Goal: Task Accomplishment & Management: Manage account settings

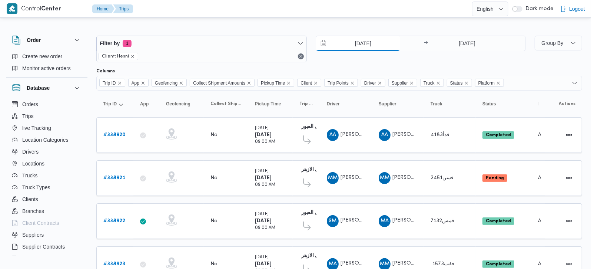
click at [365, 47] on input "22/9/2025" at bounding box center [358, 43] width 84 height 15
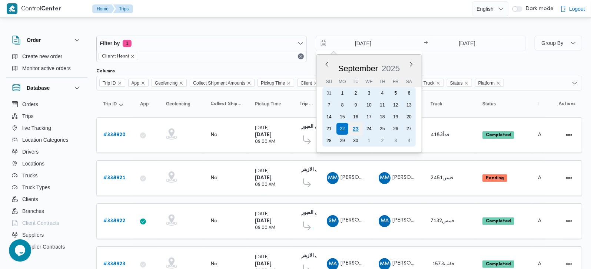
click at [353, 126] on div "23" at bounding box center [355, 129] width 14 height 14
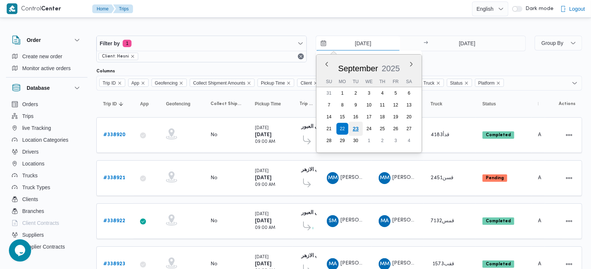
type input "[DATE]"
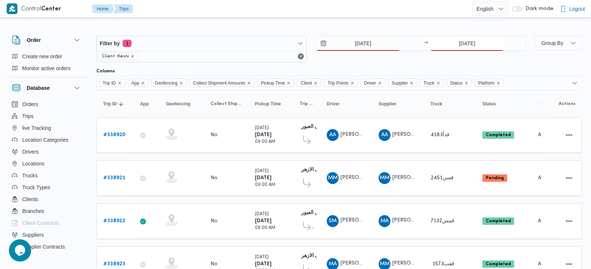
click at [462, 39] on input "[DATE]" at bounding box center [467, 43] width 74 height 15
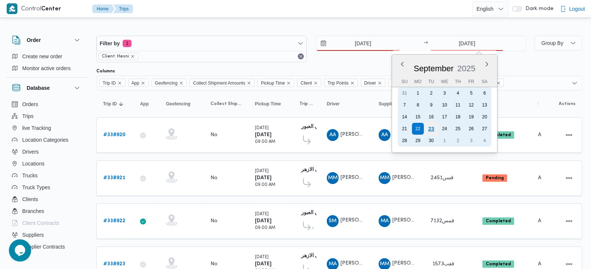
click at [433, 126] on div "23" at bounding box center [431, 129] width 14 height 14
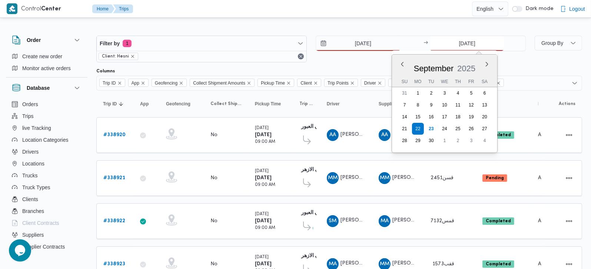
type input "[DATE]"
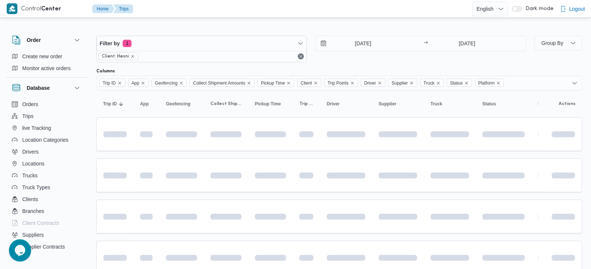
click at [352, 25] on div at bounding box center [339, 30] width 486 height 12
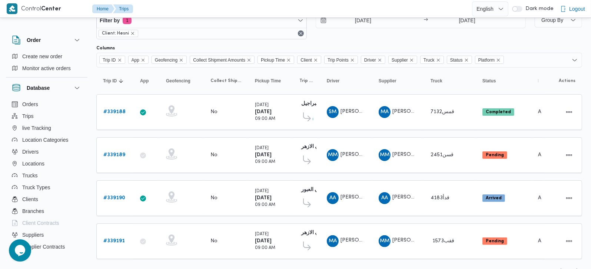
scroll to position [35, 0]
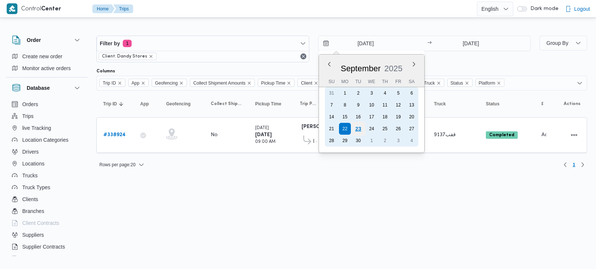
click at [357, 130] on div "23" at bounding box center [358, 129] width 14 height 14
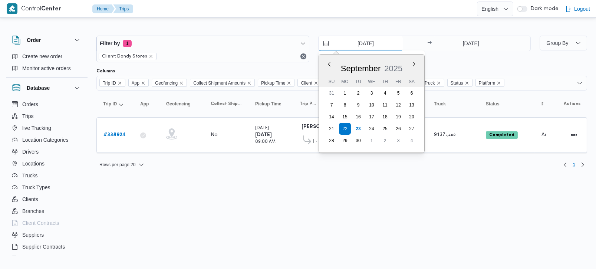
type input "23/9/2025"
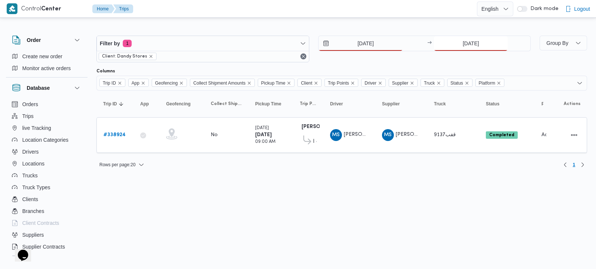
click at [465, 43] on input "[DATE]" at bounding box center [471, 43] width 74 height 15
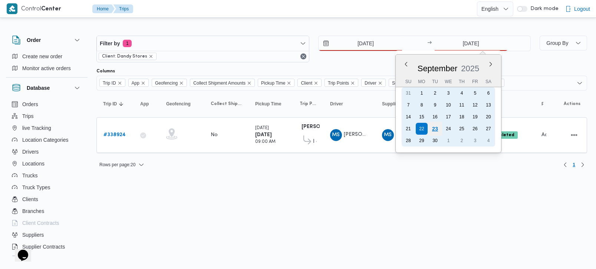
click at [435, 126] on div "23" at bounding box center [435, 129] width 14 height 14
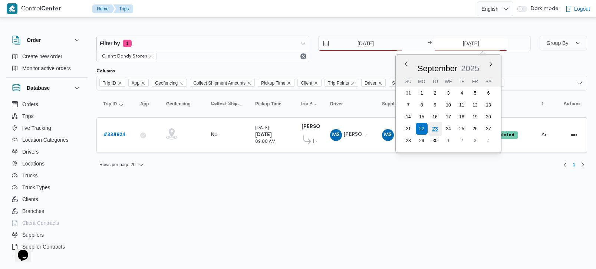
type input "[DATE]"
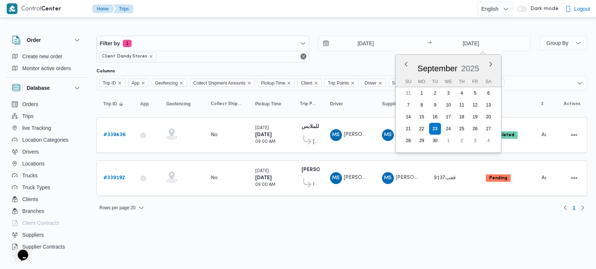
click at [368, 218] on div "Filter by 1 Client: Dandy Stores 23/9/2025 → 23/9/2025 Previous Month Next mont…" at bounding box center [294, 120] width 596 height 202
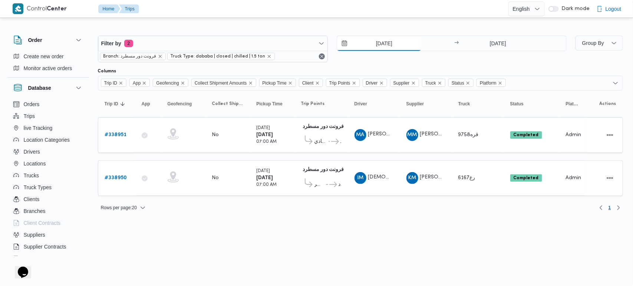
click at [379, 46] on input "[DATE]" at bounding box center [379, 43] width 84 height 15
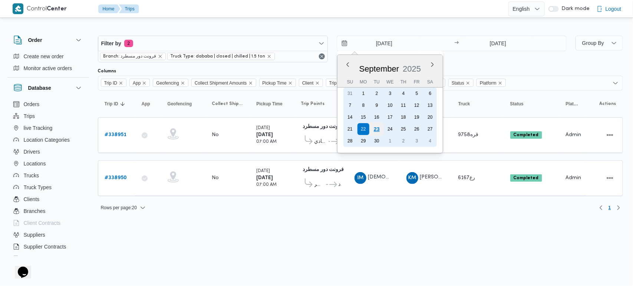
click at [374, 129] on div "23" at bounding box center [376, 129] width 14 height 14
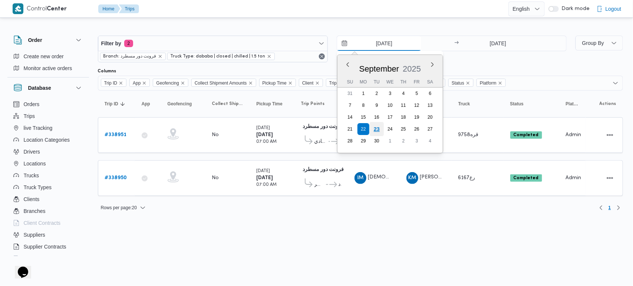
type input "[DATE]"
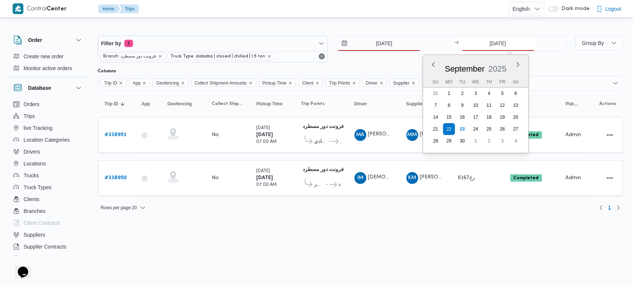
click at [494, 46] on input "[DATE]" at bounding box center [498, 43] width 74 height 15
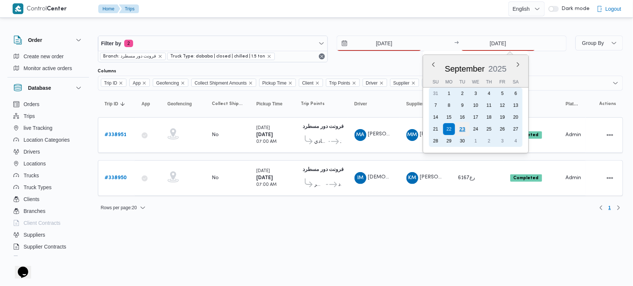
click at [462, 127] on div "23" at bounding box center [462, 129] width 14 height 14
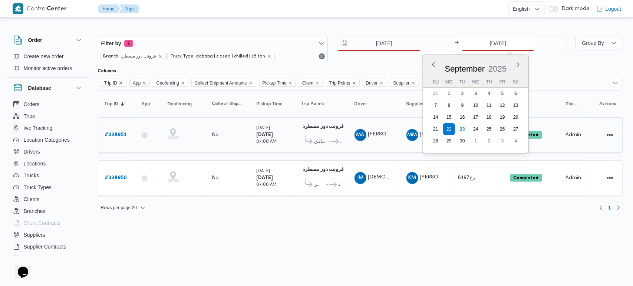
type input "[DATE]"
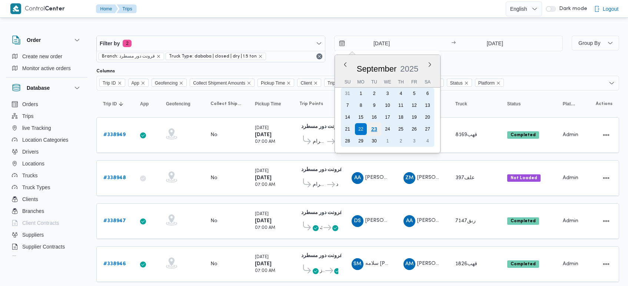
click at [372, 127] on div "23" at bounding box center [374, 129] width 14 height 14
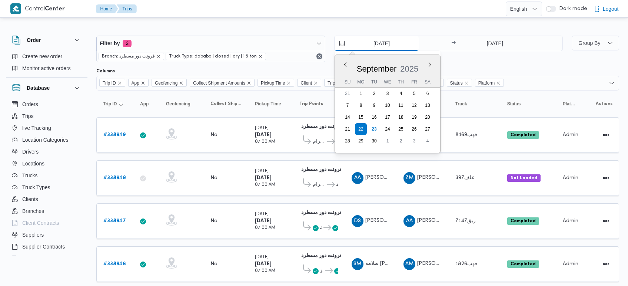
type input "[DATE]"
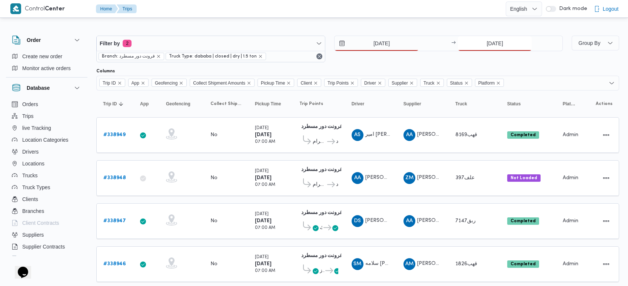
click at [494, 43] on input "22/9/2025" at bounding box center [495, 43] width 74 height 15
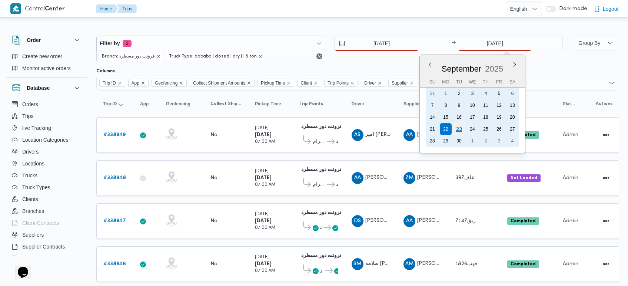
click at [453, 126] on div "23" at bounding box center [459, 129] width 14 height 14
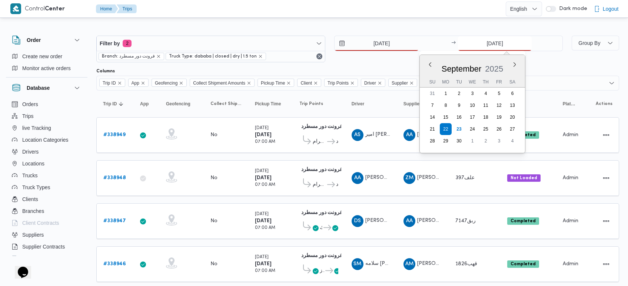
type input "23/9/2025"
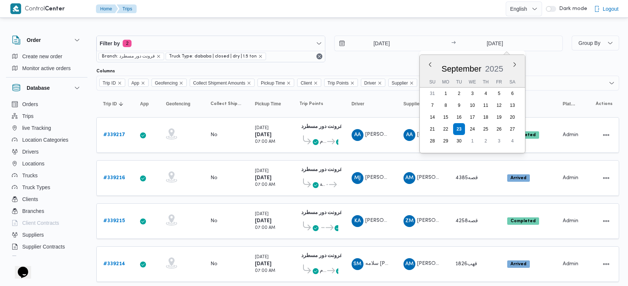
click at [359, 27] on div at bounding box center [357, 30] width 523 height 12
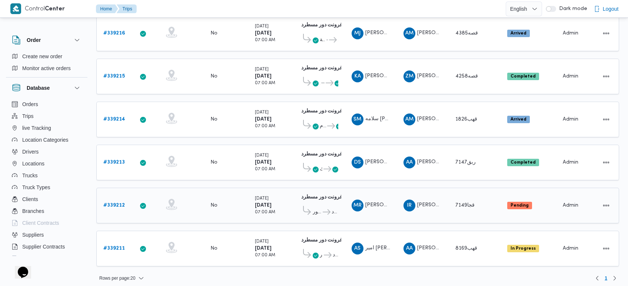
scroll to position [146, 0]
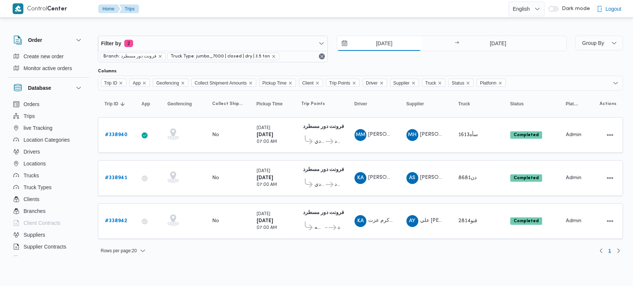
click at [377, 39] on input "[DATE]" at bounding box center [379, 43] width 84 height 15
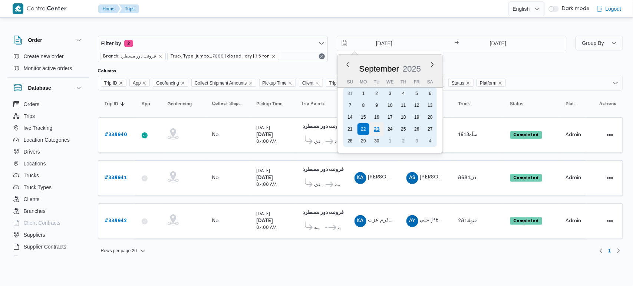
click at [372, 127] on div "23" at bounding box center [376, 129] width 14 height 14
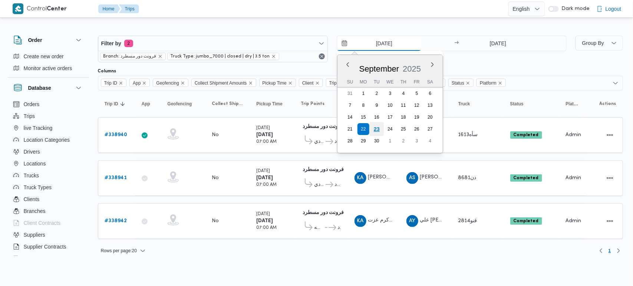
type input "[DATE]"
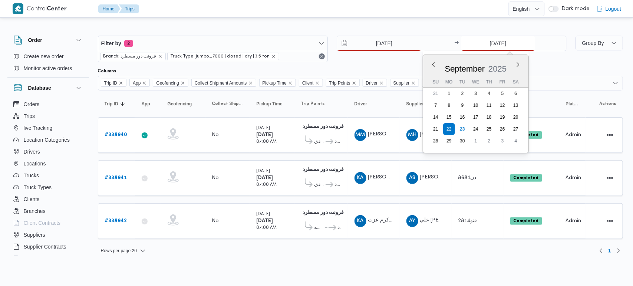
click at [482, 43] on input "[DATE]" at bounding box center [498, 43] width 74 height 15
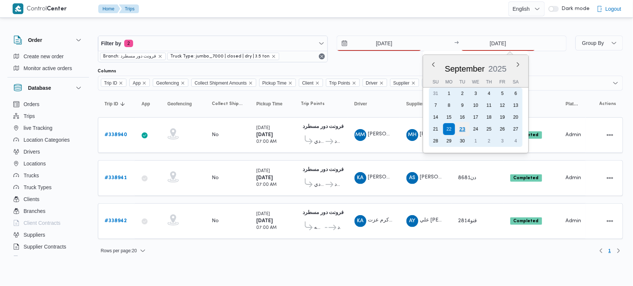
click at [460, 127] on div "23" at bounding box center [462, 129] width 14 height 14
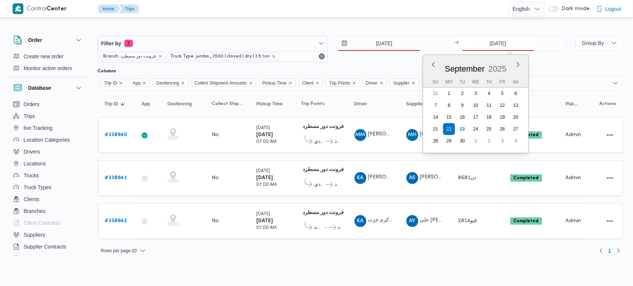
type input "[DATE]"
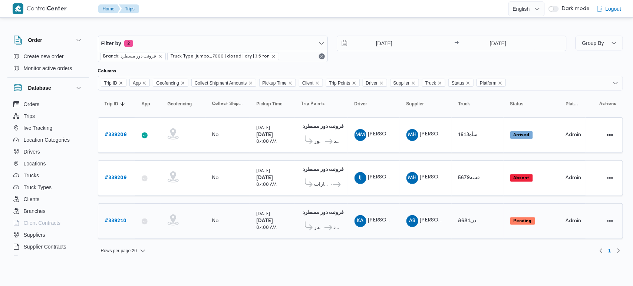
click at [359, 230] on td "Driver KA كريم احمد على ابراهيم" at bounding box center [374, 221] width 52 height 36
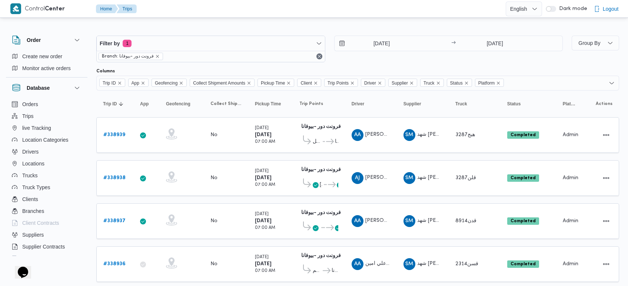
click at [377, 34] on div "Filter by 1 Branch: فرونت دور -بيوفانا 22/9/2025 → 22/9/2025" at bounding box center [330, 49] width 476 height 36
click at [382, 46] on input "22/9/2025" at bounding box center [377, 43] width 84 height 15
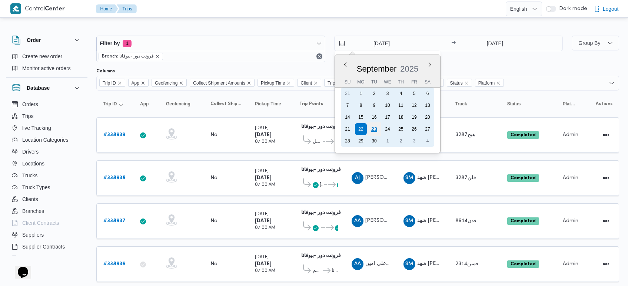
click at [371, 129] on div "23" at bounding box center [374, 129] width 14 height 14
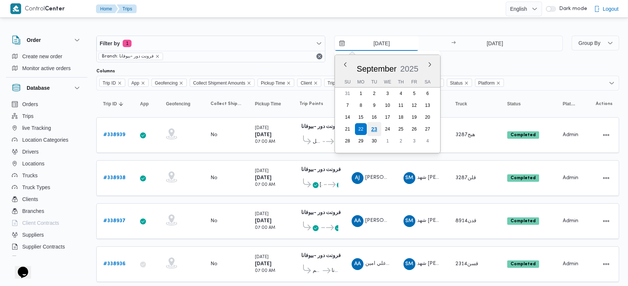
type input "23/9/2025"
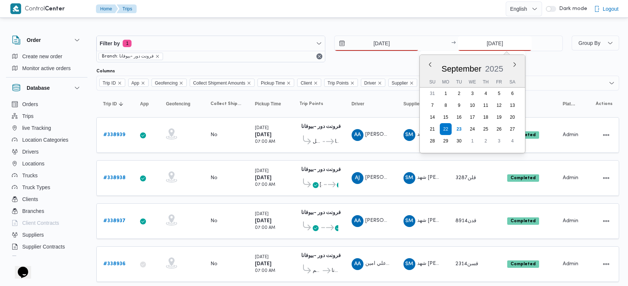
click at [495, 39] on input "22/9/2025" at bounding box center [495, 43] width 74 height 15
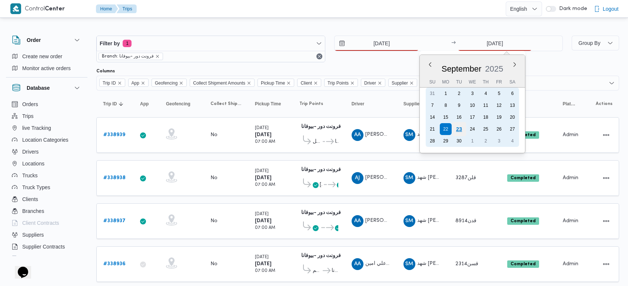
click at [456, 126] on div "23" at bounding box center [459, 129] width 14 height 14
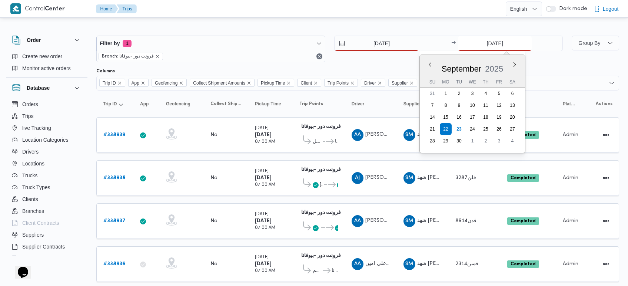
type input "23/9/2025"
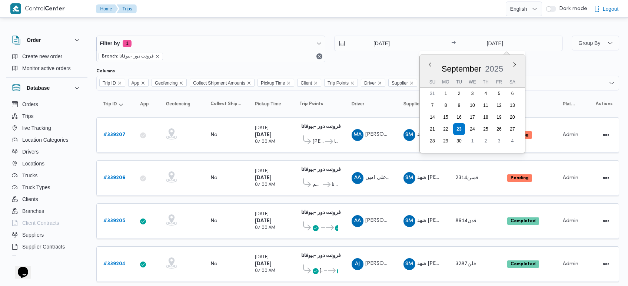
click at [343, 26] on div at bounding box center [357, 30] width 523 height 12
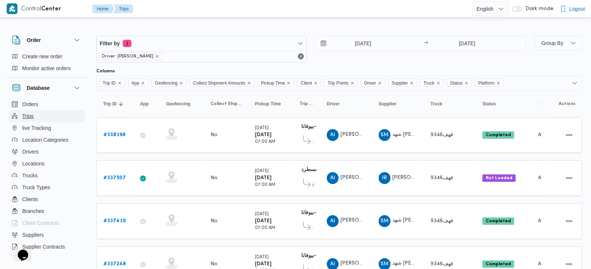
click at [27, 115] on span "Trips" at bounding box center [27, 116] width 11 height 9
click at [159, 56] on icon "remove selected entity" at bounding box center [157, 56] width 4 height 4
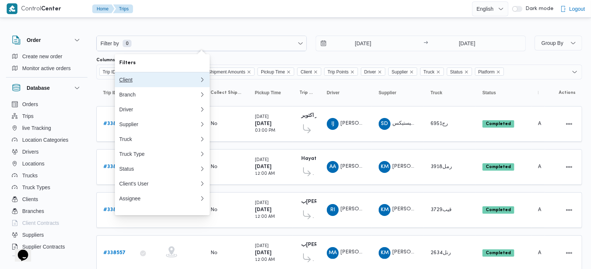
click at [130, 78] on div "Client" at bounding box center [159, 80] width 80 height 6
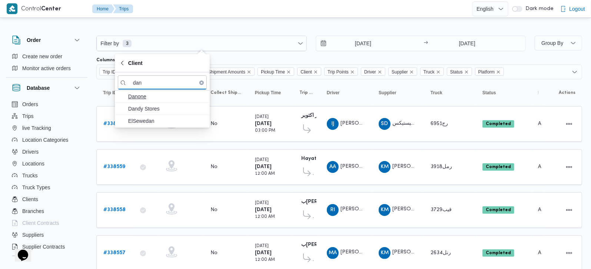
type input "dan"
click at [143, 97] on span "Danone" at bounding box center [166, 96] width 77 height 9
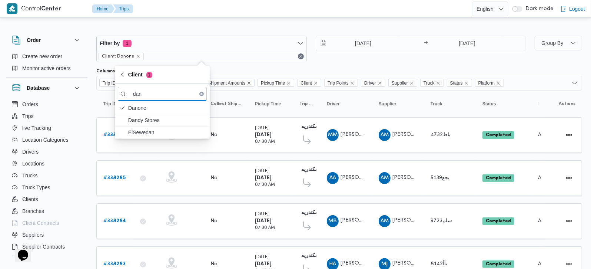
click at [308, 17] on div "Control Center Home Trips English عربي Dark mode Logout" at bounding box center [295, 9] width 591 height 18
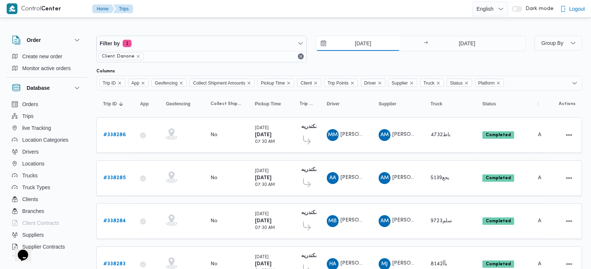
click at [366, 38] on input "11/9/2025" at bounding box center [358, 43] width 84 height 15
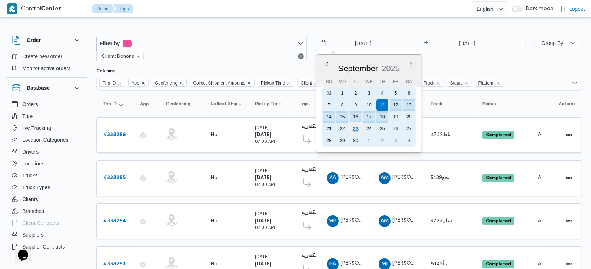
click at [359, 127] on div "23" at bounding box center [355, 129] width 14 height 14
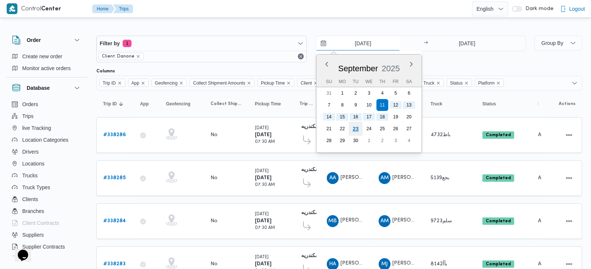
type input "[DATE]"
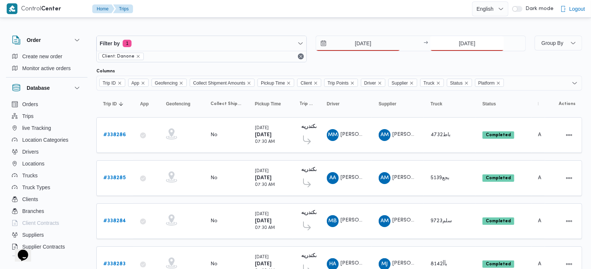
click at [468, 46] on input "18/9/2025" at bounding box center [467, 43] width 74 height 15
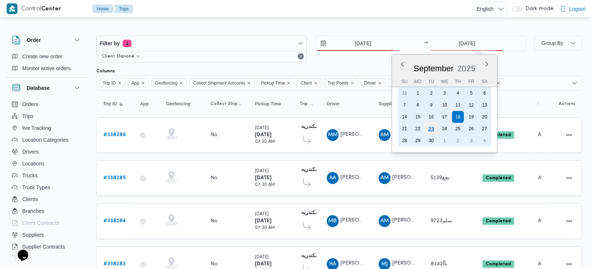
click at [435, 125] on div "23" at bounding box center [431, 129] width 14 height 14
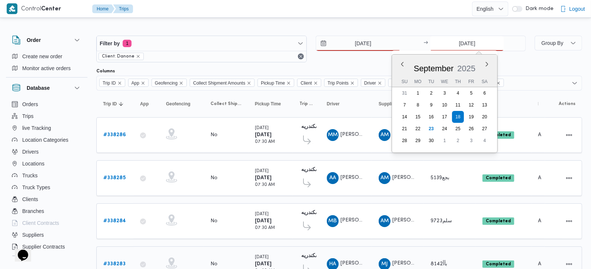
type input "23/9/2025"
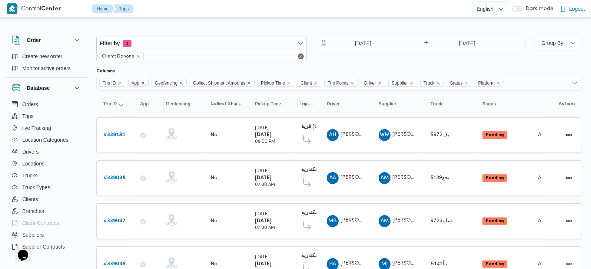
click at [374, 29] on div at bounding box center [339, 30] width 486 height 12
click at [122, 134] on b "# 339184" at bounding box center [114, 134] width 22 height 5
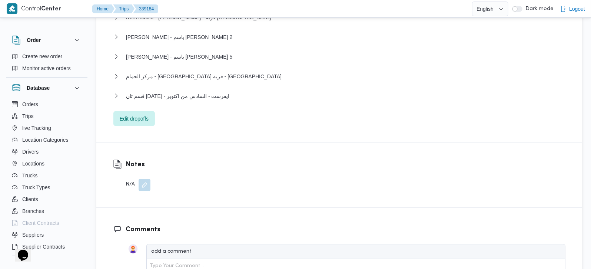
scroll to position [828, 0]
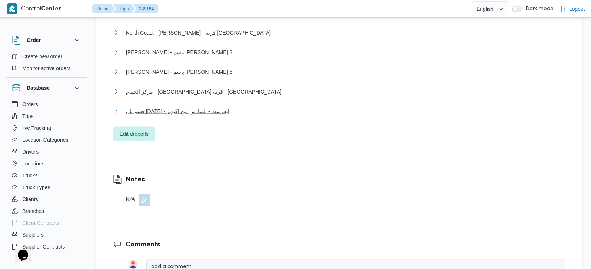
click at [194, 107] on span "قسم ثان 6 أكتوبر - ايفرست - السادس من اكتوبر" at bounding box center [178, 111] width 104 height 9
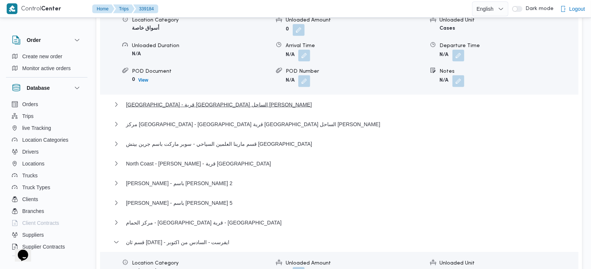
scroll to position [567, 0]
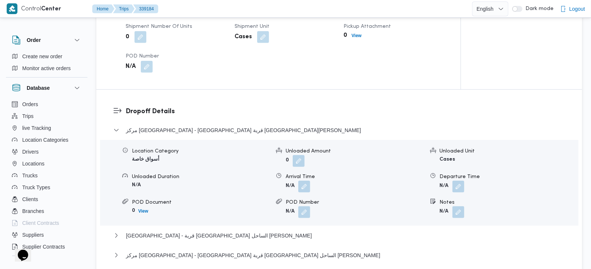
click at [156, 106] on h3 "Dropoff Details" at bounding box center [346, 111] width 440 height 10
click at [167, 126] on span "مركز الحمام - سوق الجملة قرية ماربيلا الساحل الشمالي" at bounding box center [243, 130] width 235 height 9
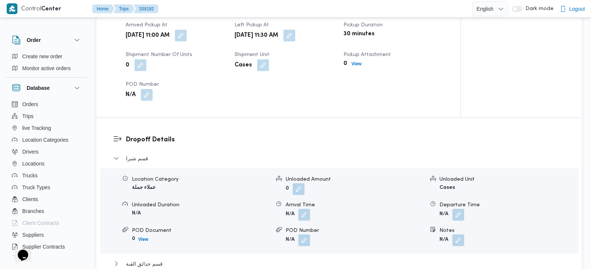
scroll to position [523, 0]
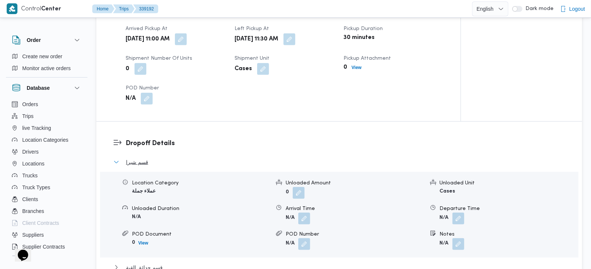
click at [145, 158] on span "قسم شبرا" at bounding box center [137, 162] width 22 height 9
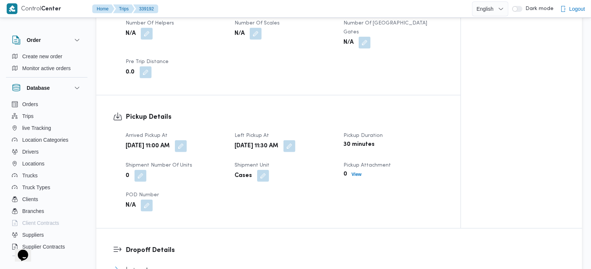
scroll to position [436, 0]
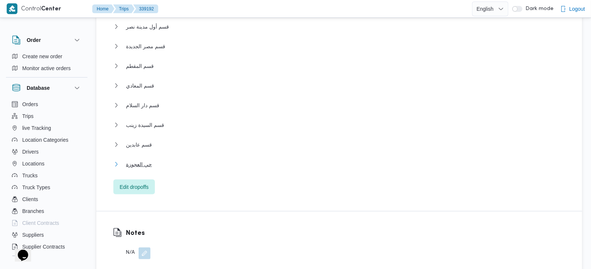
click at [135, 160] on span "حي العجوزة" at bounding box center [139, 164] width 26 height 9
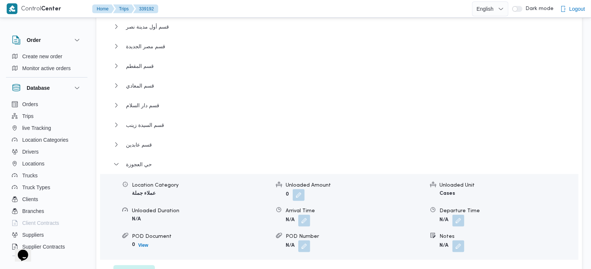
scroll to position [741, 0]
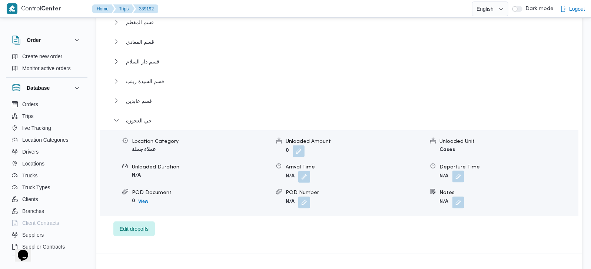
click at [464, 170] on button "button" at bounding box center [459, 176] width 12 height 12
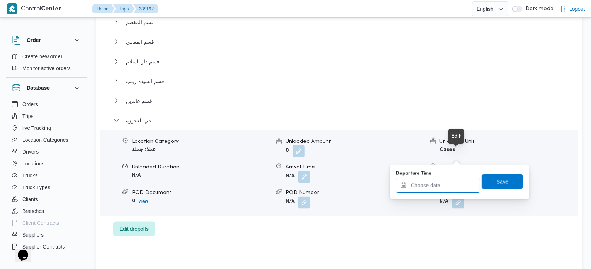
click at [451, 185] on input "Departure Time" at bounding box center [438, 185] width 84 height 15
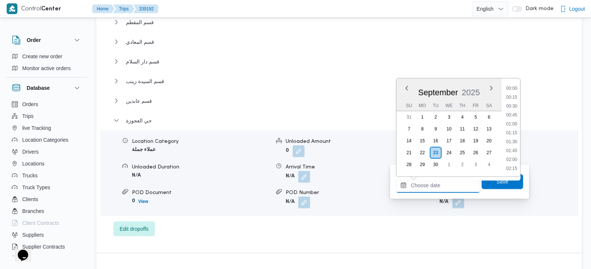
scroll to position [560, 0]
click at [512, 115] on li "16:30" at bounding box center [511, 115] width 17 height 7
type input "23/09/2025 16:30"
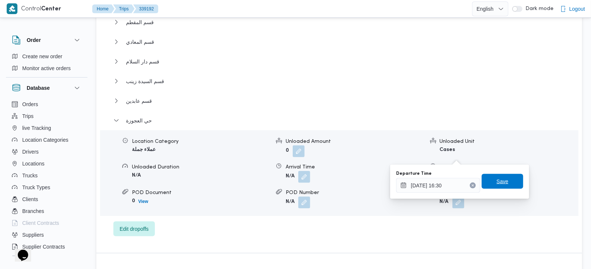
click at [497, 182] on span "Save" at bounding box center [503, 181] width 12 height 9
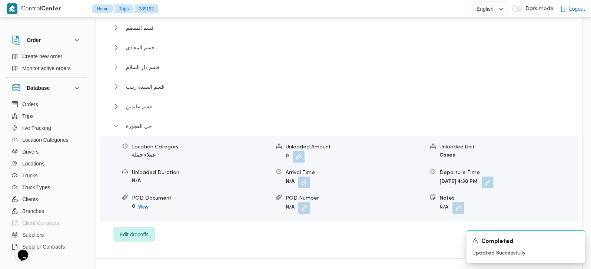
scroll to position [785, 0]
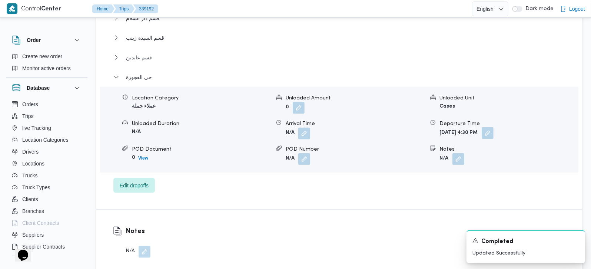
click at [494, 127] on button "button" at bounding box center [488, 133] width 12 height 12
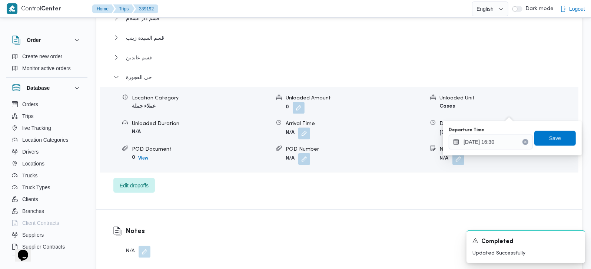
click at [524, 142] on icon "Clear input" at bounding box center [525, 141] width 3 height 3
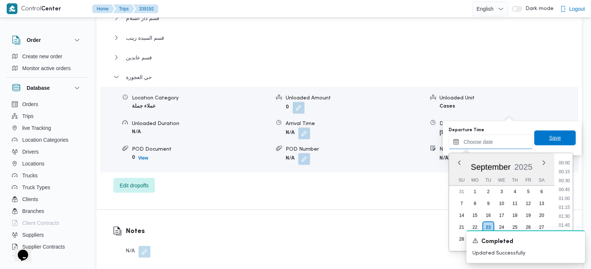
scroll to position [560, 0]
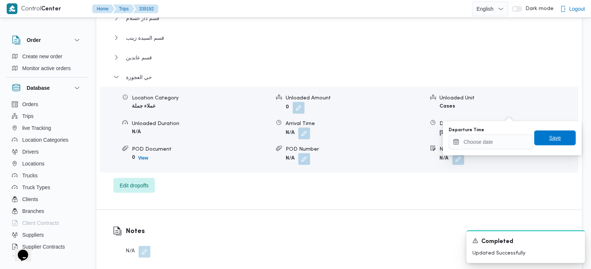
click at [539, 135] on span "Save" at bounding box center [555, 137] width 42 height 15
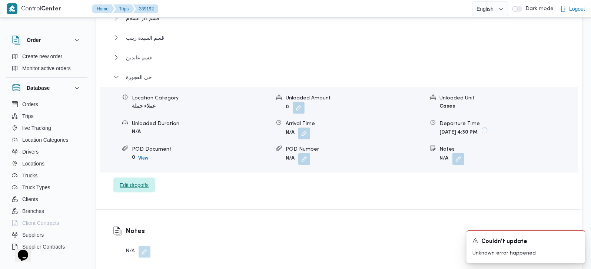
click at [135, 180] on span "Edit dropoffs" at bounding box center [134, 184] width 29 height 9
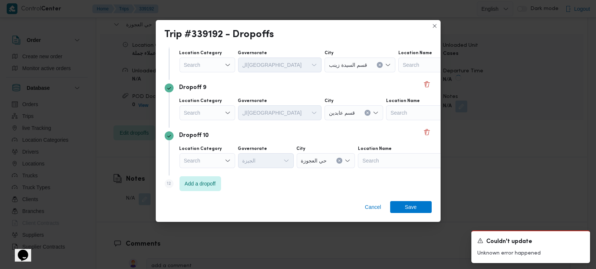
scroll to position [402, 0]
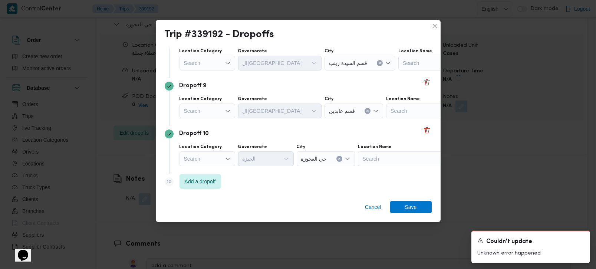
click at [195, 185] on span "Add a dropoff" at bounding box center [200, 181] width 31 height 9
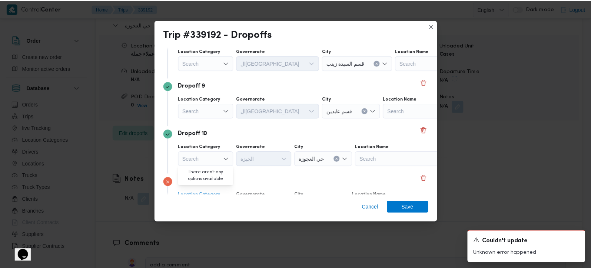
scroll to position [450, 0]
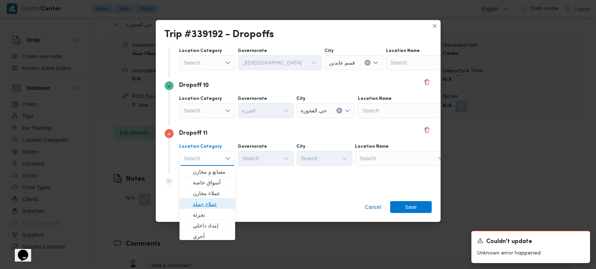
click at [206, 201] on span "عملاء جملة" at bounding box center [212, 203] width 38 height 9
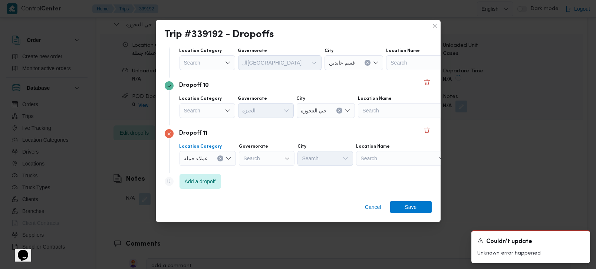
click at [261, 160] on div "Search" at bounding box center [267, 158] width 56 height 15
type input "زة"
click at [259, 169] on span "الجيزة" at bounding box center [270, 171] width 38 height 9
click at [312, 162] on div "Search" at bounding box center [325, 158] width 56 height 15
type input "رم"
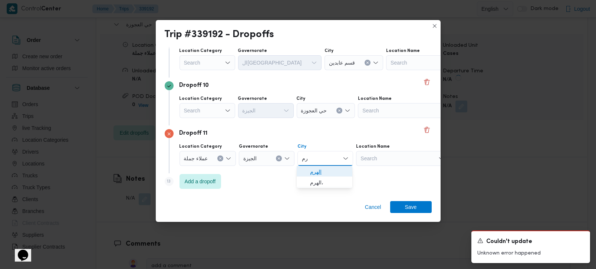
click at [318, 168] on span "الهرم" at bounding box center [329, 171] width 38 height 9
drag, startPoint x: 411, startPoint y: 203, endPoint x: 391, endPoint y: 201, distance: 20.5
click at [411, 203] on span "Save" at bounding box center [411, 207] width 12 height 12
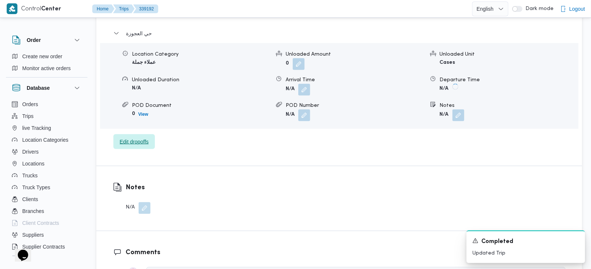
scroll to position [785, 0]
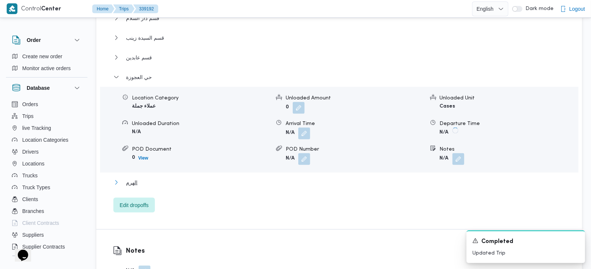
click at [135, 178] on span "الهرم" at bounding box center [131, 182] width 11 height 9
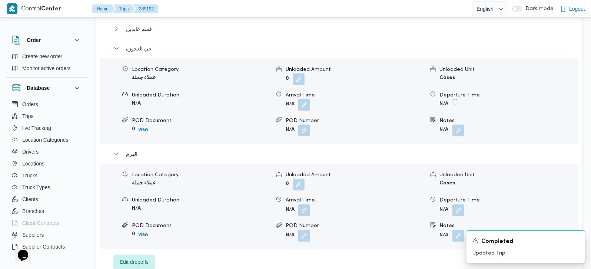
scroll to position [828, 0]
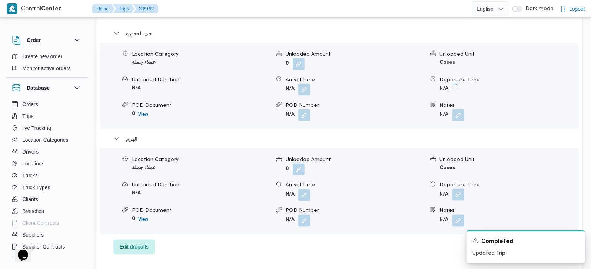
click at [459, 189] on button "button" at bounding box center [459, 195] width 12 height 12
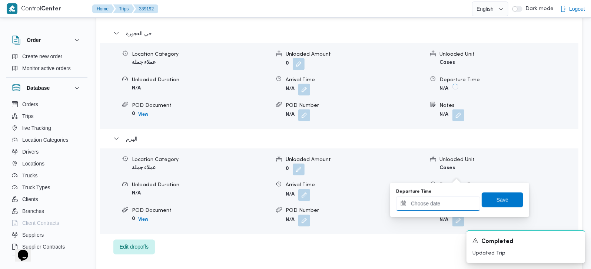
click at [445, 204] on input "Departure Time" at bounding box center [438, 203] width 84 height 15
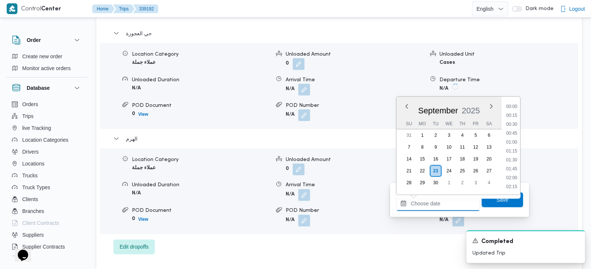
scroll to position [560, 0]
click at [514, 130] on li "16:30" at bounding box center [511, 133] width 17 height 7
type input "23/09/2025 16:30"
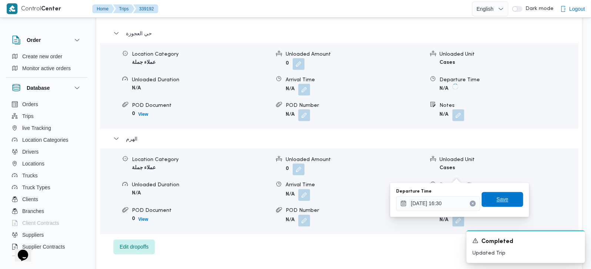
click at [504, 201] on span "Save" at bounding box center [503, 199] width 42 height 15
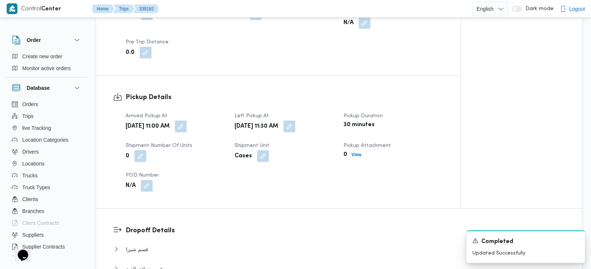
scroll to position [261, 0]
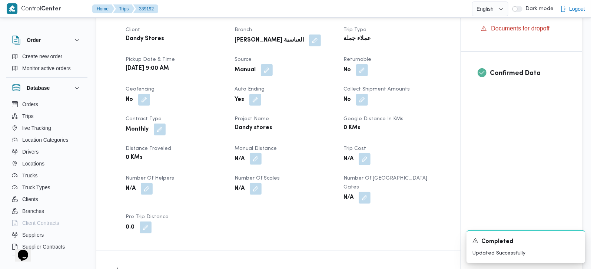
click at [253, 153] on button "button" at bounding box center [256, 159] width 12 height 12
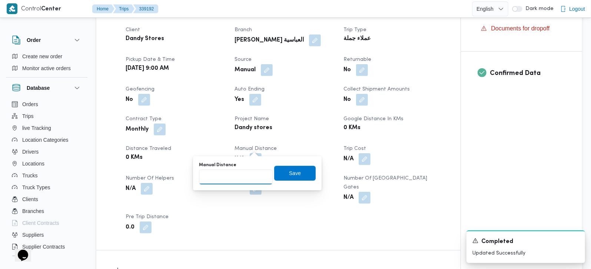
click at [231, 180] on input "Manual Distance" at bounding box center [236, 176] width 74 height 15
type input "170"
click at [280, 176] on span "Save" at bounding box center [295, 172] width 42 height 15
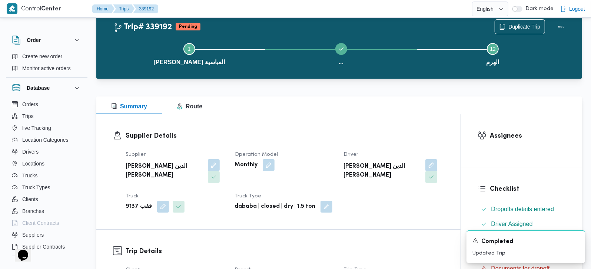
scroll to position [0, 0]
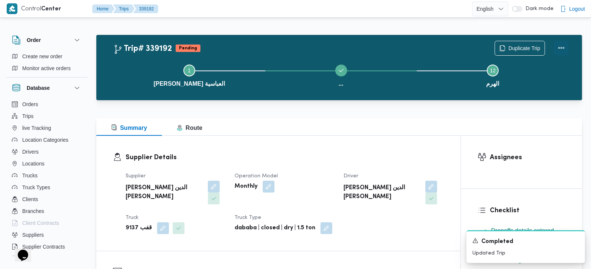
click at [567, 47] on button "Actions" at bounding box center [561, 47] width 15 height 15
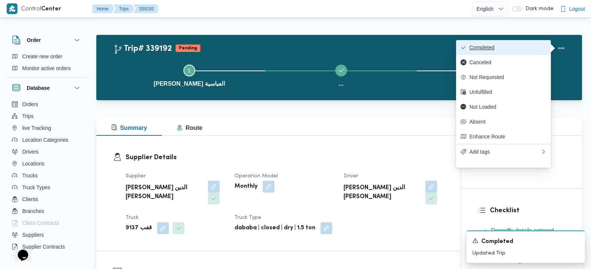
click at [507, 46] on span "Completed" at bounding box center [508, 47] width 77 height 6
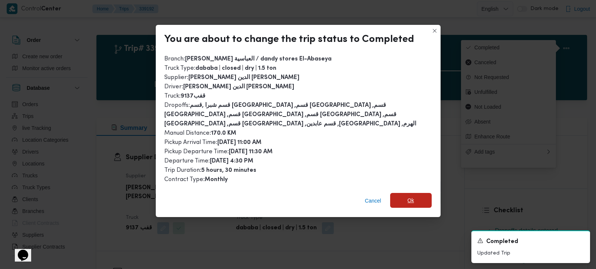
click at [411, 193] on span "Ok" at bounding box center [411, 200] width 42 height 15
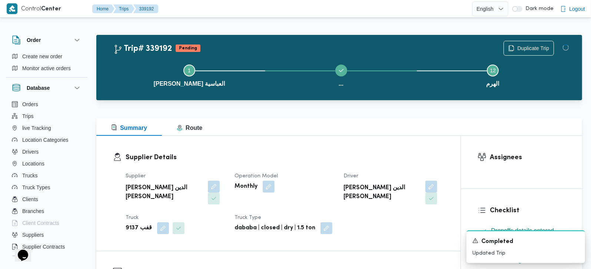
drag, startPoint x: 388, startPoint y: 146, endPoint x: 265, endPoint y: 101, distance: 131.6
click at [387, 146] on div "Supplier Details Supplier محمد صلاح الدين سيد محمد Operation Model Monthly Driv…" at bounding box center [278, 193] width 364 height 115
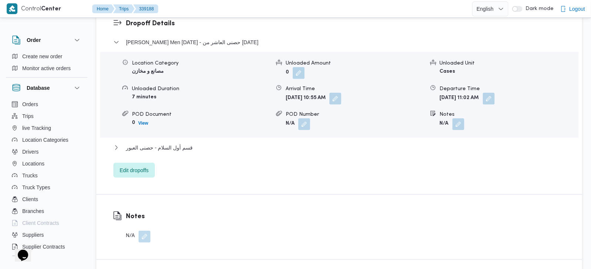
scroll to position [654, 0]
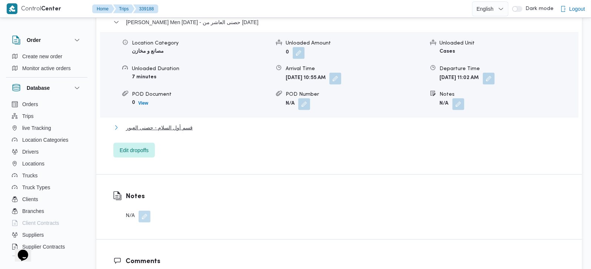
click at [163, 123] on span "قسم أول السلام - حصنى العبور" at bounding box center [159, 127] width 67 height 9
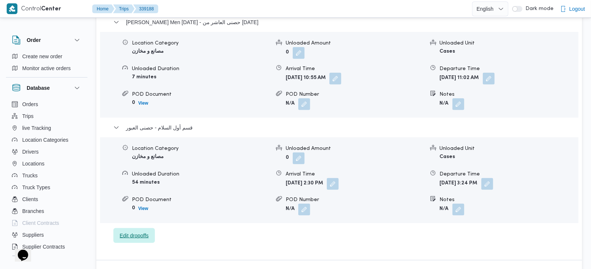
click at [126, 231] on span "Edit dropoffs" at bounding box center [134, 235] width 29 height 9
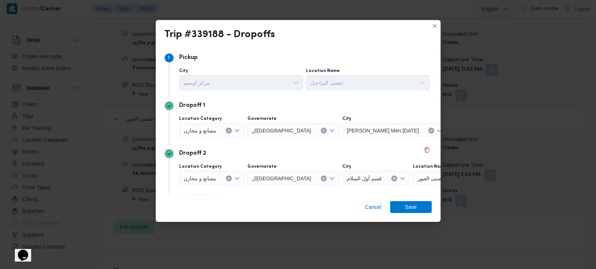
click at [228, 130] on icon "Clear input" at bounding box center [229, 131] width 2 height 2
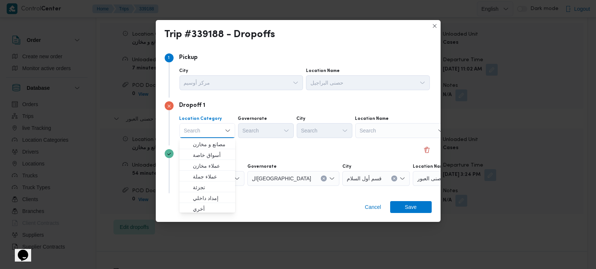
click at [390, 127] on div "Search" at bounding box center [401, 130] width 93 height 15
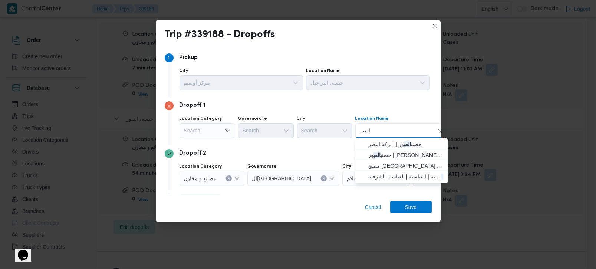
type input "العب"
click at [388, 142] on span "حصنى العب ور | | بركة النصر" at bounding box center [405, 144] width 75 height 9
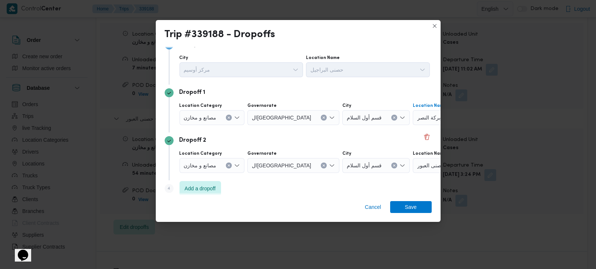
scroll to position [20, 0]
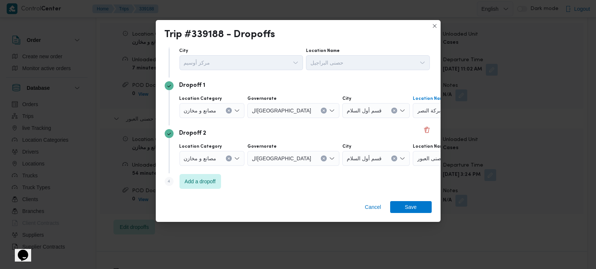
click at [227, 157] on icon "Clear input" at bounding box center [228, 158] width 3 height 3
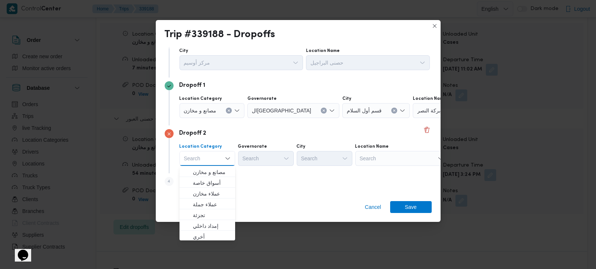
click at [417, 153] on div "Search" at bounding box center [401, 158] width 93 height 15
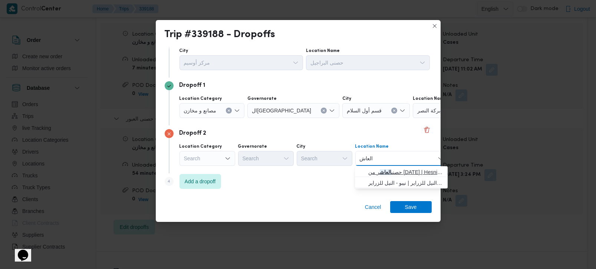
type input "العاش"
click at [391, 171] on mark "العاش" at bounding box center [385, 172] width 11 height 6
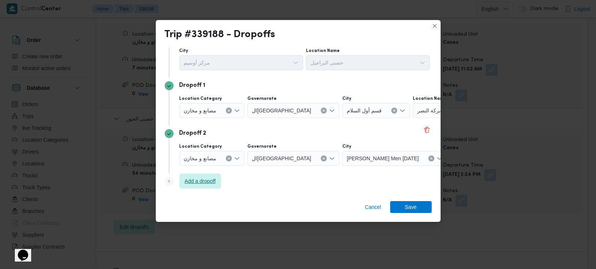
click at [194, 184] on span "Add a dropoff" at bounding box center [200, 180] width 31 height 9
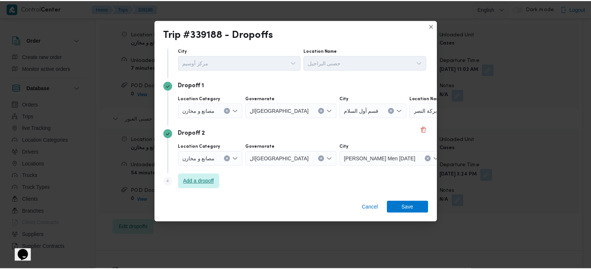
scroll to position [68, 0]
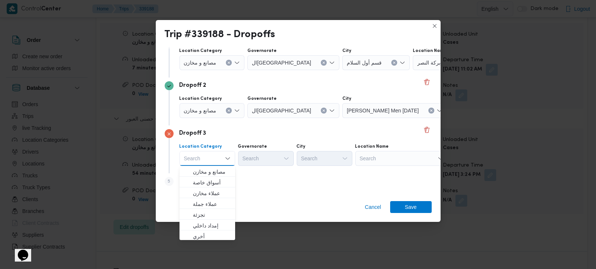
click at [402, 159] on div "Search" at bounding box center [401, 158] width 93 height 15
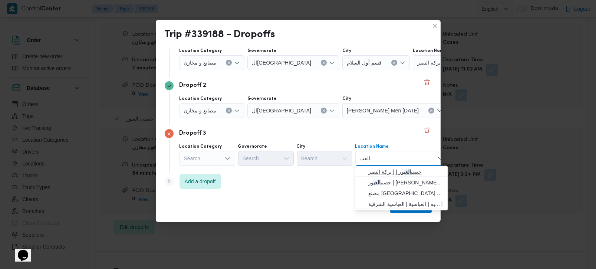
type input "العب"
click at [401, 171] on span "حصنى العب ور | | بركة النصر" at bounding box center [405, 171] width 75 height 9
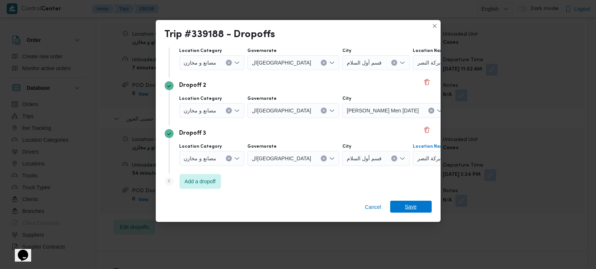
click at [407, 205] on span "Save" at bounding box center [411, 207] width 12 height 12
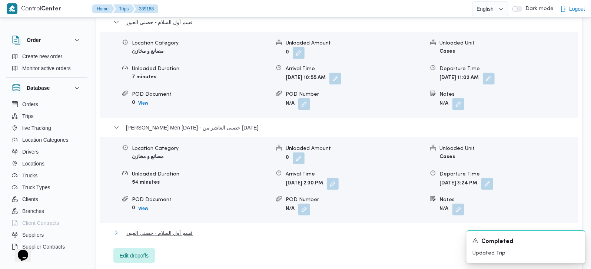
click at [158, 228] on span "قسم أول السلام - حصنى العبور" at bounding box center [159, 232] width 67 height 9
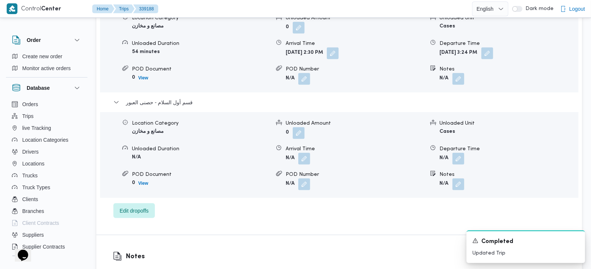
scroll to position [785, 0]
click at [456, 152] on button "button" at bounding box center [459, 158] width 12 height 12
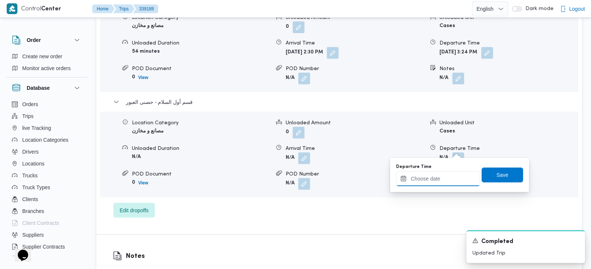
click at [456, 171] on input "Departure Time" at bounding box center [438, 178] width 84 height 15
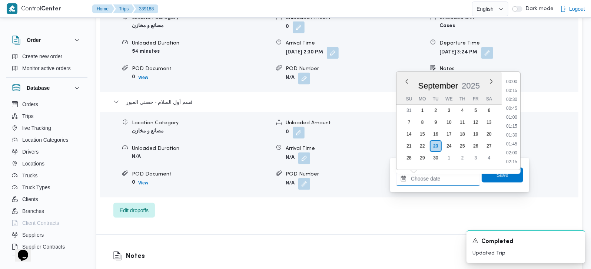
scroll to position [569, 0]
click at [516, 117] on li "17:00" at bounding box center [511, 116] width 17 height 7
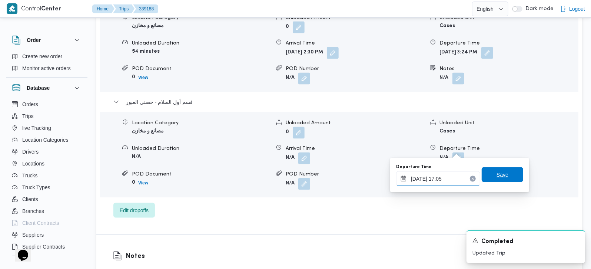
type input "23/09/2025 17:05"
click at [497, 175] on span "Save" at bounding box center [503, 174] width 12 height 9
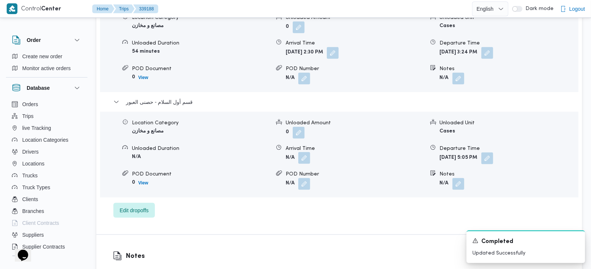
click at [302, 152] on button "button" at bounding box center [304, 158] width 12 height 12
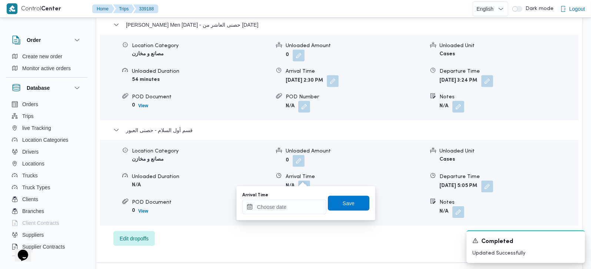
scroll to position [741, 0]
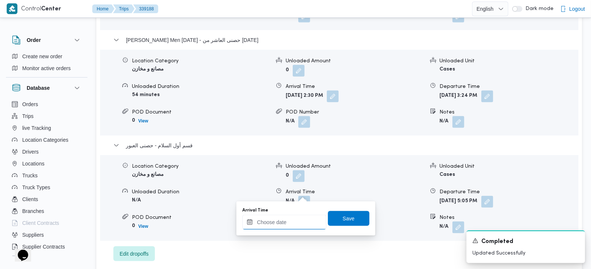
click at [288, 225] on input "Arrival Time" at bounding box center [284, 222] width 84 height 15
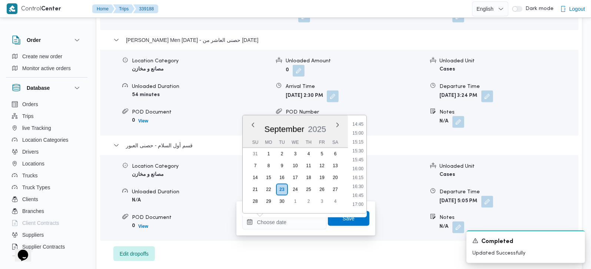
click at [363, 163] on ul "00:00 00:15 00:30 00:45 01:00 01:15 01:30 01:45 02:00 02:15 02:30 02:45 03:00 0…" at bounding box center [357, 164] width 17 height 86
click at [360, 166] on li "16:00" at bounding box center [357, 168] width 17 height 7
type input "23/09/2025 16:00"
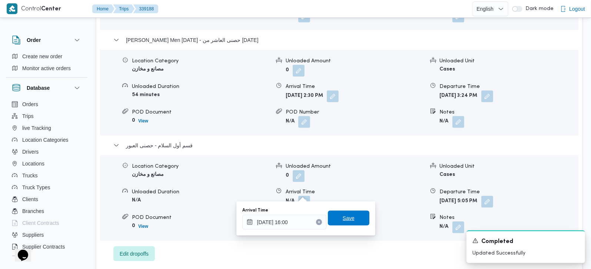
click at [349, 217] on span "Save" at bounding box center [349, 218] width 42 height 15
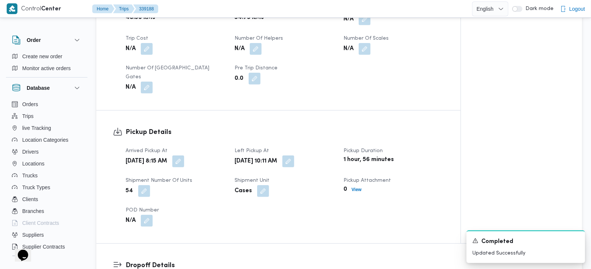
scroll to position [261, 0]
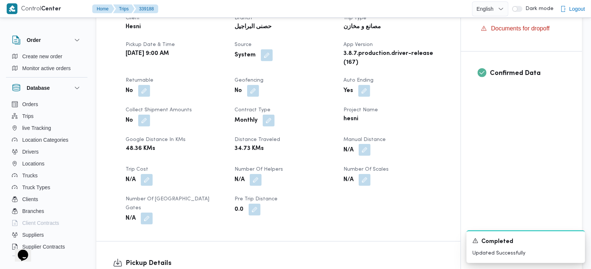
click at [362, 154] on button "button" at bounding box center [365, 150] width 12 height 12
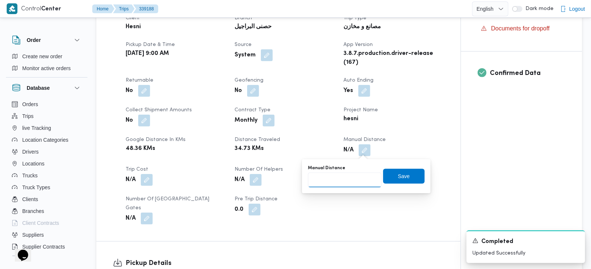
click at [352, 174] on input "Manual Distance" at bounding box center [345, 179] width 74 height 15
type input "165"
click at [401, 174] on span "Save" at bounding box center [404, 175] width 12 height 9
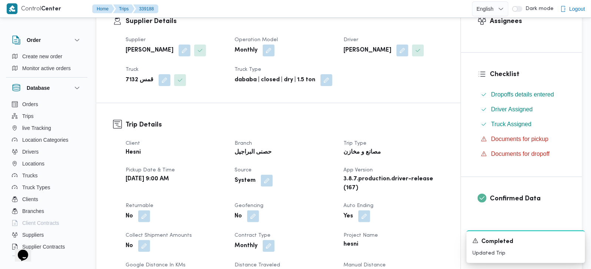
scroll to position [0, 0]
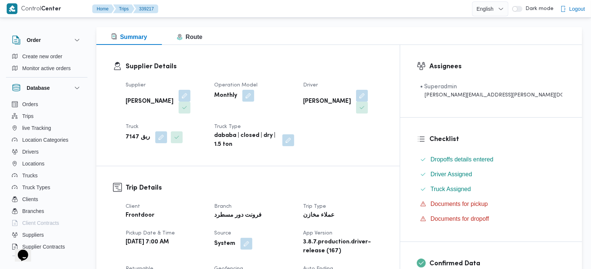
scroll to position [87, 0]
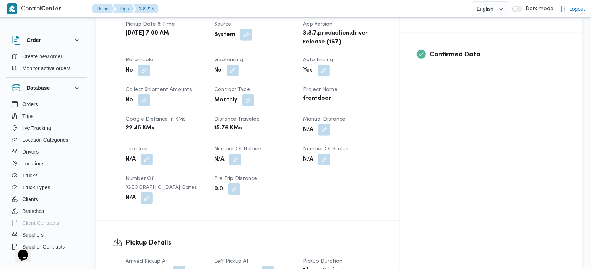
scroll to position [305, 0]
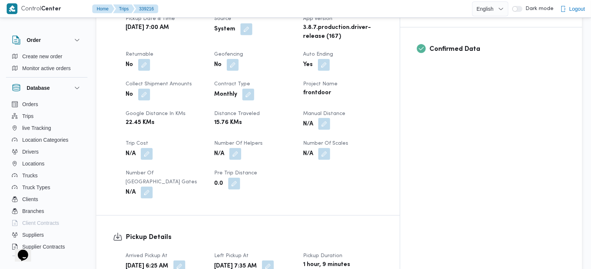
click at [364, 112] on div "Client Frontdoor Branch فرونت دور مسطرد Trip Type أسواق خاصة/عملاء مخازن Pickup…" at bounding box center [254, 92] width 266 height 219
click at [330, 118] on button "button" at bounding box center [324, 124] width 12 height 12
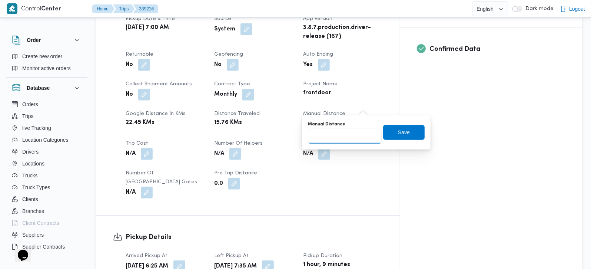
click at [345, 142] on input "Manual Distance" at bounding box center [345, 136] width 74 height 15
type input "50"
click at [411, 130] on span "Save" at bounding box center [404, 132] width 42 height 15
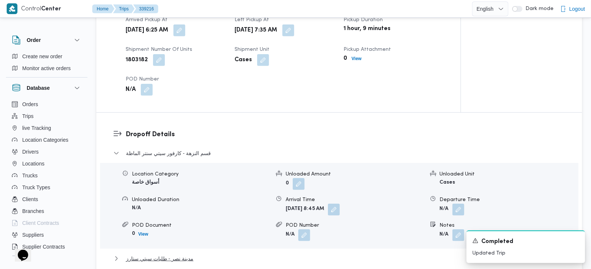
scroll to position [613, 0]
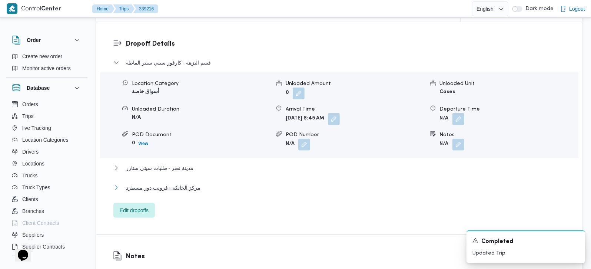
click at [186, 183] on span "مركز الخانكة - فرونت دور مسطرد" at bounding box center [163, 187] width 74 height 9
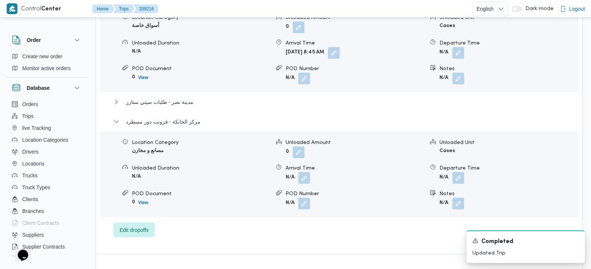
scroll to position [700, 0]
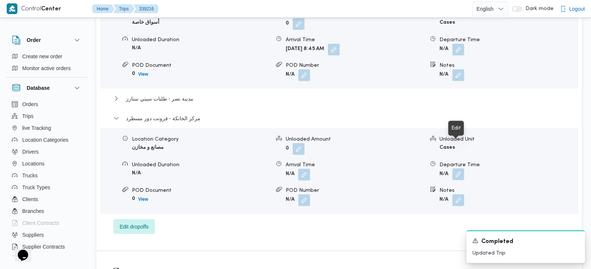
click at [461, 168] on button "button" at bounding box center [459, 174] width 12 height 12
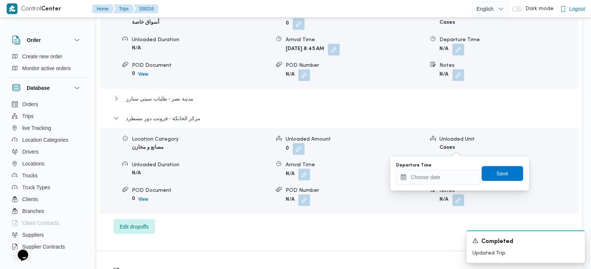
click at [445, 184] on div "Departure Time Save" at bounding box center [459, 174] width 129 height 24
click at [446, 172] on div at bounding box center [438, 177] width 84 height 15
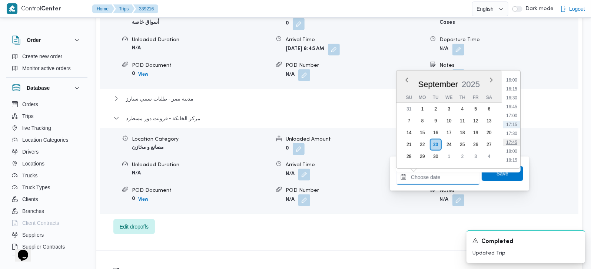
scroll to position [526, 0]
click at [515, 88] on li "15:00" at bounding box center [511, 88] width 17 height 7
type input "23/09/2025 15:00"
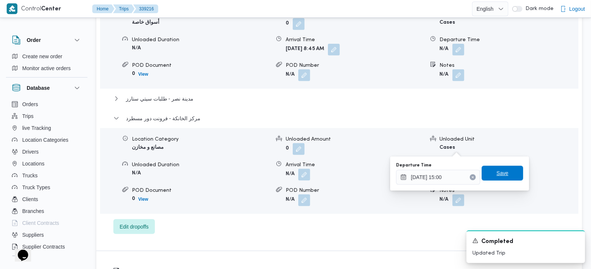
click at [507, 166] on span "Save" at bounding box center [503, 173] width 42 height 15
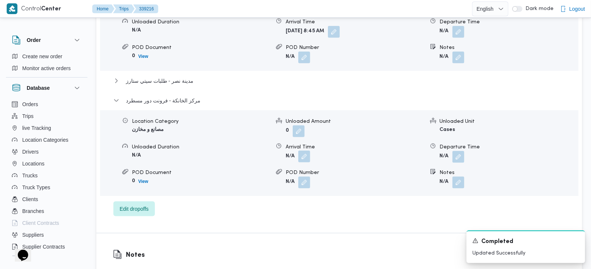
click at [305, 152] on button "button" at bounding box center [304, 156] width 12 height 12
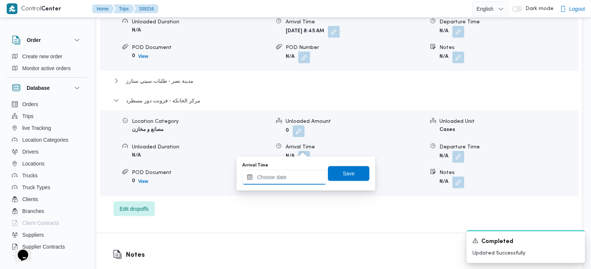
click at [293, 177] on input "Arrival Time" at bounding box center [284, 177] width 84 height 15
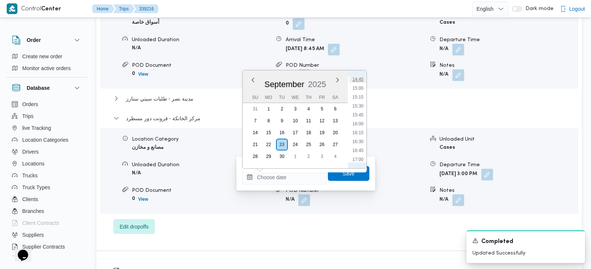
click at [358, 79] on li "14:45" at bounding box center [357, 79] width 17 height 7
type input "23/09/2025 14:45"
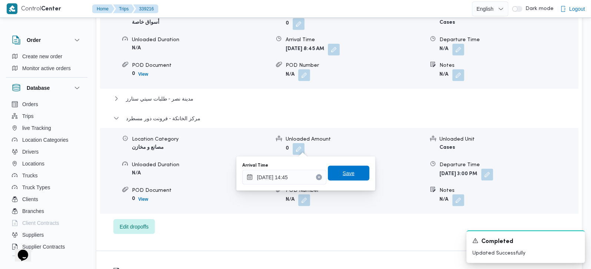
click at [345, 168] on span "Save" at bounding box center [349, 173] width 42 height 15
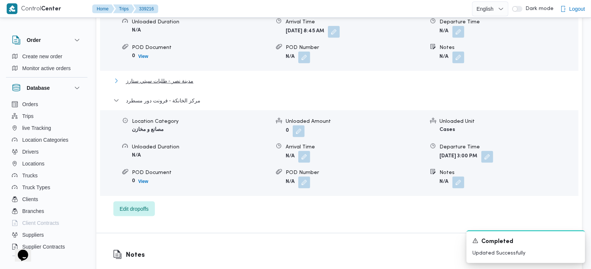
click at [180, 76] on span "مدينة نصر - طلبات سيتي ستارز" at bounding box center [159, 80] width 67 height 9
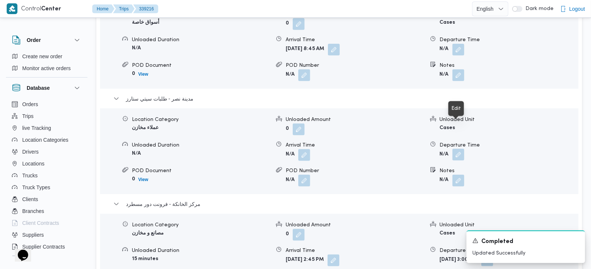
click at [460, 149] on button "button" at bounding box center [459, 155] width 12 height 12
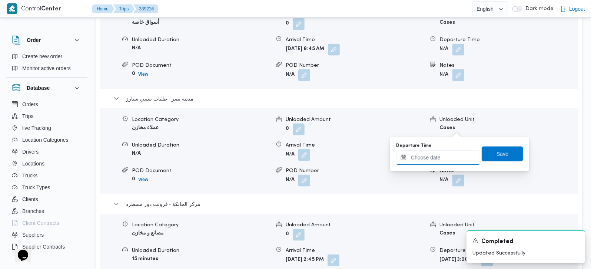
click at [444, 158] on input "Departure Time" at bounding box center [438, 157] width 84 height 15
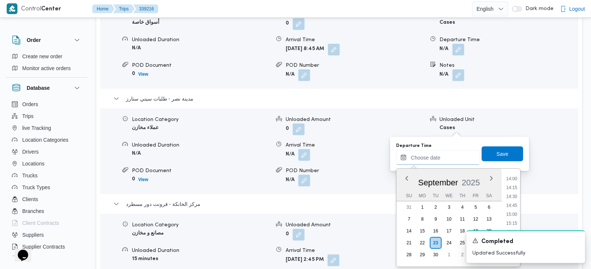
scroll to position [482, 0]
click at [512, 196] on li "14:00" at bounding box center [511, 193] width 17 height 7
type input "23/09/2025 14:00"
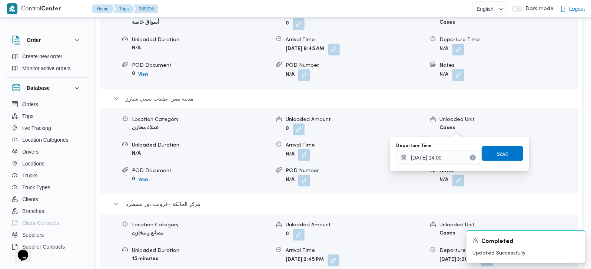
click at [497, 156] on span "Save" at bounding box center [503, 153] width 12 height 9
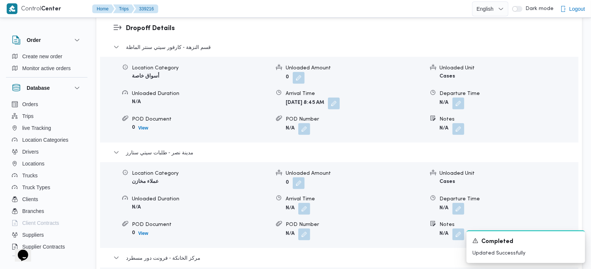
scroll to position [613, 0]
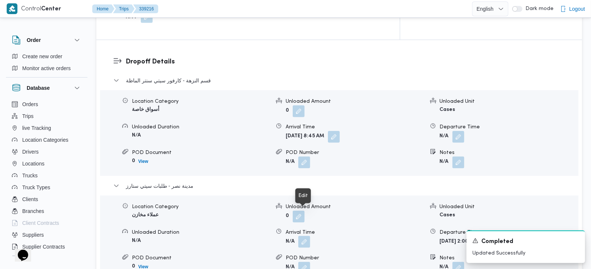
click at [306, 236] on button "button" at bounding box center [304, 242] width 12 height 12
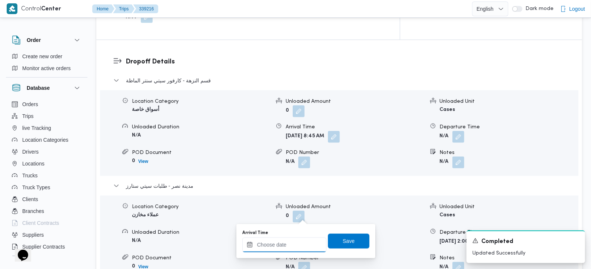
click at [305, 243] on input "Arrival Time" at bounding box center [284, 244] width 84 height 15
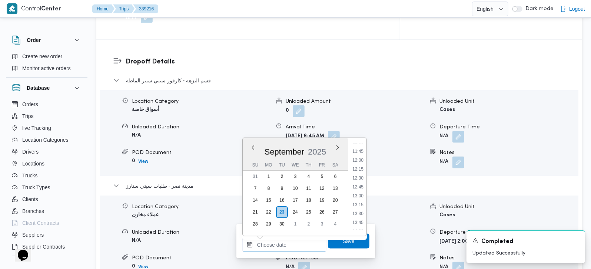
scroll to position [395, 0]
click at [360, 179] on li "12:00" at bounding box center [357, 179] width 17 height 7
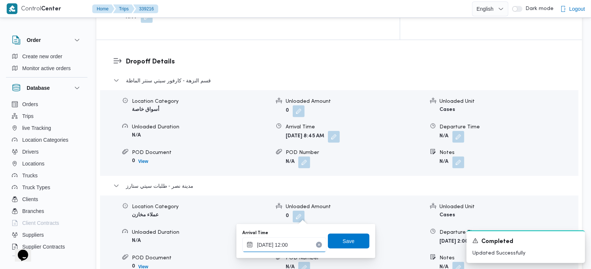
type input "23/09/2025 12:00"
click at [354, 233] on div "Save" at bounding box center [349, 240] width 42 height 15
click at [343, 242] on span "Save" at bounding box center [349, 240] width 12 height 9
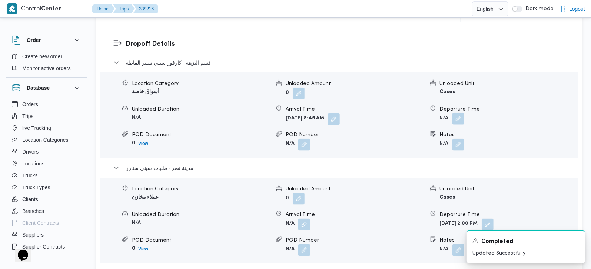
click at [456, 113] on button "button" at bounding box center [459, 119] width 12 height 12
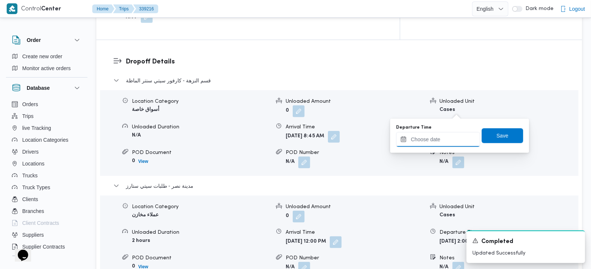
click at [451, 142] on input "Departure Time" at bounding box center [438, 139] width 84 height 15
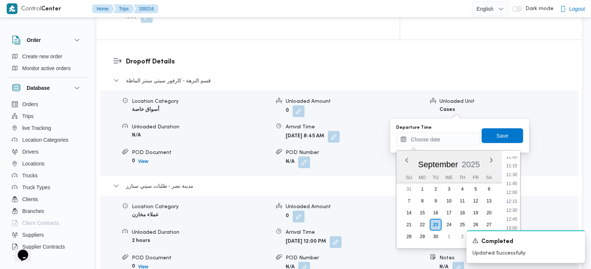
drag, startPoint x: 517, startPoint y: 185, endPoint x: 506, endPoint y: 150, distance: 36.7
click at [517, 185] on li "11:45" at bounding box center [511, 183] width 17 height 7
type input "23/09/2025 11:45"
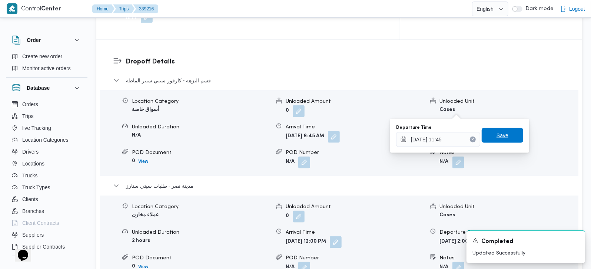
click at [502, 141] on span "Save" at bounding box center [503, 135] width 42 height 15
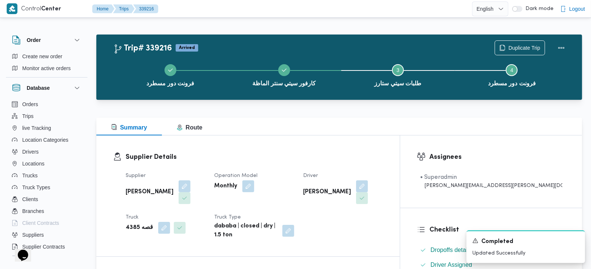
scroll to position [0, 0]
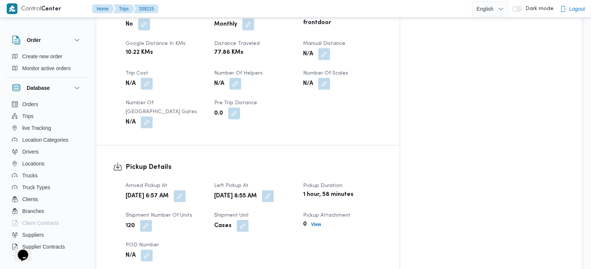
scroll to position [261, 0]
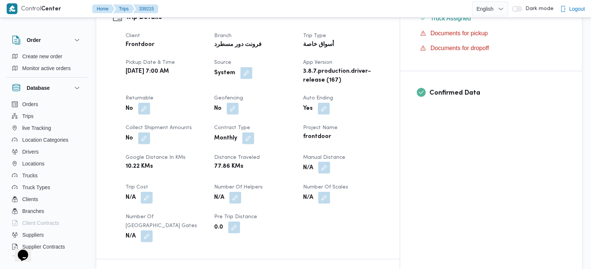
click at [330, 162] on button "button" at bounding box center [324, 168] width 12 height 12
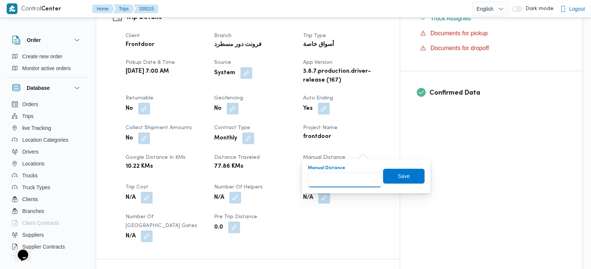
click at [349, 177] on input "Manual Distance" at bounding box center [345, 179] width 74 height 15
type input "100"
click at [398, 174] on span "Save" at bounding box center [404, 175] width 12 height 9
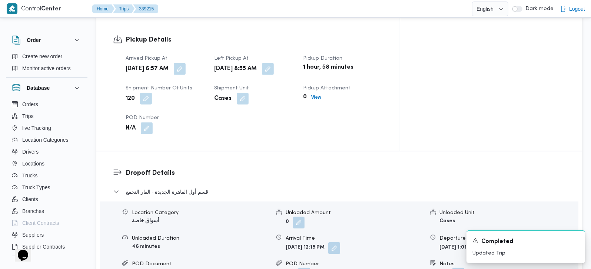
scroll to position [523, 0]
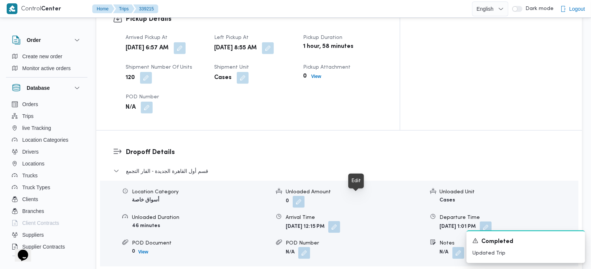
click at [340, 221] on button "button" at bounding box center [334, 227] width 12 height 12
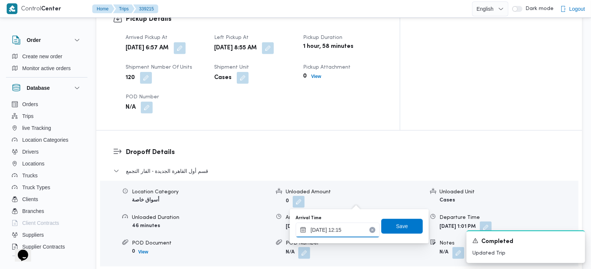
click at [343, 226] on input "[DATE] 12:15" at bounding box center [338, 229] width 84 height 15
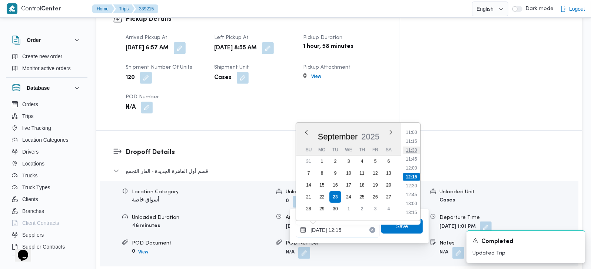
scroll to position [348, 0]
click at [414, 142] on li "10:00" at bounding box center [411, 140] width 17 height 7
type input "[DATE] 10:00"
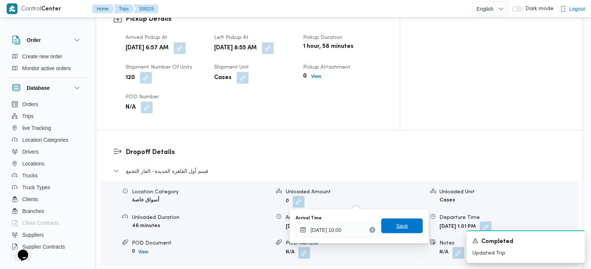
click at [400, 221] on span "Save" at bounding box center [402, 225] width 42 height 15
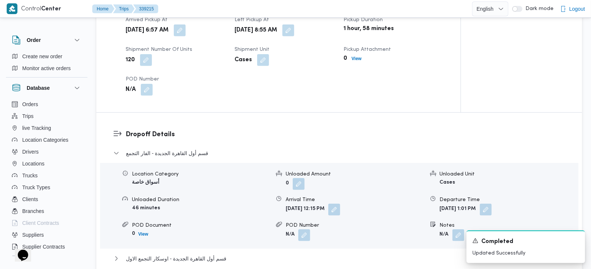
scroll to position [654, 0]
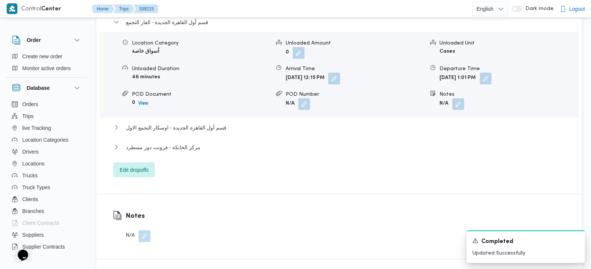
click at [160, 143] on div "مركز الخانكة - فرونت دور مسطرد" at bounding box center [339, 150] width 452 height 14
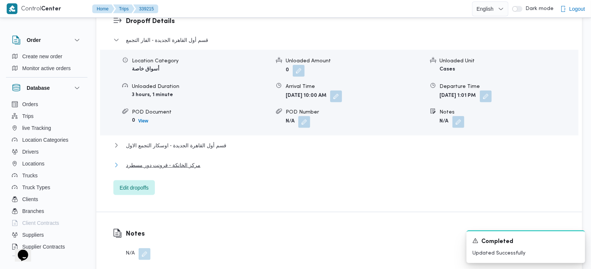
click at [160, 160] on span "مركز الخانكة - فرونت دور مسطرد" at bounding box center [163, 164] width 74 height 9
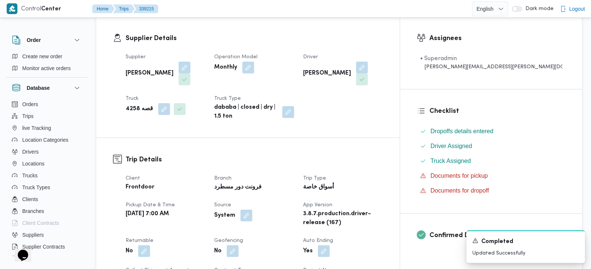
scroll to position [0, 0]
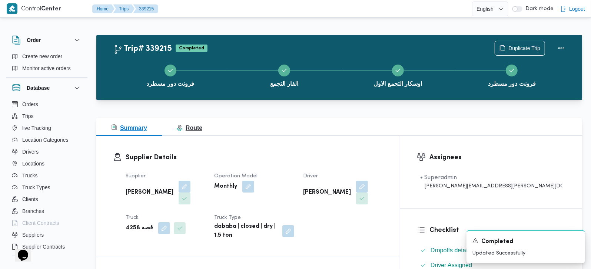
click at [187, 125] on span "Route" at bounding box center [190, 128] width 26 height 6
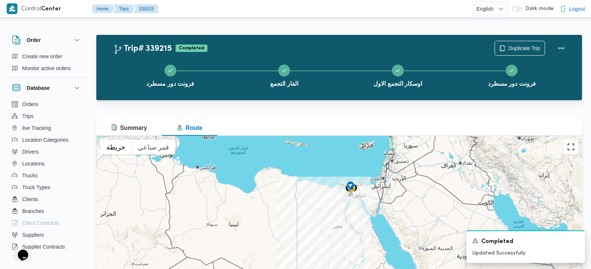
click at [569, 149] on button "تبديل إلى العرض ملء الشاشة" at bounding box center [571, 146] width 15 height 15
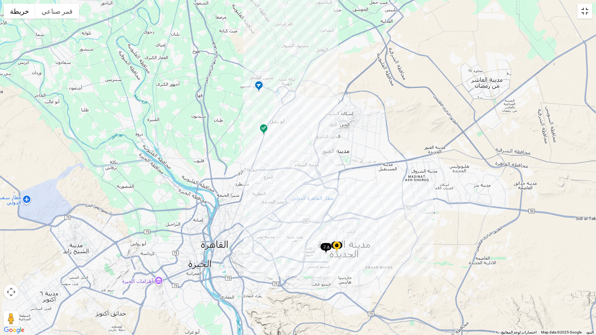
click at [587, 13] on button "تبديل إلى العرض ملء الشاشة" at bounding box center [584, 11] width 15 height 15
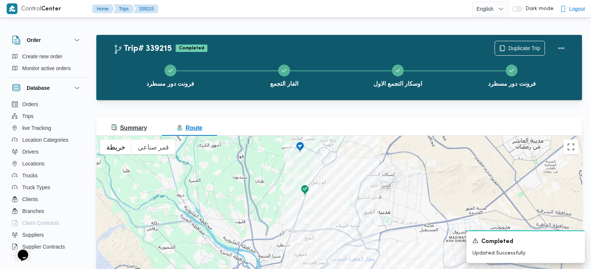
click at [137, 128] on span "Summary" at bounding box center [129, 128] width 36 height 6
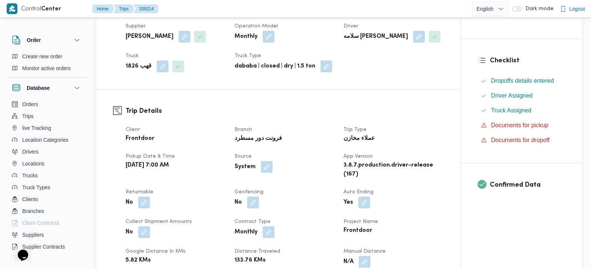
scroll to position [218, 0]
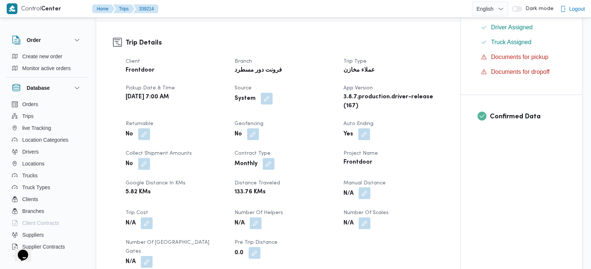
click at [365, 194] on button "button" at bounding box center [365, 193] width 12 height 12
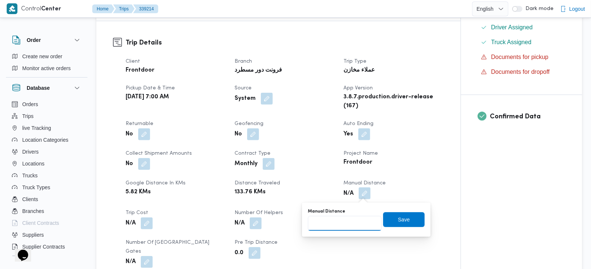
click at [352, 216] on input "Manual Distance" at bounding box center [345, 223] width 74 height 15
type input "96"
click at [413, 223] on span "Save" at bounding box center [404, 219] width 42 height 15
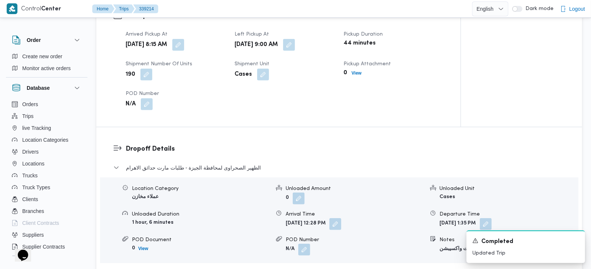
scroll to position [613, 0]
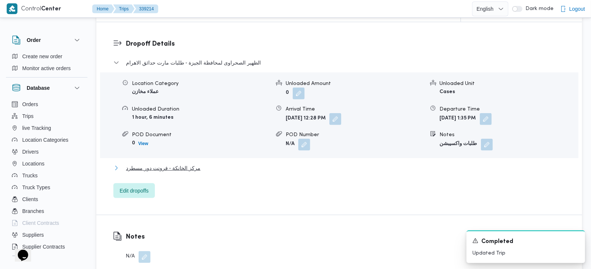
click at [175, 163] on span "مركز الخانكة - فرونت دور مسطرد" at bounding box center [163, 167] width 74 height 9
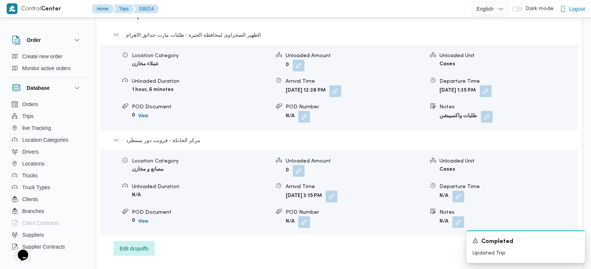
scroll to position [657, 0]
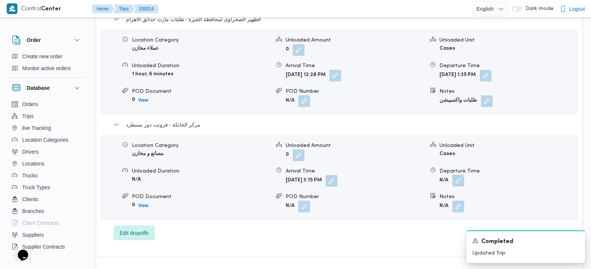
click at [459, 175] on button "button" at bounding box center [459, 181] width 12 height 12
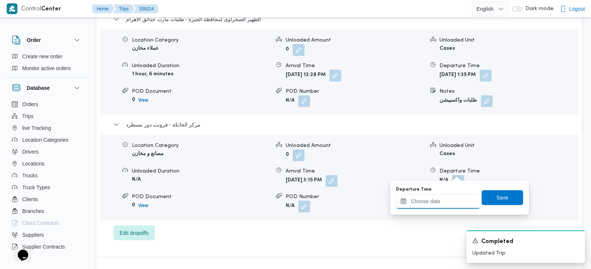
click at [448, 201] on input "Departure Time" at bounding box center [438, 201] width 84 height 15
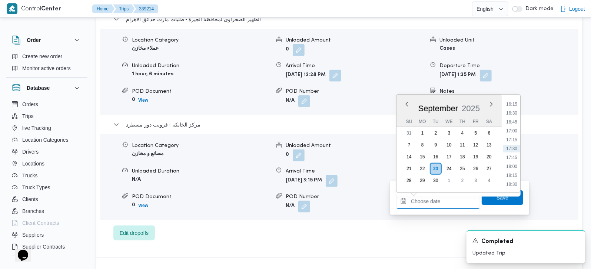
scroll to position [534, 0]
drag, startPoint x: 515, startPoint y: 117, endPoint x: 514, endPoint y: 169, distance: 51.5
click at [515, 117] on li "15:30" at bounding box center [511, 120] width 17 height 7
type input "23/09/2025 15:30"
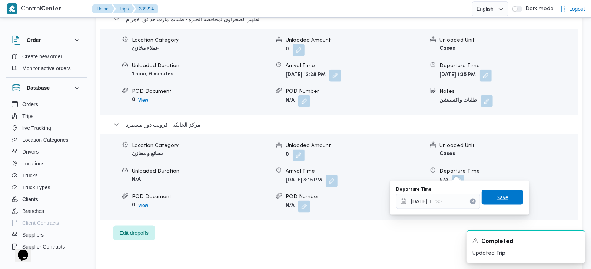
click at [508, 191] on span "Save" at bounding box center [503, 197] width 42 height 15
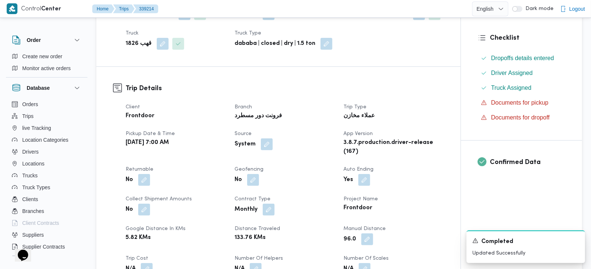
scroll to position [90, 0]
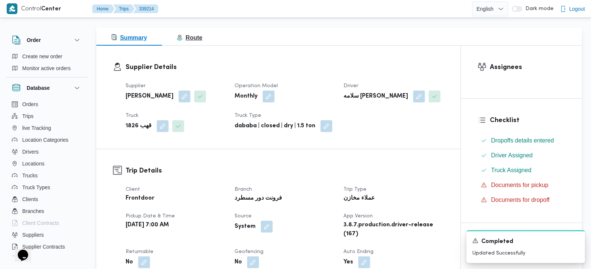
click at [195, 40] on span "Route" at bounding box center [190, 37] width 26 height 6
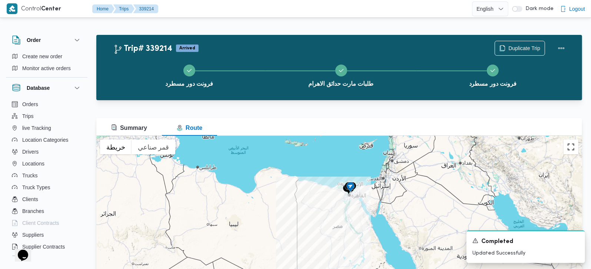
click at [573, 147] on button "تبديل إلى العرض ملء الشاشة" at bounding box center [571, 146] width 15 height 15
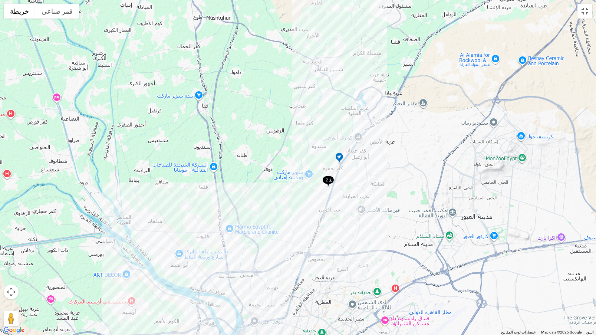
click at [327, 179] on img at bounding box center [328, 181] width 12 height 12
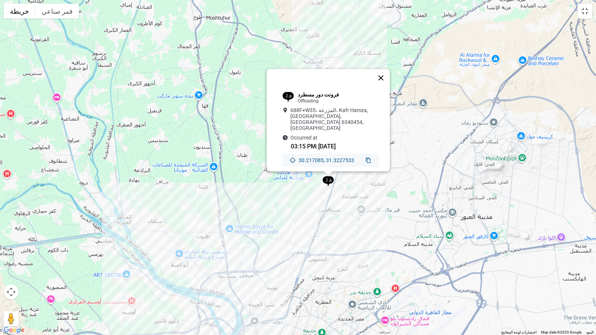
click at [385, 79] on button "إغلاق" at bounding box center [381, 78] width 18 height 18
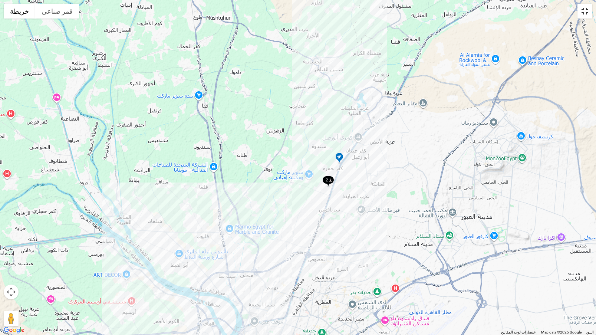
click at [585, 6] on button "تبديل إلى العرض ملء الشاشة" at bounding box center [584, 11] width 15 height 15
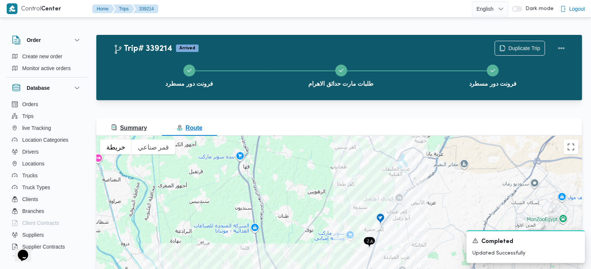
click at [132, 127] on span "Summary" at bounding box center [129, 128] width 36 height 6
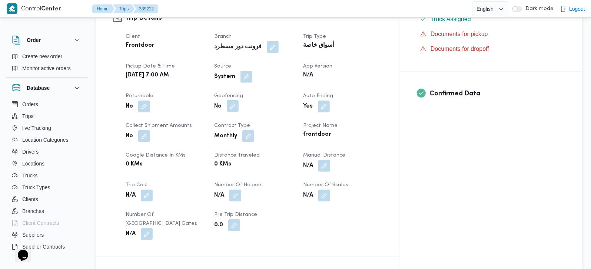
scroll to position [261, 0]
click at [252, 70] on button "button" at bounding box center [247, 76] width 12 height 12
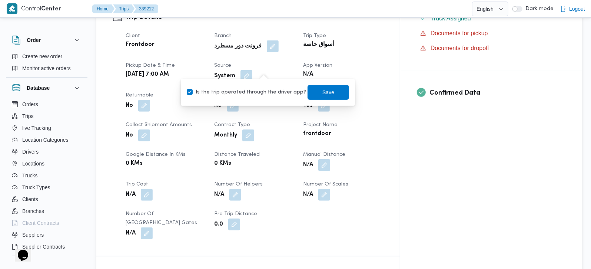
click at [254, 93] on label "Is the trip operated through the driver app?" at bounding box center [246, 92] width 119 height 9
checkbox input "false"
click at [322, 90] on span "Save" at bounding box center [328, 91] width 12 height 9
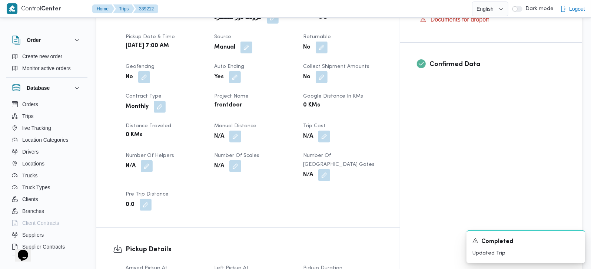
scroll to position [305, 0]
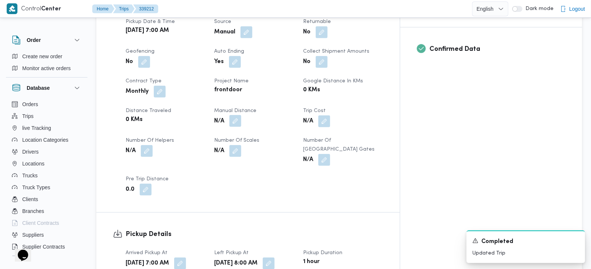
click at [241, 115] on button "button" at bounding box center [235, 121] width 12 height 12
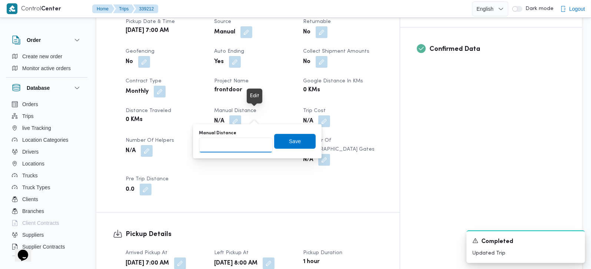
click at [233, 143] on input "Manual Distance" at bounding box center [236, 144] width 74 height 15
type input "55"
click at [288, 145] on span "Save" at bounding box center [295, 140] width 42 height 15
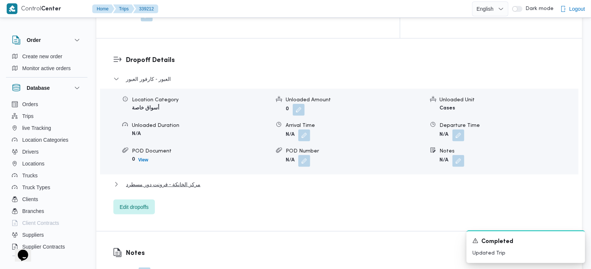
scroll to position [654, 0]
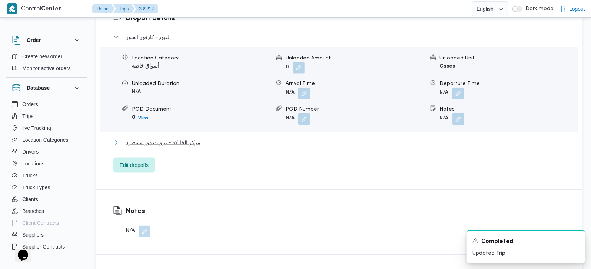
click at [187, 138] on span "مركز الخانكة - فرونت دور مسطرد" at bounding box center [163, 142] width 74 height 9
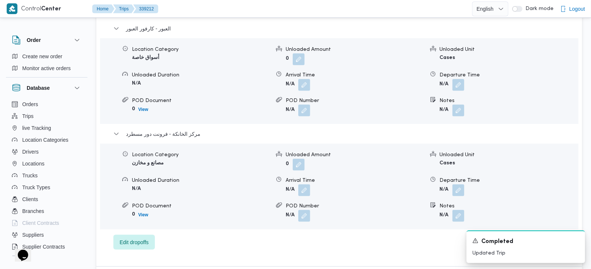
scroll to position [698, 0]
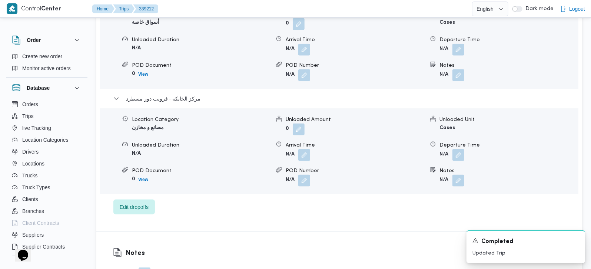
click at [458, 147] on div "Location Category مصانع و مخازن Unloaded Amount 0 Unloaded Unit Cases Unloaded …" at bounding box center [339, 151] width 484 height 84
click at [459, 149] on span at bounding box center [457, 155] width 16 height 12
click at [458, 149] on button "button" at bounding box center [459, 155] width 12 height 12
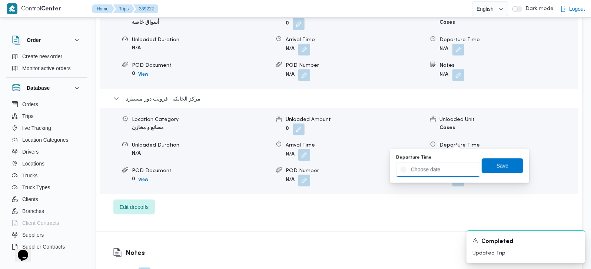
click at [447, 165] on div at bounding box center [438, 169] width 84 height 15
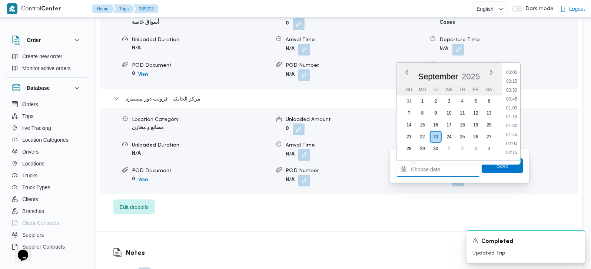
scroll to position [578, 0]
drag, startPoint x: 517, startPoint y: 115, endPoint x: 512, endPoint y: 139, distance: 24.6
click at [517, 115] on li "17:30" at bounding box center [511, 116] width 17 height 7
type input "23/09/2025 17:30"
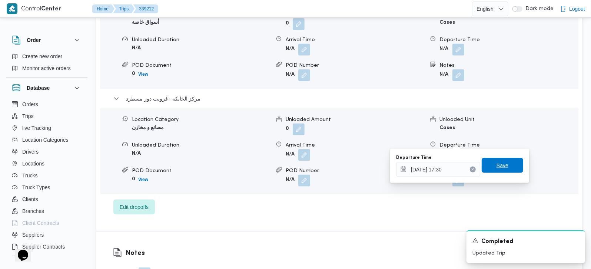
click at [503, 160] on span "Save" at bounding box center [503, 165] width 42 height 15
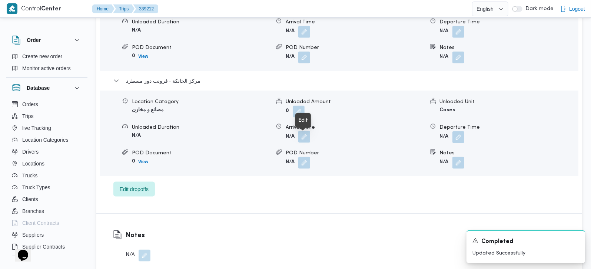
click at [309, 139] on button "button" at bounding box center [304, 137] width 12 height 12
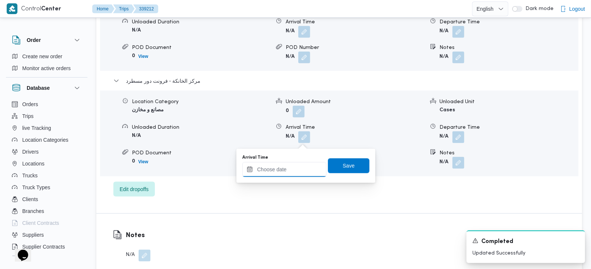
click at [292, 175] on input "Arrival Time" at bounding box center [284, 169] width 84 height 15
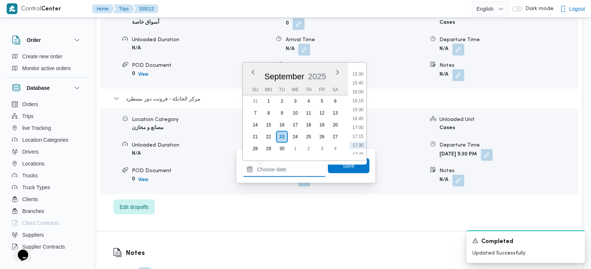
scroll to position [534, 0]
click at [361, 148] on li "17:15" at bounding box center [357, 151] width 17 height 7
type input "23/09/2025 17:15"
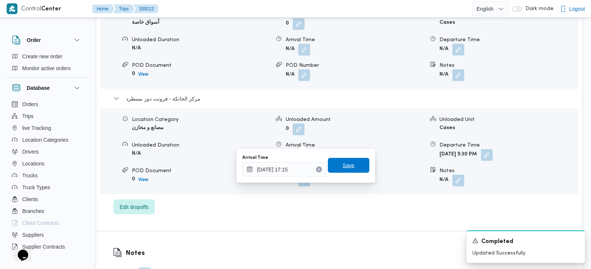
click at [349, 170] on span "Save" at bounding box center [349, 165] width 42 height 15
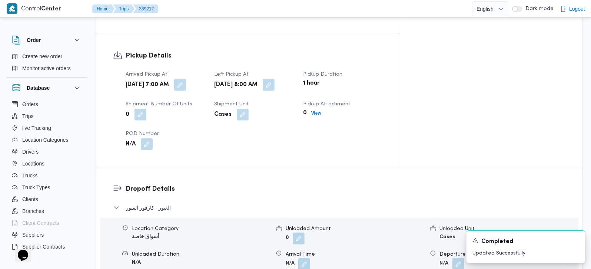
scroll to position [436, 0]
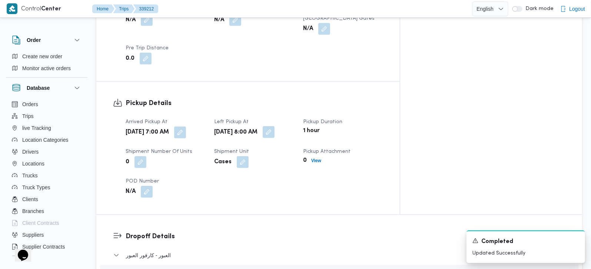
click at [275, 126] on button "button" at bounding box center [269, 132] width 12 height 12
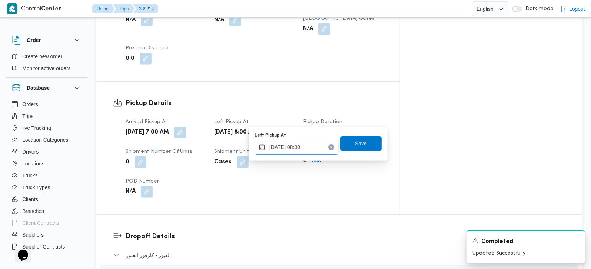
click at [304, 149] on input "23/09/2025 08:00" at bounding box center [297, 147] width 84 height 15
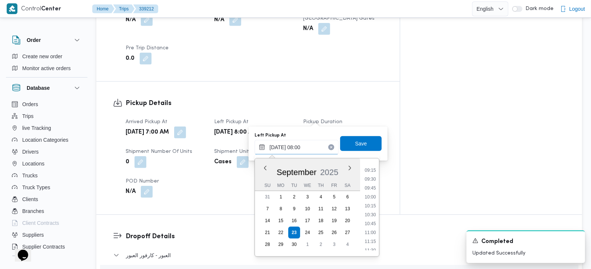
scroll to position [327, 0]
click at [374, 225] on li "10:45" at bounding box center [370, 222] width 17 height 7
type input "23/09/2025 10:45"
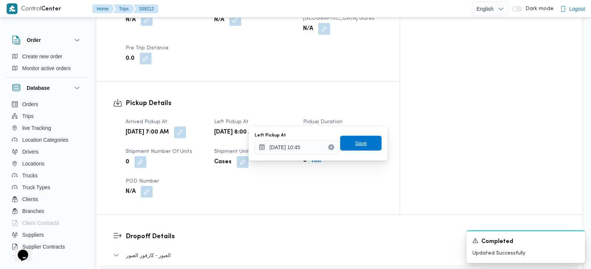
click at [355, 139] on span "Save" at bounding box center [361, 143] width 12 height 9
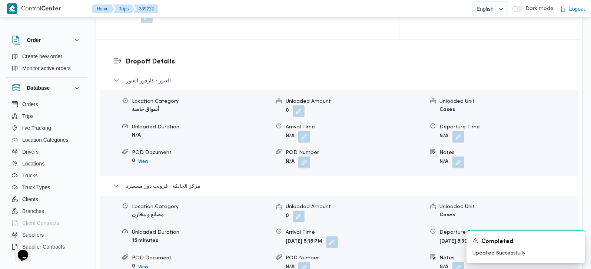
scroll to position [436, 0]
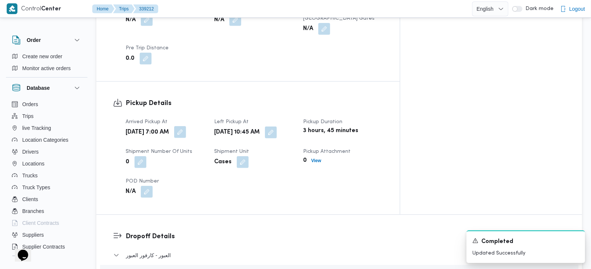
click at [186, 126] on button "button" at bounding box center [180, 132] width 12 height 12
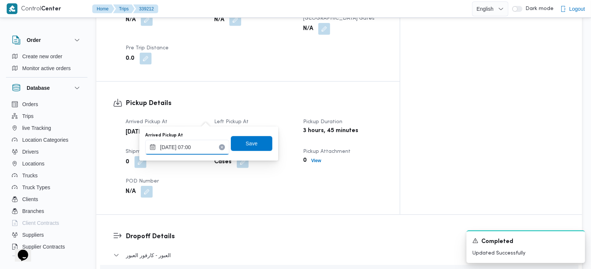
click at [194, 150] on input "23/09/2025 07:00" at bounding box center [187, 147] width 84 height 15
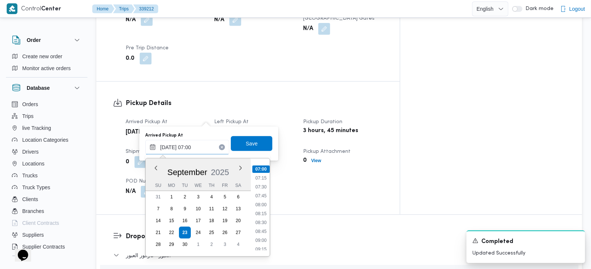
scroll to position [292, 0]
click at [265, 228] on li "10:00" at bounding box center [261, 231] width 17 height 7
type input "23/09/2025 10:00"
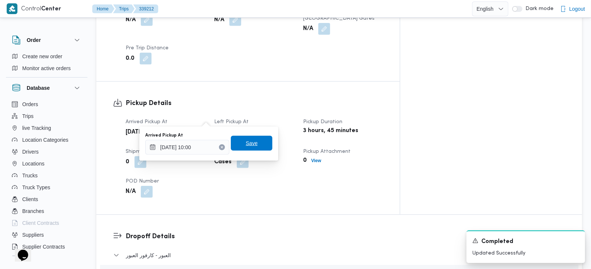
click at [246, 150] on div "Save" at bounding box center [252, 143] width 42 height 15
click at [262, 145] on span "Save" at bounding box center [252, 143] width 42 height 15
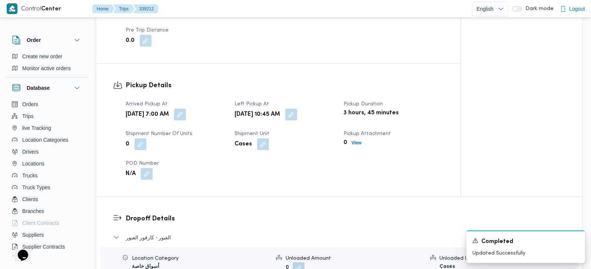
scroll to position [654, 0]
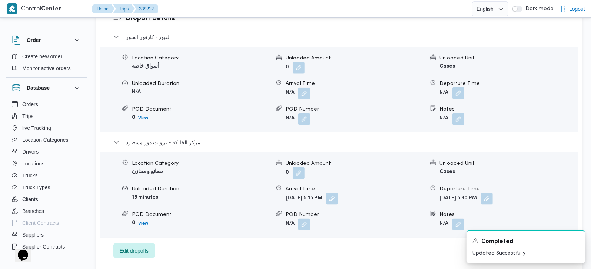
click at [459, 87] on button "button" at bounding box center [459, 93] width 12 height 12
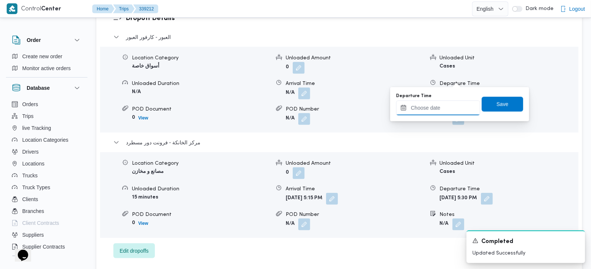
click at [441, 114] on input "Departure Time" at bounding box center [438, 107] width 84 height 15
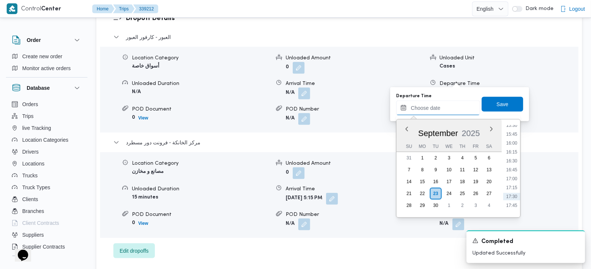
scroll to position [534, 0]
drag, startPoint x: 514, startPoint y: 170, endPoint x: 508, endPoint y: 145, distance: 25.9
click at [514, 170] on li "16:15" at bounding box center [511, 172] width 17 height 7
type input "23/09/2025 16:15"
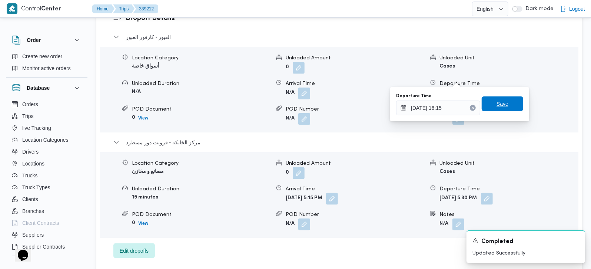
click at [498, 110] on span "Save" at bounding box center [503, 103] width 42 height 15
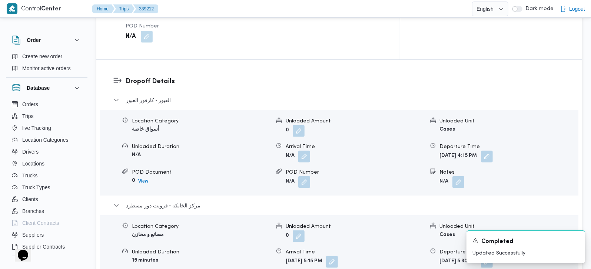
scroll to position [610, 0]
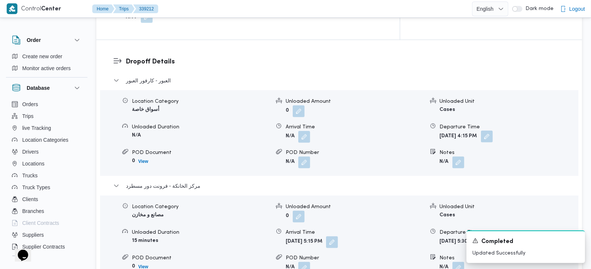
click at [493, 130] on button "button" at bounding box center [487, 136] width 12 height 12
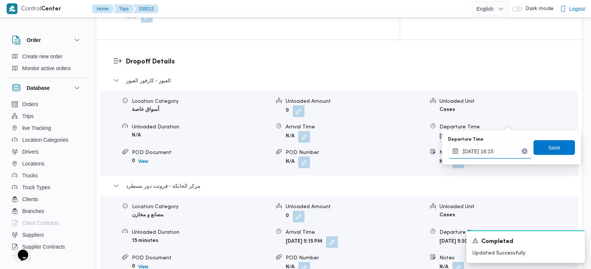
click at [487, 152] on input "23/09/2025 16:15" at bounding box center [490, 151] width 84 height 15
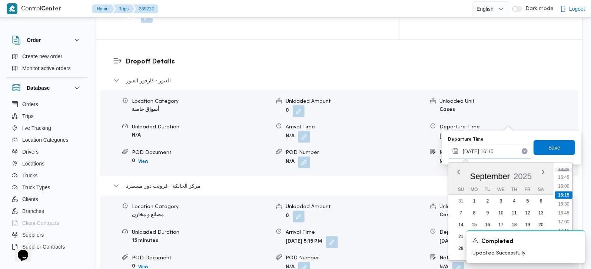
scroll to position [577, 0]
click at [564, 181] on li "16:30" at bounding box center [563, 182] width 17 height 7
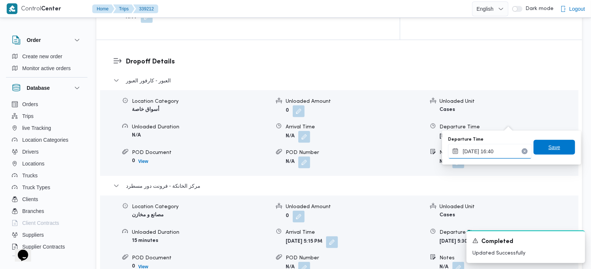
type input "23/09/2025 16:40"
click at [541, 151] on span "Save" at bounding box center [555, 147] width 42 height 15
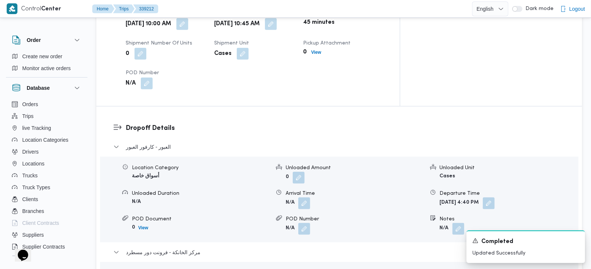
scroll to position [523, 0]
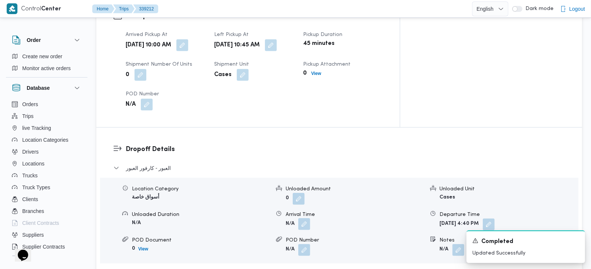
click at [303, 218] on button "button" at bounding box center [304, 224] width 12 height 12
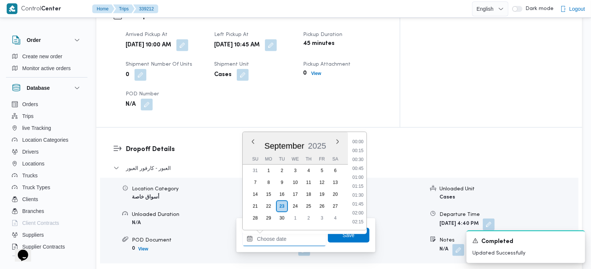
drag, startPoint x: 294, startPoint y: 238, endPoint x: 301, endPoint y: 232, distance: 9.5
click at [294, 238] on input "Arrival Time" at bounding box center [284, 238] width 84 height 15
click at [359, 174] on li "11:00" at bounding box center [357, 172] width 17 height 7
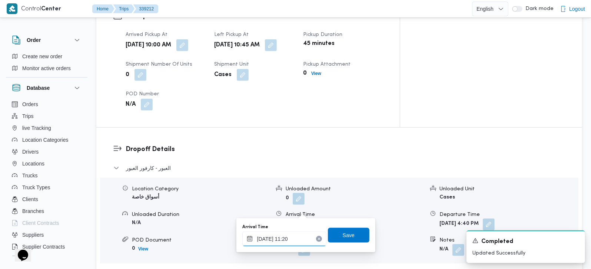
type input "23/09/2025 11:20"
click at [349, 226] on div "Arrival Time 23/09/2025 11:20 Save" at bounding box center [306, 235] width 129 height 24
click at [347, 229] on span "Save" at bounding box center [349, 234] width 42 height 15
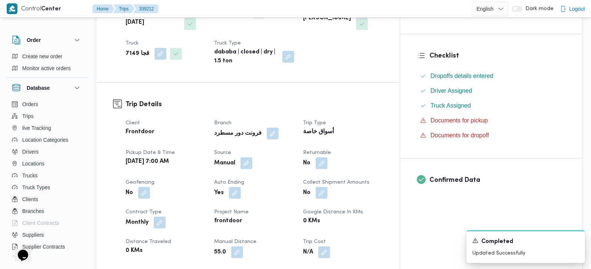
scroll to position [0, 0]
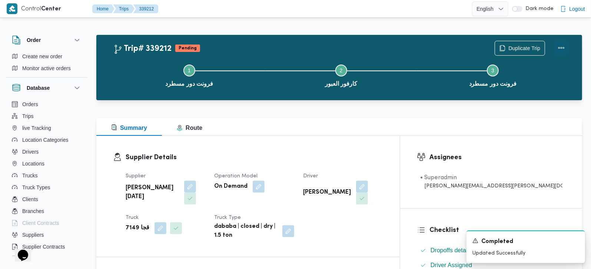
click at [561, 49] on button "Actions" at bounding box center [561, 47] width 15 height 15
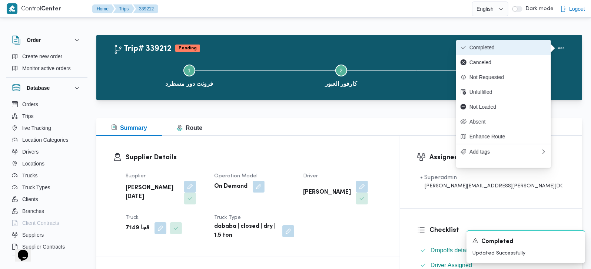
click at [510, 44] on button "Completed" at bounding box center [503, 47] width 95 height 15
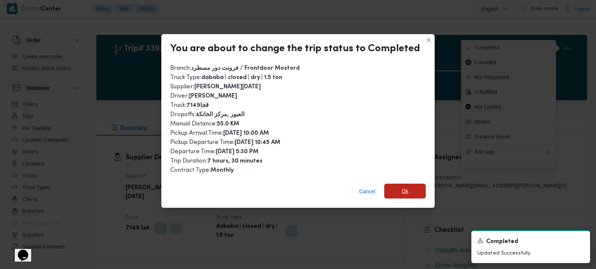
click at [413, 188] on span "Ok" at bounding box center [405, 190] width 42 height 15
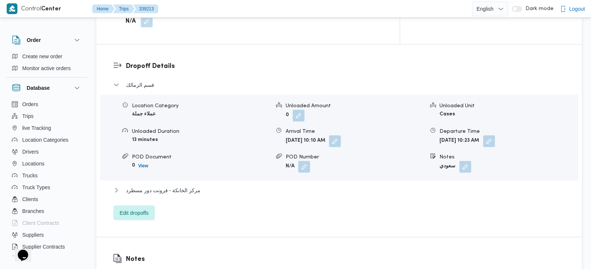
scroll to position [654, 0]
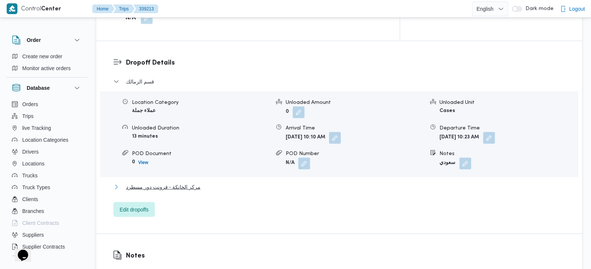
click at [175, 182] on span "مركز الخانكة - فرونت دور مسطرد" at bounding box center [163, 186] width 74 height 9
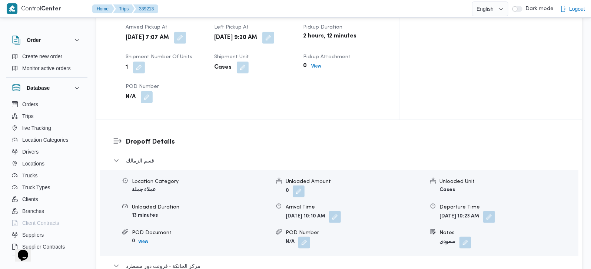
scroll to position [436, 0]
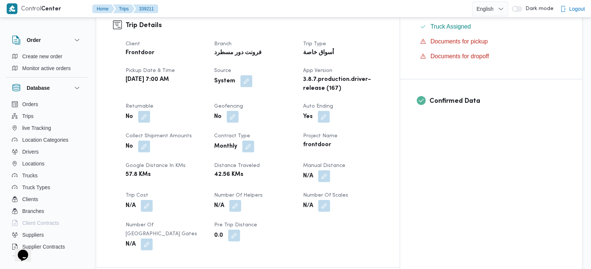
scroll to position [261, 0]
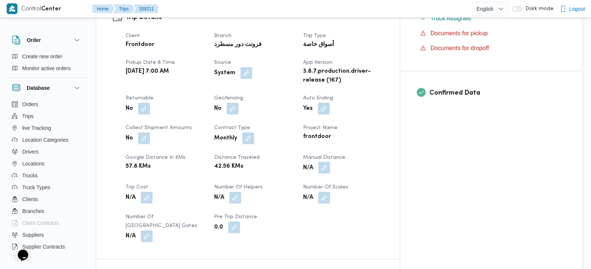
click at [330, 162] on button "button" at bounding box center [324, 168] width 12 height 12
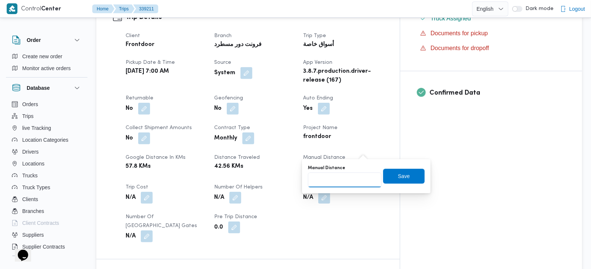
click at [348, 176] on input "Manual Distance" at bounding box center [345, 179] width 74 height 15
type input "115"
click at [412, 181] on span "Save" at bounding box center [404, 175] width 42 height 15
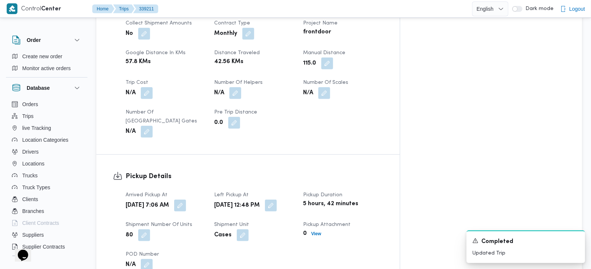
scroll to position [404, 0]
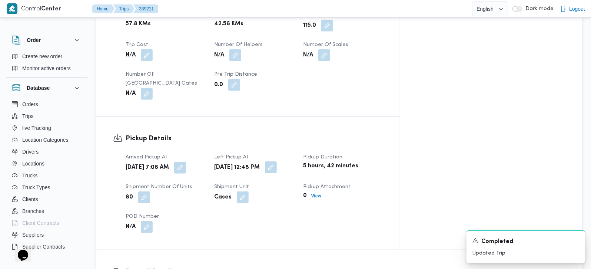
click at [277, 161] on button "button" at bounding box center [271, 167] width 12 height 12
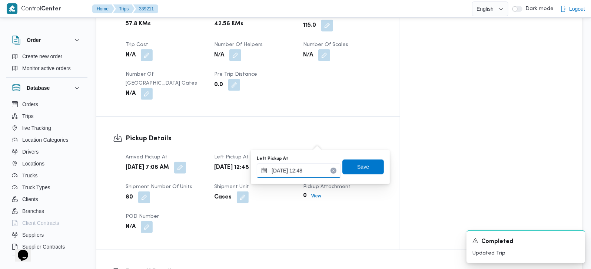
click at [305, 169] on input "[DATE] 12:48" at bounding box center [299, 170] width 84 height 15
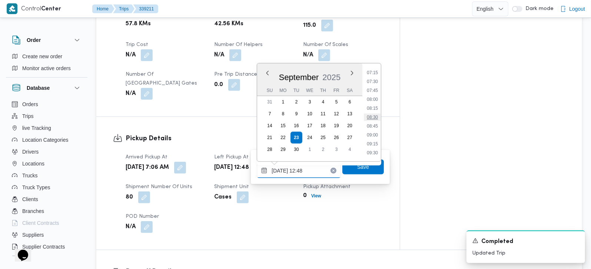
scroll to position [278, 0]
click at [374, 118] on ul "00:00 00:15 00:30 00:45 01:00 01:15 01:30 01:45 02:00 02:15 02:30 02:45 03:00 0…" at bounding box center [372, 112] width 17 height 86
click at [374, 115] on li "09:00" at bounding box center [372, 115] width 17 height 7
type input "[DATE] 09:00"
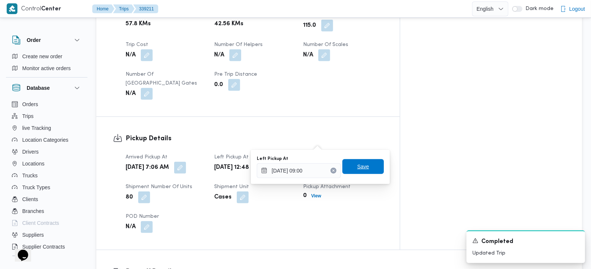
click at [364, 170] on span "Save" at bounding box center [363, 166] width 42 height 15
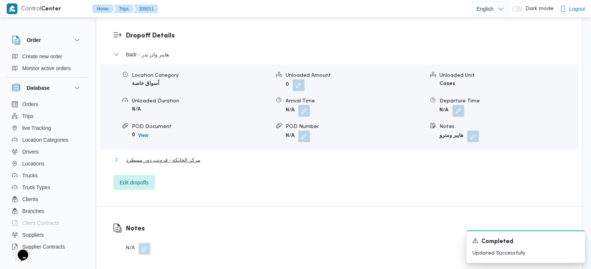
click at [175, 155] on span "مركز الخانكة - فرونت دور مسطرد" at bounding box center [163, 159] width 74 height 9
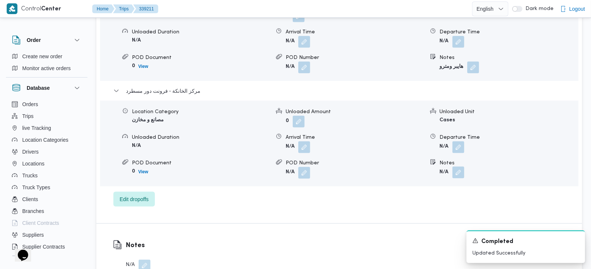
scroll to position [709, 0]
click at [454, 130] on div "Location Category مصانع و مخازن Unloaded Amount 0 Unloaded Unit Cases Unloaded …" at bounding box center [339, 143] width 484 height 84
click at [460, 140] on button "button" at bounding box center [459, 146] width 12 height 12
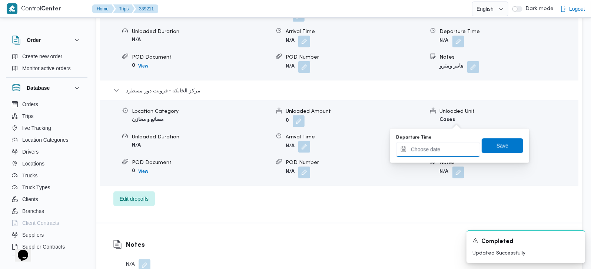
click at [448, 151] on input "Departure Time" at bounding box center [438, 149] width 84 height 15
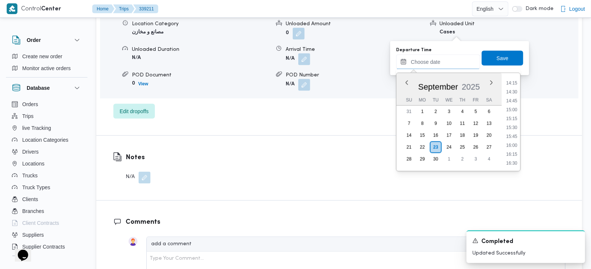
scroll to position [491, 0]
click at [511, 116] on li "14:45" at bounding box center [511, 116] width 17 height 7
type input "23/09/2025 14:45"
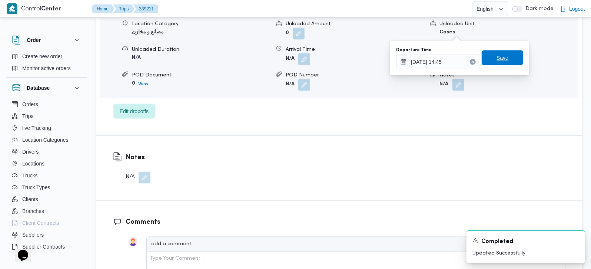
click at [497, 56] on span "Save" at bounding box center [503, 57] width 12 height 9
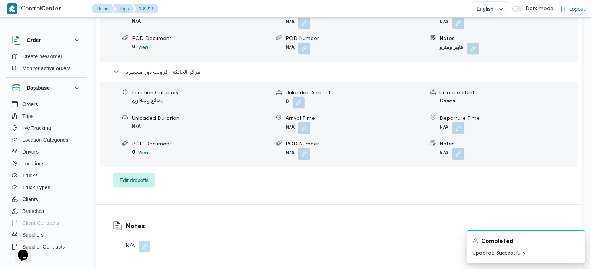
scroll to position [709, 0]
click at [304, 123] on button "button" at bounding box center [304, 129] width 12 height 12
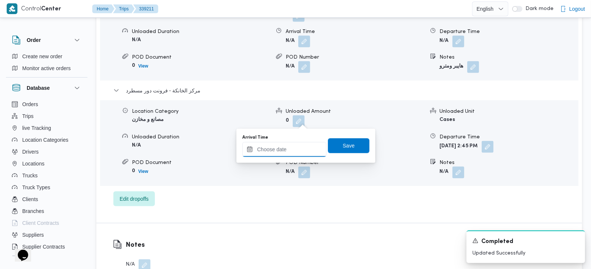
drag, startPoint x: 295, startPoint y: 148, endPoint x: 313, endPoint y: 154, distance: 19.2
click at [295, 148] on input "Arrival Time" at bounding box center [284, 149] width 84 height 15
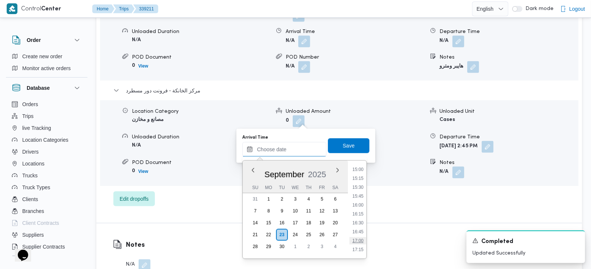
scroll to position [491, 0]
click at [361, 192] on li "14:30" at bounding box center [357, 195] width 17 height 7
type input "23/09/2025 14:30"
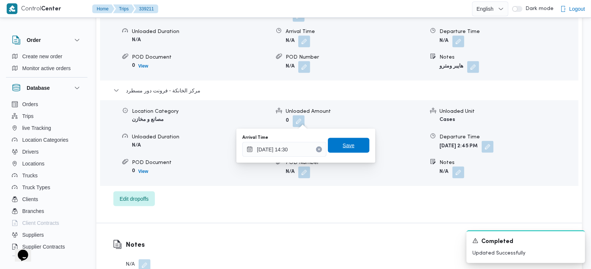
click at [348, 152] on span "Save" at bounding box center [349, 145] width 42 height 15
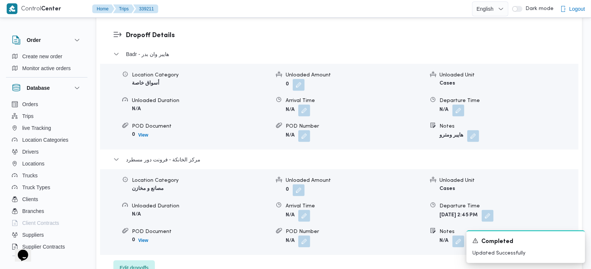
scroll to position [622, 0]
drag, startPoint x: 454, startPoint y: 102, endPoint x: 453, endPoint y: 108, distance: 6.7
click at [454, 105] on button "button" at bounding box center [459, 111] width 12 height 12
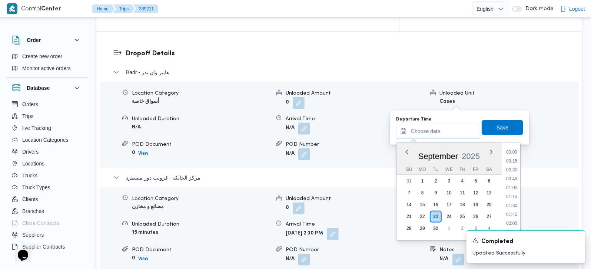
drag, startPoint x: 447, startPoint y: 127, endPoint x: 452, endPoint y: 137, distance: 10.9
click at [447, 127] on input "Departure Time" at bounding box center [438, 131] width 84 height 15
click at [516, 183] on li "13:30" at bounding box center [511, 184] width 17 height 7
type input "23/09/2025 13:30"
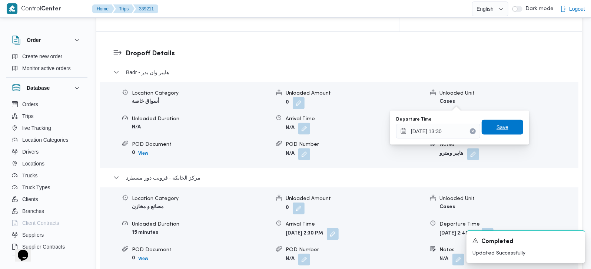
click at [501, 130] on span "Save" at bounding box center [503, 127] width 12 height 9
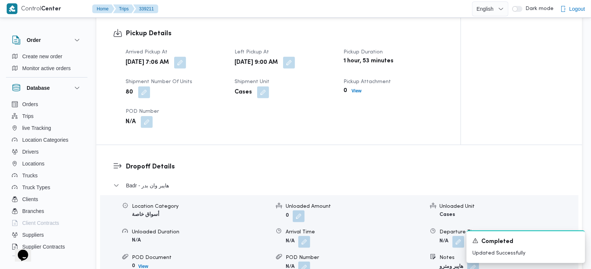
scroll to position [534, 0]
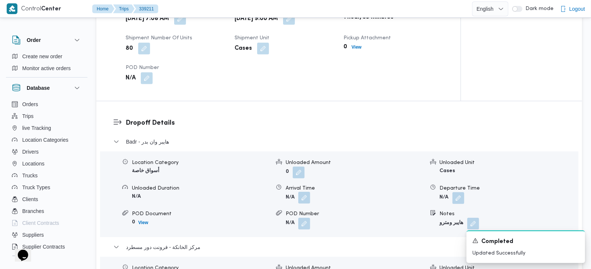
click at [304, 192] on button "button" at bounding box center [304, 198] width 12 height 12
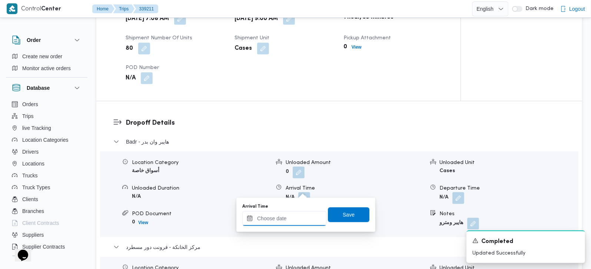
click at [288, 223] on input "Arrival Time" at bounding box center [284, 218] width 84 height 15
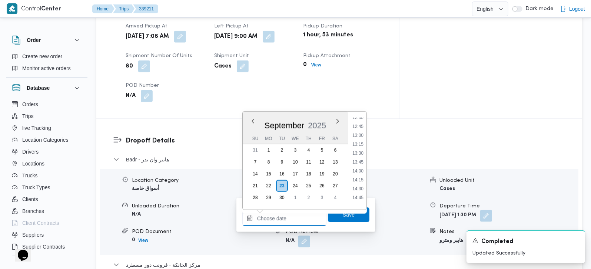
scroll to position [317, 0]
click at [364, 160] on li "10:00" at bounding box center [357, 160] width 17 height 7
type input "23/09/2025 10:00"
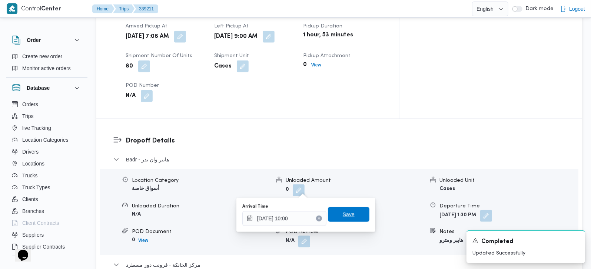
click at [344, 217] on span "Save" at bounding box center [349, 214] width 12 height 9
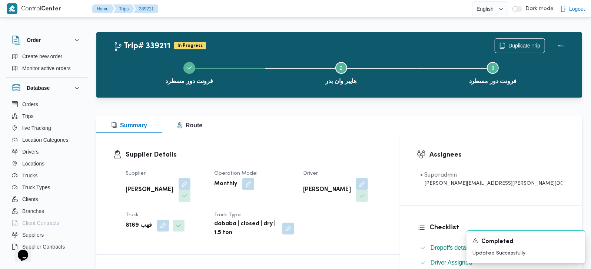
scroll to position [0, 0]
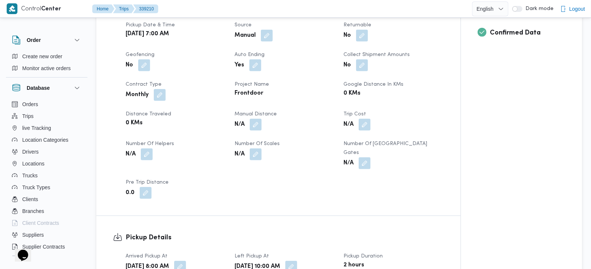
scroll to position [305, 0]
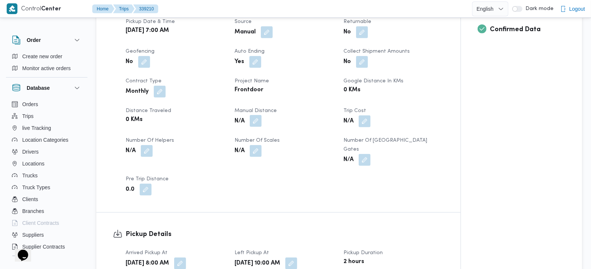
click at [257, 115] on button "button" at bounding box center [256, 121] width 12 height 12
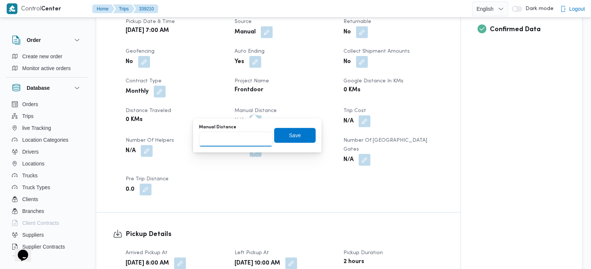
click at [238, 136] on input "Manual Distance" at bounding box center [236, 139] width 74 height 15
type input "125"
click at [297, 140] on span "Save" at bounding box center [295, 134] width 42 height 15
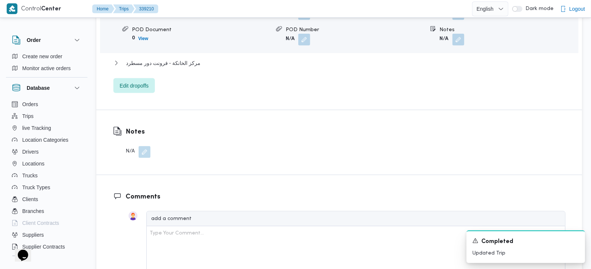
scroll to position [741, 0]
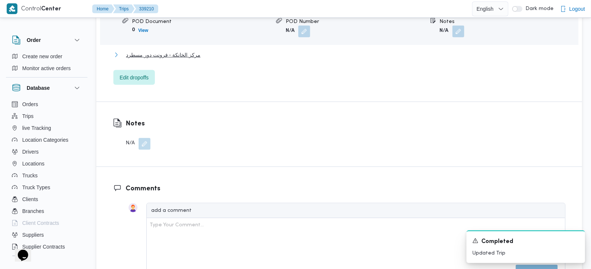
click at [185, 50] on span "مركز الخانكة - فرونت دور مسطرد" at bounding box center [163, 54] width 74 height 9
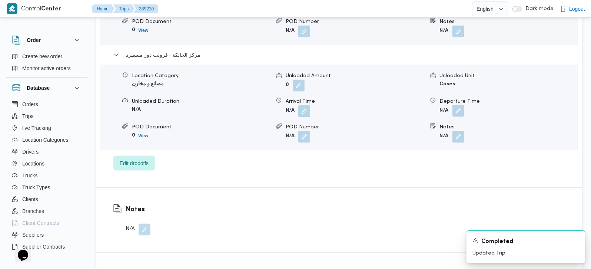
click at [460, 105] on button "button" at bounding box center [459, 111] width 12 height 12
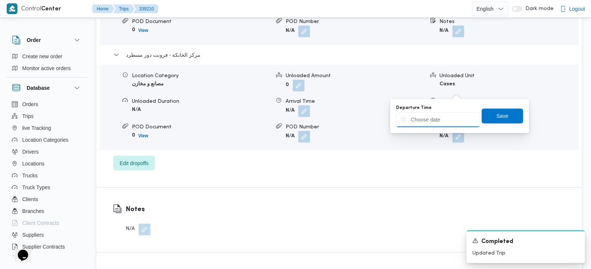
click at [450, 116] on input "Departure Time" at bounding box center [438, 119] width 84 height 15
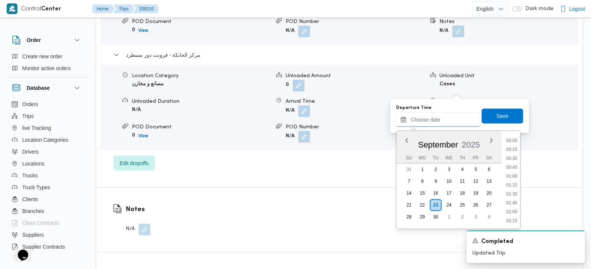
scroll to position [578, 0]
click at [513, 161] on li "16:45" at bounding box center [511, 158] width 17 height 7
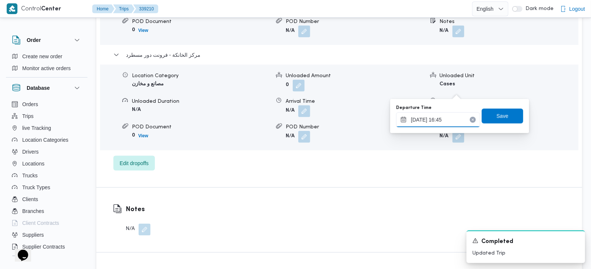
click at [443, 119] on input "[DATE] 16:45" at bounding box center [438, 119] width 84 height 15
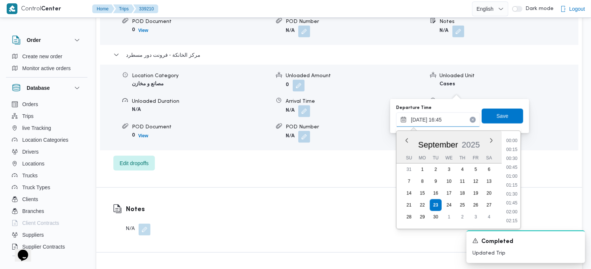
scroll to position [551, 0]
click at [518, 192] on li "17:00" at bounding box center [511, 193] width 17 height 7
type input "[DATE] 17:00"
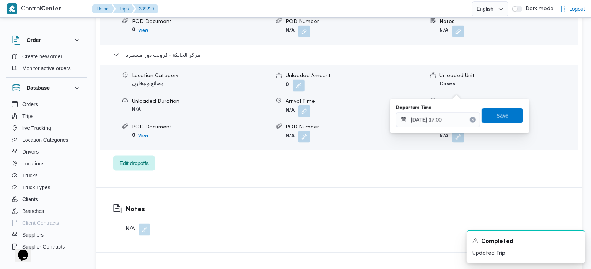
click at [504, 117] on span "Save" at bounding box center [503, 115] width 42 height 15
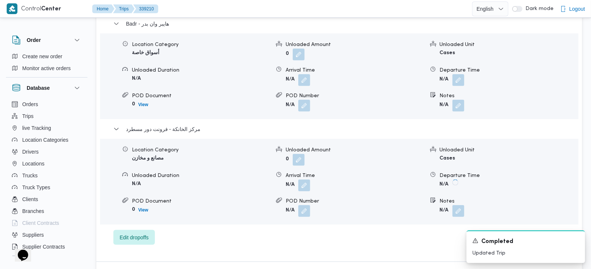
scroll to position [610, 0]
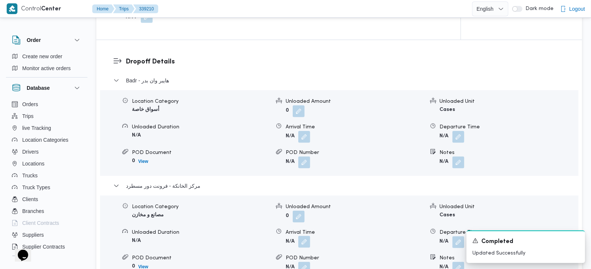
click at [306, 236] on button "button" at bounding box center [304, 242] width 12 height 12
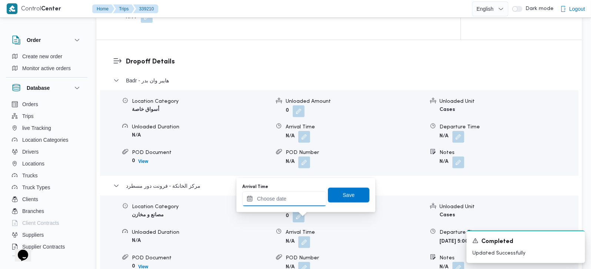
click at [290, 203] on input "Arrival Time" at bounding box center [284, 198] width 84 height 15
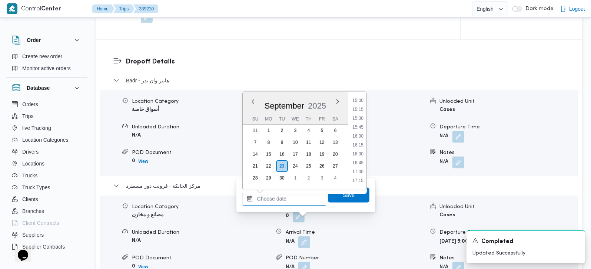
scroll to position [534, 0]
click at [360, 160] on li "16:45" at bounding box center [357, 162] width 17 height 7
type input "23/09/2025 16:45"
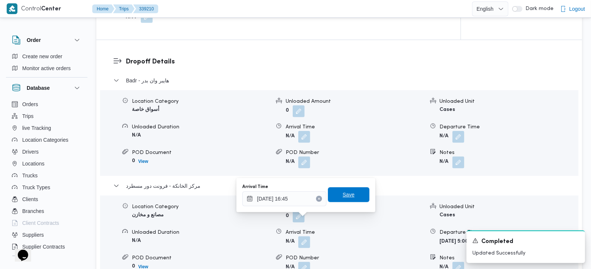
click at [351, 196] on span "Save" at bounding box center [349, 194] width 42 height 15
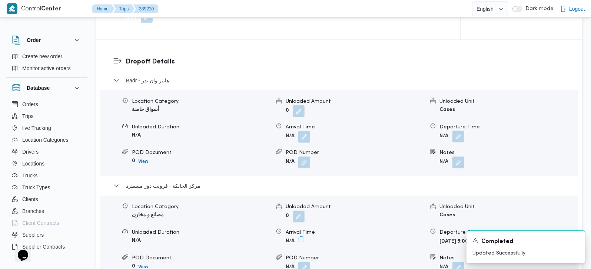
click at [462, 130] on button "button" at bounding box center [459, 136] width 12 height 12
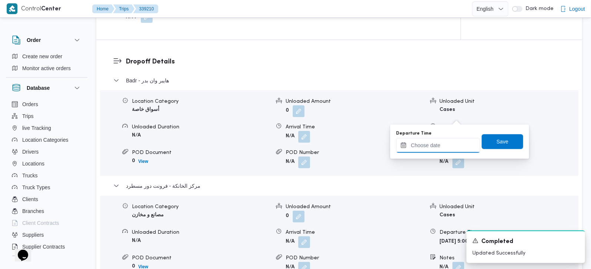
click at [444, 149] on input "Departure Time" at bounding box center [438, 145] width 84 height 15
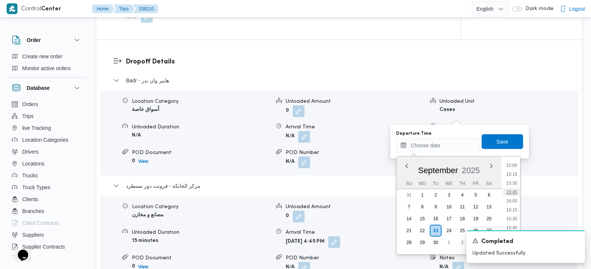
click at [512, 189] on li "15:45" at bounding box center [511, 191] width 17 height 7
type input "23/09/2025 15:45"
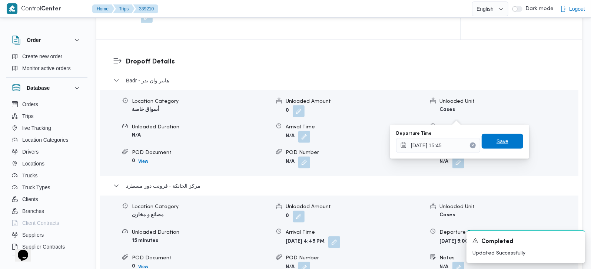
click at [493, 135] on span "Save" at bounding box center [503, 141] width 42 height 15
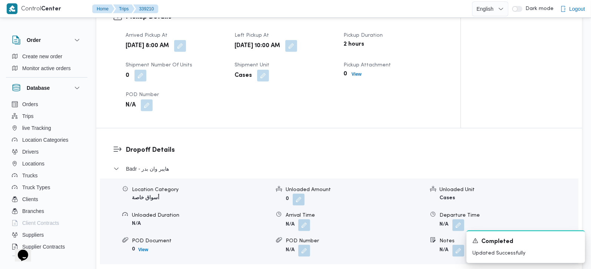
scroll to position [523, 0]
click at [307, 218] on button "button" at bounding box center [304, 224] width 12 height 12
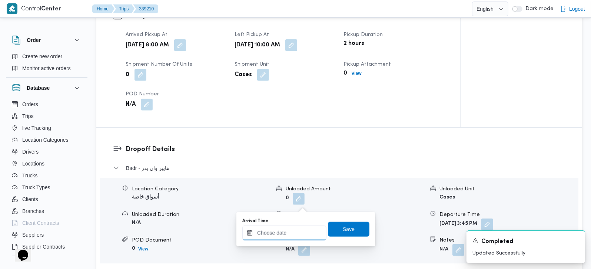
click at [297, 225] on input "Arrival Time" at bounding box center [284, 232] width 84 height 15
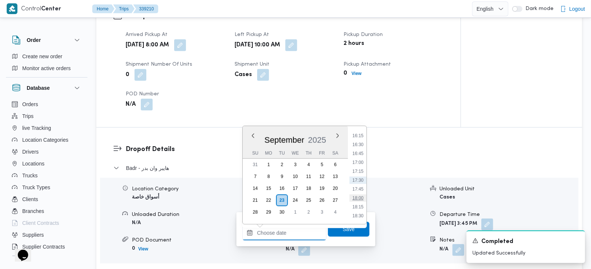
scroll to position [360, 0]
click at [362, 166] on li "11:00" at bounding box center [357, 166] width 17 height 7
type input "23/09/2025 11:00"
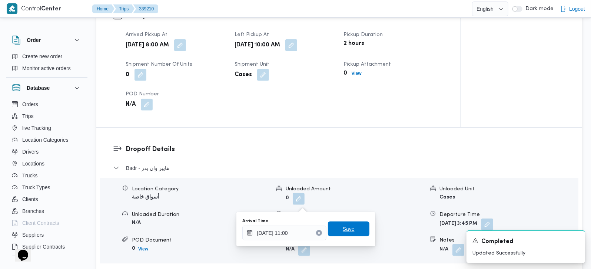
click at [347, 221] on div "Arrival Time 23/09/2025 11:00 Save" at bounding box center [306, 229] width 129 height 24
click at [347, 224] on span "Save" at bounding box center [349, 228] width 12 height 9
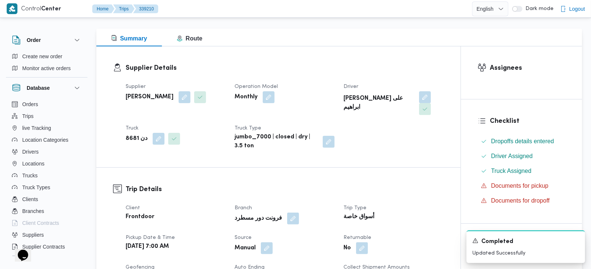
scroll to position [0, 0]
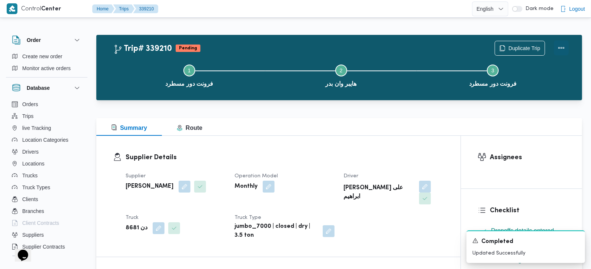
click at [557, 46] on button "Actions" at bounding box center [561, 47] width 15 height 15
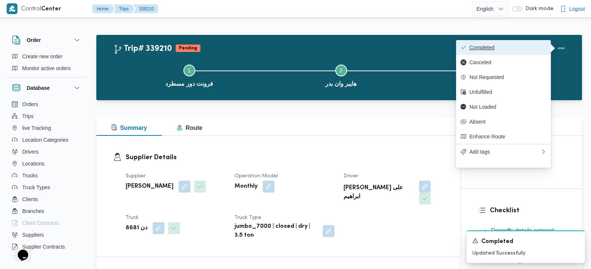
click at [510, 50] on span "Completed" at bounding box center [508, 47] width 77 height 6
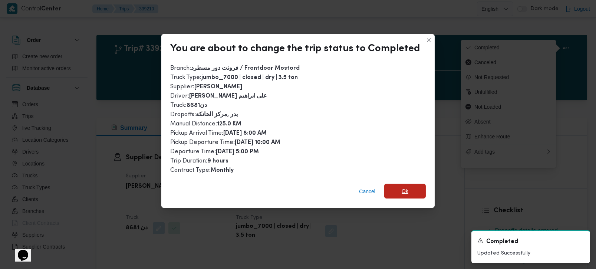
click at [396, 183] on span "Ok" at bounding box center [405, 190] width 42 height 15
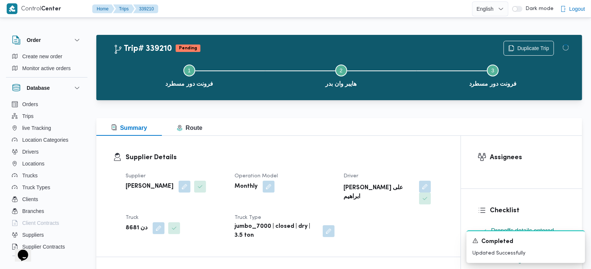
click at [368, 143] on div "Supplier Details Supplier عليوه سراج الدين عليوه محمد Operation Model Monthly D…" at bounding box center [278, 196] width 364 height 121
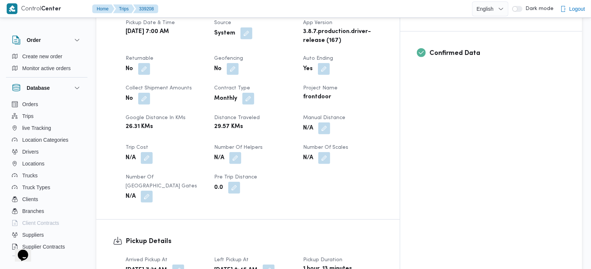
scroll to position [305, 0]
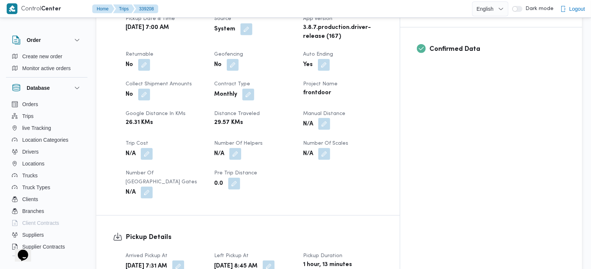
click at [330, 118] on button "button" at bounding box center [324, 124] width 12 height 12
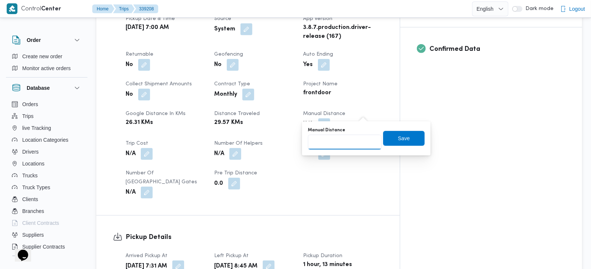
click at [354, 137] on input "Manual Distance" at bounding box center [345, 142] width 74 height 15
type input "55"
click at [398, 135] on span "Save" at bounding box center [404, 137] width 12 height 9
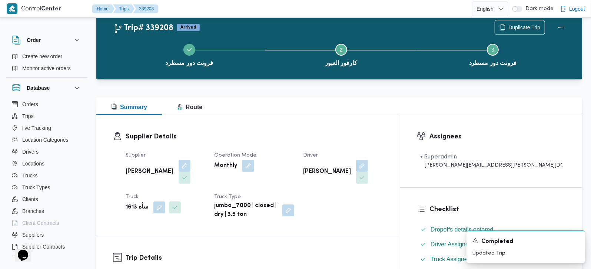
scroll to position [0, 0]
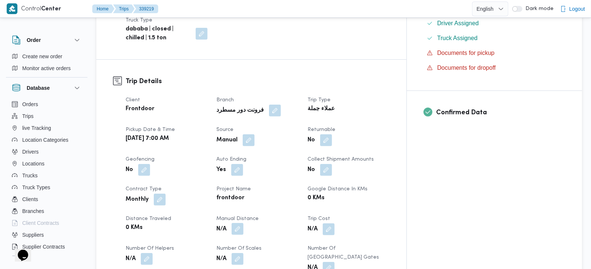
scroll to position [261, 0]
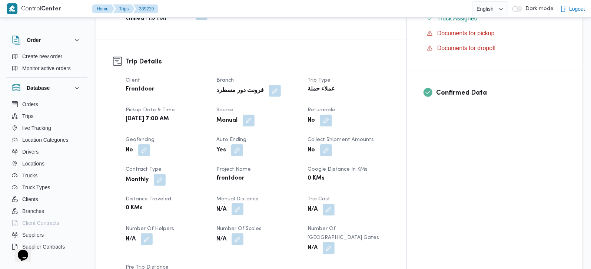
click at [243, 203] on button "button" at bounding box center [238, 209] width 12 height 12
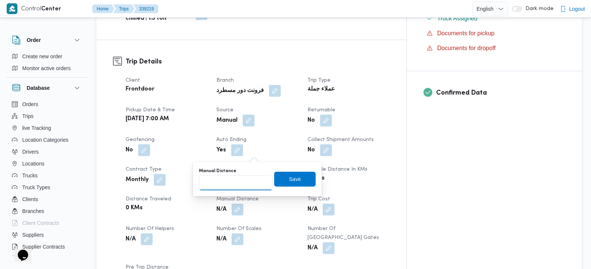
click at [222, 184] on input "Manual Distance" at bounding box center [236, 182] width 74 height 15
type input "100"
click at [281, 176] on span "Save" at bounding box center [295, 178] width 42 height 15
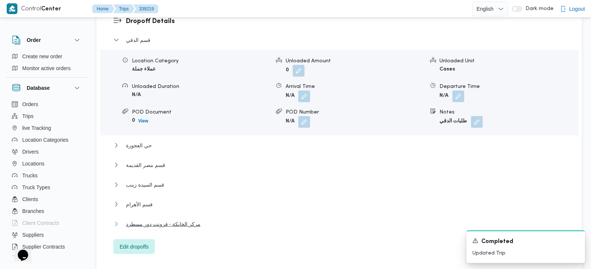
click at [156, 219] on span "مركز الخانكة - فرونت دور مسطرد" at bounding box center [163, 223] width 74 height 9
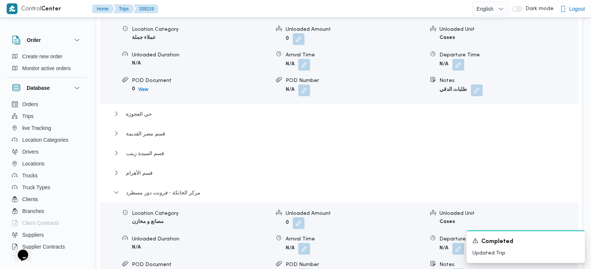
scroll to position [741, 0]
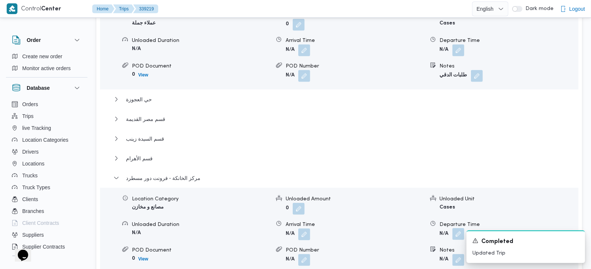
click at [457, 228] on button "button" at bounding box center [459, 234] width 12 height 12
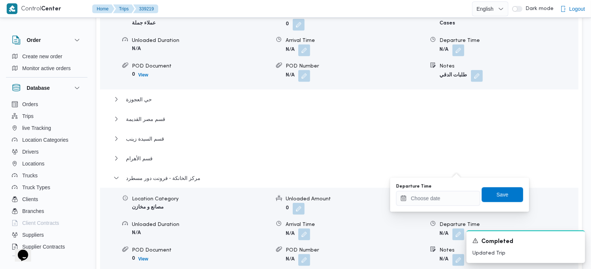
click at [446, 209] on div "You are in a dialog. To close this dialog, hit escape. Departure Time Save" at bounding box center [459, 195] width 139 height 34
click at [439, 203] on input "Departure Time" at bounding box center [438, 198] width 84 height 15
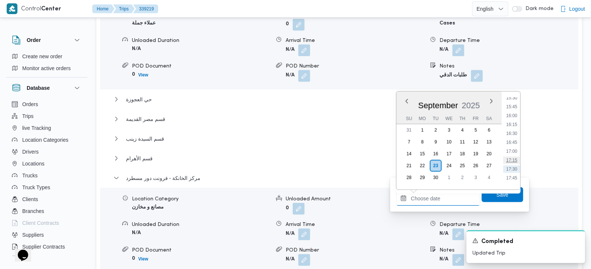
scroll to position [534, 0]
click at [515, 109] on li "15:15" at bounding box center [511, 109] width 17 height 7
type input "23/09/2025 15:15"
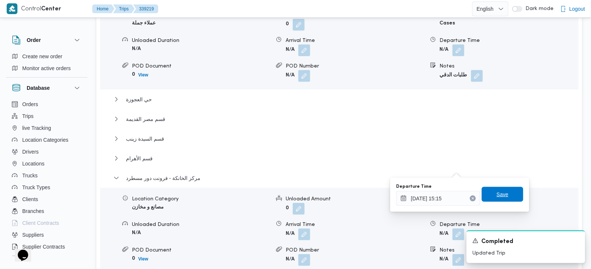
click at [499, 195] on span "Save" at bounding box center [503, 194] width 12 height 9
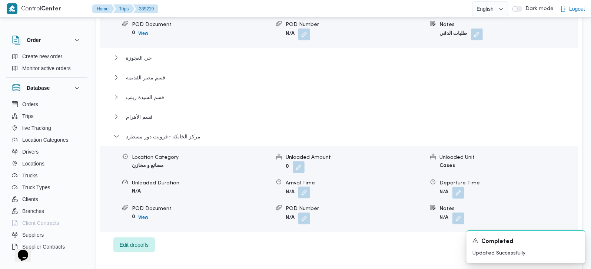
click at [309, 186] on button "button" at bounding box center [304, 192] width 12 height 12
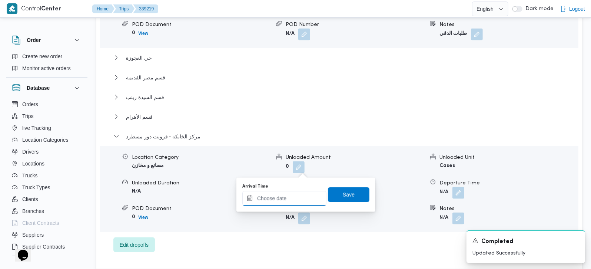
drag, startPoint x: 295, startPoint y: 202, endPoint x: 309, endPoint y: 193, distance: 16.8
click at [295, 202] on input "Arrival Time" at bounding box center [284, 198] width 84 height 15
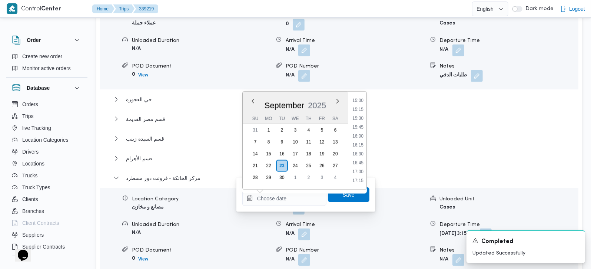
drag, startPoint x: 357, startPoint y: 102, endPoint x: 357, endPoint y: 107, distance: 5.2
click at [357, 102] on li "15:00" at bounding box center [357, 100] width 17 height 7
type input "23/09/2025 15:00"
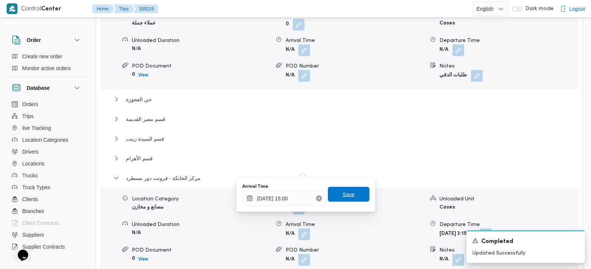
click at [345, 192] on span "Save" at bounding box center [349, 194] width 12 height 9
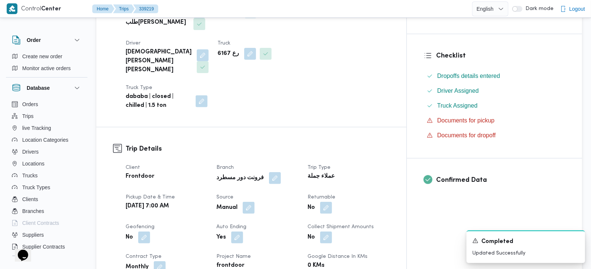
scroll to position [0, 0]
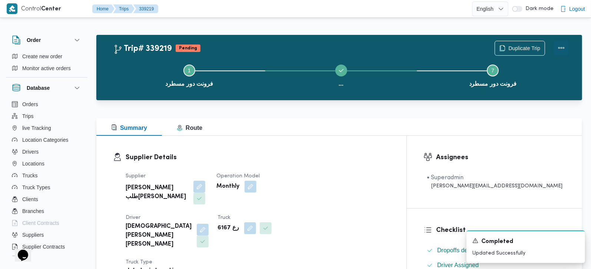
click at [564, 45] on button "Actions" at bounding box center [561, 47] width 15 height 15
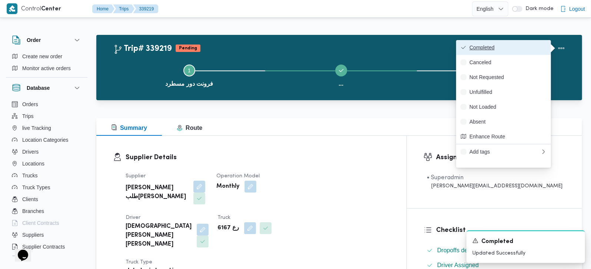
click at [493, 46] on span "Completed" at bounding box center [508, 47] width 77 height 6
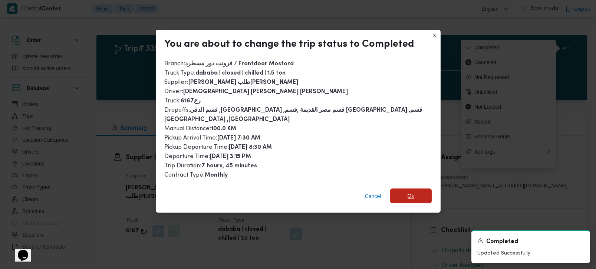
click at [413, 188] on span "Ok" at bounding box center [411, 195] width 42 height 15
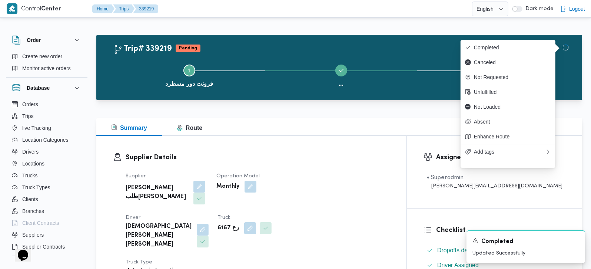
click at [317, 136] on div "Supplier Details Supplier خضر محمد طلبه حامد Operation Model Monthly Driver اسل…" at bounding box center [251, 218] width 310 height 165
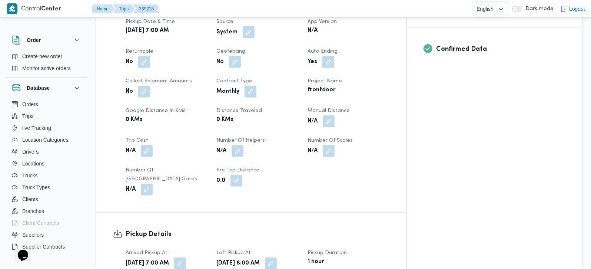
scroll to position [261, 0]
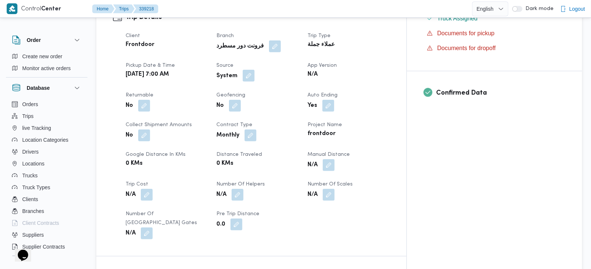
click at [255, 70] on button "button" at bounding box center [249, 76] width 12 height 12
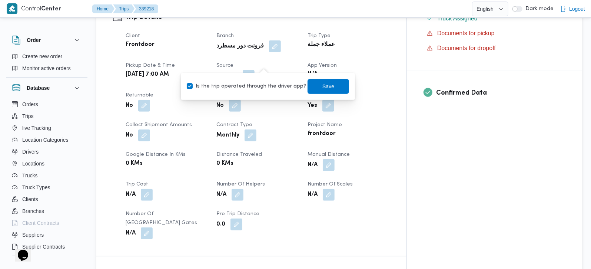
click at [264, 80] on div "Is the trip operated through the driver app? Save" at bounding box center [268, 86] width 164 height 16
click at [271, 85] on label "Is the trip operated through the driver app?" at bounding box center [246, 86] width 119 height 9
checkbox input "false"
click at [322, 85] on span "Save" at bounding box center [328, 86] width 12 height 9
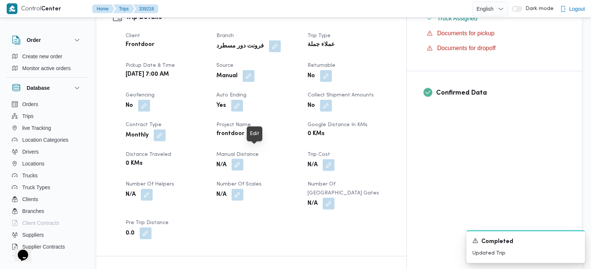
click at [243, 159] on button "button" at bounding box center [238, 165] width 12 height 12
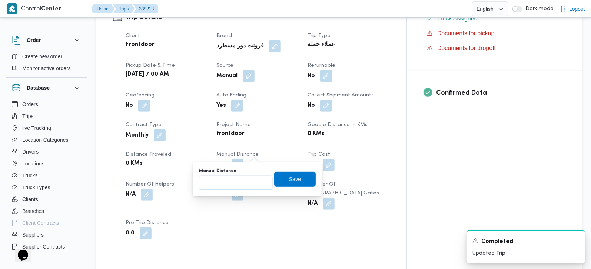
click at [228, 189] on input "Manual Distance" at bounding box center [236, 182] width 74 height 15
type input "140"
click at [296, 181] on span "Save" at bounding box center [295, 178] width 42 height 15
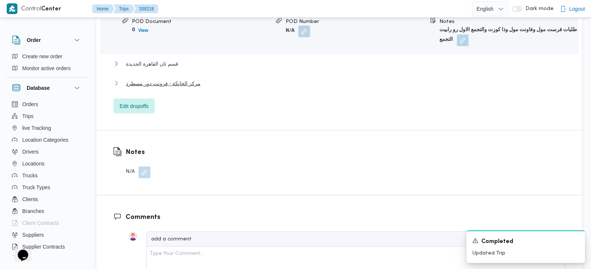
click at [156, 79] on span "مركز الخانكة - فرونت دور مسطرد" at bounding box center [163, 83] width 74 height 9
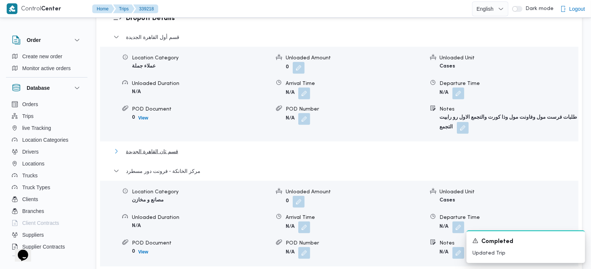
click at [160, 147] on span "قسم ثان القاهرة الجديدة" at bounding box center [152, 151] width 52 height 9
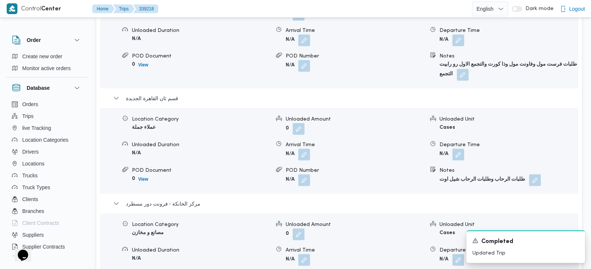
scroll to position [785, 0]
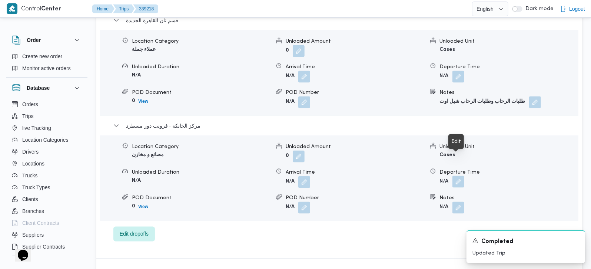
click at [458, 176] on button "button" at bounding box center [459, 182] width 12 height 12
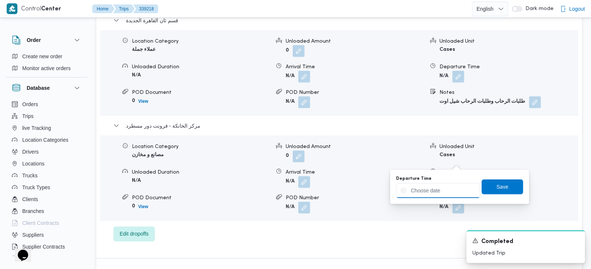
click at [450, 190] on input "Departure Time" at bounding box center [438, 190] width 84 height 15
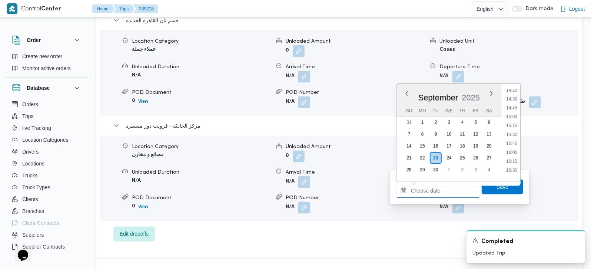
scroll to position [491, 0]
click at [512, 137] on li "15:00" at bounding box center [511, 136] width 17 height 7
type input "[DATE] 15:00"
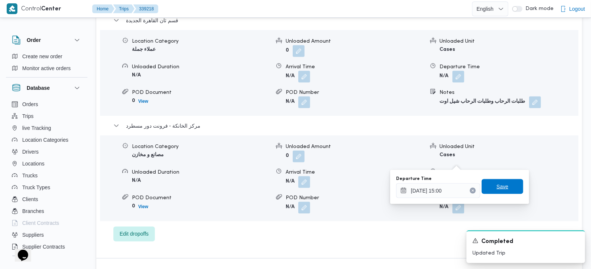
click at [504, 184] on span "Save" at bounding box center [503, 186] width 42 height 15
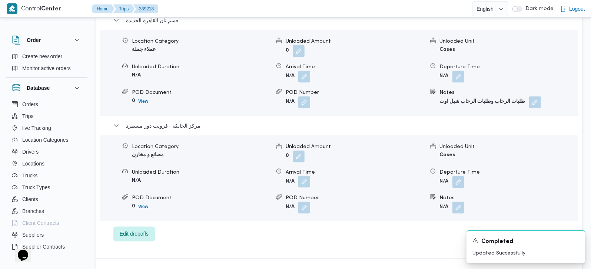
click at [308, 176] on button "button" at bounding box center [304, 182] width 12 height 12
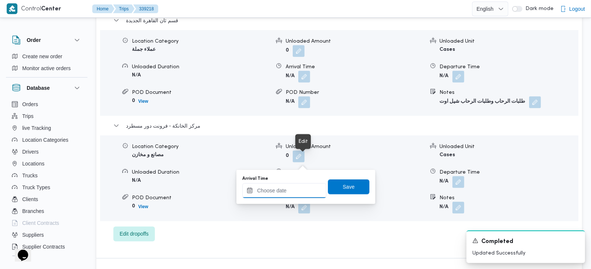
click at [302, 186] on input "Arrival Time" at bounding box center [284, 190] width 84 height 15
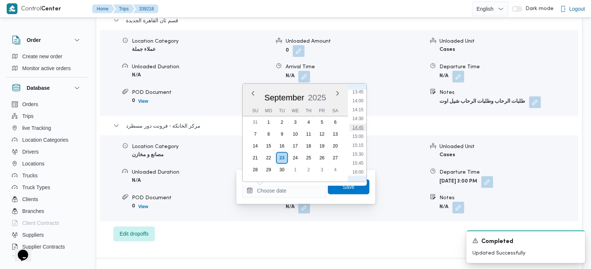
click at [360, 129] on li "14:45" at bounding box center [357, 127] width 17 height 7
type input "23/09/2025 14:45"
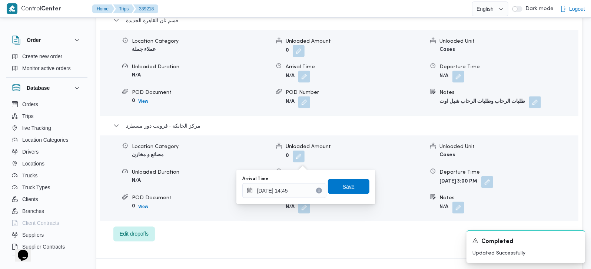
click at [352, 184] on span "Save" at bounding box center [349, 186] width 42 height 15
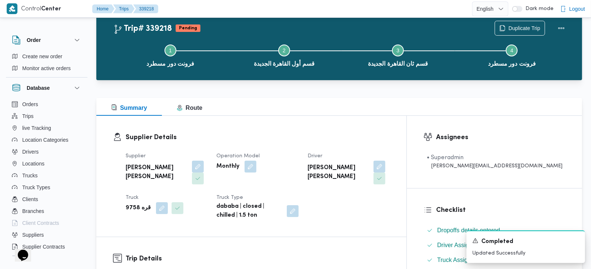
scroll to position [0, 0]
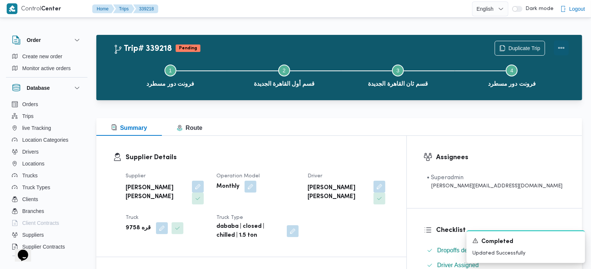
click at [563, 44] on button "Actions" at bounding box center [561, 47] width 15 height 15
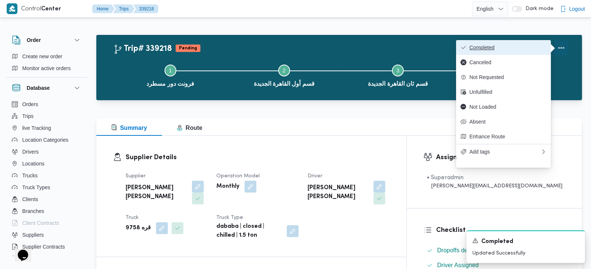
click at [489, 47] on span "Completed" at bounding box center [508, 47] width 77 height 6
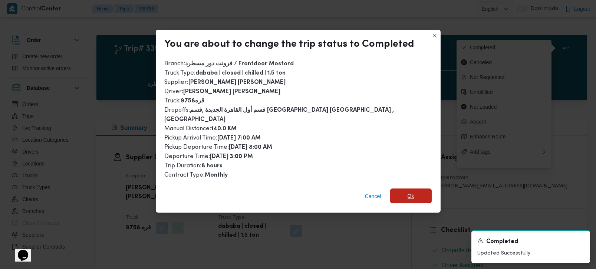
click at [408, 188] on span "Ok" at bounding box center [411, 195] width 42 height 15
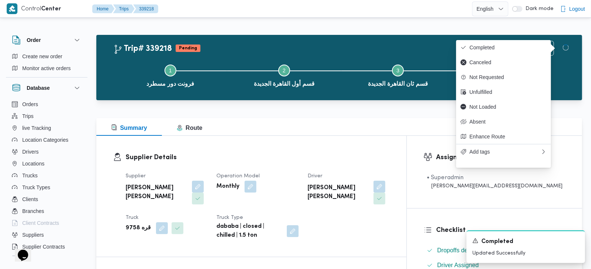
click at [372, 117] on div at bounding box center [339, 113] width 486 height 9
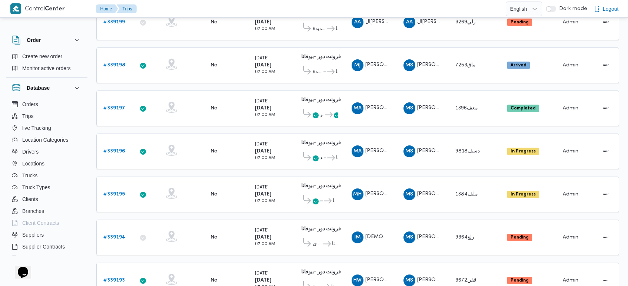
scroll to position [484, 0]
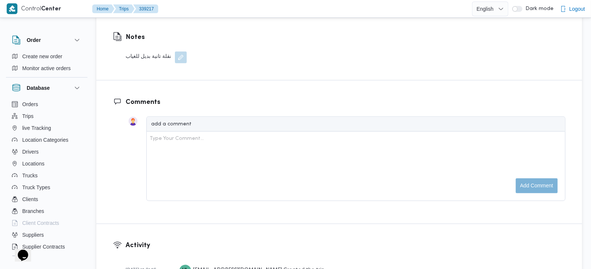
scroll to position [656, 0]
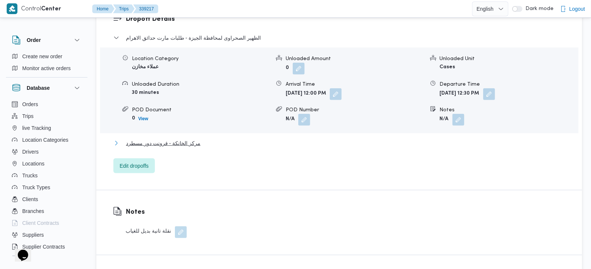
click at [164, 139] on span "مركز الخانكة - فرونت دور مسطرد" at bounding box center [163, 143] width 74 height 9
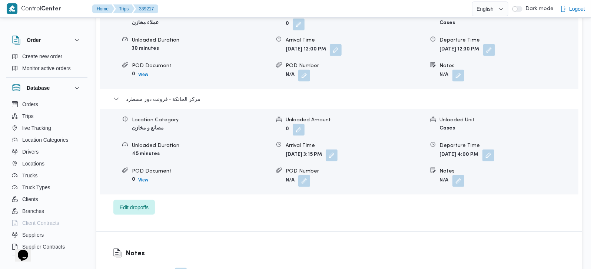
scroll to position [700, 0]
click at [494, 149] on button "button" at bounding box center [489, 155] width 12 height 12
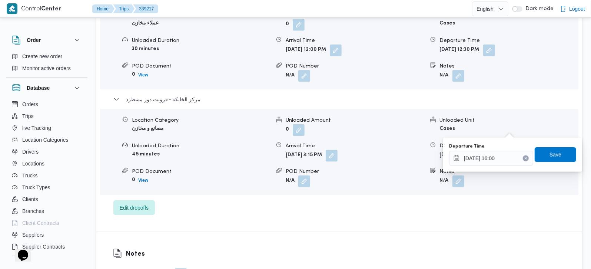
click at [524, 159] on icon "Clear input" at bounding box center [525, 158] width 3 height 3
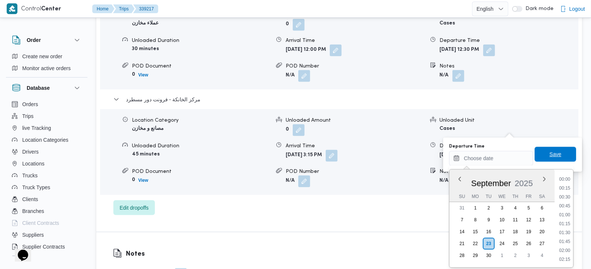
scroll to position [0, 0]
click at [550, 154] on span "Save" at bounding box center [556, 154] width 12 height 9
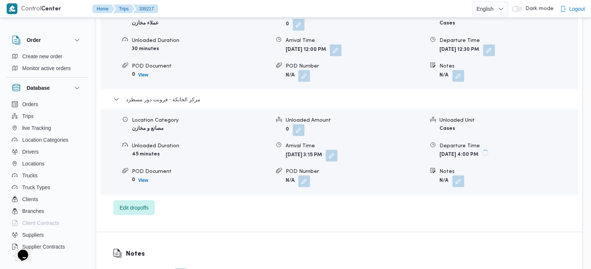
click at [373, 189] on div "Dropoff Details الظهير الصحراوى لمحافظة الجيزة - طلبات مارت حدائق الاهرام Locat…" at bounding box center [339, 93] width 486 height 278
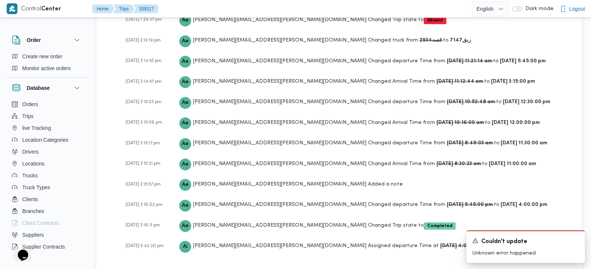
scroll to position [1460, 0]
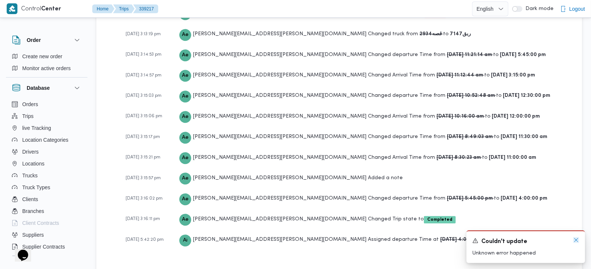
click at [577, 240] on icon "Dismiss toast" at bounding box center [576, 240] width 6 height 6
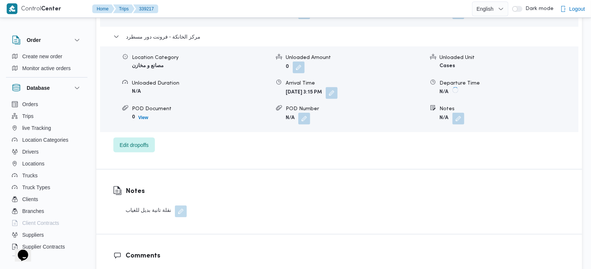
scroll to position [632, 0]
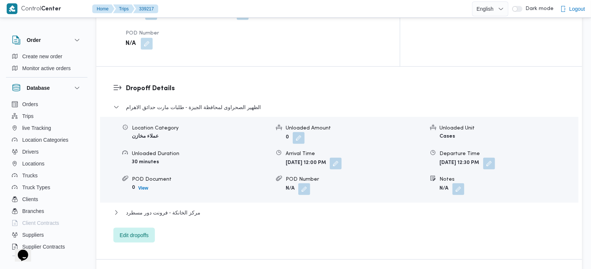
scroll to position [674, 0]
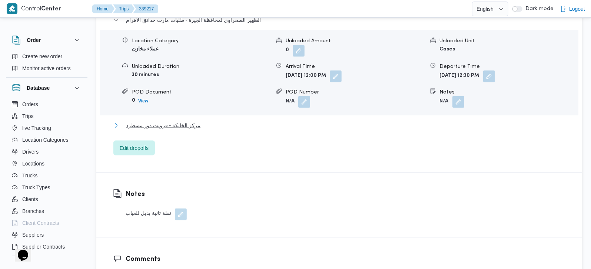
click at [181, 121] on span "مركز الخانكة - فرونت دور مسطرد" at bounding box center [163, 125] width 74 height 9
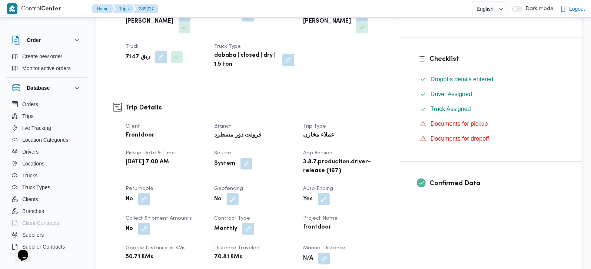
scroll to position [174, 0]
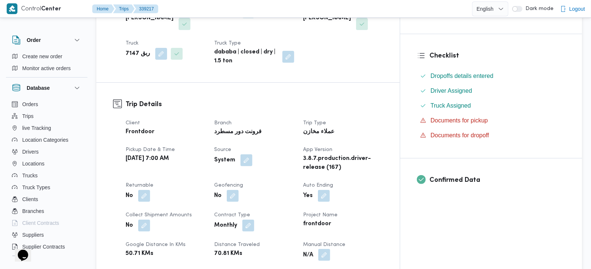
click at [330, 249] on button "button" at bounding box center [324, 255] width 12 height 12
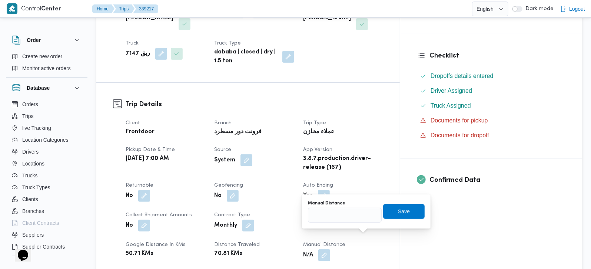
click at [342, 227] on div "You are in a dialog. To close this dialog, hit escape. Manual Distance Save" at bounding box center [366, 211] width 129 height 34
click at [341, 216] on input "Manual Distance" at bounding box center [345, 215] width 74 height 15
type input "100"
click at [401, 211] on span "Save" at bounding box center [404, 210] width 12 height 9
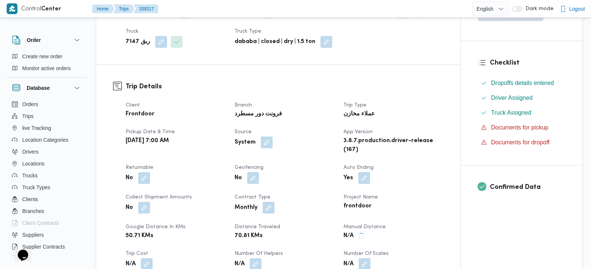
scroll to position [0, 0]
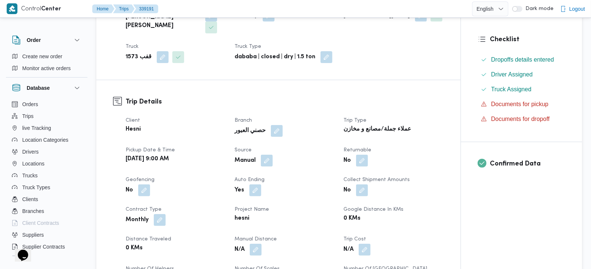
scroll to position [174, 0]
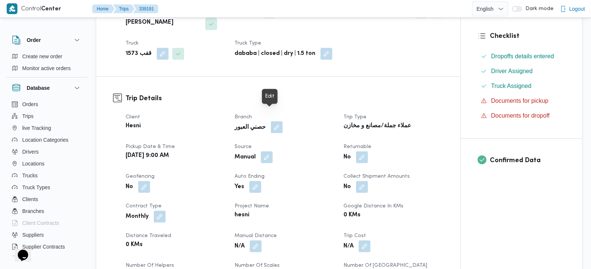
click at [272, 121] on button "button" at bounding box center [277, 127] width 12 height 12
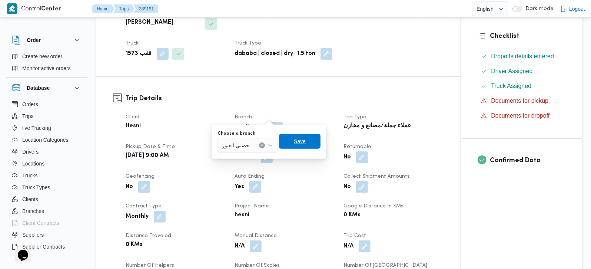
click at [308, 140] on span "Save" at bounding box center [300, 141] width 42 height 15
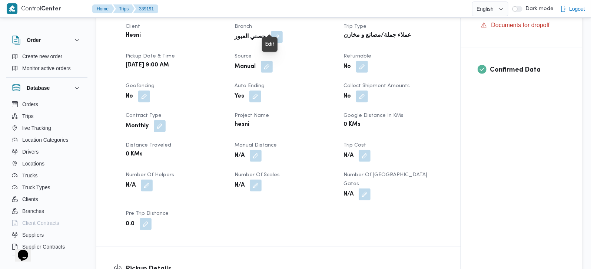
scroll to position [261, 0]
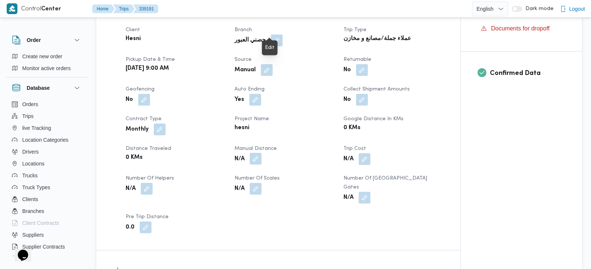
click at [250, 153] on button "button" at bounding box center [256, 159] width 12 height 12
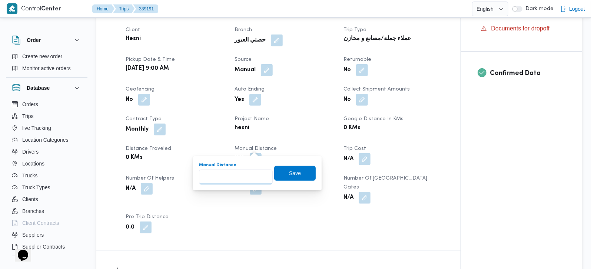
click at [236, 176] on input "Manual Distance" at bounding box center [236, 176] width 74 height 15
type input "189"
click at [281, 174] on span "Save" at bounding box center [295, 172] width 42 height 15
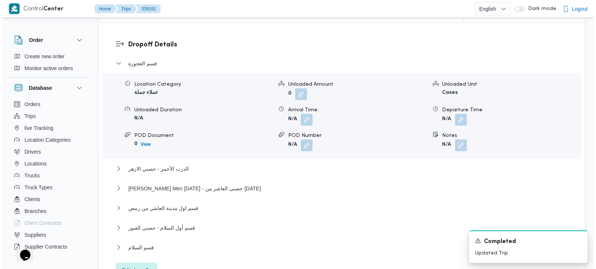
scroll to position [698, 0]
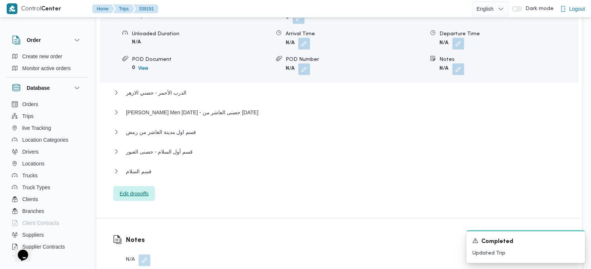
click at [151, 186] on span "Edit dropoffs" at bounding box center [134, 193] width 42 height 15
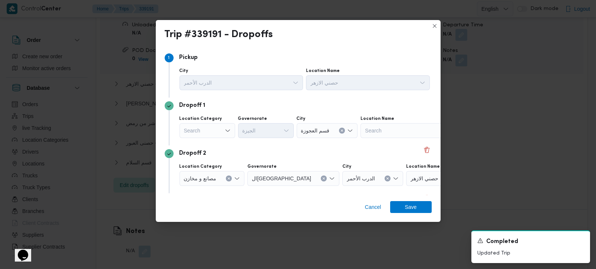
click at [225, 130] on icon "Open list of options" at bounding box center [228, 130] width 6 height 6
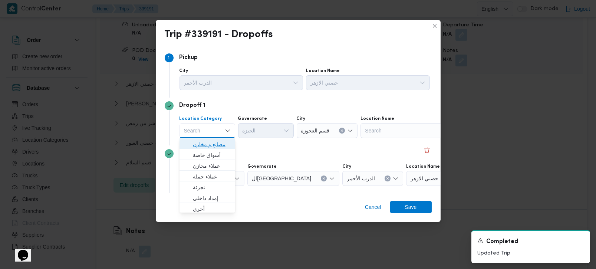
click at [216, 146] on span "مصانع و مخازن" at bounding box center [212, 144] width 38 height 9
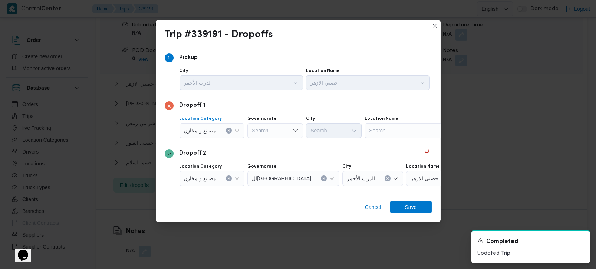
click at [229, 130] on icon "Clear input" at bounding box center [229, 131] width 2 height 2
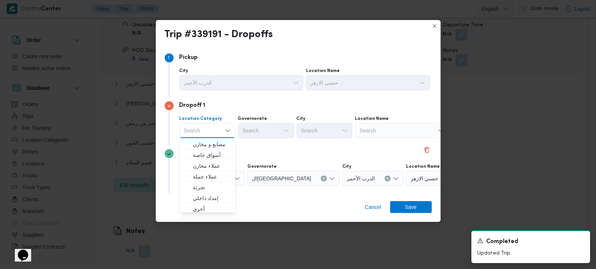
click at [403, 129] on div "Search" at bounding box center [401, 130] width 93 height 15
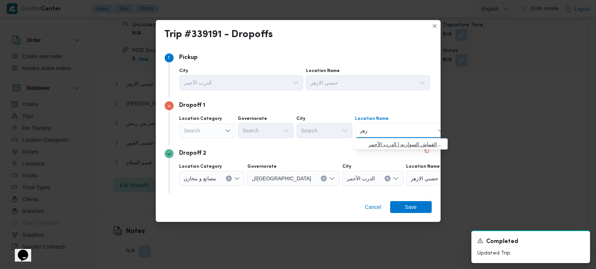
type input "زهر"
click at [395, 142] on span "حصني الا زهر | سوق الازهر كل انواع القماش السواريه | الدرب الأحمر" at bounding box center [405, 144] width 75 height 9
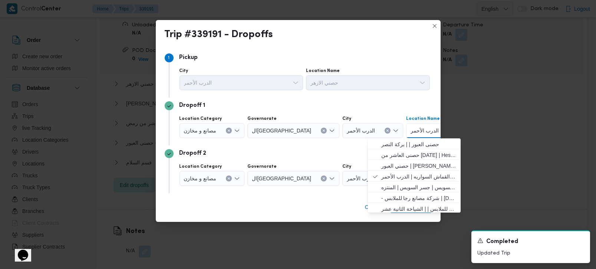
click at [243, 154] on div "Dropoff 2" at bounding box center [298, 153] width 267 height 9
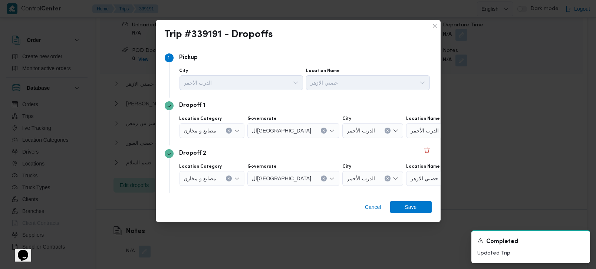
scroll to position [43, 0]
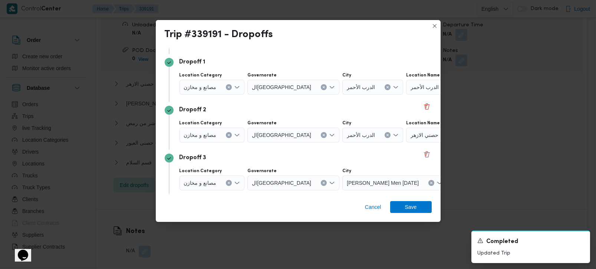
click at [228, 135] on icon "Clear input" at bounding box center [228, 134] width 3 height 3
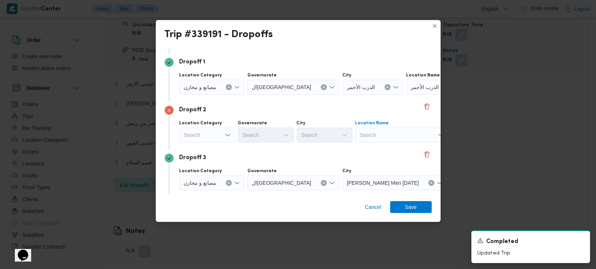
click at [369, 133] on div "Search" at bounding box center [401, 134] width 93 height 15
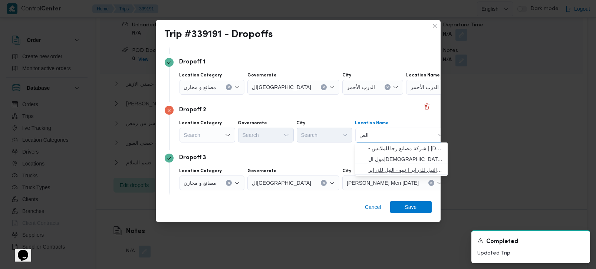
type input "الص"
click at [392, 167] on span "نيبو _ النيل للزراير | نيبو - النيل للزراير | null" at bounding box center [405, 169] width 75 height 9
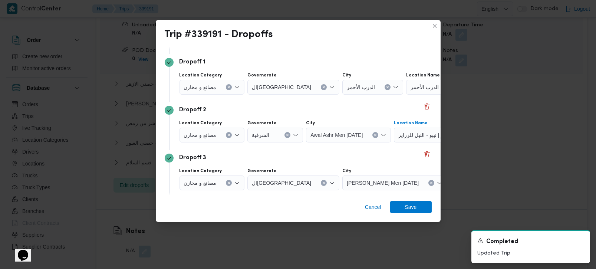
click at [228, 134] on icon "Clear input" at bounding box center [228, 134] width 3 height 3
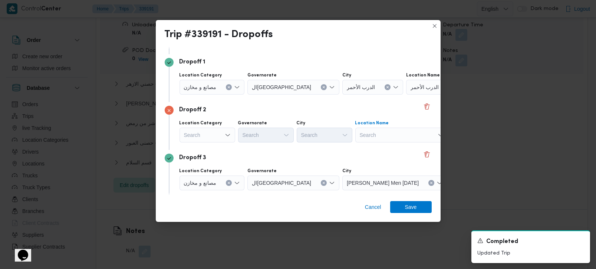
click at [372, 134] on div "Search" at bounding box center [401, 134] width 93 height 15
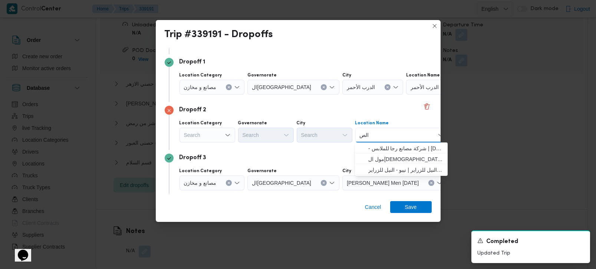
type input "الص"
click at [194, 133] on div "Search" at bounding box center [207, 134] width 56 height 15
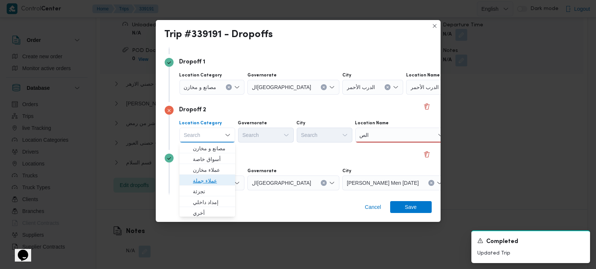
click at [203, 178] on span "عملاء جملة" at bounding box center [212, 180] width 38 height 9
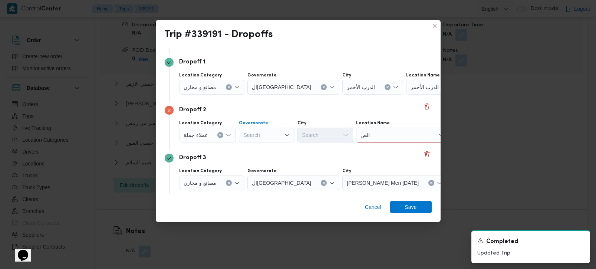
click at [270, 132] on div "Search" at bounding box center [267, 134] width 56 height 15
type input "رة"
click at [261, 156] on span "القاه رة" at bounding box center [270, 159] width 38 height 9
click at [334, 136] on div "Search" at bounding box center [362, 134] width 56 height 15
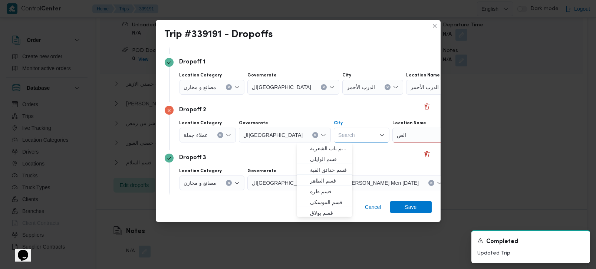
type input "ث"
type input "قد"
click at [317, 148] on mark "قد" at bounding box center [319, 148] width 5 height 6
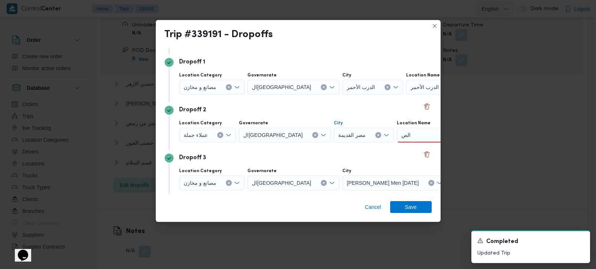
click at [401, 132] on input "الص" at bounding box center [406, 134] width 11 height 9
click at [347, 111] on div "Dropoff 2" at bounding box center [298, 110] width 267 height 9
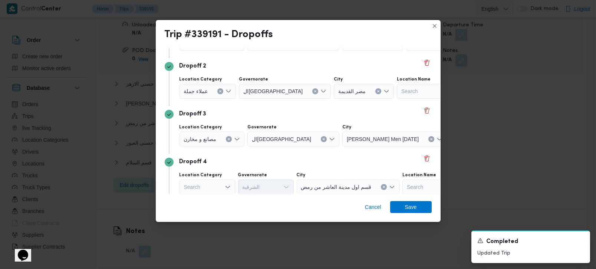
click at [226, 139] on button "Clear input" at bounding box center [229, 139] width 6 height 6
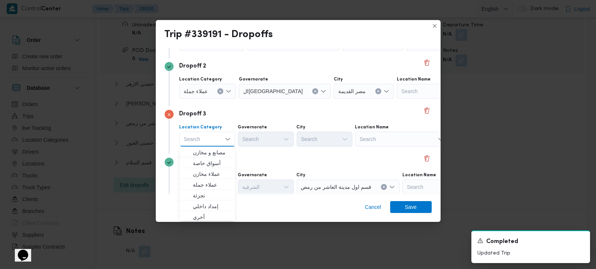
click at [418, 138] on div "Search" at bounding box center [401, 139] width 93 height 15
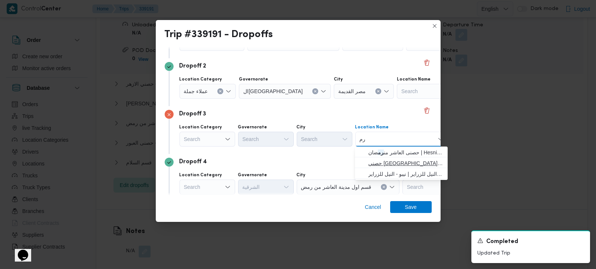
type input "رم"
click at [392, 162] on span "حصني الجيزة | مسجد نصر الدين | العمرانية الغربية" at bounding box center [405, 163] width 75 height 9
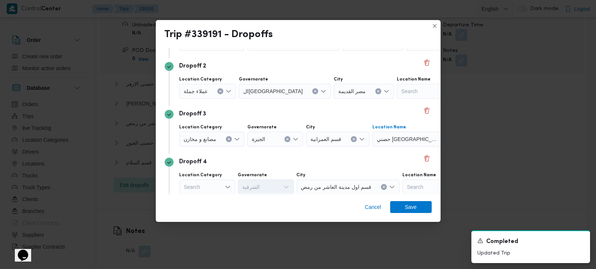
click at [230, 139] on icon "Clear input" at bounding box center [228, 138] width 3 height 3
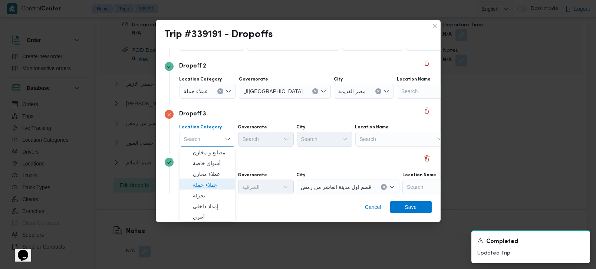
click at [200, 184] on span "عملاء جملة" at bounding box center [212, 184] width 38 height 9
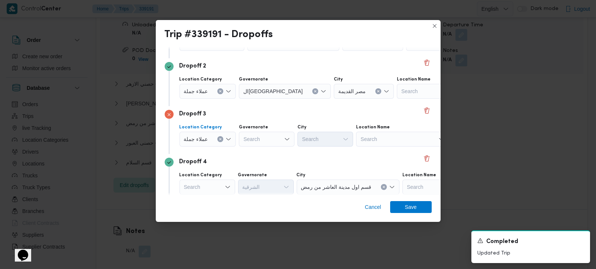
click at [285, 137] on icon "Open list of options" at bounding box center [287, 139] width 6 height 6
type input "زة"
click at [259, 153] on span "الجي زة" at bounding box center [270, 152] width 38 height 9
click at [321, 142] on div "Search" at bounding box center [325, 139] width 56 height 15
type input "رم"
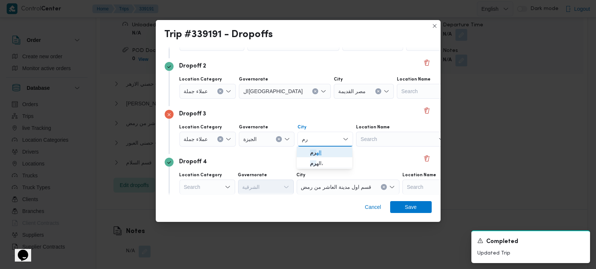
click at [302, 154] on icon "button" at bounding box center [304, 152] width 6 height 6
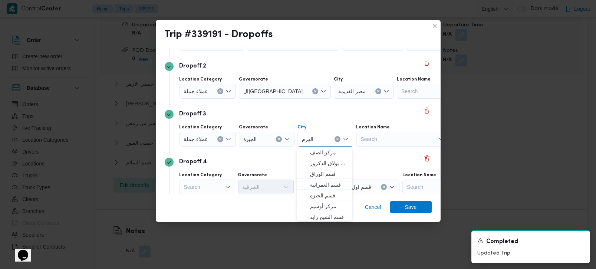
click at [248, 166] on div "Dropoff 4" at bounding box center [298, 162] width 267 height 9
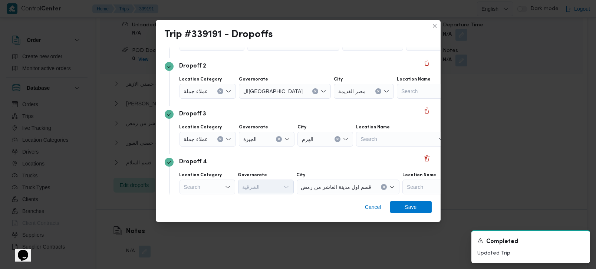
scroll to position [130, 0]
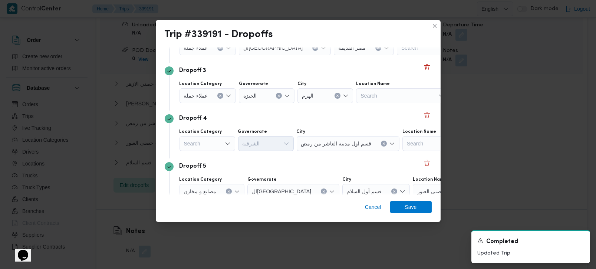
click at [209, 144] on div "Search" at bounding box center [207, 143] width 56 height 15
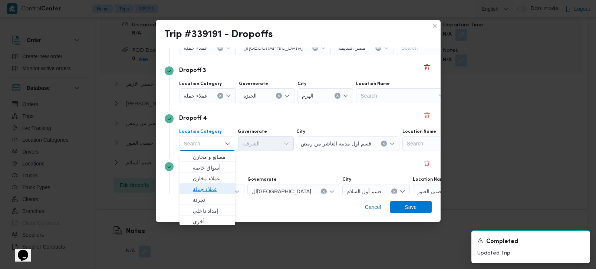
click at [202, 186] on span "عملاء جملة" at bounding box center [212, 189] width 38 height 9
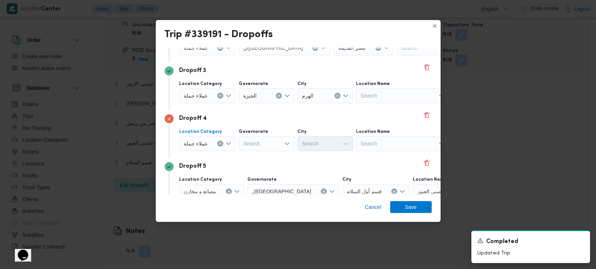
drag, startPoint x: 219, startPoint y: 143, endPoint x: 308, endPoint y: 143, distance: 89.3
click at [219, 143] on icon "Clear input" at bounding box center [220, 144] width 2 height 2
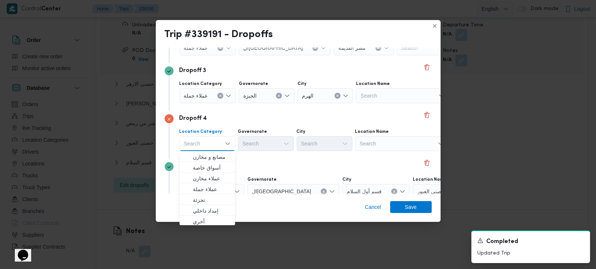
click at [368, 143] on div "Search" at bounding box center [401, 143] width 93 height 15
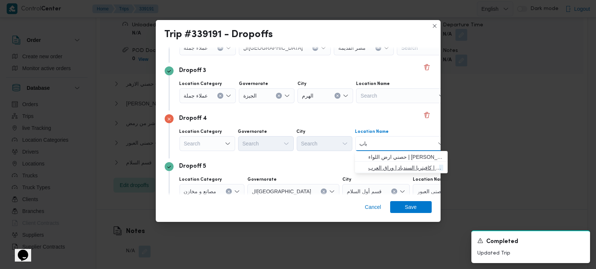
type input "باب"
click at [385, 164] on span "مخزن المستقبل _ القومية ام باب ة | كافيتريا السندباد | وراق العرب" at bounding box center [405, 167] width 75 height 9
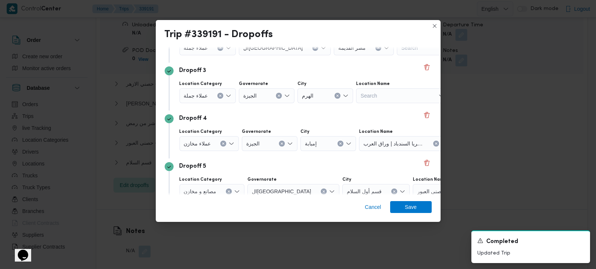
click at [248, 164] on div "Dropoff 5" at bounding box center [298, 166] width 267 height 9
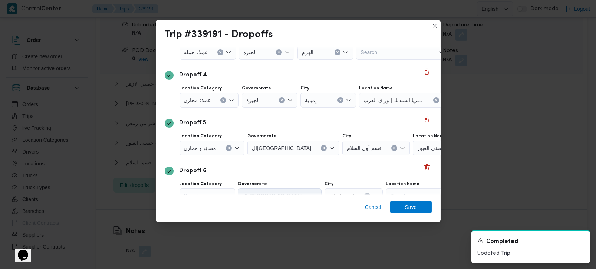
scroll to position [174, 0]
click at [230, 147] on icon "Clear input" at bounding box center [228, 147] width 3 height 3
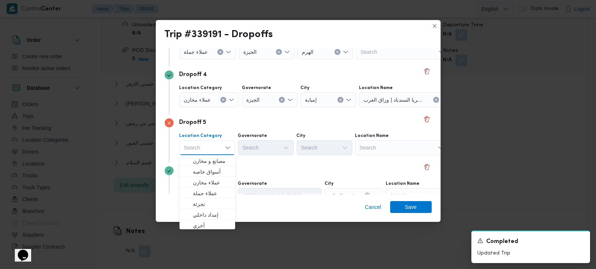
click at [370, 148] on div "Search" at bounding box center [401, 147] width 93 height 15
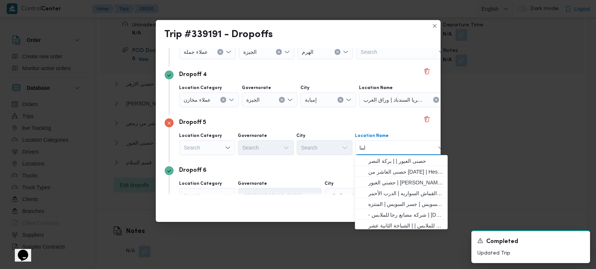
type input "لبنان"
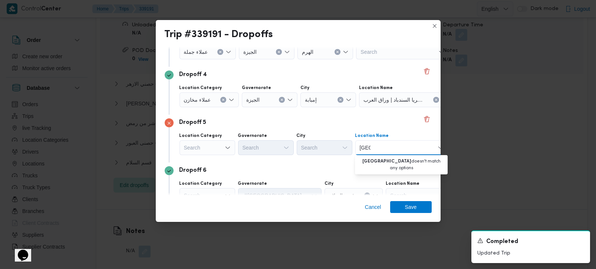
click at [364, 147] on input "لبنان" at bounding box center [365, 147] width 11 height 9
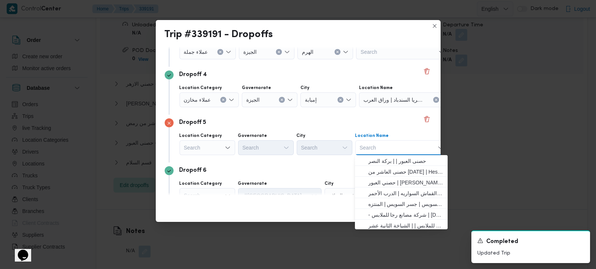
click at [206, 145] on div "Search" at bounding box center [207, 147] width 56 height 15
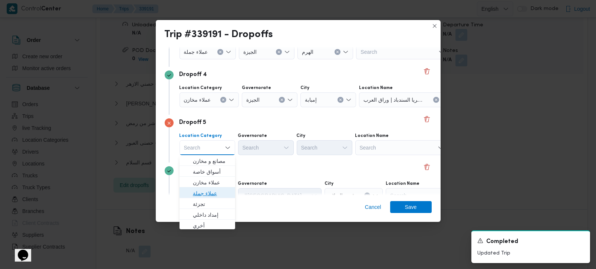
click at [202, 191] on span "عملاء جملة" at bounding box center [212, 193] width 38 height 9
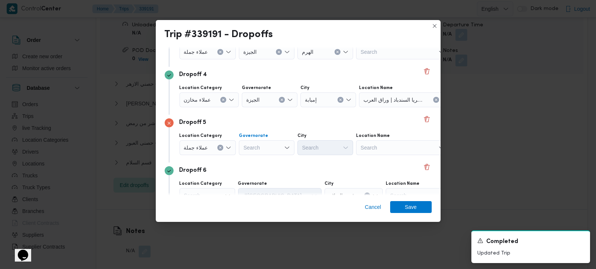
click at [258, 150] on div "Search" at bounding box center [267, 147] width 56 height 15
type input "زة"
click at [261, 158] on span "الجي زة" at bounding box center [270, 160] width 38 height 9
click at [314, 147] on div "Search" at bounding box center [325, 147] width 56 height 15
type input "وزة"
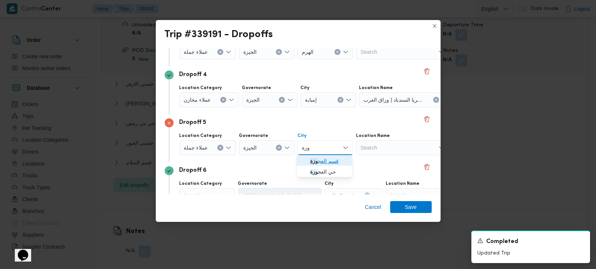
click at [319, 158] on span "قسم العج وزة" at bounding box center [329, 160] width 38 height 9
click at [307, 164] on div "Dropoff 6 Location Category Search Governorate القاهرة City قسم السلام Location…" at bounding box center [298, 186] width 267 height 48
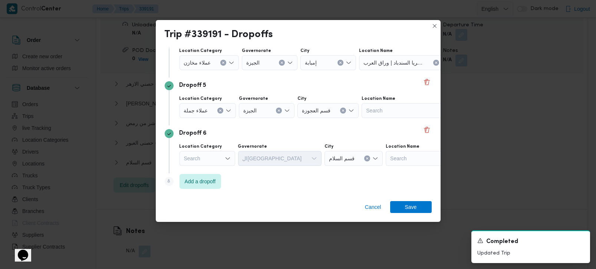
click at [205, 159] on div "Search" at bounding box center [207, 158] width 56 height 15
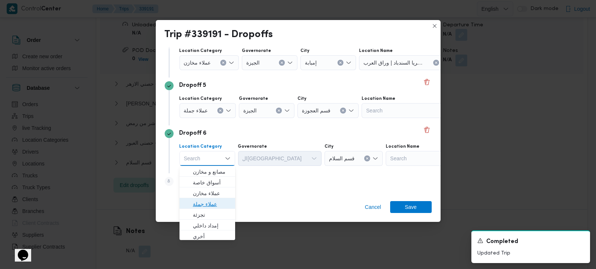
click at [206, 201] on span "عملاء جملة" at bounding box center [212, 203] width 38 height 9
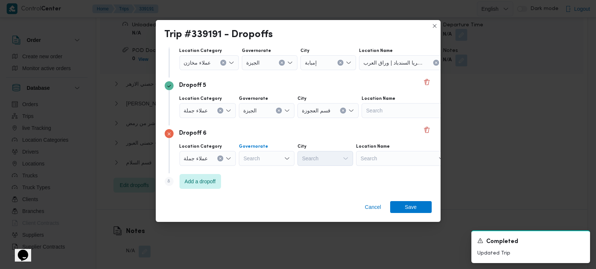
click at [254, 162] on div "Search" at bounding box center [267, 158] width 56 height 15
click at [221, 154] on div "عملاء جملة" at bounding box center [207, 158] width 57 height 15
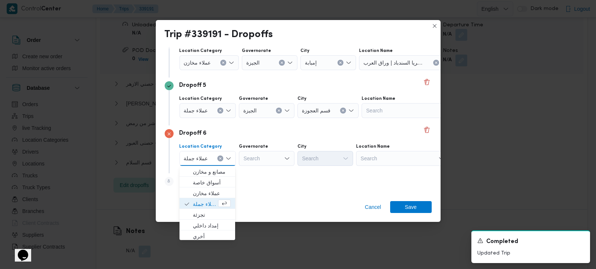
click at [219, 157] on icon "Clear input" at bounding box center [220, 158] width 3 height 3
click at [353, 158] on div "Location Category Search Combo box. Selected. Combo box input. Search. Type som…" at bounding box center [304, 154] width 253 height 25
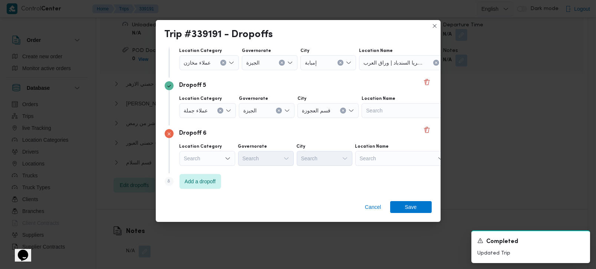
click at [370, 158] on div "Search" at bounding box center [401, 158] width 93 height 15
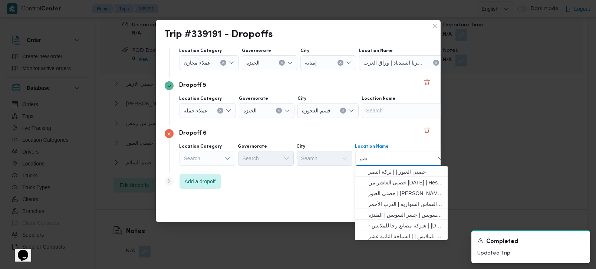
type input "شمس"
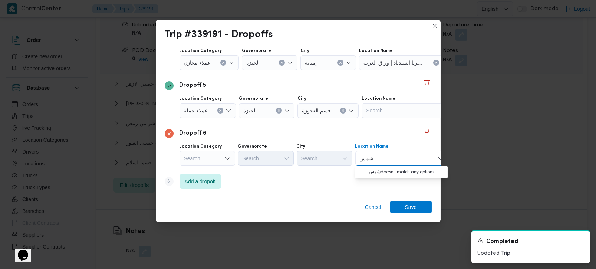
click at [365, 159] on input "شمس" at bounding box center [367, 158] width 14 height 9
click at [216, 160] on div "Search" at bounding box center [207, 158] width 56 height 15
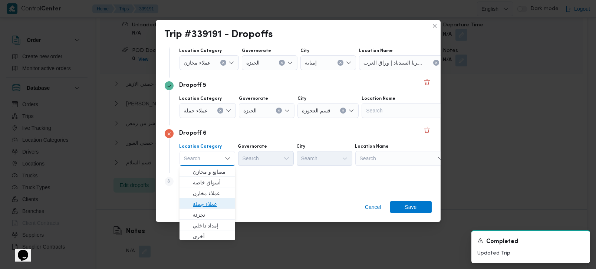
click at [207, 204] on span "عملاء جملة" at bounding box center [212, 203] width 38 height 9
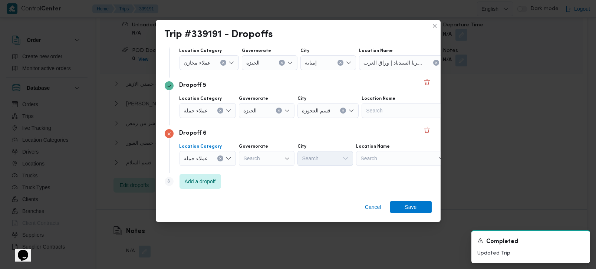
click at [257, 157] on div "Search" at bounding box center [267, 158] width 56 height 15
type input "رة"
click at [256, 185] on span "القاه رة" at bounding box center [270, 182] width 38 height 9
click at [334, 157] on div "Search" at bounding box center [362, 158] width 56 height 15
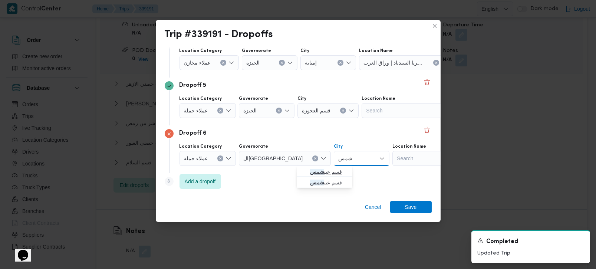
type input "شمس"
click at [325, 167] on span "قسم عين شمس" at bounding box center [329, 171] width 38 height 9
click at [211, 181] on span "Add a dropoff" at bounding box center [200, 180] width 31 height 9
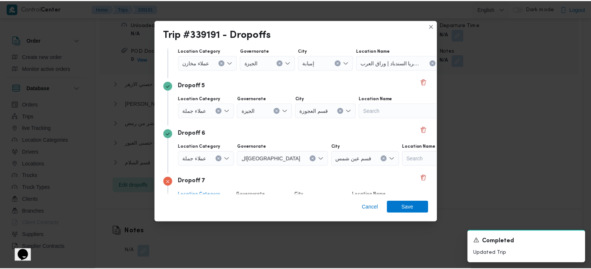
scroll to position [259, 0]
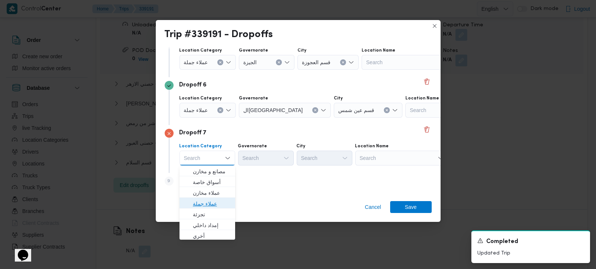
click at [207, 206] on span "عملاء جملة" at bounding box center [212, 203] width 38 height 9
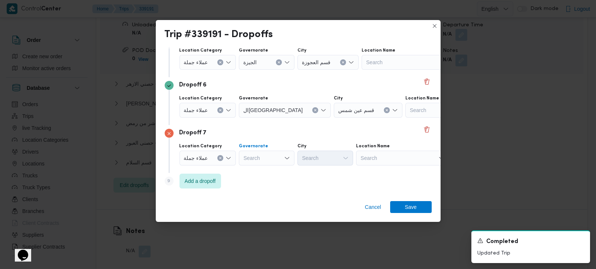
click at [258, 159] on div "Search" at bounding box center [267, 157] width 56 height 15
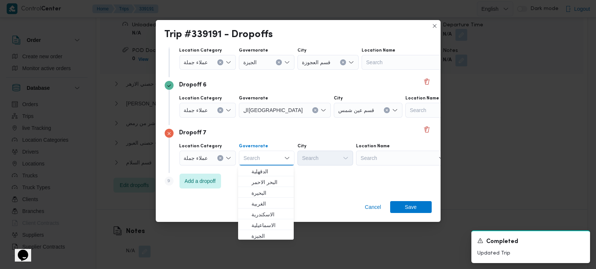
click at [216, 159] on div "عملاء جملة" at bounding box center [207, 157] width 57 height 15
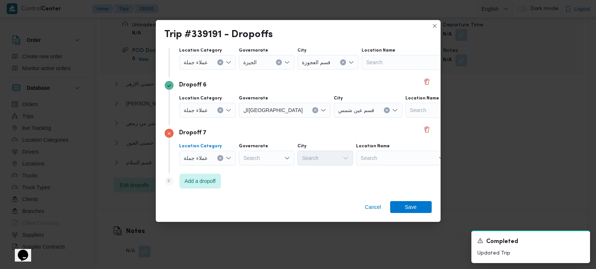
click at [219, 156] on icon "Clear input" at bounding box center [220, 157] width 3 height 3
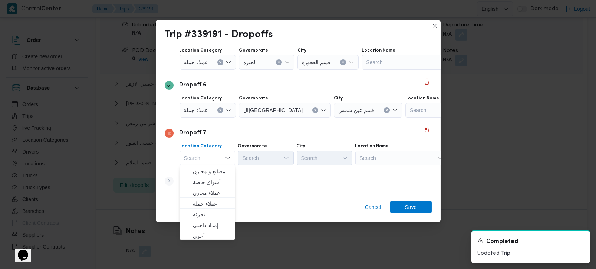
click at [377, 161] on div "Search" at bounding box center [401, 157] width 93 height 15
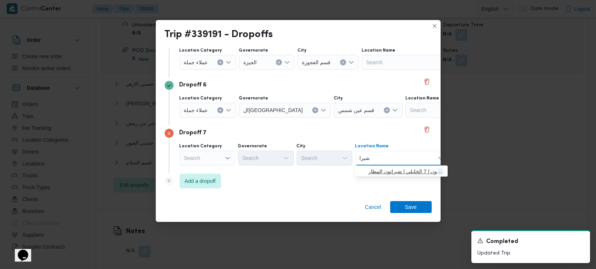
type input "شيرا"
click at [401, 168] on span "حصني - شيرا تون | 7 الخليلي | شيراتون المطار" at bounding box center [405, 171] width 75 height 9
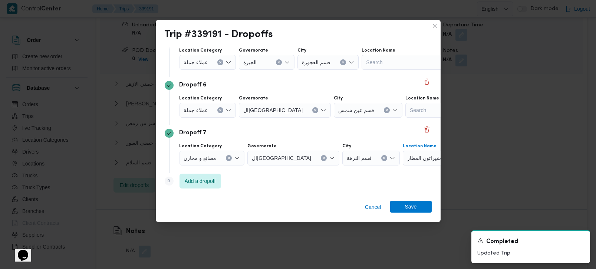
click at [404, 202] on span "Save" at bounding box center [411, 207] width 42 height 12
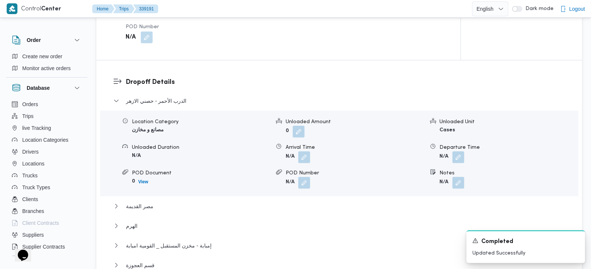
scroll to position [610, 0]
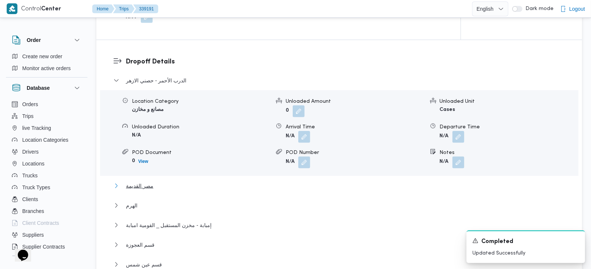
click at [140, 181] on span "مصر القديمة" at bounding box center [139, 185] width 27 height 9
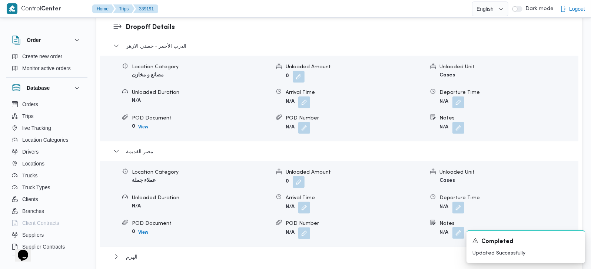
scroll to position [698, 0]
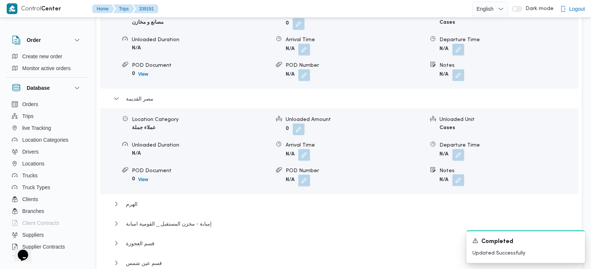
click at [455, 175] on span at bounding box center [457, 181] width 16 height 12
click at [458, 174] on button "button" at bounding box center [459, 180] width 12 height 12
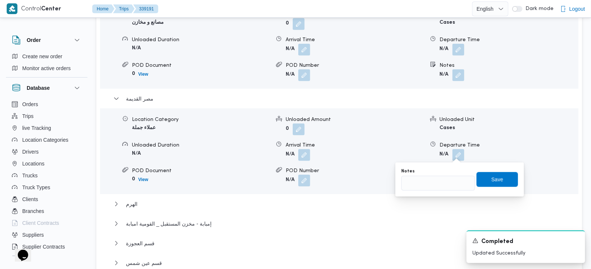
click at [446, 191] on div "You are in a dialog. To close this dialog, hit escape. Notes Save" at bounding box center [459, 179] width 129 height 34
click at [446, 189] on input "Notes" at bounding box center [438, 183] width 74 height 15
paste input "الملك الصالح"
type input "الملك الصالح"
click at [492, 179] on span "Save" at bounding box center [497, 179] width 12 height 9
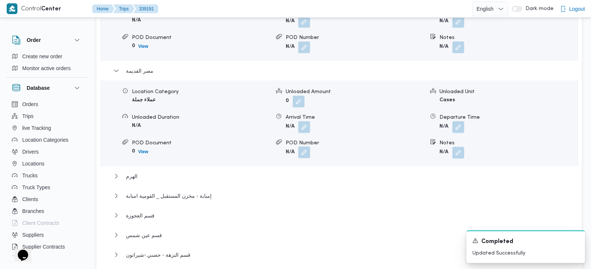
scroll to position [741, 0]
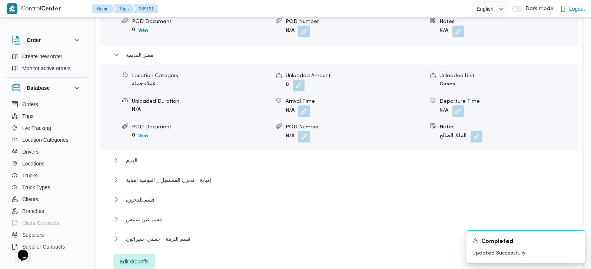
click at [143, 195] on span "قسم العجوزة" at bounding box center [140, 199] width 29 height 9
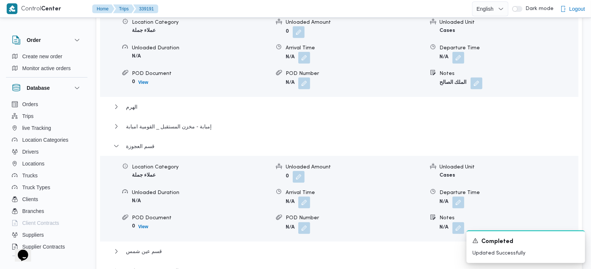
scroll to position [872, 0]
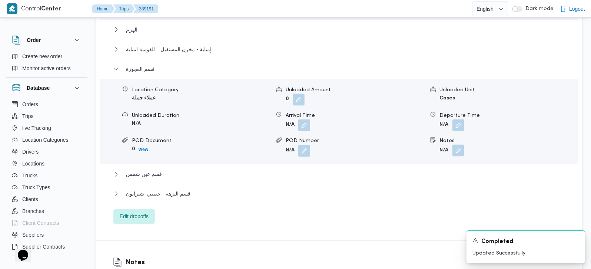
click at [454, 145] on button "button" at bounding box center [459, 151] width 12 height 12
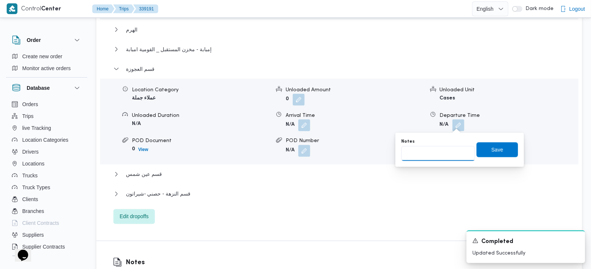
click at [446, 149] on input "Notes" at bounding box center [438, 153] width 74 height 15
paste input "ميدان لبنان"
type input "ميدان لبنان"
click at [491, 149] on span "Save" at bounding box center [497, 149] width 12 height 9
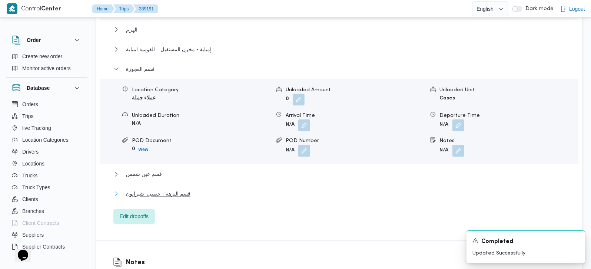
click at [176, 189] on span "قسم النزهة - حصني -شيراتون" at bounding box center [158, 193] width 64 height 9
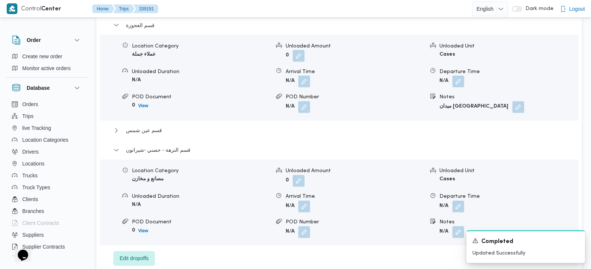
scroll to position [959, 0]
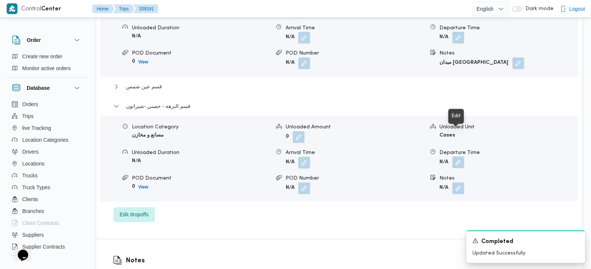
click at [460, 156] on button "button" at bounding box center [459, 162] width 12 height 12
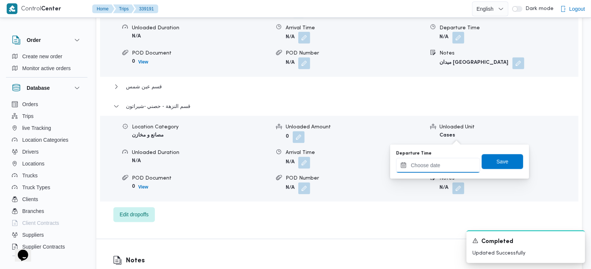
click at [433, 166] on input "Departure Time" at bounding box center [438, 165] width 84 height 15
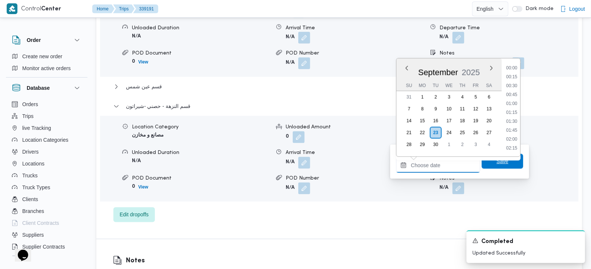
scroll to position [587, 0]
click at [514, 109] on li "17:45" at bounding box center [511, 112] width 17 height 7
type input "23/09/2025 17:45"
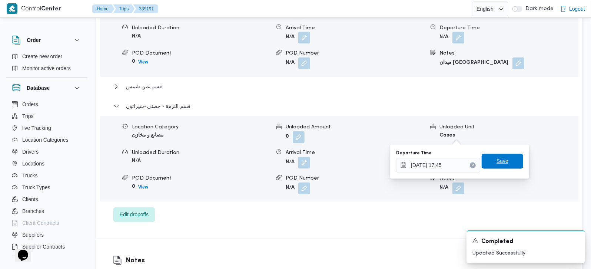
click at [501, 164] on span "Save" at bounding box center [503, 161] width 12 height 9
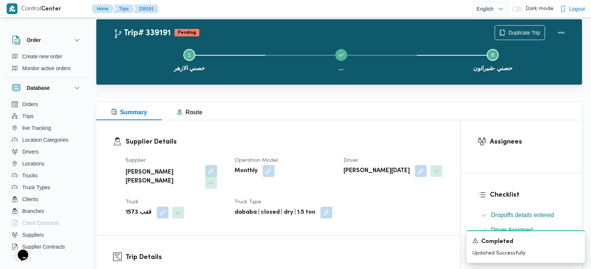
scroll to position [0, 0]
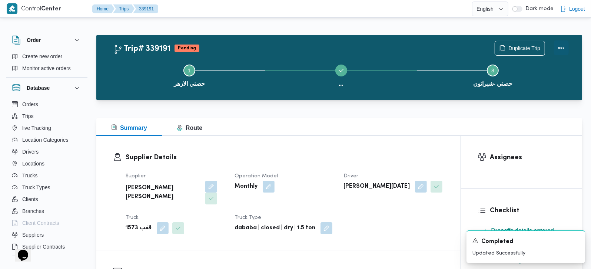
click at [567, 46] on button "Actions" at bounding box center [561, 47] width 15 height 15
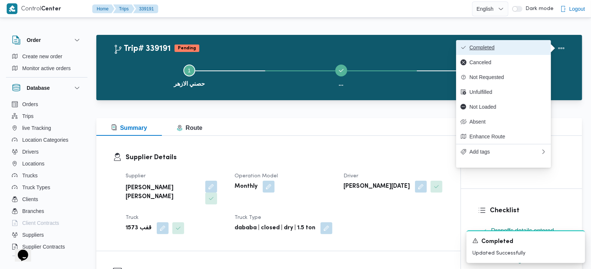
click at [533, 46] on span "Completed" at bounding box center [508, 47] width 77 height 6
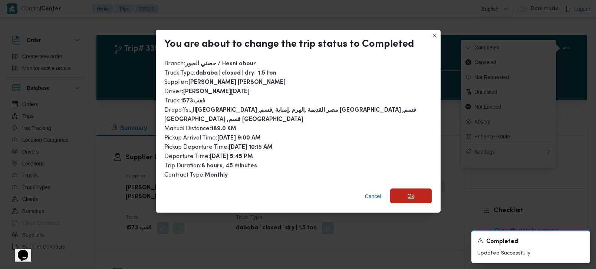
click at [407, 191] on span "Ok" at bounding box center [410, 195] width 7 height 9
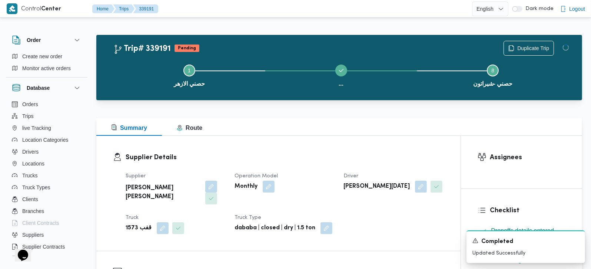
click at [358, 138] on div "Supplier Details Supplier محمود محمد احمد محمود خشان Operation Model Monthly Dr…" at bounding box center [278, 193] width 364 height 115
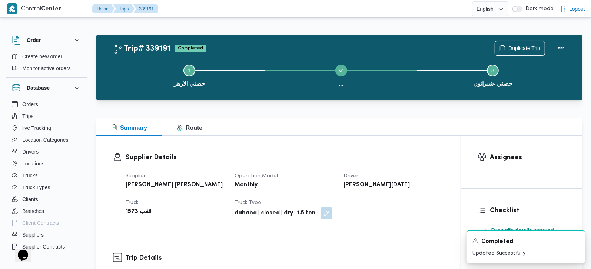
click at [365, 184] on b "محمد عماد رمضان السيد محمد" at bounding box center [377, 184] width 66 height 9
copy div "محمد عماد رمضان السيد محمد"
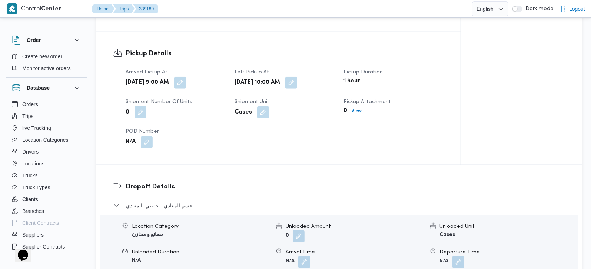
scroll to position [567, 0]
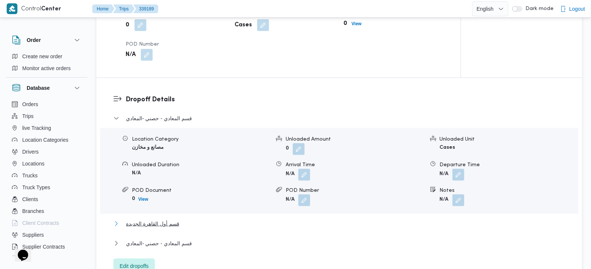
click at [165, 219] on span "قسم أول القاهرة الجديدة" at bounding box center [152, 223] width 53 height 9
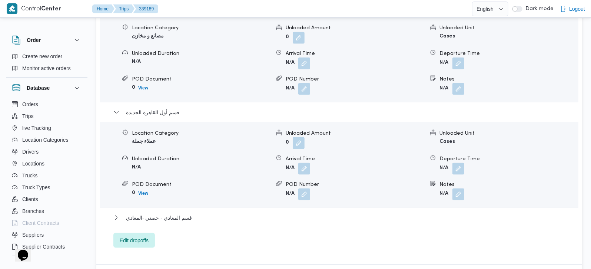
scroll to position [698, 0]
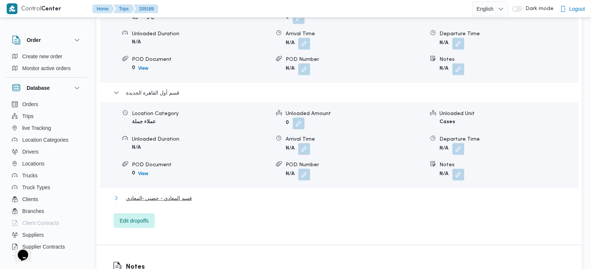
click at [177, 193] on span "قسم المعادي - حصني -المعادي" at bounding box center [159, 197] width 66 height 9
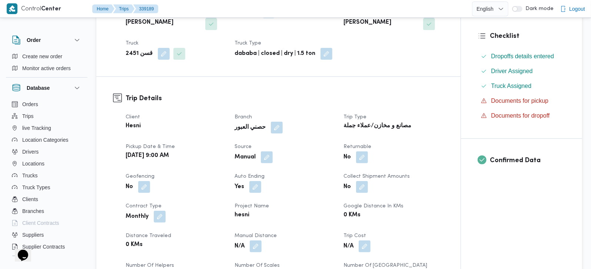
scroll to position [0, 0]
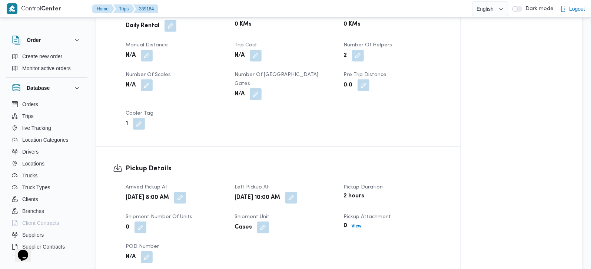
scroll to position [305, 0]
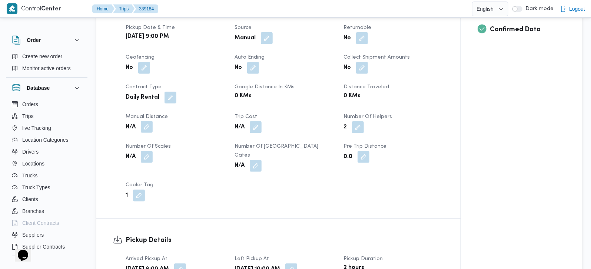
click at [150, 126] on button "button" at bounding box center [147, 127] width 12 height 12
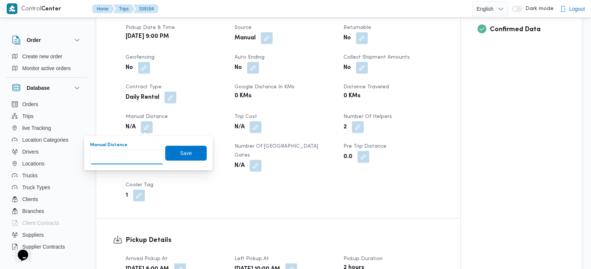
click at [139, 153] on input "Manual Distance" at bounding box center [127, 156] width 74 height 15
type input "406"
click at [186, 148] on span "Save" at bounding box center [186, 152] width 42 height 15
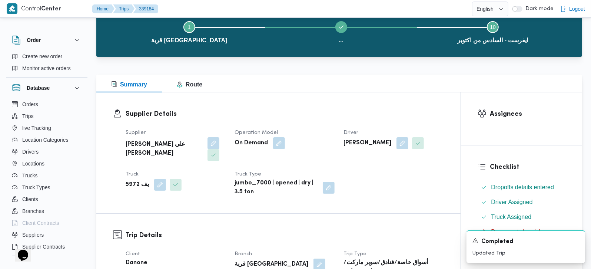
scroll to position [0, 0]
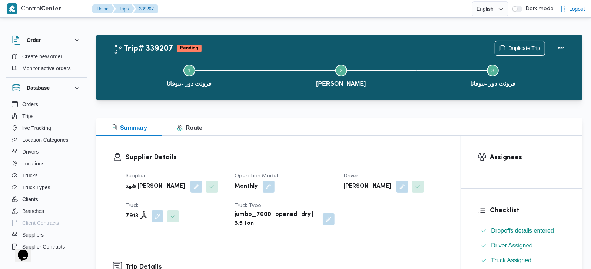
scroll to position [218, 0]
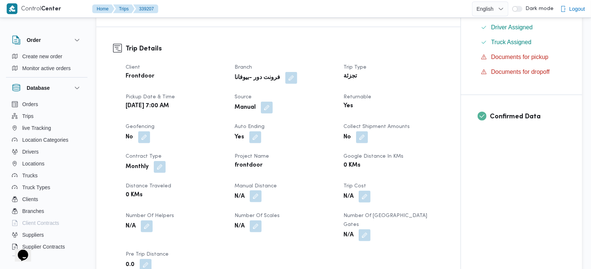
click at [257, 202] on button "button" at bounding box center [256, 196] width 12 height 12
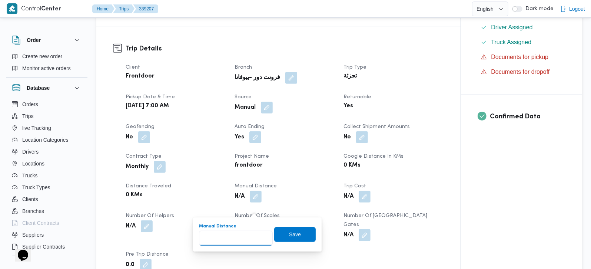
click at [223, 238] on input "Manual Distance" at bounding box center [236, 238] width 74 height 15
type input "105"
click at [289, 232] on span "Save" at bounding box center [295, 233] width 12 height 9
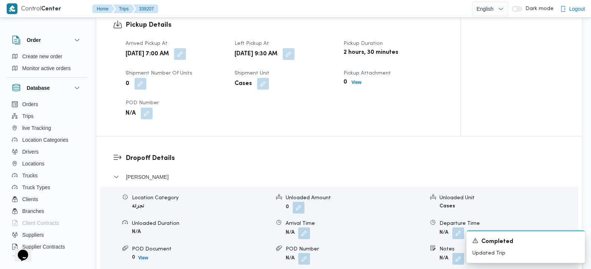
scroll to position [567, 0]
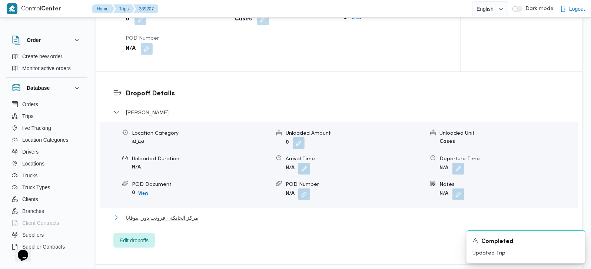
click at [173, 216] on span "مركز الخانكة - فرونت دور -بيوفانا" at bounding box center [162, 217] width 72 height 9
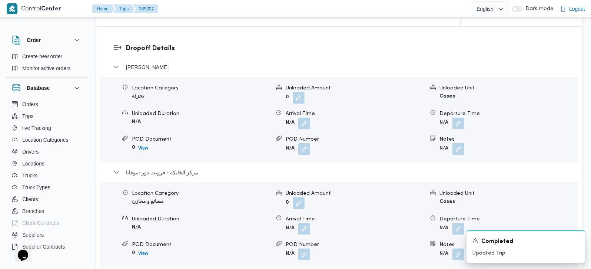
scroll to position [654, 0]
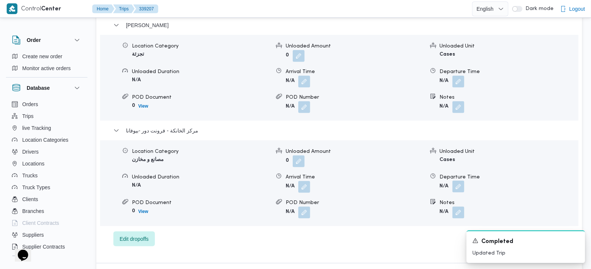
click at [459, 191] on button "button" at bounding box center [459, 186] width 12 height 12
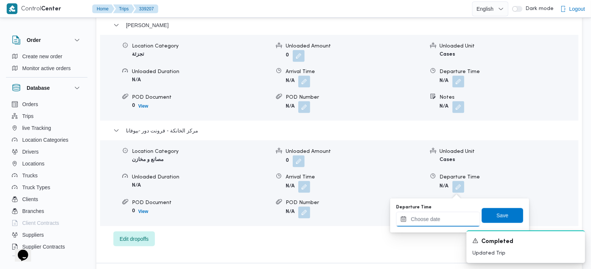
click at [449, 214] on input "Departure Time" at bounding box center [438, 219] width 84 height 15
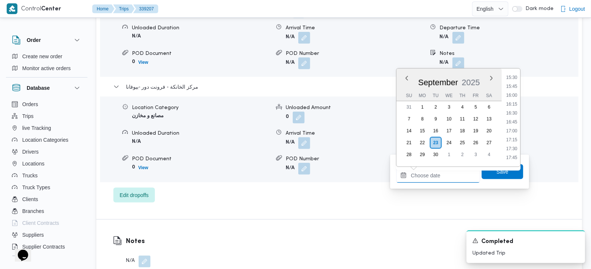
scroll to position [596, 0]
click at [273, 241] on div "Notes N/A" at bounding box center [339, 251] width 486 height 64
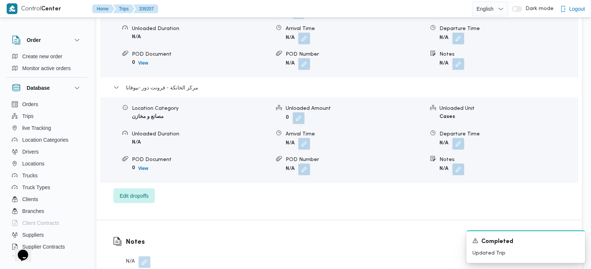
scroll to position [698, 0]
click at [459, 145] on button "button" at bounding box center [459, 143] width 12 height 12
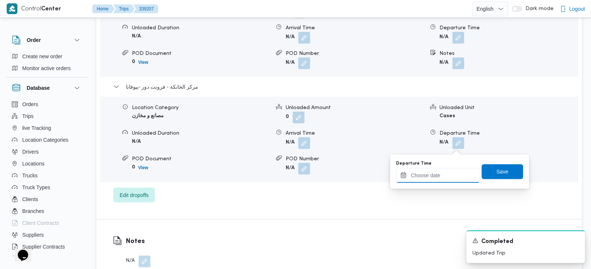
click at [452, 174] on input "Departure Time" at bounding box center [438, 175] width 84 height 15
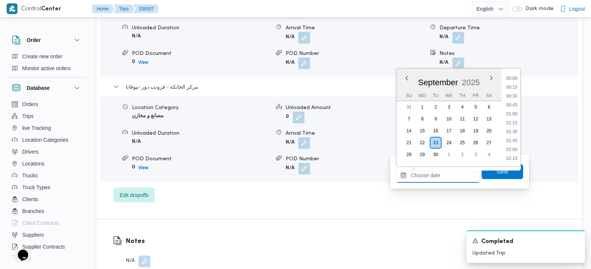
scroll to position [604, 0]
click at [512, 124] on li "18:15" at bounding box center [511, 122] width 17 height 7
type input "23/09/2025 18:15"
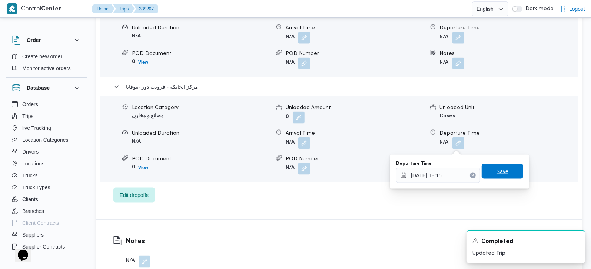
click at [512, 169] on span "Save" at bounding box center [503, 171] width 42 height 15
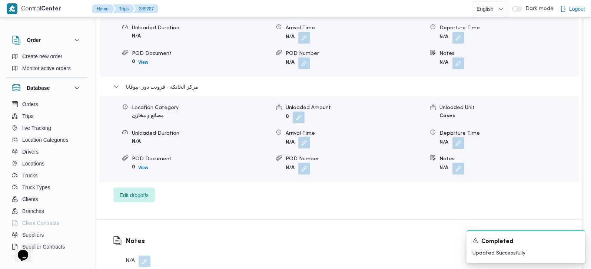
click at [307, 148] on button "button" at bounding box center [304, 143] width 12 height 12
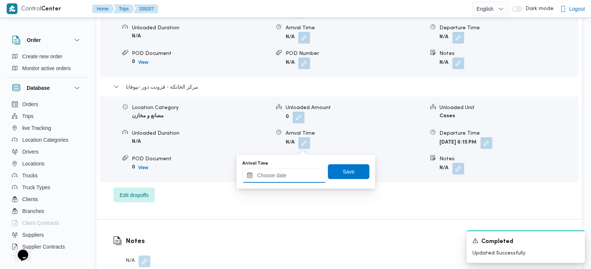
click at [301, 172] on input "Arrival Time" at bounding box center [284, 175] width 84 height 15
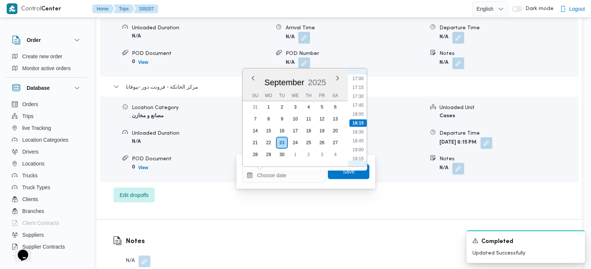
click at [362, 112] on li "18:00" at bounding box center [357, 113] width 17 height 7
type input "23/09/2025 18:00"
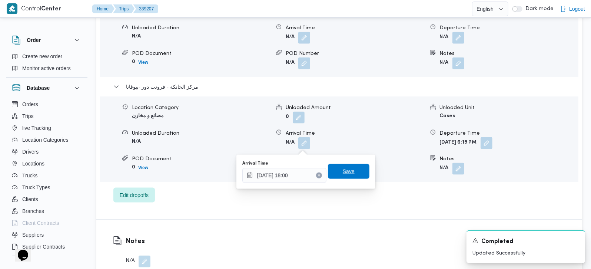
click at [353, 168] on span "Save" at bounding box center [349, 171] width 42 height 15
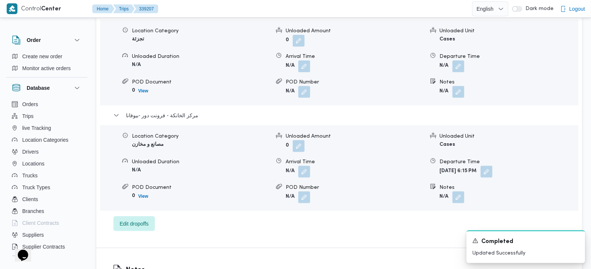
scroll to position [654, 0]
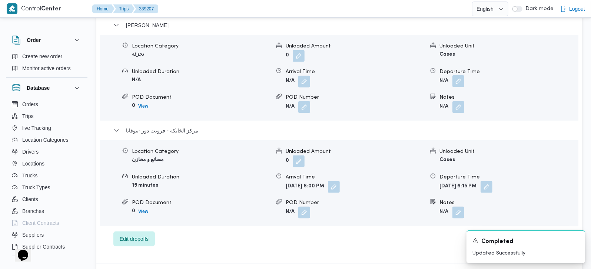
click at [462, 81] on button "button" at bounding box center [459, 81] width 12 height 12
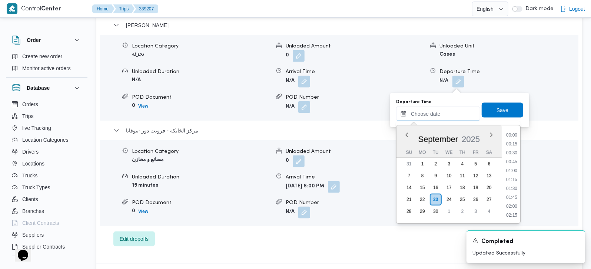
click at [434, 115] on input "Departure Time" at bounding box center [438, 113] width 84 height 15
drag, startPoint x: 514, startPoint y: 133, endPoint x: 511, endPoint y: 117, distance: 15.9
click at [514, 133] on li "17:00" at bounding box center [511, 135] width 17 height 7
type input "23/09/2025 17:00"
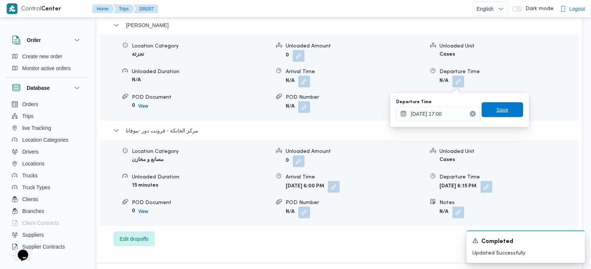
click at [507, 109] on span "Save" at bounding box center [503, 109] width 42 height 15
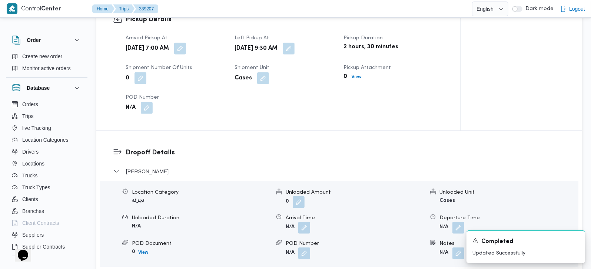
scroll to position [523, 0]
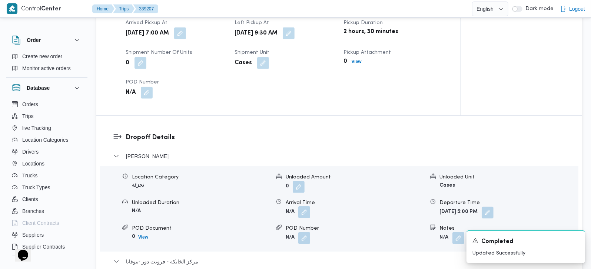
click at [307, 216] on button "button" at bounding box center [304, 212] width 12 height 12
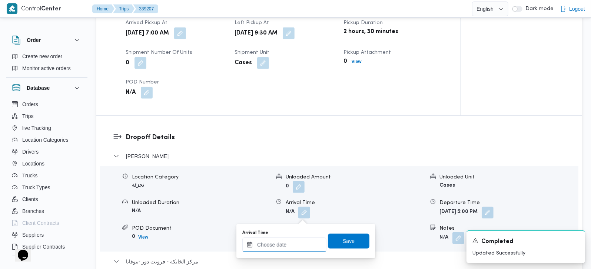
click at [296, 243] on input "Arrival Time" at bounding box center [284, 244] width 84 height 15
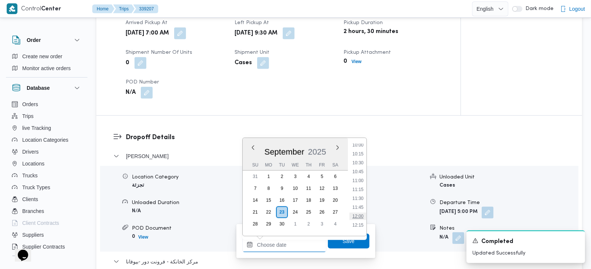
scroll to position [343, 0]
click at [362, 175] on li "10:30" at bounding box center [357, 178] width 17 height 7
type input "23/09/2025 10:30"
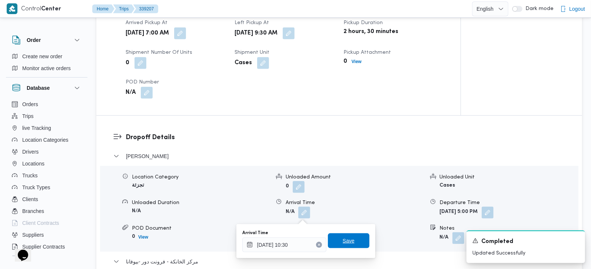
click at [348, 237] on span "Save" at bounding box center [349, 240] width 12 height 9
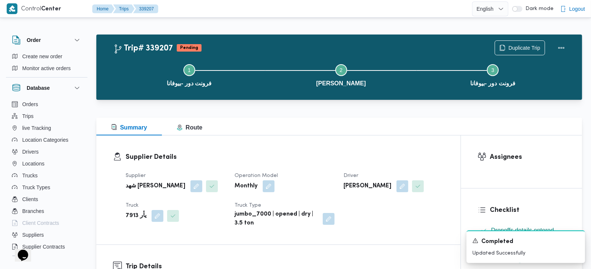
scroll to position [0, 0]
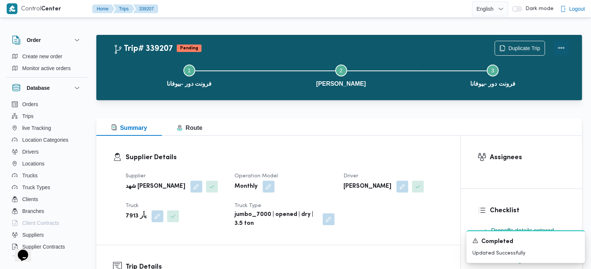
click at [567, 51] on button "Actions" at bounding box center [561, 47] width 15 height 15
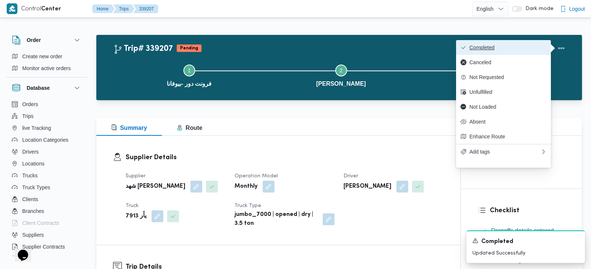
click at [515, 50] on span "Completed" at bounding box center [508, 47] width 77 height 6
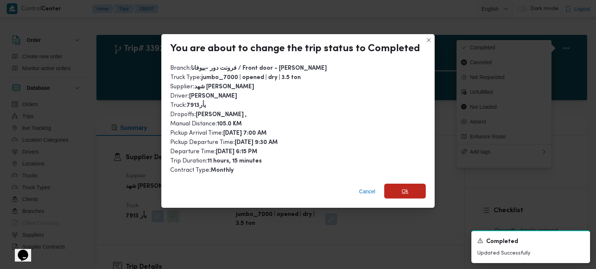
drag, startPoint x: 403, startPoint y: 185, endPoint x: 402, endPoint y: 113, distance: 72.3
click at [403, 187] on span "Ok" at bounding box center [404, 191] width 7 height 9
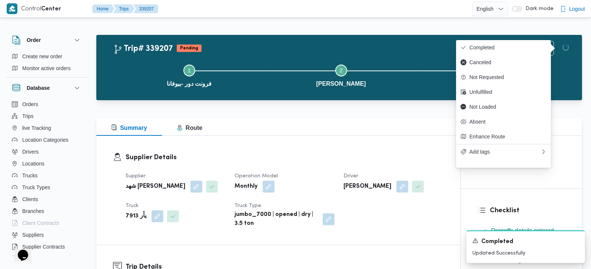
click at [402, 113] on div at bounding box center [339, 113] width 486 height 9
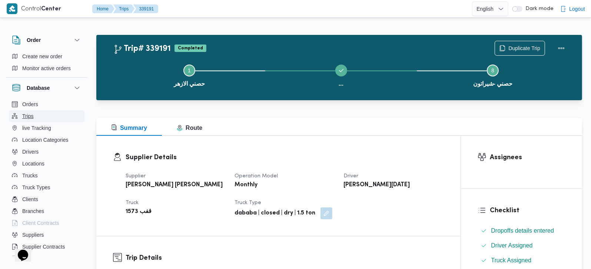
click at [29, 119] on span "Trips" at bounding box center [27, 116] width 11 height 9
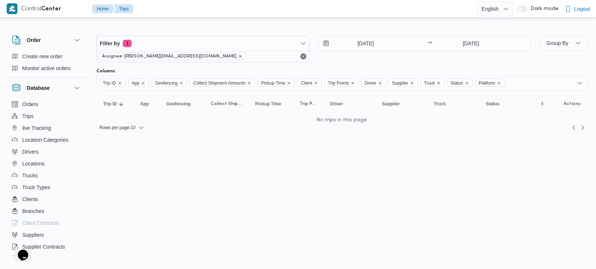
click at [238, 56] on icon "remove selected entity" at bounding box center [240, 56] width 4 height 4
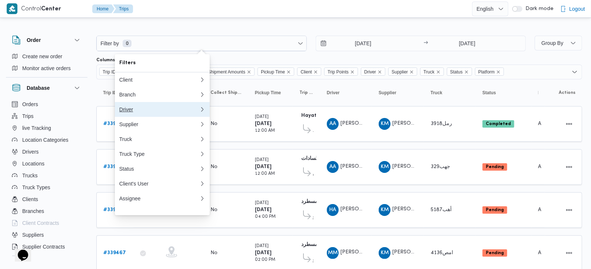
click at [129, 112] on div "Driver" at bounding box center [159, 109] width 80 height 6
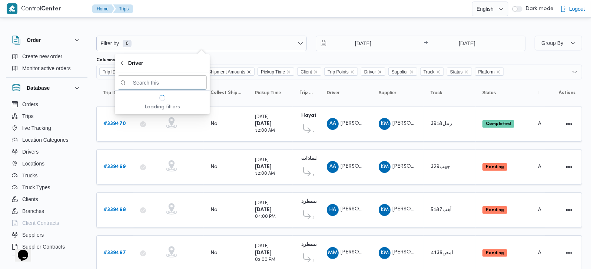
paste input "[PERSON_NAME][DATE]"
type input "[PERSON_NAME][DATE]"
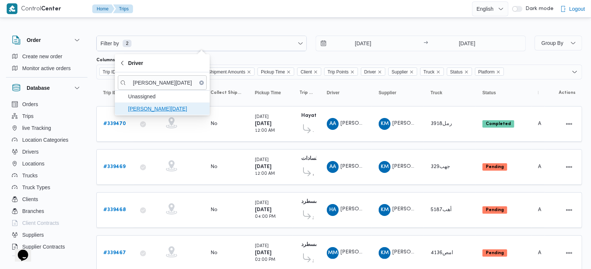
click at [158, 106] on span "[PERSON_NAME][DATE]" at bounding box center [166, 108] width 77 height 9
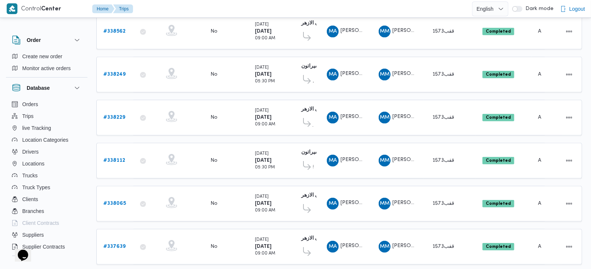
scroll to position [246, 0]
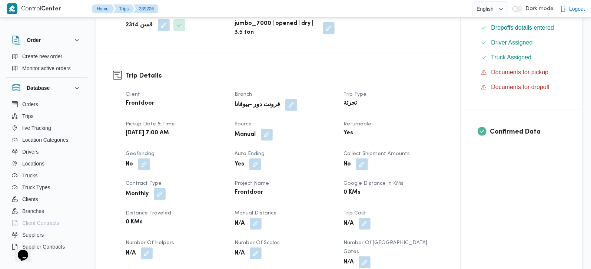
scroll to position [218, 0]
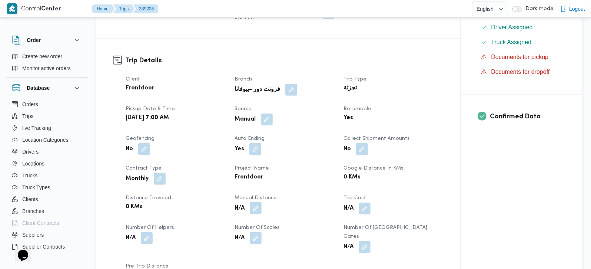
click at [253, 208] on button "button" at bounding box center [256, 208] width 12 height 12
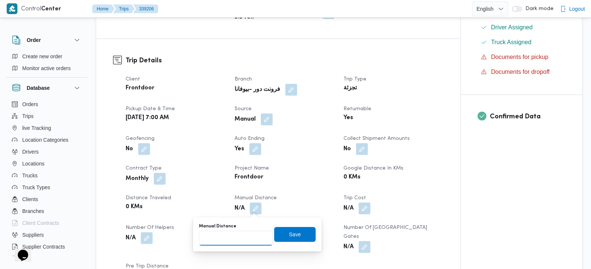
click at [235, 235] on input "Manual Distance" at bounding box center [236, 238] width 74 height 15
type input "127"
click at [275, 238] on span "Save" at bounding box center [295, 233] width 42 height 15
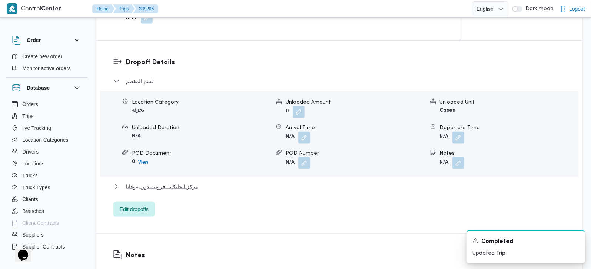
scroll to position [610, 0]
click at [178, 171] on div "قسم المقطم Location Category تجزئة Unloaded Amount 0 Unloaded Unit Cases Unload…" at bounding box center [339, 146] width 452 height 140
click at [182, 181] on span "مركز الخانكة - فرونت دور -بيوفانا" at bounding box center [162, 185] width 72 height 9
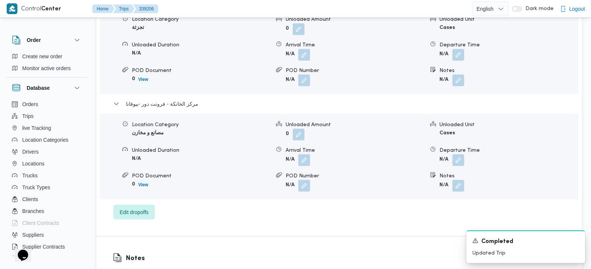
scroll to position [698, 0]
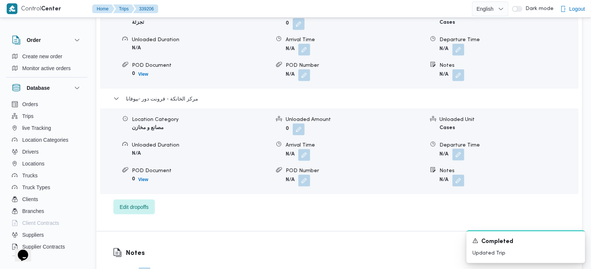
click at [456, 149] on button "button" at bounding box center [459, 155] width 12 height 12
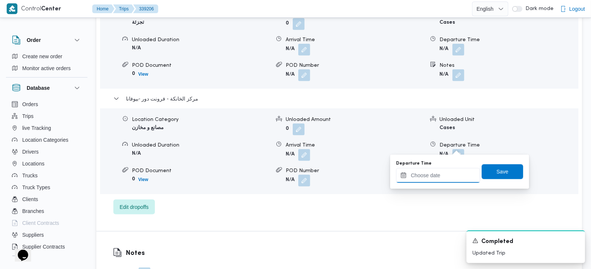
click at [441, 172] on input "Departure Time" at bounding box center [438, 175] width 84 height 15
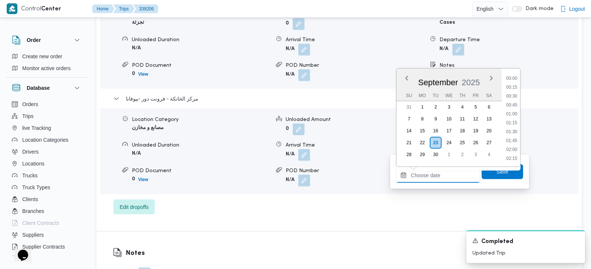
scroll to position [604, 0]
click at [513, 114] on li "18:00" at bounding box center [511, 113] width 17 height 7
type input "23/09/2025 18:00"
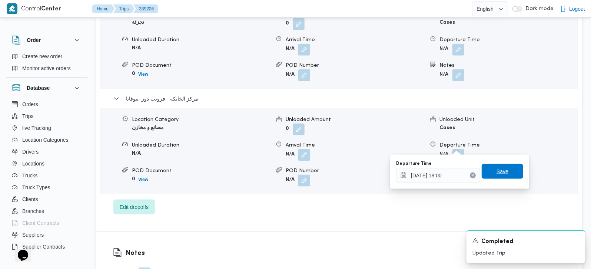
click at [497, 175] on span "Save" at bounding box center [503, 171] width 12 height 9
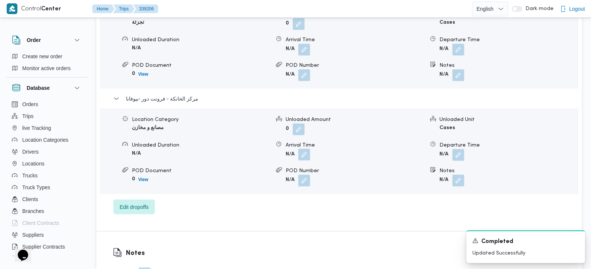
click at [307, 150] on button "button" at bounding box center [304, 155] width 12 height 12
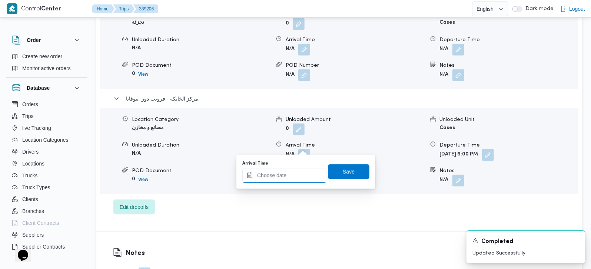
click at [289, 177] on input "Arrival Time" at bounding box center [284, 175] width 84 height 15
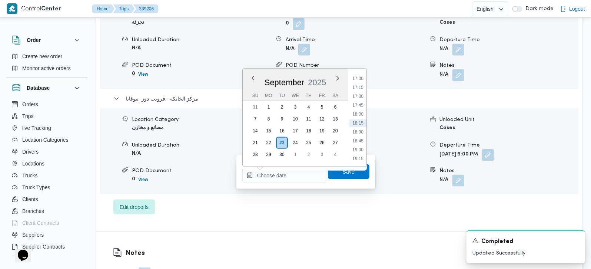
drag, startPoint x: 360, startPoint y: 105, endPoint x: 354, endPoint y: 133, distance: 28.5
click at [360, 105] on li "17:45" at bounding box center [357, 105] width 17 height 7
type input "23/09/2025 17:45"
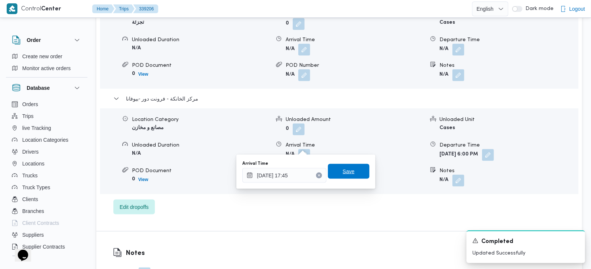
click at [338, 177] on span "Save" at bounding box center [349, 171] width 42 height 15
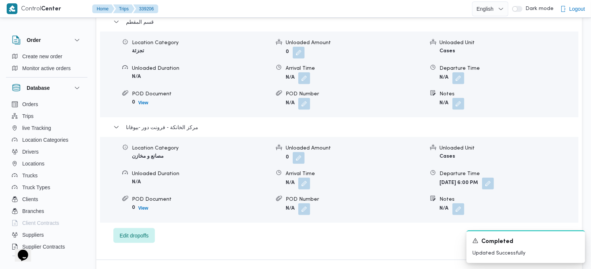
scroll to position [654, 0]
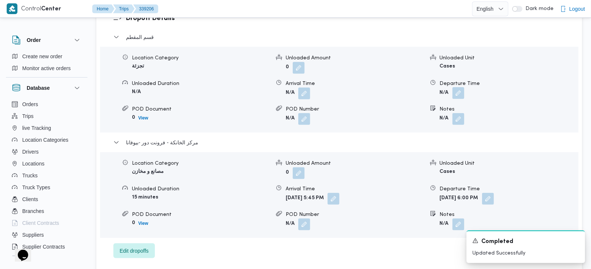
click at [459, 87] on button "button" at bounding box center [459, 93] width 12 height 12
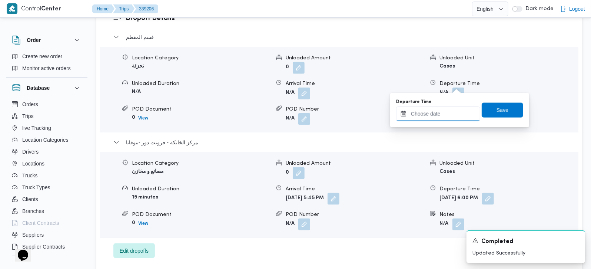
drag, startPoint x: 444, startPoint y: 112, endPoint x: 453, endPoint y: 120, distance: 11.6
click at [444, 112] on input "Departure Time" at bounding box center [438, 113] width 84 height 15
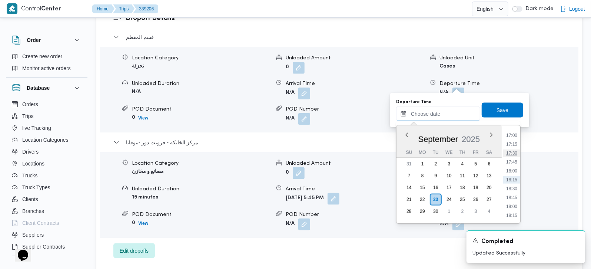
scroll to position [561, 0]
drag, startPoint x: 515, startPoint y: 166, endPoint x: 507, endPoint y: 127, distance: 39.5
click at [515, 166] on li "16:45" at bounding box center [511, 169] width 17 height 7
type input "23/09/2025 16:45"
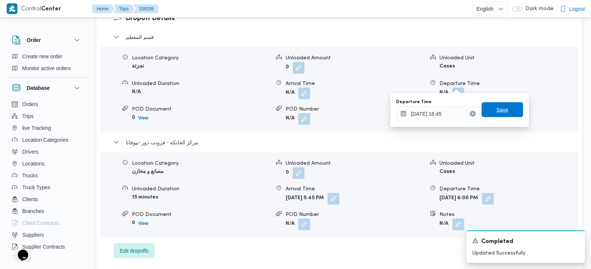
click at [501, 115] on span "Save" at bounding box center [503, 109] width 42 height 15
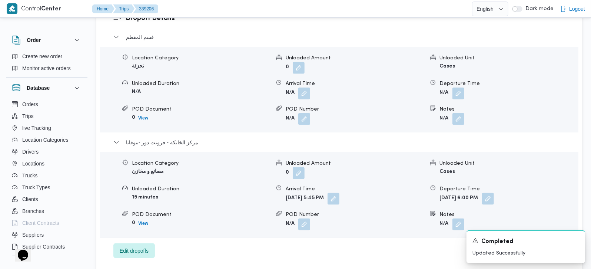
scroll to position [523, 0]
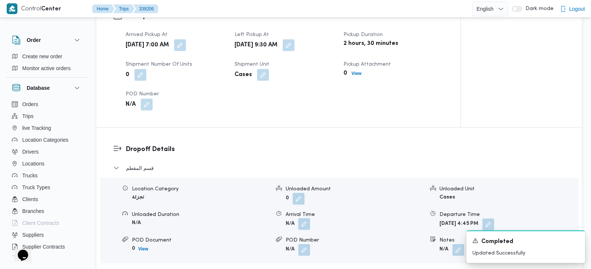
click at [304, 218] on button "button" at bounding box center [304, 224] width 12 height 12
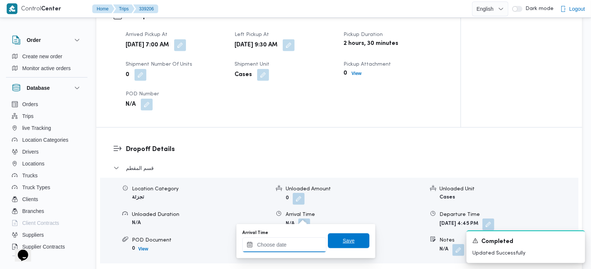
drag, startPoint x: 296, startPoint y: 239, endPoint x: 329, endPoint y: 238, distance: 33.4
click at [296, 239] on input "Arrival Time" at bounding box center [284, 244] width 84 height 15
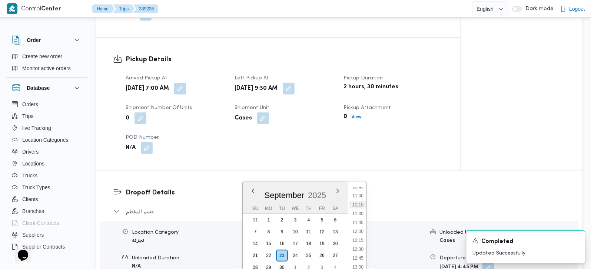
scroll to position [343, 0]
click at [357, 221] on li "10:30" at bounding box center [357, 221] width 17 height 7
type input "23/09/2025 10:30"
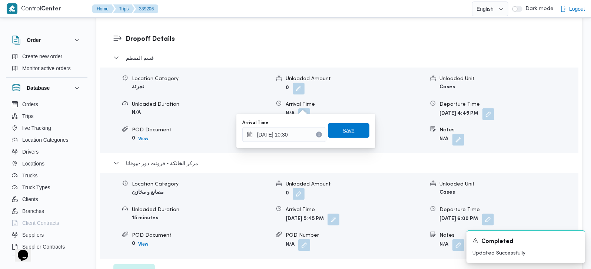
click at [347, 136] on span "Save" at bounding box center [349, 130] width 42 height 15
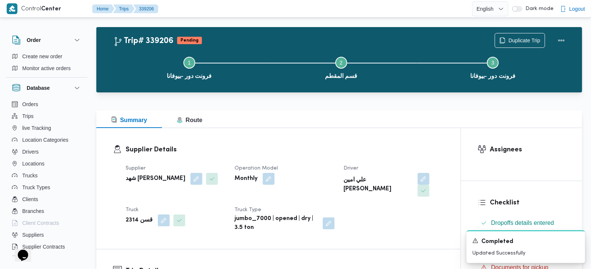
scroll to position [0, 0]
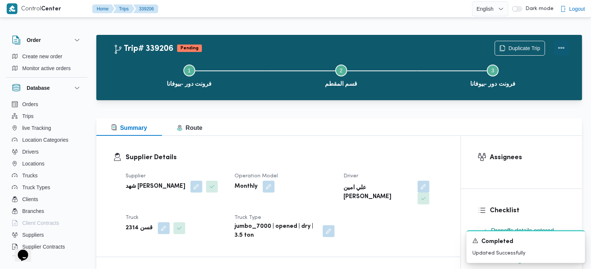
click at [564, 45] on button "Actions" at bounding box center [561, 47] width 15 height 15
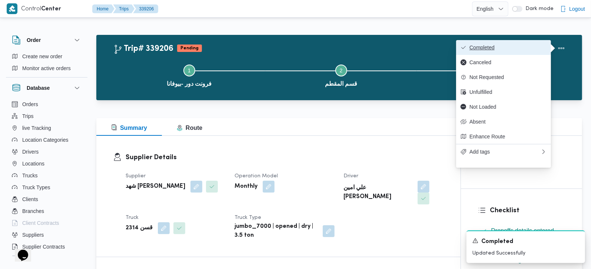
click at [507, 49] on span "Completed" at bounding box center [508, 47] width 77 height 6
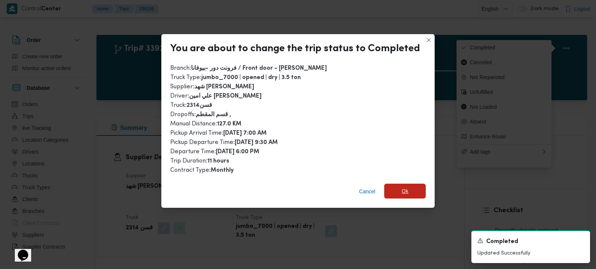
click at [394, 187] on span "Ok" at bounding box center [405, 190] width 42 height 15
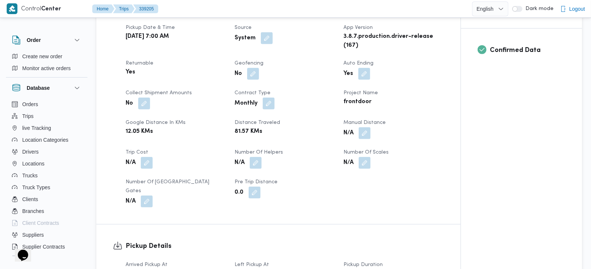
scroll to position [305, 0]
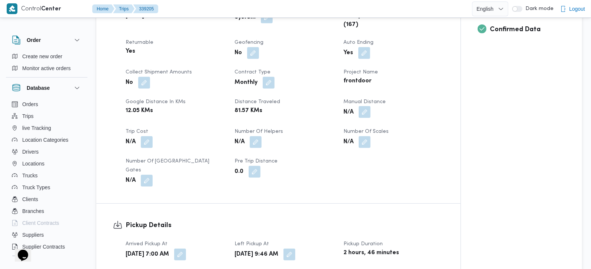
click at [367, 118] on button "button" at bounding box center [365, 112] width 12 height 12
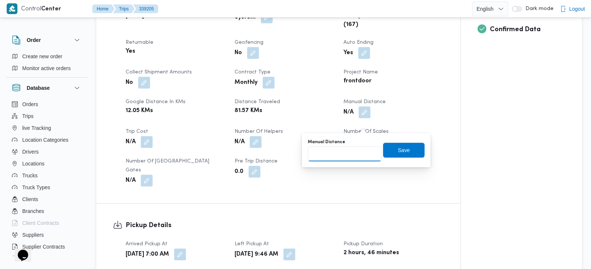
click at [355, 150] on input "Manual Distance" at bounding box center [345, 153] width 74 height 15
type input "90"
click at [385, 149] on span "Save" at bounding box center [404, 149] width 42 height 15
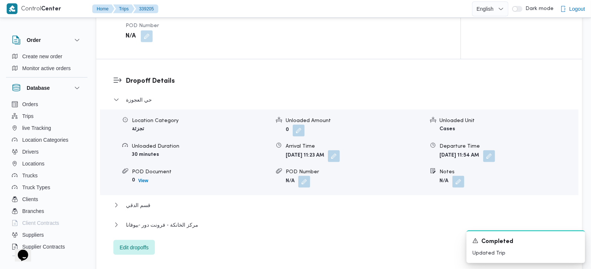
scroll to position [610, 0]
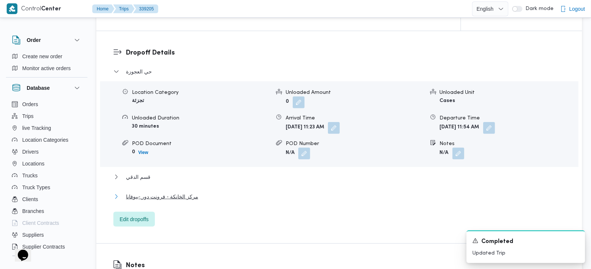
click at [180, 196] on span "مركز الخانكة - فرونت دور -بيوفانا" at bounding box center [162, 196] width 72 height 9
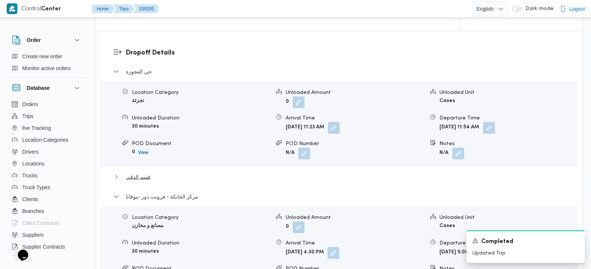
click at [129, 181] on span "قسم الدقي" at bounding box center [138, 176] width 24 height 9
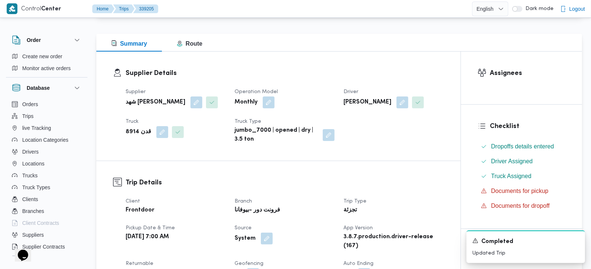
scroll to position [0, 0]
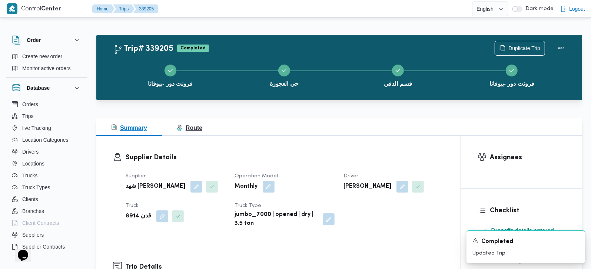
click at [184, 129] on span "Route" at bounding box center [190, 128] width 26 height 6
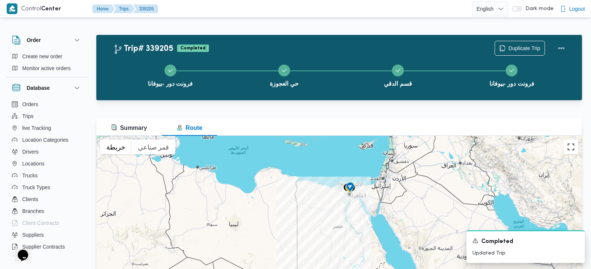
click at [570, 149] on button "تبديل إلى العرض ملء الشاشة" at bounding box center [571, 146] width 15 height 15
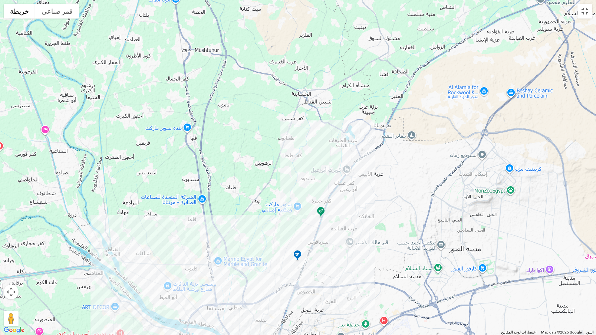
click at [319, 211] on img at bounding box center [321, 212] width 12 height 12
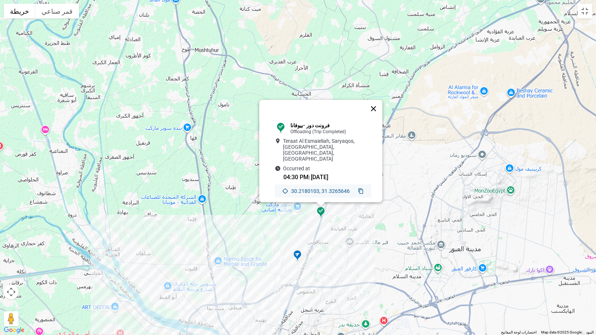
click at [377, 109] on button "إغلاق" at bounding box center [373, 109] width 18 height 18
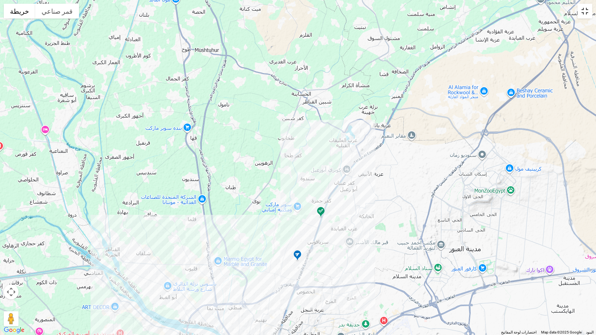
click at [580, 17] on button "تبديل إلى العرض ملء الشاشة" at bounding box center [584, 11] width 15 height 15
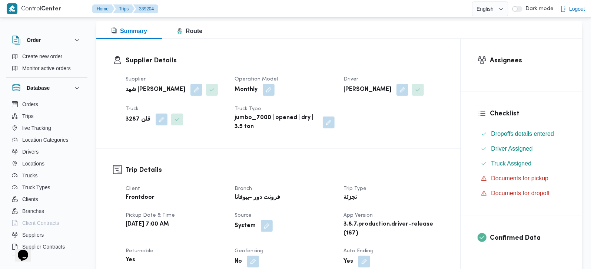
scroll to position [218, 0]
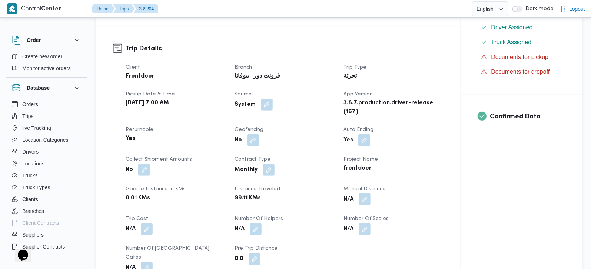
click at [365, 205] on button "button" at bounding box center [365, 199] width 12 height 12
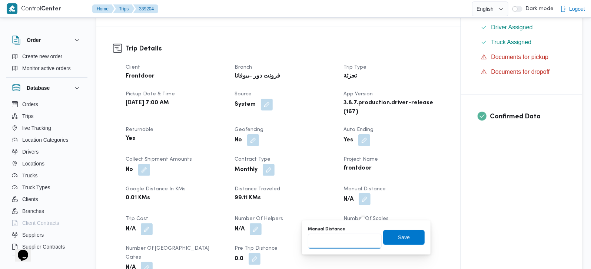
click at [356, 233] on input "Manual Distance" at bounding box center [345, 240] width 74 height 15
type input "120"
click at [398, 239] on span "Save" at bounding box center [404, 236] width 12 height 9
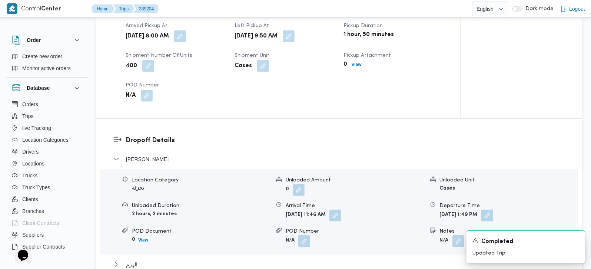
scroll to position [567, 0]
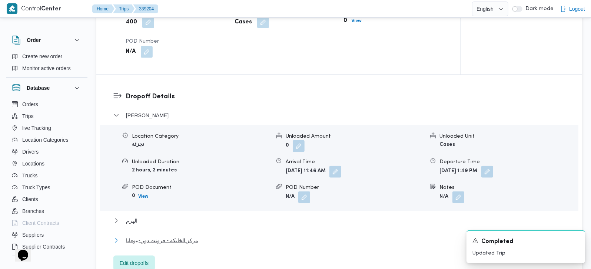
click at [143, 239] on span "مركز الخانكة - فرونت دور -بيوفانا" at bounding box center [162, 240] width 72 height 9
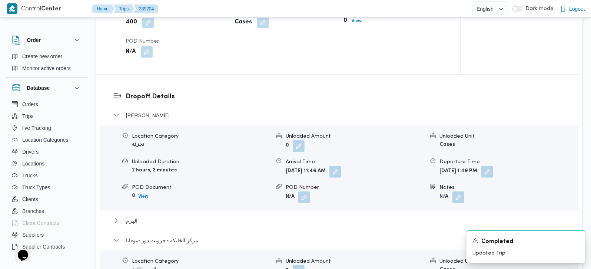
click at [123, 213] on div "فيصل Location Category تجزئة Unloaded Amount 0 Unloaded Unit Cases Unloaded Dur…" at bounding box center [339, 233] width 452 height 245
click at [127, 221] on span "الهرم" at bounding box center [131, 220] width 11 height 9
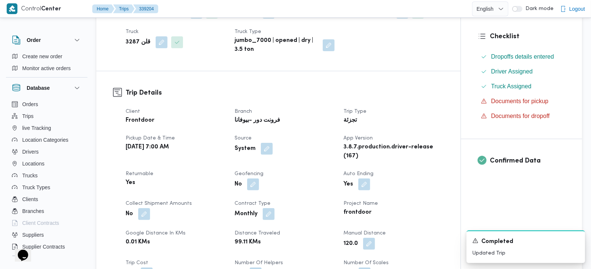
scroll to position [87, 0]
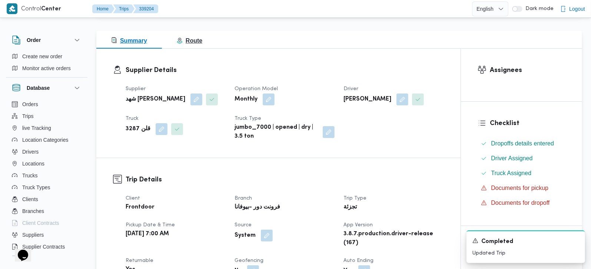
click at [191, 40] on span "Route" at bounding box center [190, 40] width 26 height 6
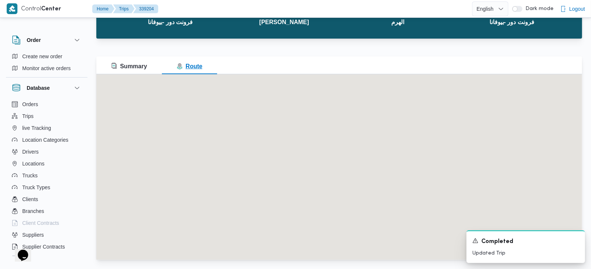
scroll to position [0, 0]
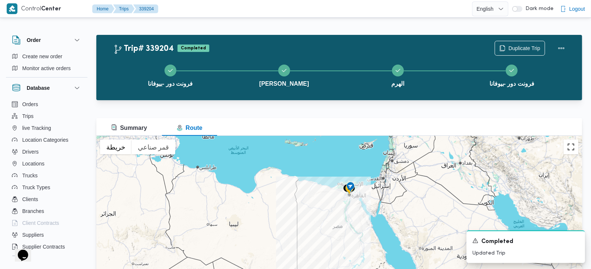
click at [572, 146] on button "تبديل إلى العرض ملء الشاشة" at bounding box center [571, 146] width 15 height 15
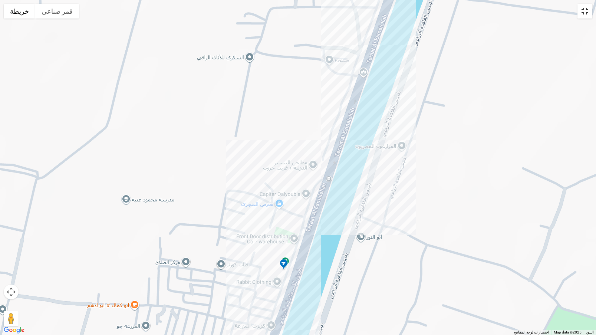
click at [585, 15] on button "تبديل إلى العرض ملء الشاشة" at bounding box center [584, 11] width 15 height 15
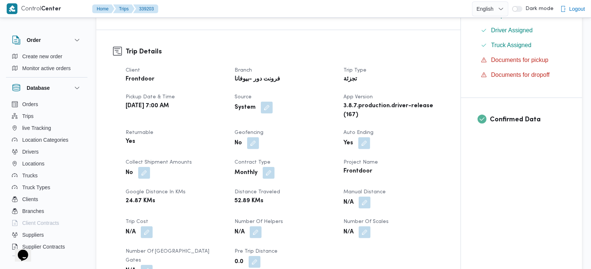
scroll to position [218, 0]
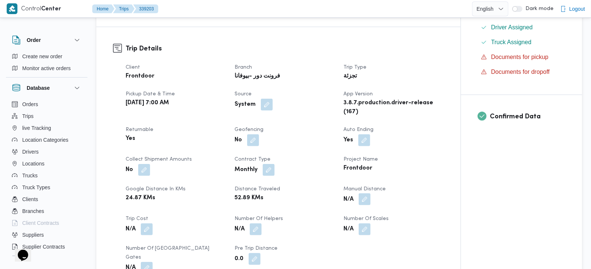
click at [368, 205] on button "button" at bounding box center [365, 199] width 12 height 12
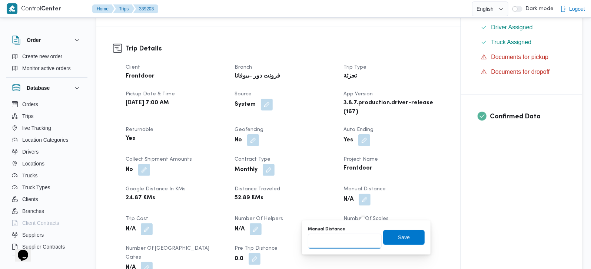
click at [354, 238] on input "Manual Distance" at bounding box center [345, 240] width 74 height 15
type input "89"
click at [401, 238] on span "Save" at bounding box center [404, 236] width 12 height 9
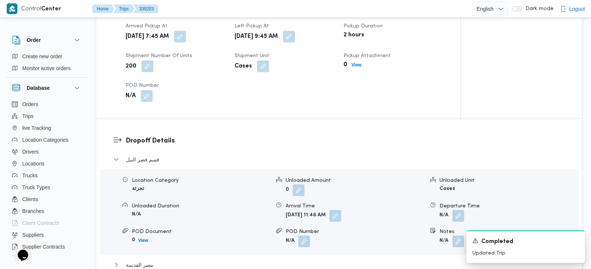
scroll to position [523, 0]
click at [341, 215] on button "button" at bounding box center [335, 215] width 12 height 12
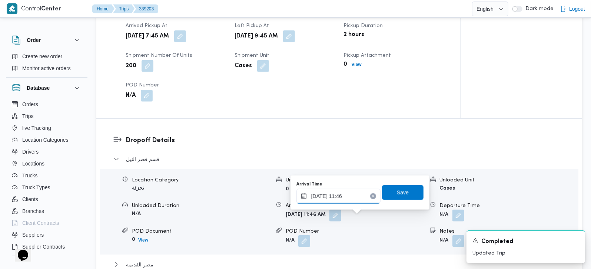
click at [335, 197] on input "23/09/2025 11:46" at bounding box center [338, 196] width 84 height 15
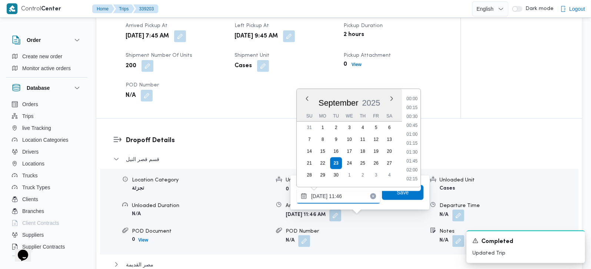
scroll to position [374, 0]
click at [248, 111] on div "Pickup Details Arrived Pickup At Tue, Sep 23, 2025 7:45 AM Left Pickup At Tue, …" at bounding box center [278, 52] width 364 height 133
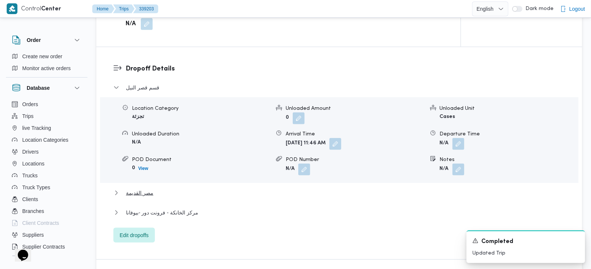
scroll to position [610, 0]
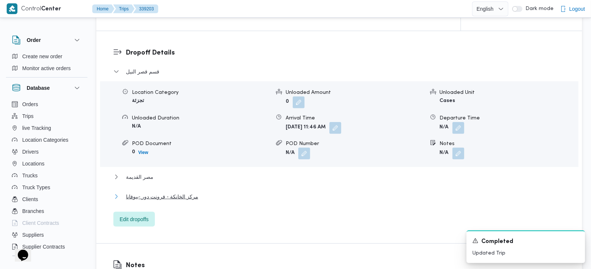
click at [140, 201] on span "مركز الخانكة - فرونت دور -بيوفانا" at bounding box center [162, 196] width 72 height 9
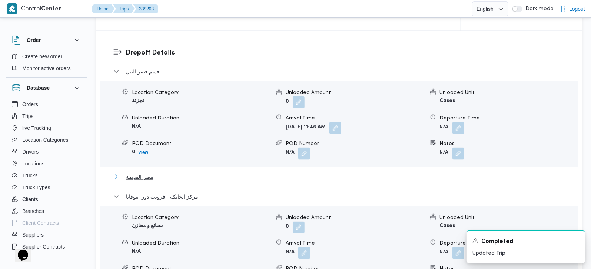
click at [136, 179] on span "مصر القديمة" at bounding box center [139, 176] width 27 height 9
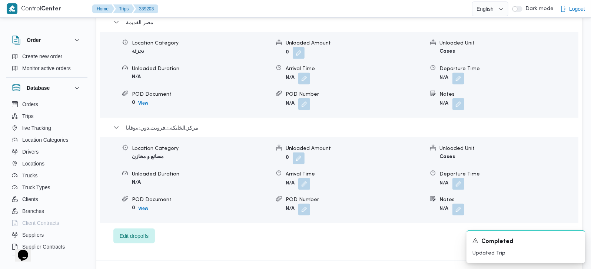
scroll to position [785, 0]
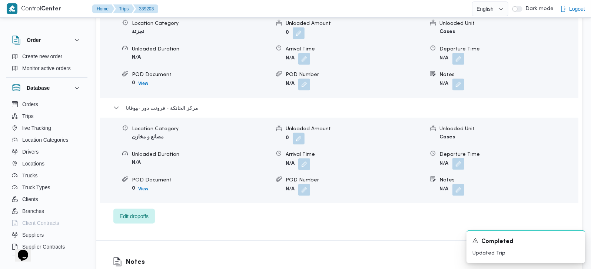
click at [456, 164] on button "button" at bounding box center [459, 164] width 12 height 12
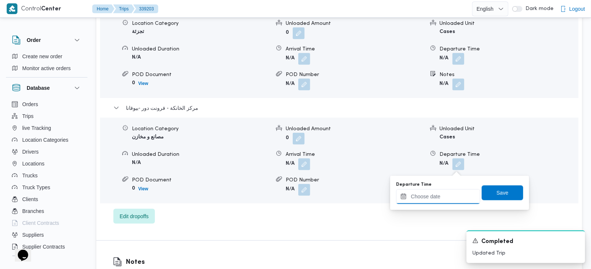
drag, startPoint x: 435, startPoint y: 199, endPoint x: 470, endPoint y: 192, distance: 35.3
click at [435, 199] on input "Departure Time" at bounding box center [438, 196] width 84 height 15
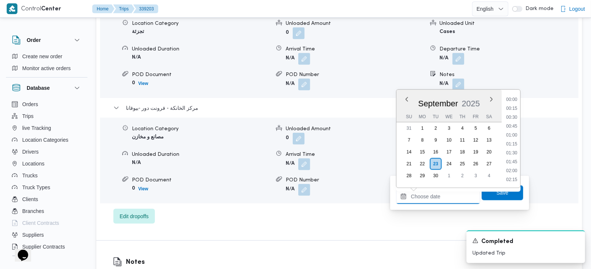
scroll to position [604, 0]
click at [510, 116] on li "17:30" at bounding box center [511, 117] width 17 height 7
type input "23/09/2025 17:30"
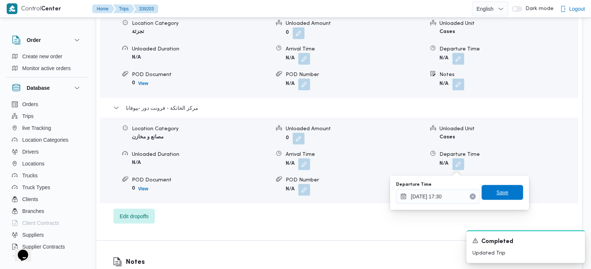
click at [499, 189] on span "Save" at bounding box center [503, 192] width 12 height 9
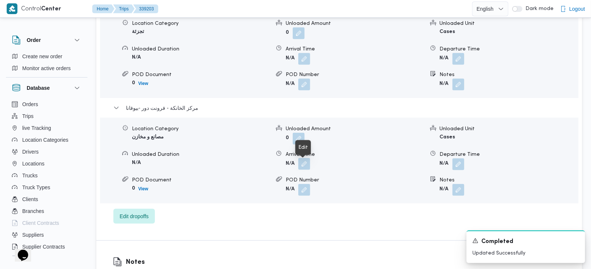
click at [305, 168] on button "button" at bounding box center [304, 164] width 12 height 12
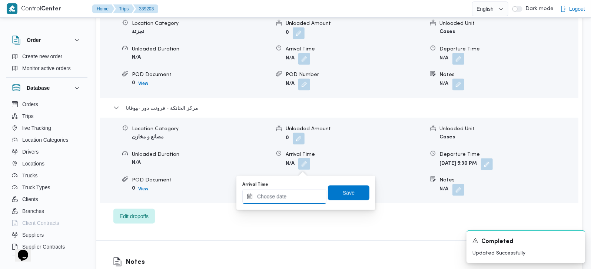
click at [299, 201] on input "Arrival Time" at bounding box center [284, 196] width 84 height 15
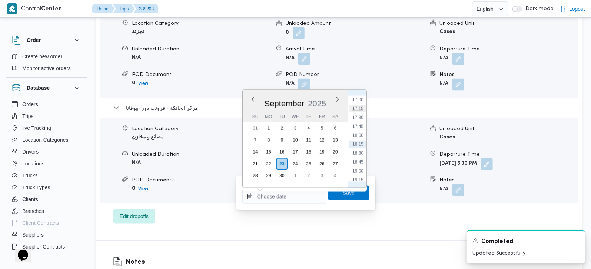
click at [363, 109] on li "17:15" at bounding box center [357, 108] width 17 height 7
type input "[DATE] 17:15"
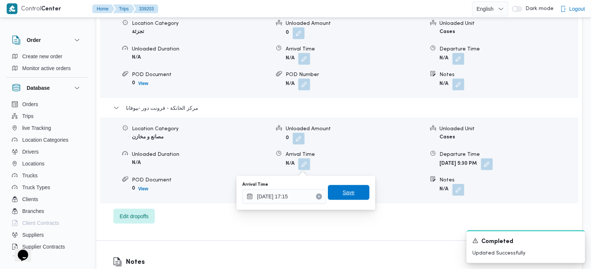
click at [349, 192] on span "Save" at bounding box center [349, 192] width 42 height 15
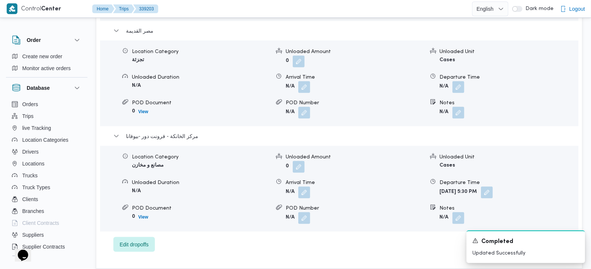
scroll to position [741, 0]
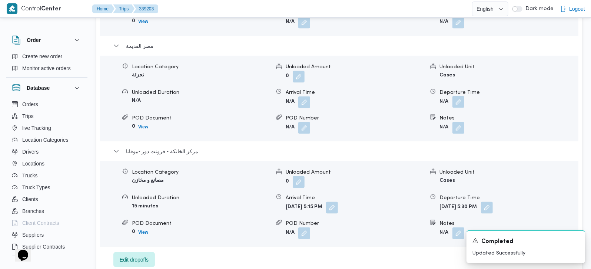
click at [460, 105] on button "button" at bounding box center [459, 102] width 12 height 12
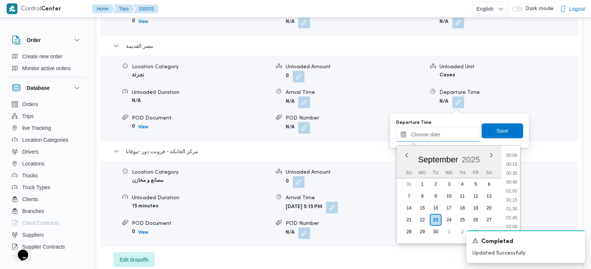
click at [443, 141] on input "Departure Time" at bounding box center [438, 134] width 84 height 15
drag, startPoint x: 515, startPoint y: 180, endPoint x: 510, endPoint y: 162, distance: 18.9
click at [515, 180] on li "16:30" at bounding box center [511, 181] width 17 height 7
type input "23/09/2025 16:30"
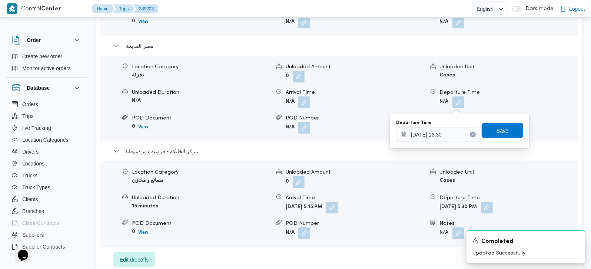
click at [503, 124] on span "Save" at bounding box center [503, 130] width 42 height 15
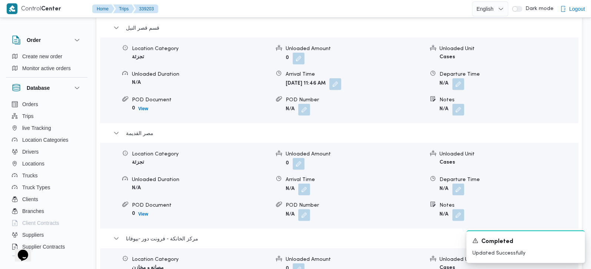
scroll to position [654, 0]
click at [300, 195] on button "button" at bounding box center [304, 189] width 12 height 12
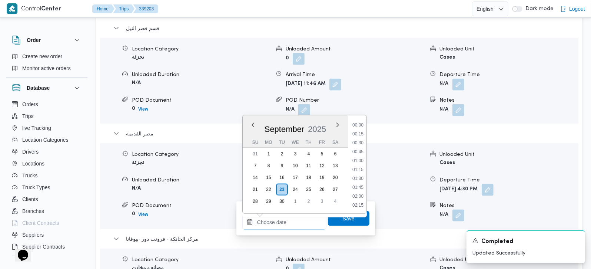
drag, startPoint x: 292, startPoint y: 224, endPoint x: 304, endPoint y: 222, distance: 11.7
click at [292, 224] on input "Arrival Time" at bounding box center [284, 222] width 84 height 15
click at [358, 130] on li "13:30" at bounding box center [357, 131] width 17 height 7
type input "23/09/2025 13:30"
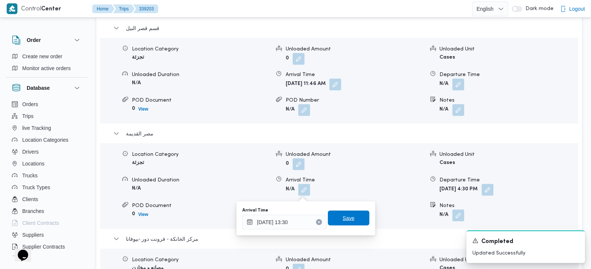
click at [343, 216] on span "Save" at bounding box center [349, 217] width 12 height 9
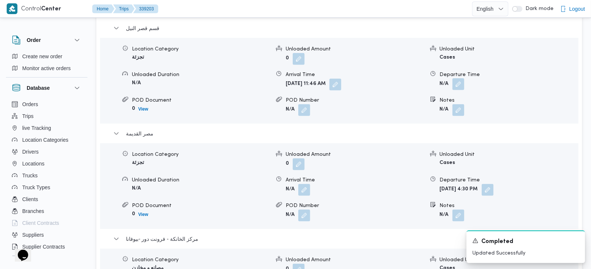
click at [458, 90] on button "button" at bounding box center [459, 84] width 12 height 12
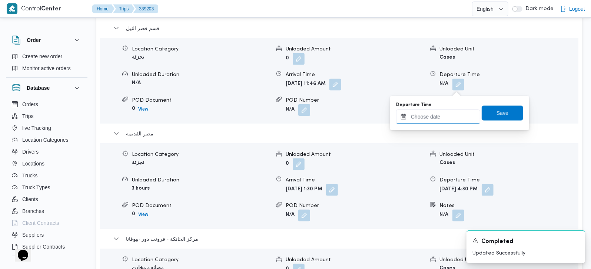
click at [445, 117] on input "Departure Time" at bounding box center [438, 116] width 84 height 15
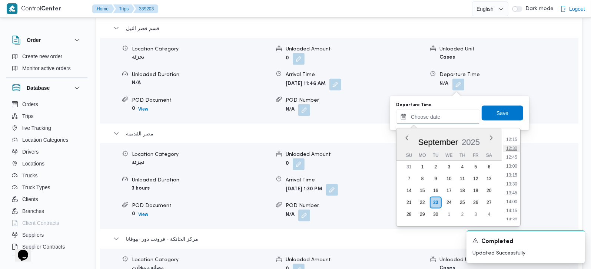
scroll to position [430, 0]
drag, startPoint x: 516, startPoint y: 167, endPoint x: 507, endPoint y: 124, distance: 43.9
click at [516, 167] on li "13:00" at bounding box center [511, 169] width 17 height 7
type input "23/09/2025 13:00"
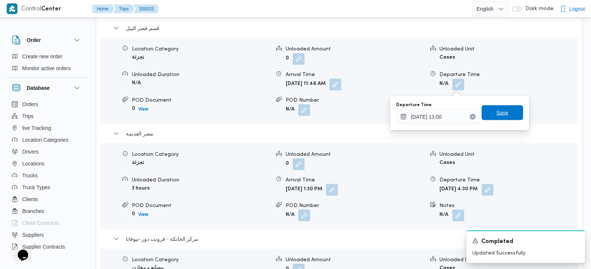
click at [504, 114] on span "Save" at bounding box center [503, 112] width 42 height 15
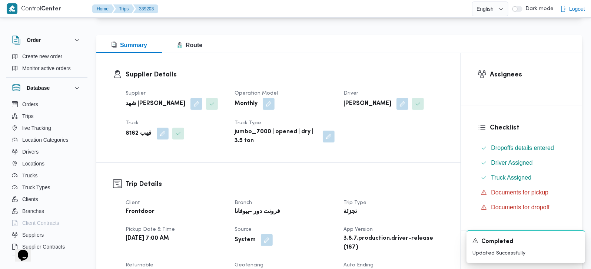
scroll to position [0, 0]
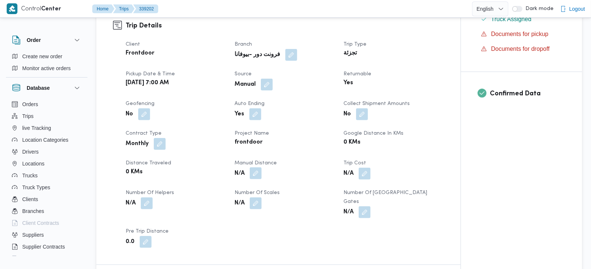
scroll to position [261, 0]
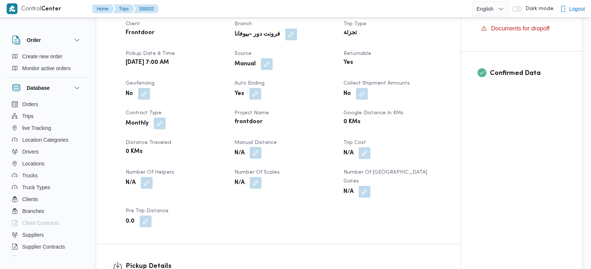
click at [258, 152] on button "button" at bounding box center [256, 153] width 12 height 12
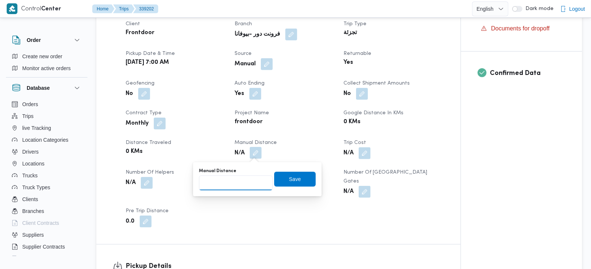
click at [243, 181] on input "Manual Distance" at bounding box center [236, 182] width 74 height 15
type input "135"
click at [303, 182] on span "Save" at bounding box center [295, 178] width 42 height 15
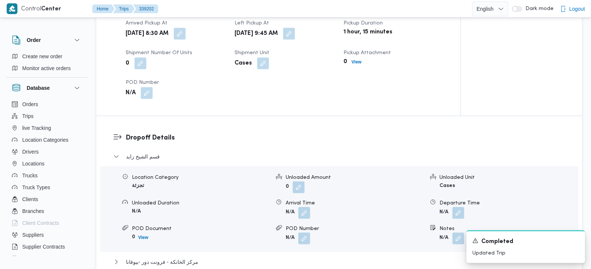
scroll to position [523, 0]
click at [305, 206] on button "button" at bounding box center [304, 212] width 12 height 12
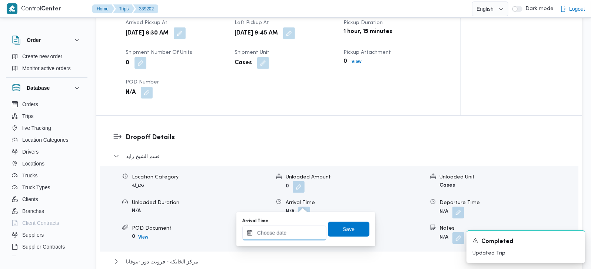
click at [297, 233] on input "Arrival Time" at bounding box center [284, 232] width 84 height 15
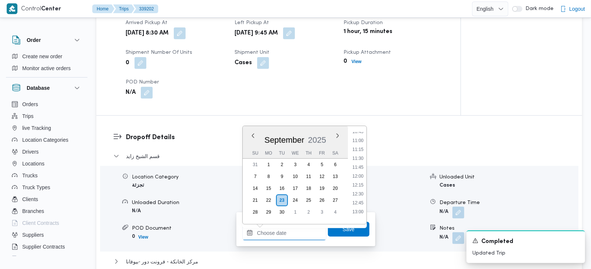
scroll to position [343, 0]
click at [362, 177] on li "10:45" at bounding box center [357, 175] width 17 height 7
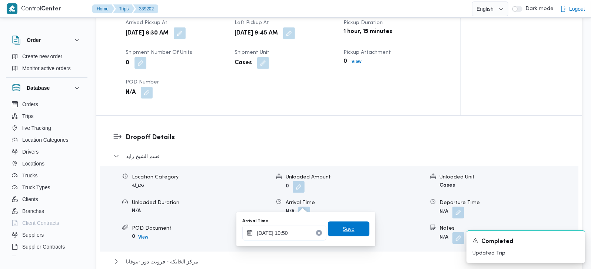
type input "23/09/2025 10:50"
click at [337, 233] on span "Save" at bounding box center [349, 228] width 42 height 15
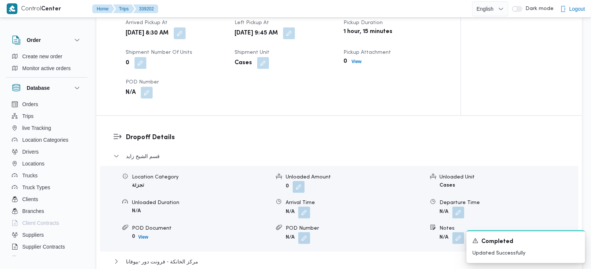
scroll to position [654, 0]
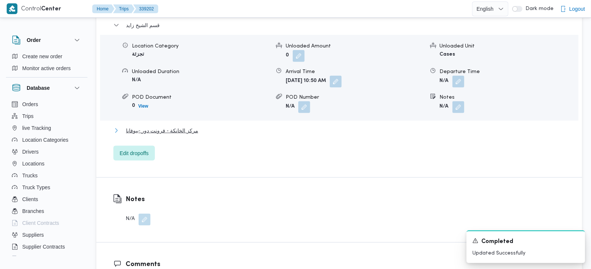
click at [190, 126] on span "مركز الخانكة - فرونت دور -بيوفانا" at bounding box center [162, 130] width 72 height 9
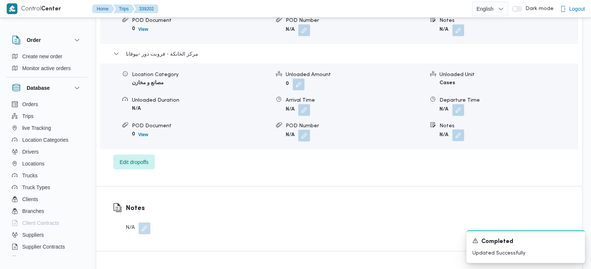
scroll to position [741, 0]
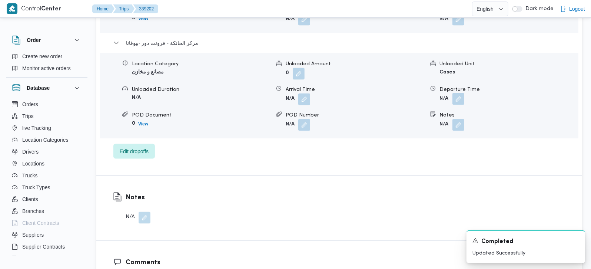
click at [458, 93] on button "button" at bounding box center [459, 99] width 12 height 12
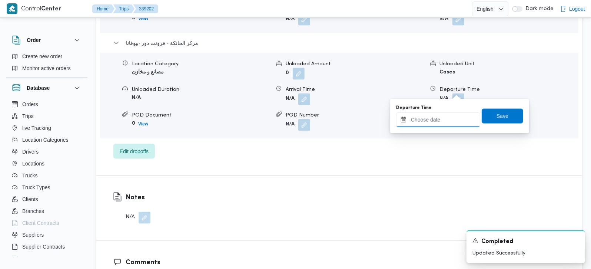
click at [448, 118] on input "Departure Time" at bounding box center [438, 119] width 84 height 15
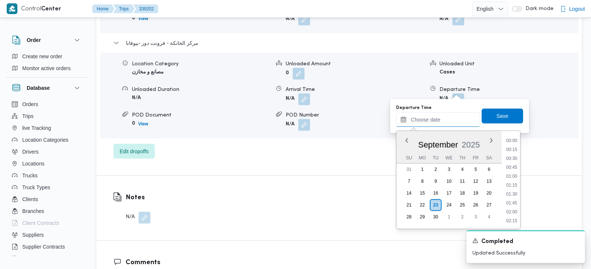
scroll to position [604, 0]
drag, startPoint x: 511, startPoint y: 174, endPoint x: 505, endPoint y: 155, distance: 20.5
click at [511, 174] on li "18:00" at bounding box center [511, 176] width 17 height 7
type input "23/09/2025 18:00"
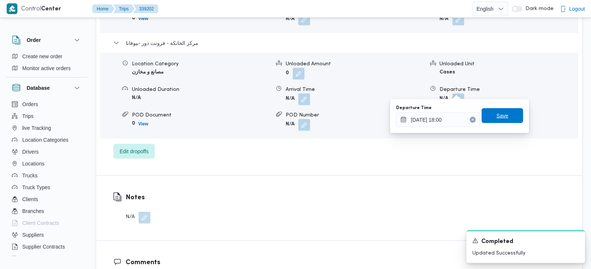
click at [498, 120] on span "Save" at bounding box center [503, 115] width 12 height 9
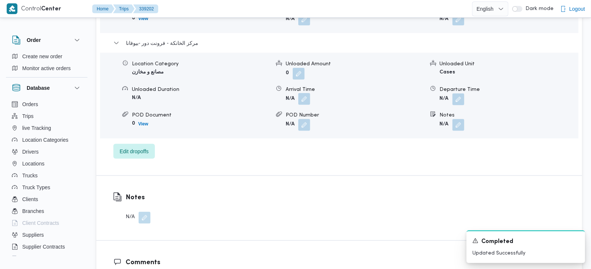
click at [305, 93] on button "button" at bounding box center [304, 99] width 12 height 12
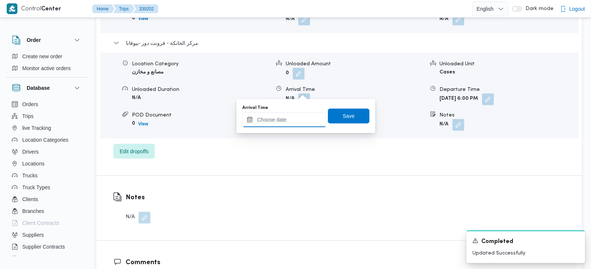
click at [291, 119] on input "Arrival Time" at bounding box center [284, 119] width 84 height 15
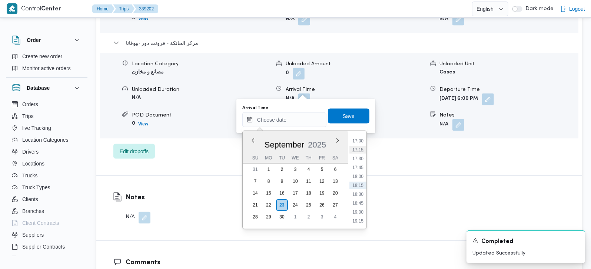
click at [362, 149] on li "17:15" at bounding box center [357, 149] width 17 height 7
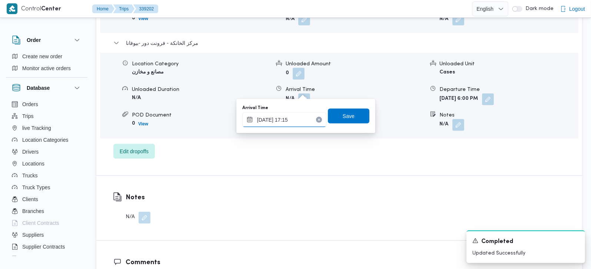
click at [294, 125] on input "23/09/2025 17:15" at bounding box center [284, 119] width 84 height 15
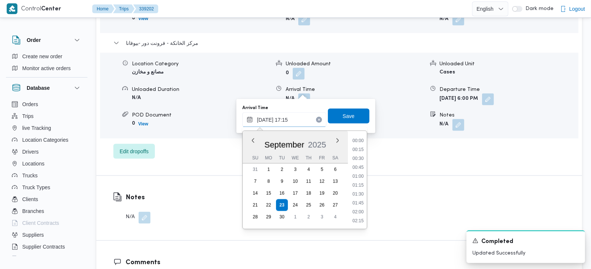
scroll to position [569, 0]
click at [356, 202] on li "17:45" at bounding box center [357, 202] width 17 height 7
type input "23/09/2025 17:45"
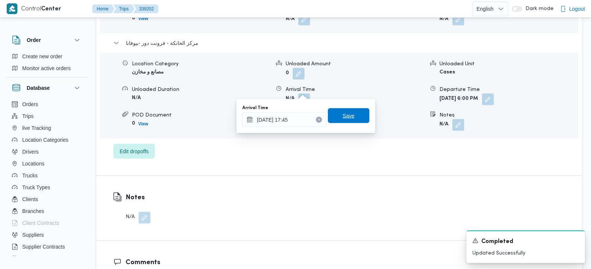
click at [347, 117] on span "Save" at bounding box center [349, 115] width 12 height 9
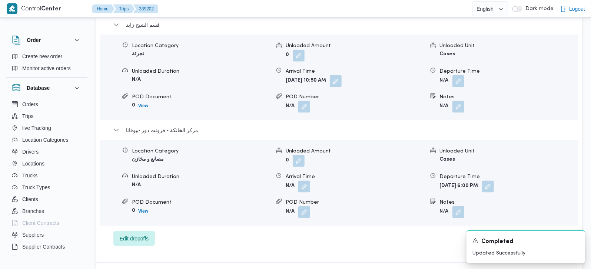
scroll to position [654, 0]
click at [453, 75] on button "button" at bounding box center [459, 81] width 12 height 12
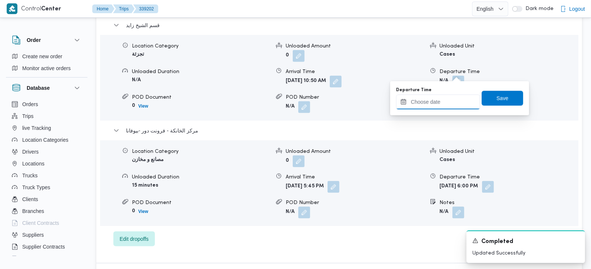
drag, startPoint x: 422, startPoint y: 105, endPoint x: 425, endPoint y: 107, distance: 3.8
click at [422, 105] on input "Departure Time" at bounding box center [438, 102] width 84 height 15
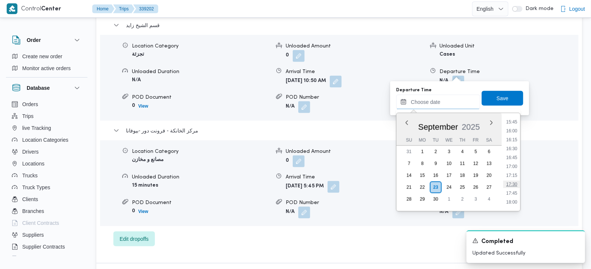
scroll to position [517, 0]
click at [517, 199] on li "16:45" at bounding box center [511, 201] width 17 height 7
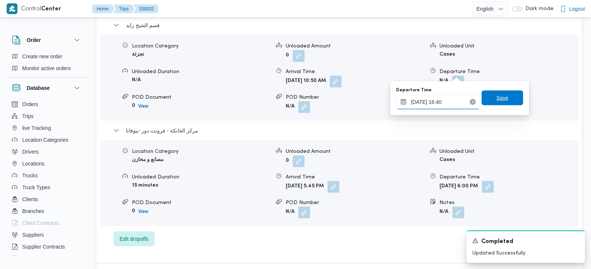
type input "23/09/2025 16:40"
click at [497, 95] on span "Save" at bounding box center [503, 97] width 12 height 9
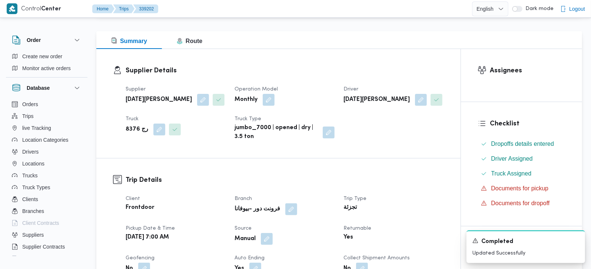
scroll to position [0, 0]
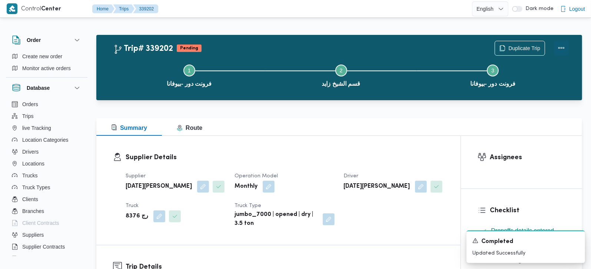
click at [569, 45] on button "Actions" at bounding box center [561, 47] width 15 height 15
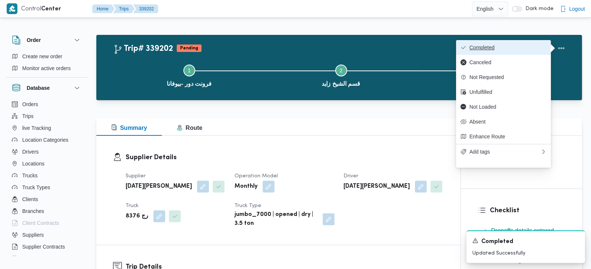
click at [515, 44] on span "Completed" at bounding box center [508, 47] width 77 height 6
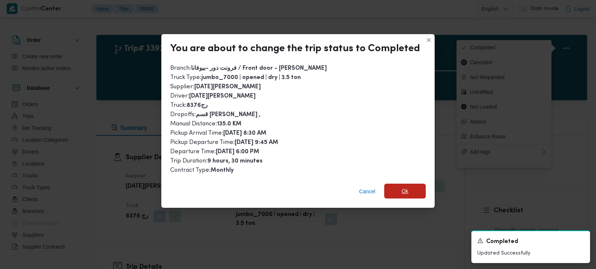
click at [414, 187] on span "Ok" at bounding box center [405, 190] width 42 height 15
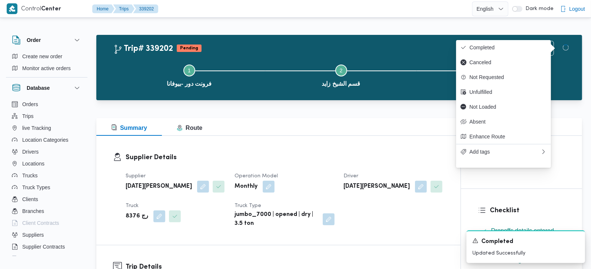
click at [405, 146] on div "Supplier Details Supplier رمضان محمد محمد عبدالمنعم Operation Model Monthly Dri…" at bounding box center [278, 190] width 364 height 109
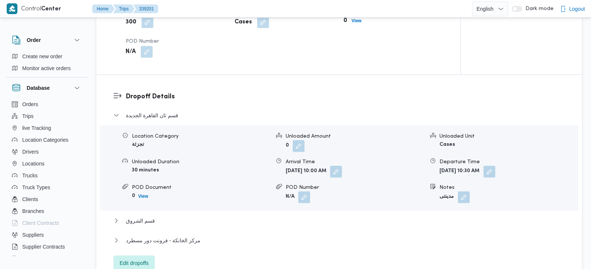
scroll to position [610, 0]
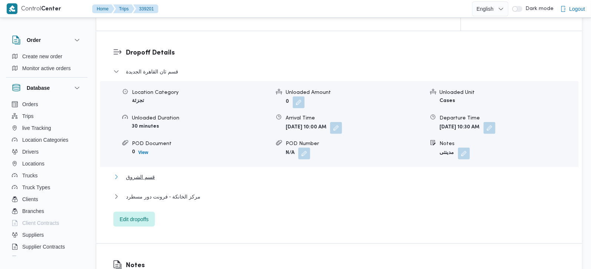
click at [149, 172] on span "قسم الشروق" at bounding box center [140, 176] width 29 height 9
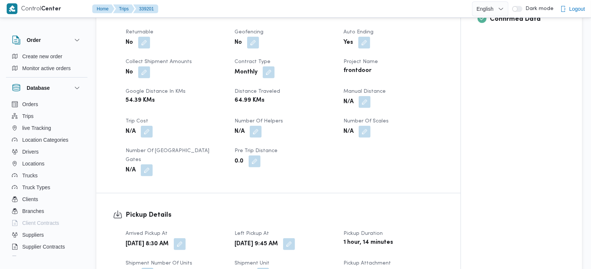
scroll to position [261, 0]
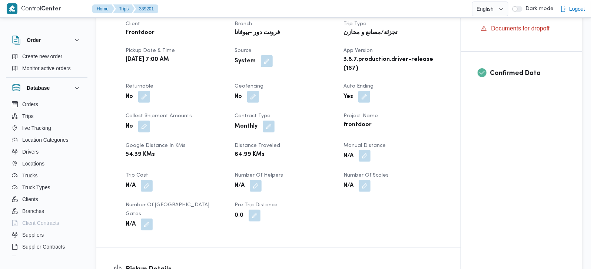
click at [365, 158] on button "button" at bounding box center [365, 156] width 12 height 12
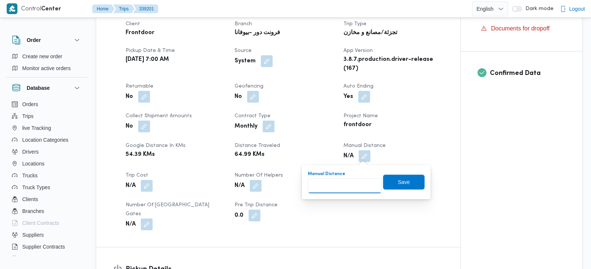
click at [342, 190] on input "Manual Distance" at bounding box center [345, 185] width 74 height 15
type input "126"
click at [392, 179] on span "Save" at bounding box center [404, 181] width 42 height 15
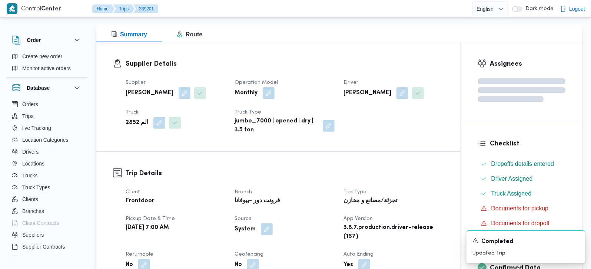
scroll to position [0, 0]
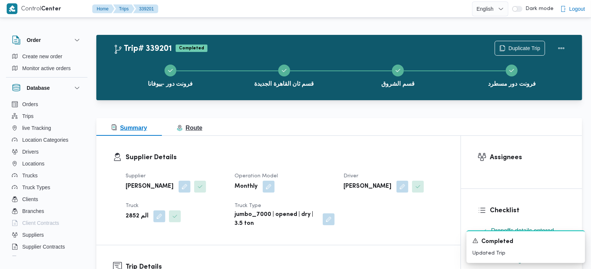
click at [188, 128] on span "Route" at bounding box center [190, 128] width 26 height 6
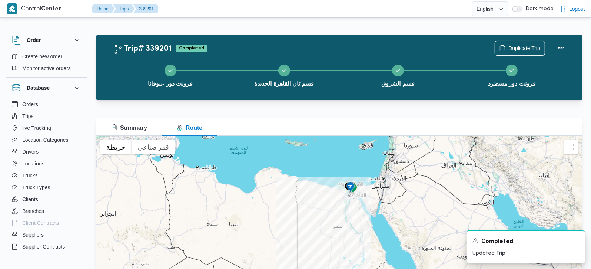
click at [571, 151] on button "تبديل إلى العرض ملء الشاشة" at bounding box center [571, 146] width 15 height 15
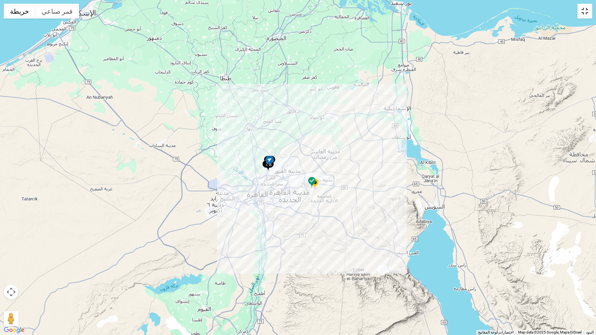
click at [589, 8] on button "تبديل إلى العرض ملء الشاشة" at bounding box center [584, 11] width 15 height 15
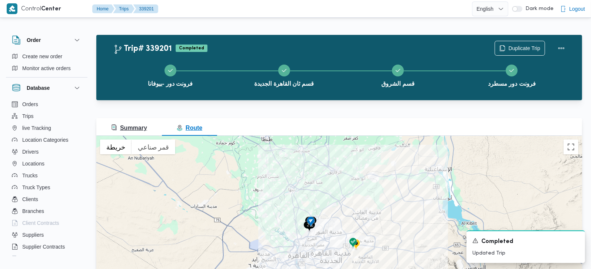
click at [131, 129] on span "Summary" at bounding box center [129, 128] width 36 height 6
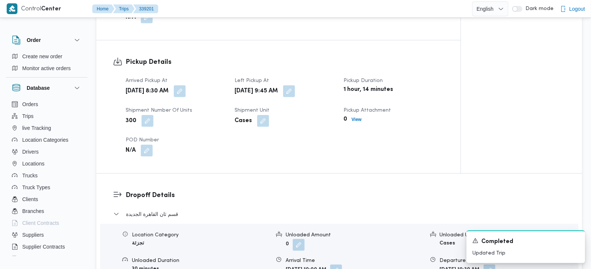
scroll to position [610, 0]
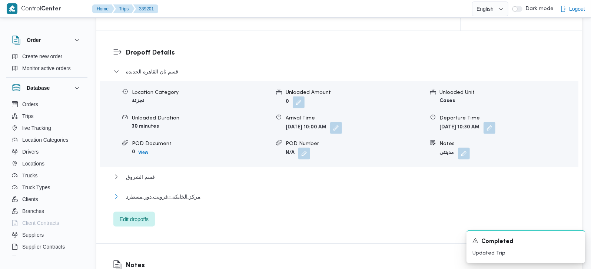
click at [163, 192] on span "مركز الخانكة - فرونت دور مسطرد" at bounding box center [163, 196] width 74 height 9
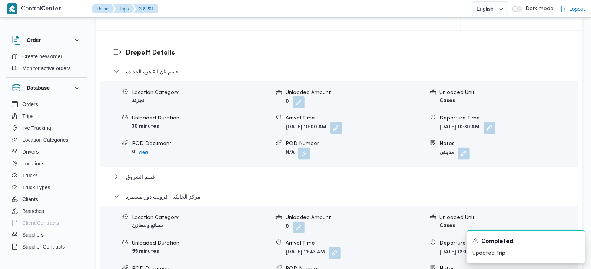
click at [143, 172] on div "قسم الشروق" at bounding box center [339, 179] width 452 height 14
click at [142, 172] on span "قسم الشروق" at bounding box center [140, 176] width 29 height 9
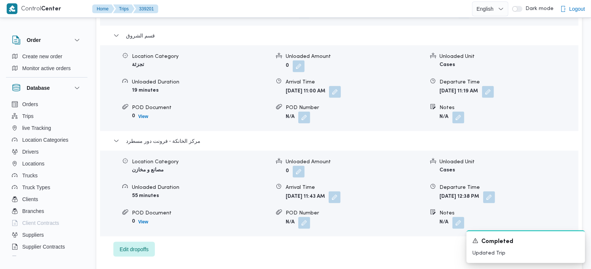
scroll to position [785, 0]
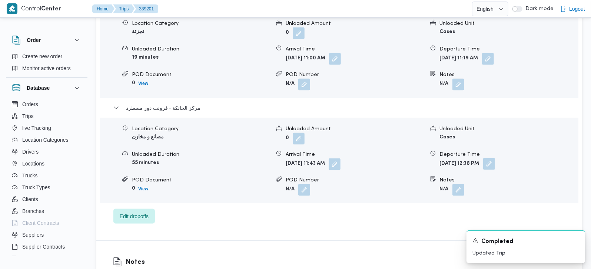
click at [495, 158] on button "button" at bounding box center [489, 164] width 12 height 12
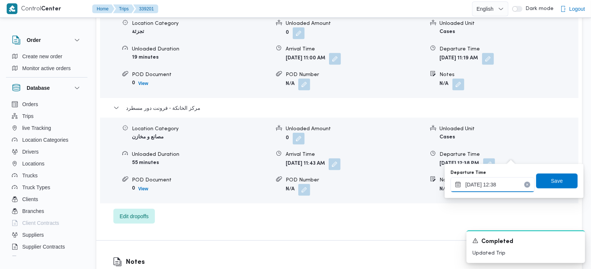
click at [497, 182] on input "23/09/2025 12:38" at bounding box center [493, 184] width 84 height 15
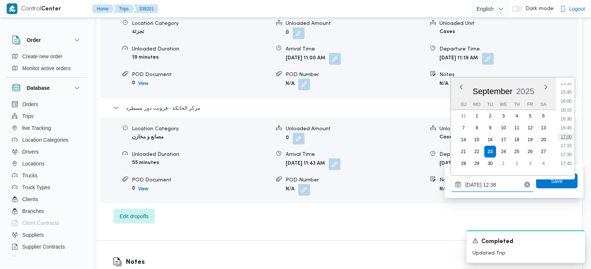
scroll to position [574, 0]
click at [567, 126] on li "17:15" at bounding box center [566, 126] width 17 height 7
type input "23/09/2025 17:15"
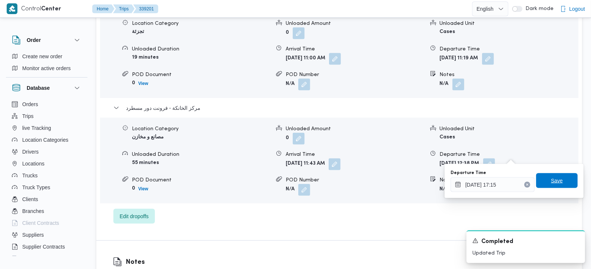
click at [552, 178] on span "Save" at bounding box center [557, 180] width 12 height 9
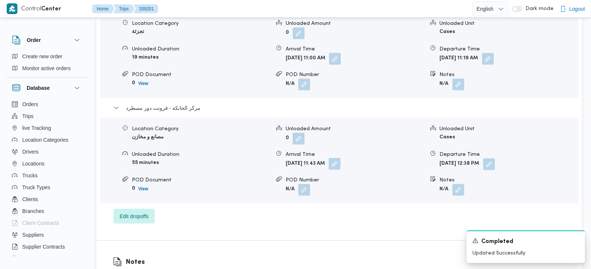
click at [341, 158] on button "button" at bounding box center [335, 164] width 12 height 12
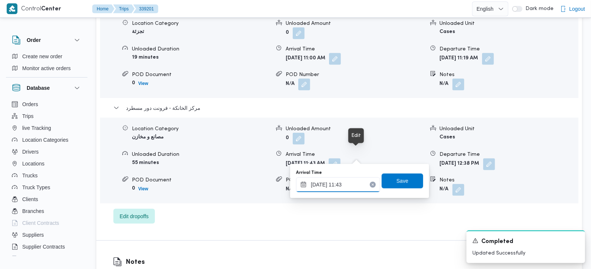
click at [338, 182] on input "23/09/2025 11:43" at bounding box center [338, 184] width 84 height 15
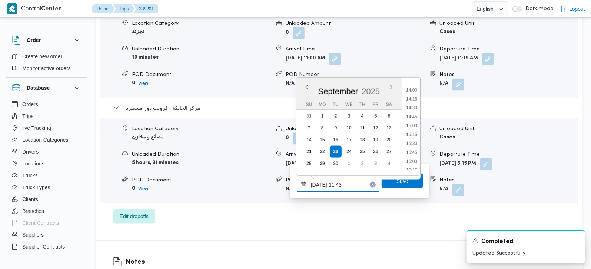
scroll to position [539, 0]
click at [415, 149] on li "17:00" at bounding box center [411, 152] width 17 height 7
type input "23/09/2025 17:00"
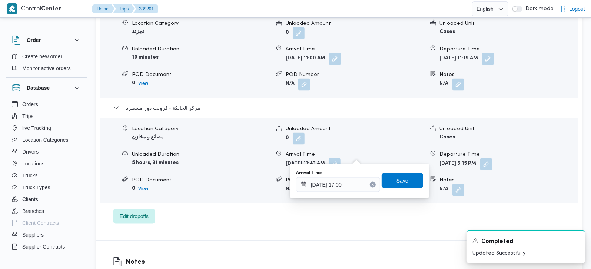
click at [405, 174] on span "Save" at bounding box center [403, 180] width 42 height 15
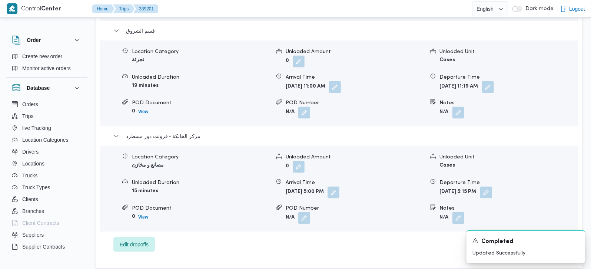
scroll to position [741, 0]
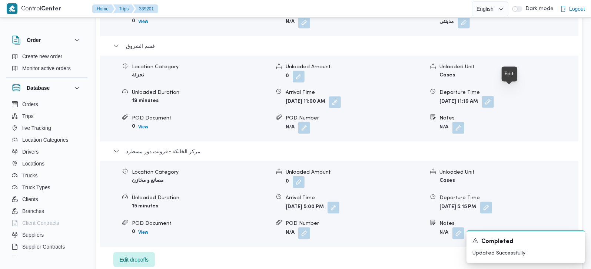
click at [494, 96] on button "button" at bounding box center [488, 102] width 12 height 12
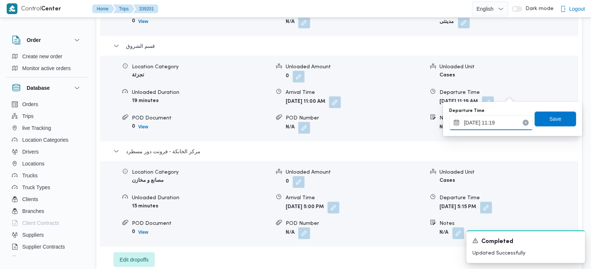
click at [494, 122] on input "23/09/2025 11:19" at bounding box center [491, 122] width 84 height 15
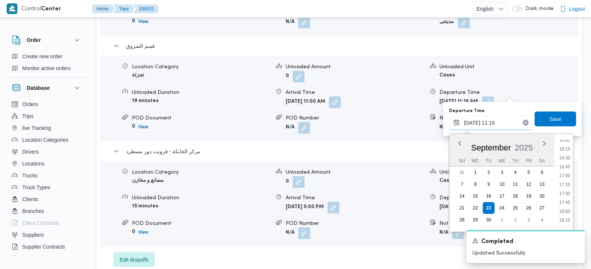
scroll to position [574, 0]
click at [567, 150] on li "16:15" at bounding box center [564, 147] width 17 height 7
type input "23/09/2025 16:15"
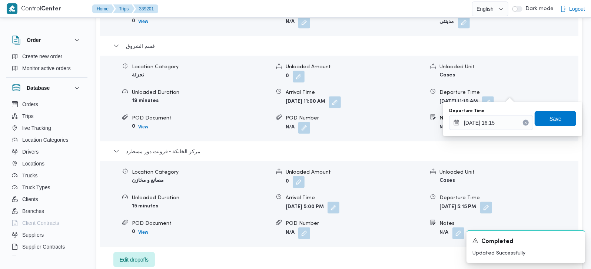
click at [553, 113] on span "Save" at bounding box center [556, 118] width 42 height 15
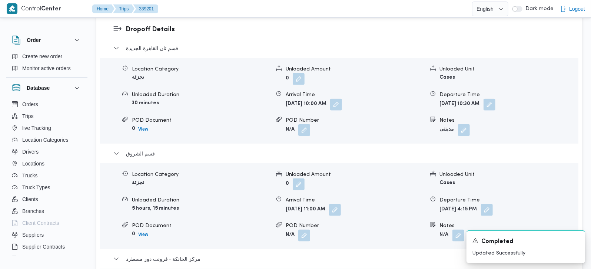
scroll to position [654, 0]
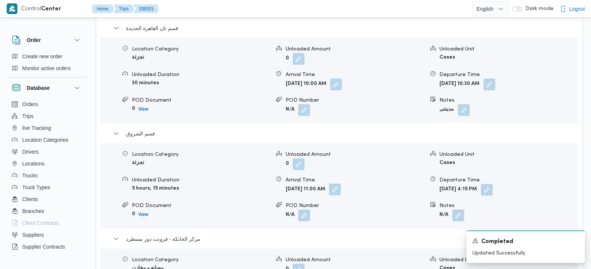
click at [341, 183] on button "button" at bounding box center [335, 189] width 12 height 12
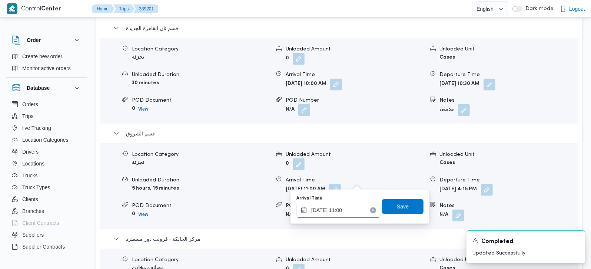
click at [339, 213] on input "[DATE] 11:00" at bounding box center [338, 210] width 84 height 15
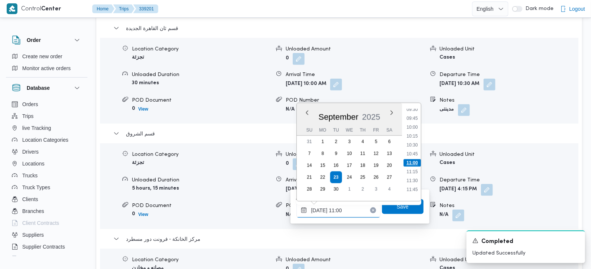
scroll to position [478, 0]
click at [414, 125] on li "13:45" at bounding box center [412, 123] width 17 height 7
type input "23/09/2025 13:45"
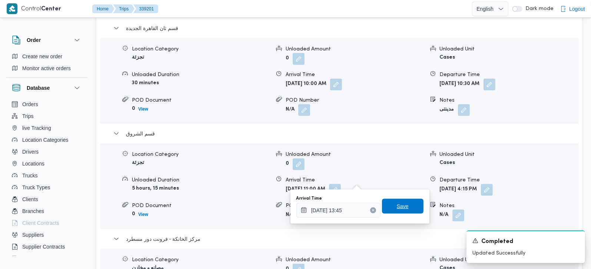
click at [402, 199] on span "Save" at bounding box center [403, 206] width 42 height 15
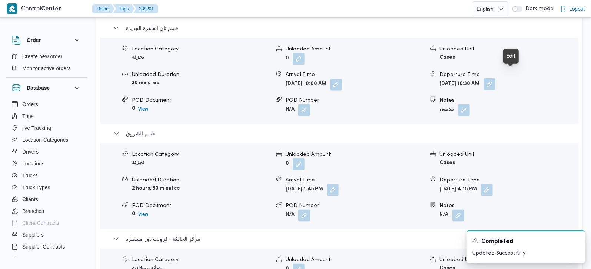
click at [496, 78] on button "button" at bounding box center [490, 84] width 12 height 12
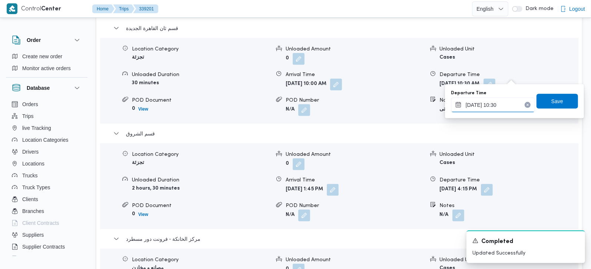
click at [494, 106] on input "23/09/2025 10:30" at bounding box center [493, 104] width 84 height 15
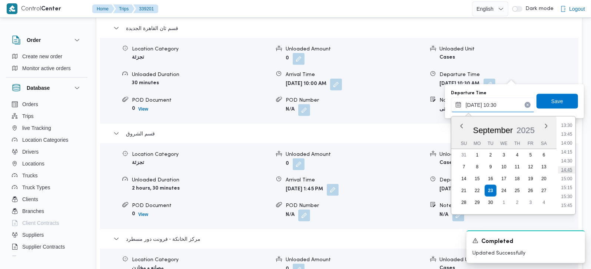
scroll to position [460, 0]
click at [570, 137] on li "13:15" at bounding box center [566, 137] width 17 height 7
type input "23/09/2025 13:15"
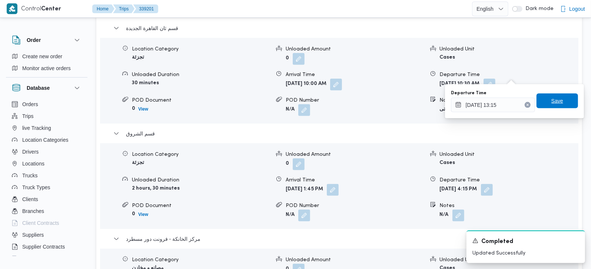
click at [559, 103] on span "Save" at bounding box center [558, 100] width 42 height 15
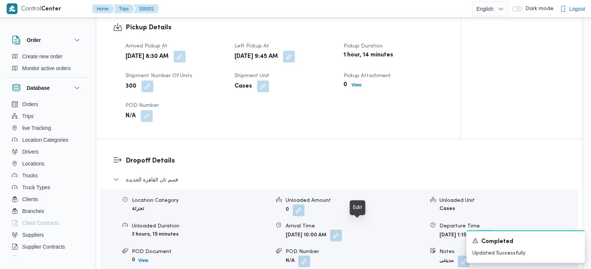
scroll to position [523, 0]
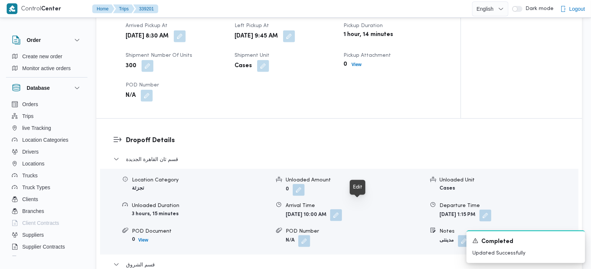
click at [342, 209] on button "button" at bounding box center [336, 215] width 12 height 12
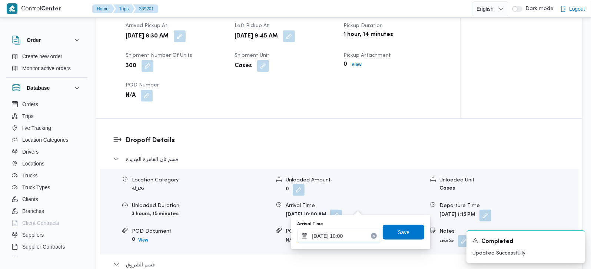
click at [341, 235] on input "23/09/2025 10:00" at bounding box center [339, 235] width 84 height 15
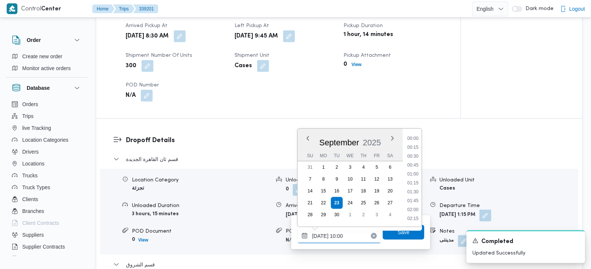
scroll to position [311, 0]
click at [418, 200] on li "10:30" at bounding box center [413, 200] width 17 height 7
type input "23/09/2025 10:30"
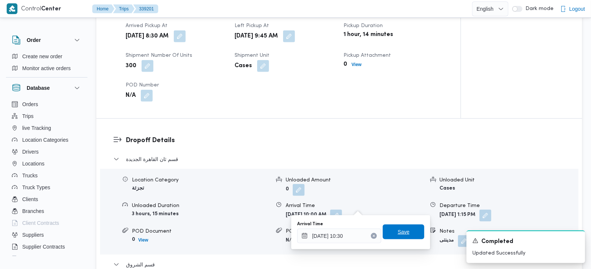
click at [403, 231] on span "Save" at bounding box center [404, 231] width 42 height 15
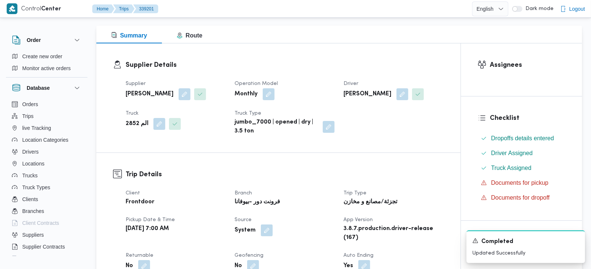
scroll to position [0, 0]
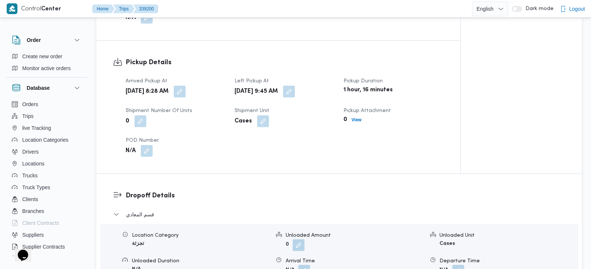
scroll to position [349, 0]
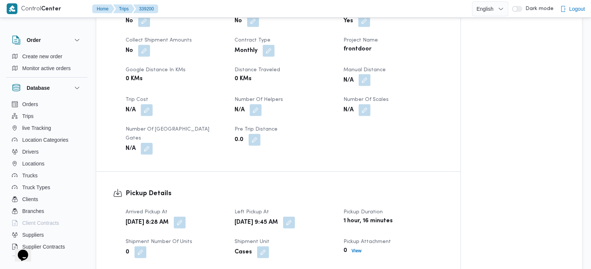
click at [362, 74] on button "button" at bounding box center [365, 80] width 12 height 12
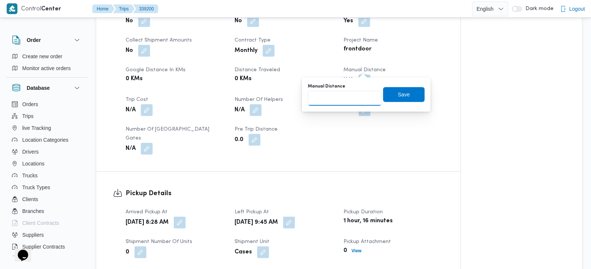
click at [347, 98] on input "Manual Distance" at bounding box center [345, 98] width 74 height 15
type input "131"
click at [387, 92] on span "Save" at bounding box center [404, 94] width 42 height 15
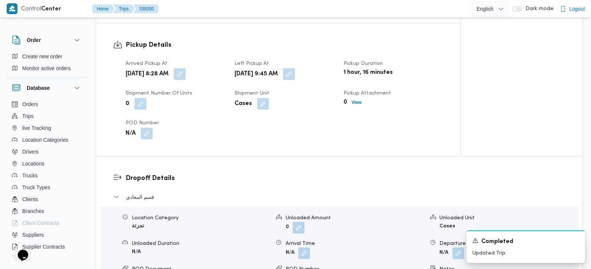
scroll to position [523, 0]
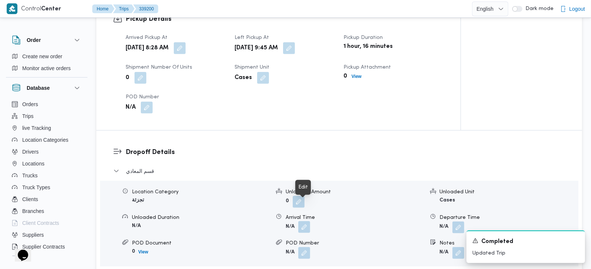
click at [304, 221] on button "button" at bounding box center [304, 227] width 12 height 12
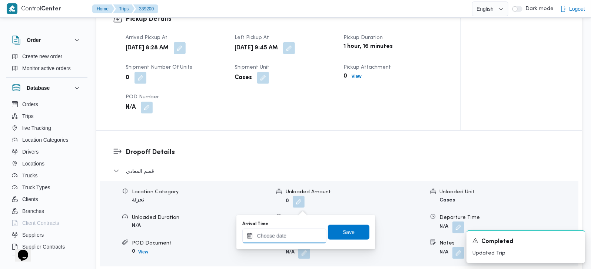
click at [294, 234] on input "Arrival Time" at bounding box center [284, 235] width 84 height 15
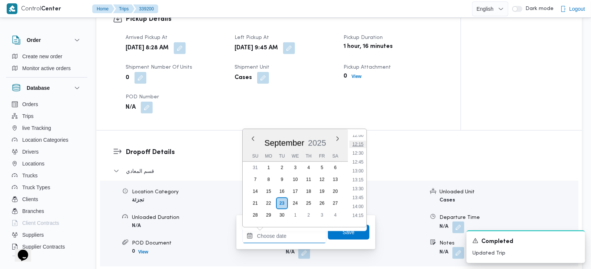
scroll to position [387, 0]
click at [360, 136] on li "10:45" at bounding box center [357, 134] width 17 height 7
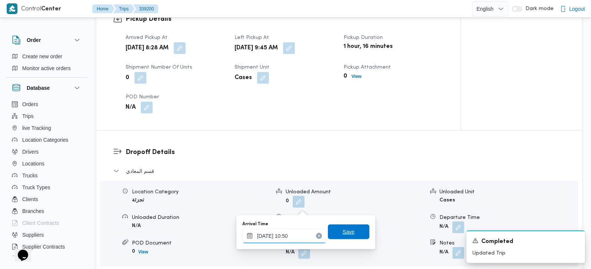
type input "[DATE] 10:50"
click at [351, 225] on span "Save" at bounding box center [349, 231] width 42 height 15
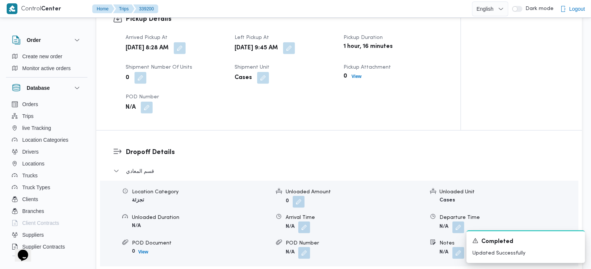
scroll to position [698, 0]
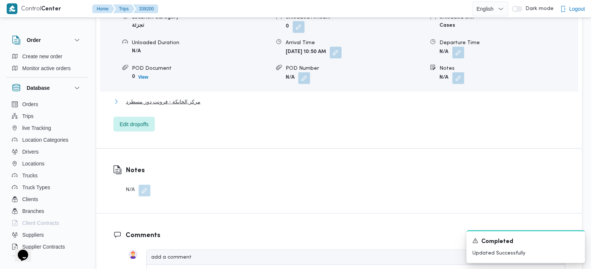
click at [166, 97] on span "مركز الخانكة - فرونت دور مسطرد" at bounding box center [163, 101] width 74 height 9
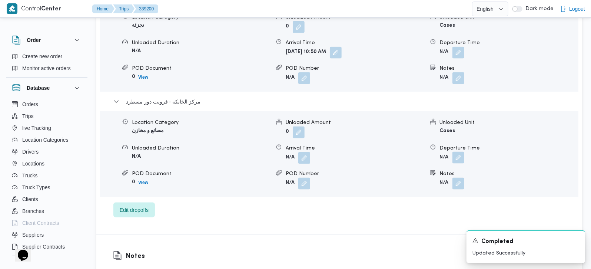
click at [454, 152] on button "button" at bounding box center [459, 158] width 12 height 12
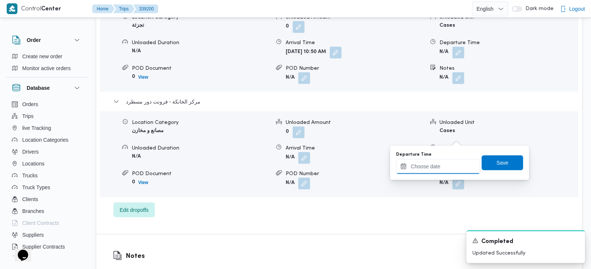
click at [452, 164] on input "Departure Time" at bounding box center [438, 166] width 84 height 15
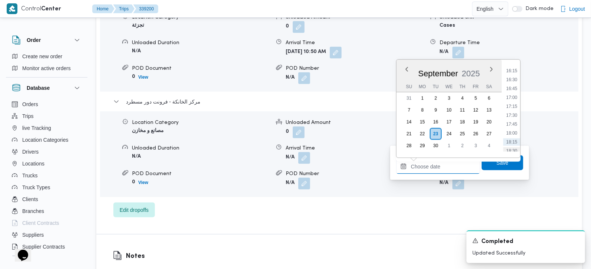
scroll to position [561, 0]
drag, startPoint x: 516, startPoint y: 130, endPoint x: 515, endPoint y: 134, distance: 4.1
click at [516, 130] on li "17:30" at bounding box center [511, 130] width 17 height 7
type input "[DATE] 17:30"
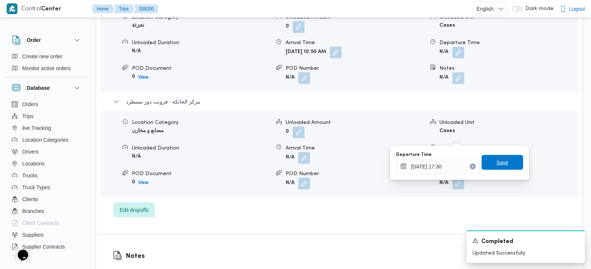
click at [507, 165] on span "Save" at bounding box center [503, 162] width 42 height 15
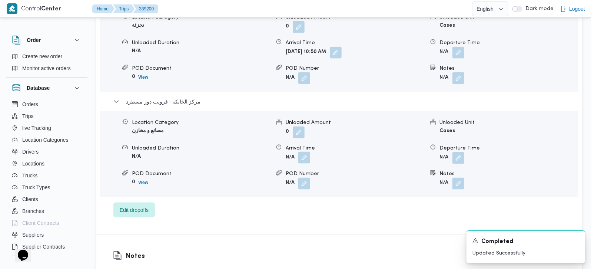
click at [308, 152] on button "button" at bounding box center [304, 158] width 12 height 12
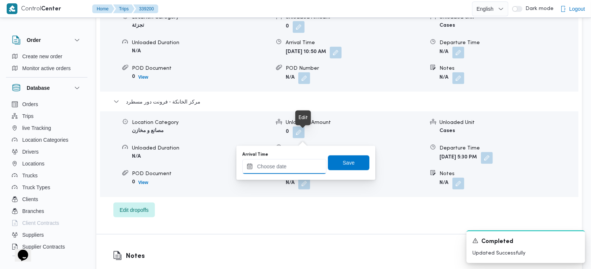
click at [293, 169] on input "Arrival Time" at bounding box center [284, 166] width 84 height 15
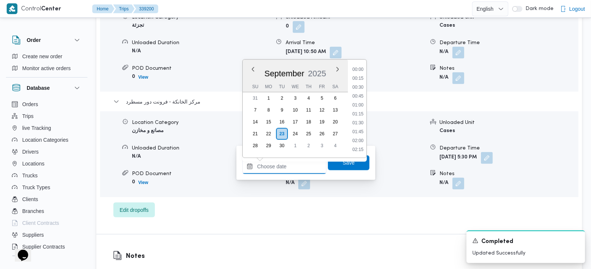
scroll to position [604, 0]
click at [360, 78] on li "17:15" at bounding box center [357, 78] width 17 height 7
type input "23/09/2025 17:15"
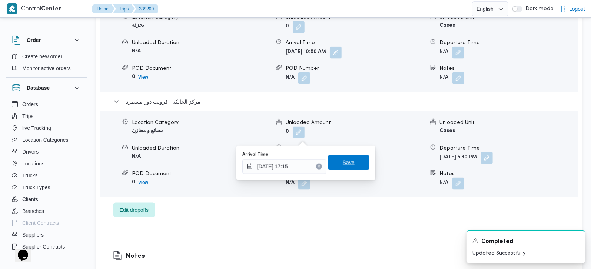
click at [352, 157] on span "Save" at bounding box center [349, 162] width 42 height 15
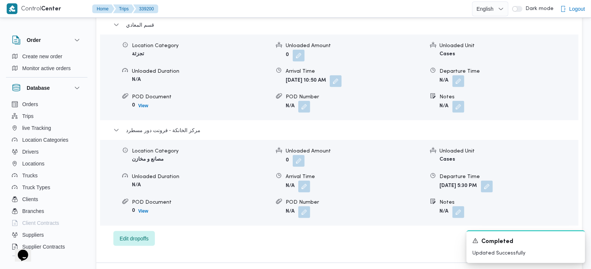
scroll to position [654, 0]
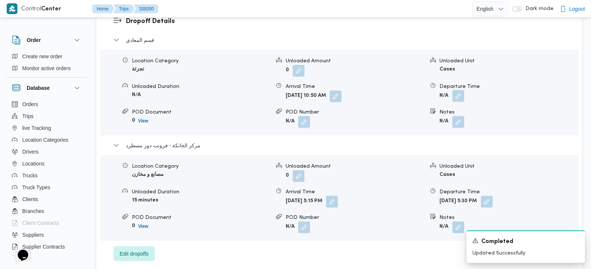
click at [460, 90] on button "button" at bounding box center [459, 96] width 12 height 12
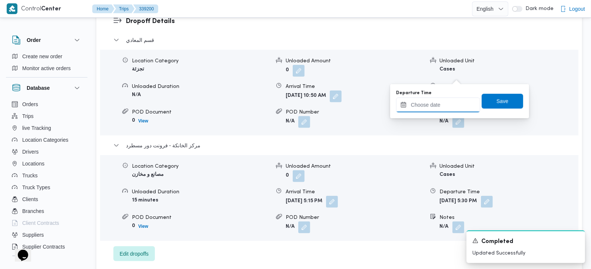
click at [449, 107] on input "Departure Time" at bounding box center [438, 104] width 84 height 15
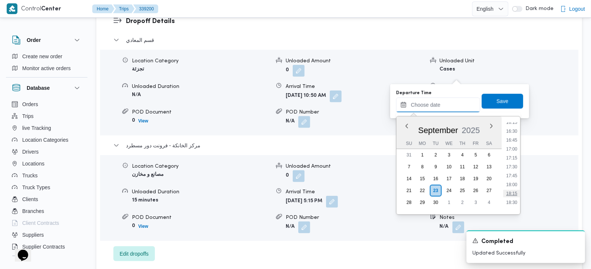
scroll to position [561, 0]
drag, startPoint x: 513, startPoint y: 142, endPoint x: 503, endPoint y: 107, distance: 36.8
click at [513, 142] on li "16:15" at bounding box center [511, 142] width 17 height 7
type input "23/09/2025 16:15"
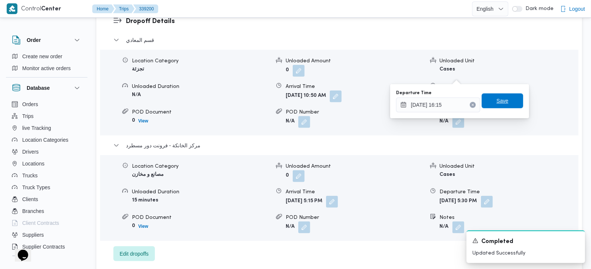
click at [498, 94] on span "Save" at bounding box center [503, 100] width 42 height 15
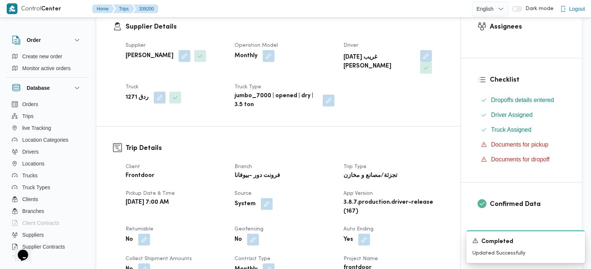
scroll to position [0, 0]
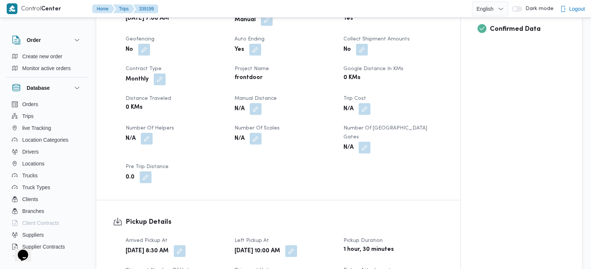
scroll to position [305, 0]
drag, startPoint x: 259, startPoint y: 111, endPoint x: 251, endPoint y: 130, distance: 20.6
click at [259, 111] on button "button" at bounding box center [256, 109] width 12 height 12
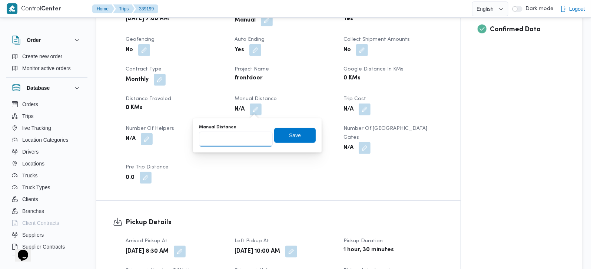
click at [243, 141] on input "Manual Distance" at bounding box center [236, 139] width 74 height 15
type input "114"
click at [289, 137] on span "Save" at bounding box center [295, 134] width 12 height 9
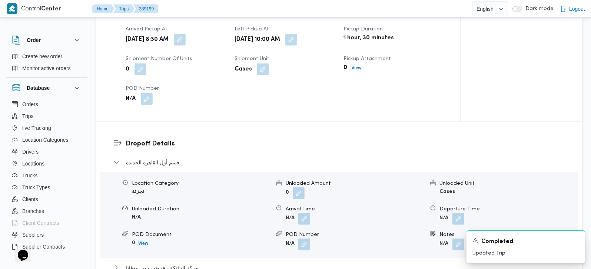
scroll to position [523, 0]
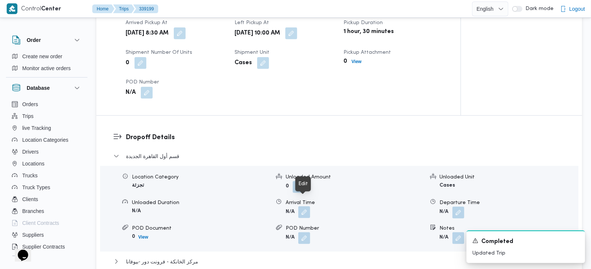
click at [302, 206] on button "button" at bounding box center [304, 212] width 12 height 12
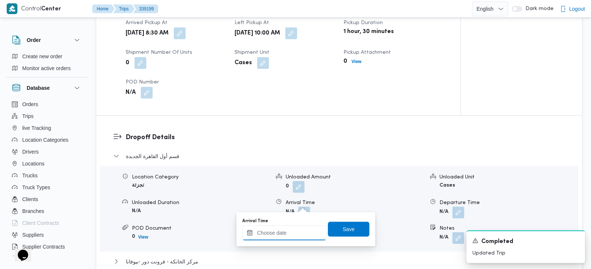
click at [296, 231] on input "Arrival Time" at bounding box center [284, 232] width 84 height 15
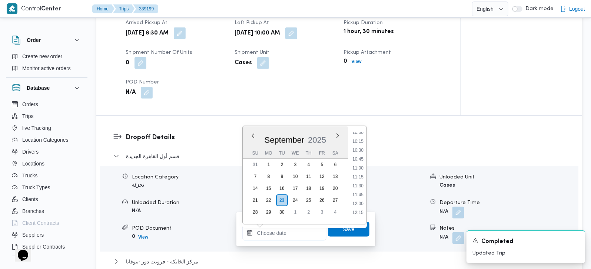
scroll to position [343, 0]
click at [361, 175] on li "10:45" at bounding box center [357, 175] width 17 height 7
type input "[DATE] 10:45"
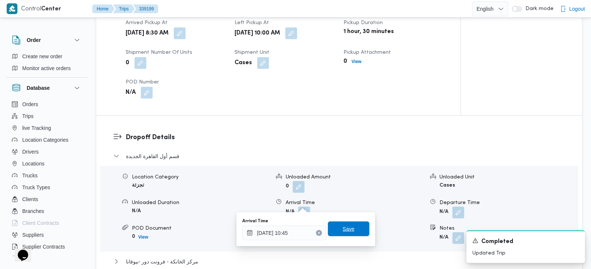
click at [342, 223] on span "Save" at bounding box center [349, 228] width 42 height 15
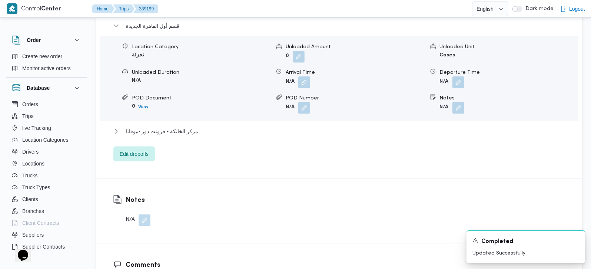
scroll to position [654, 0]
click at [166, 126] on span "مركز الخانكة - فرونت دور -بيوفانا" at bounding box center [162, 130] width 72 height 9
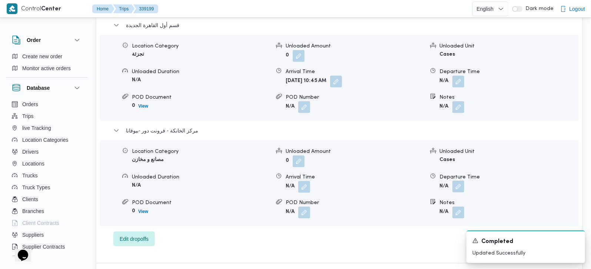
click at [457, 180] on button "button" at bounding box center [459, 186] width 12 height 12
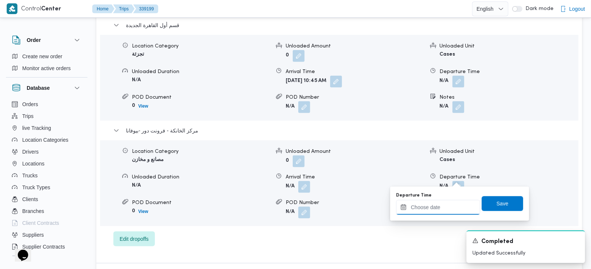
click at [444, 207] on input "Departure Time" at bounding box center [438, 207] width 84 height 15
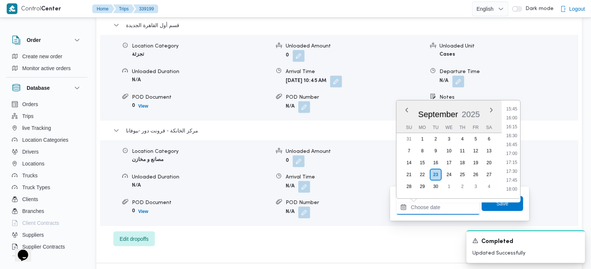
scroll to position [561, 0]
click at [513, 153] on li "17:00" at bounding box center [511, 153] width 17 height 7
type input "23/09/2025 17:00"
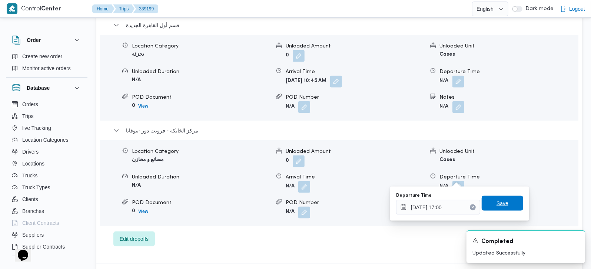
click at [498, 199] on span "Save" at bounding box center [503, 203] width 12 height 9
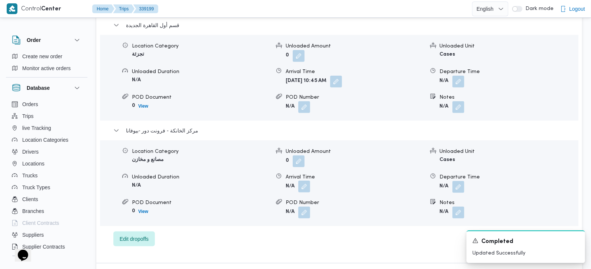
click at [306, 180] on button "button" at bounding box center [304, 186] width 12 height 12
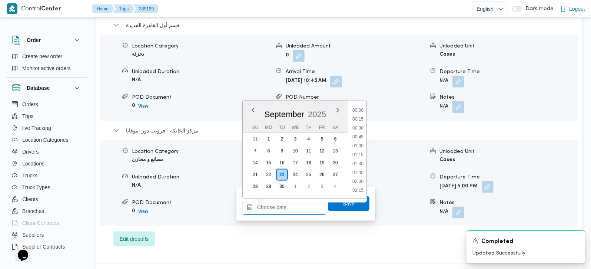
click at [293, 203] on input "Arrival Time" at bounding box center [284, 207] width 84 height 15
drag, startPoint x: 362, startPoint y: 143, endPoint x: 357, endPoint y: 171, distance: 28.2
click at [362, 143] on li "16:45" at bounding box center [357, 144] width 17 height 7
type input "23/09/2025 16:45"
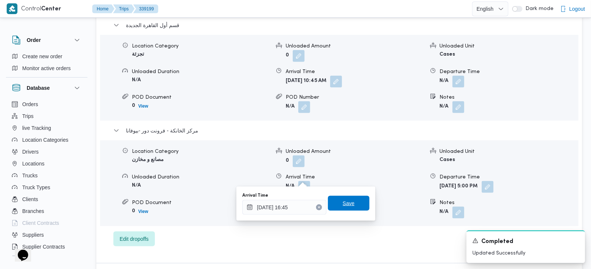
click at [343, 203] on span "Save" at bounding box center [349, 203] width 12 height 9
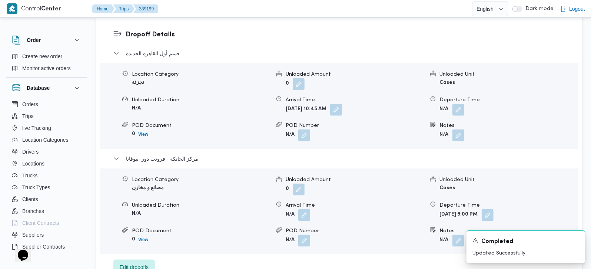
scroll to position [610, 0]
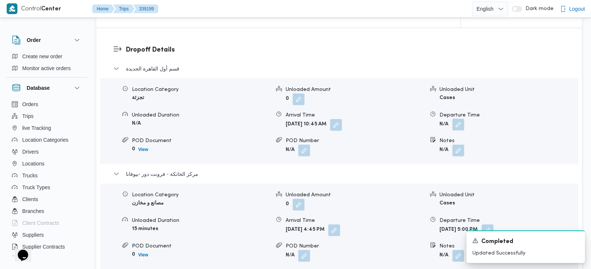
click at [458, 120] on button "button" at bounding box center [459, 125] width 12 height 12
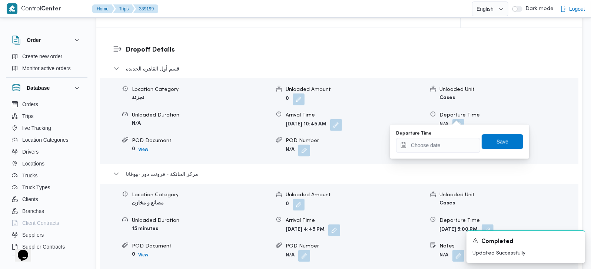
click at [441, 153] on div "Departure Time Save" at bounding box center [459, 142] width 129 height 24
click at [440, 149] on input "Departure Time" at bounding box center [438, 145] width 84 height 15
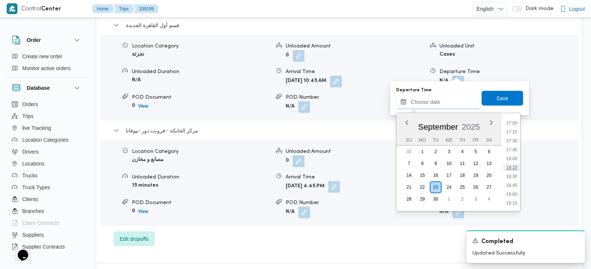
scroll to position [561, 0]
click at [513, 130] on li "16:00" at bounding box center [511, 130] width 17 height 7
type input "23/09/2025 16:00"
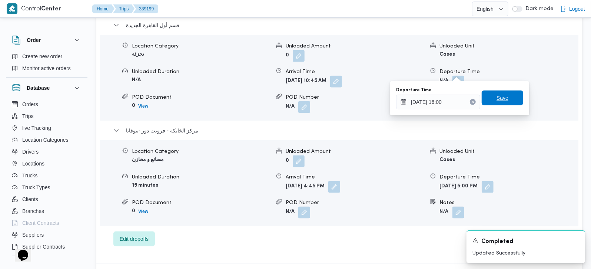
click at [505, 92] on span "Save" at bounding box center [503, 97] width 42 height 15
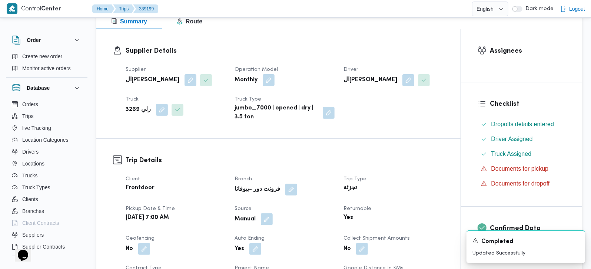
scroll to position [0, 0]
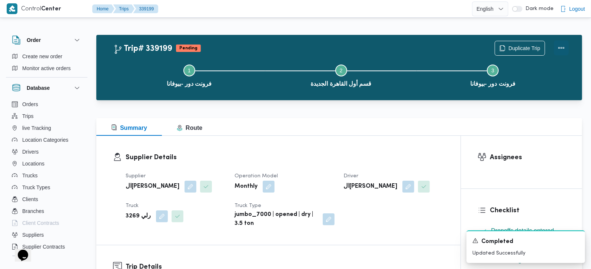
click at [561, 49] on button "Actions" at bounding box center [561, 47] width 15 height 15
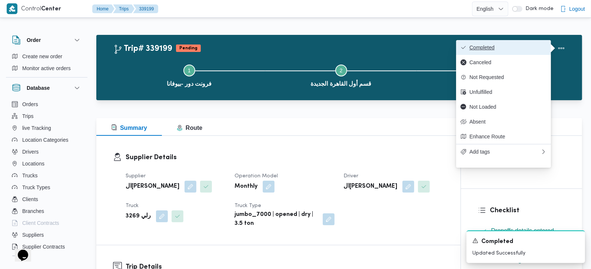
click at [516, 46] on span "Completed" at bounding box center [508, 47] width 77 height 6
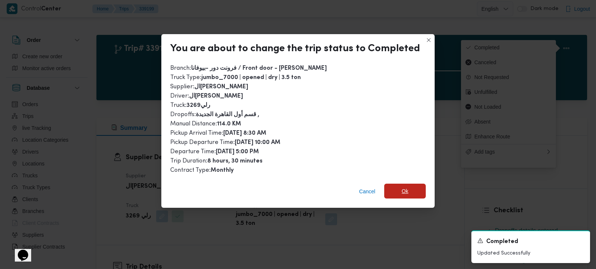
click at [397, 186] on span "Ok" at bounding box center [405, 190] width 42 height 15
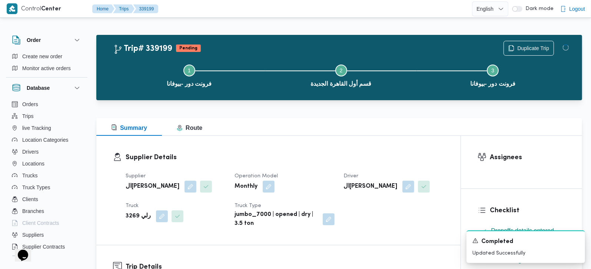
click at [374, 125] on div "Summary Route" at bounding box center [339, 127] width 486 height 18
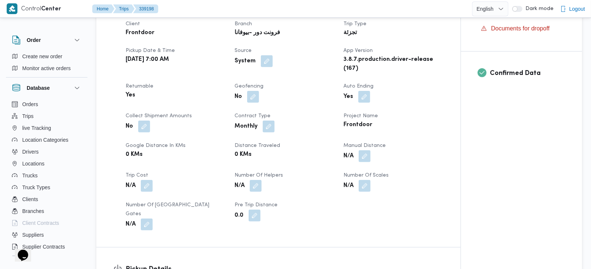
scroll to position [305, 0]
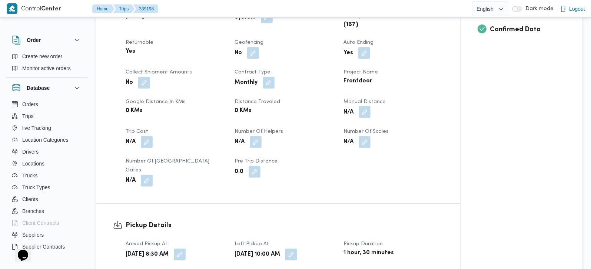
click at [365, 109] on button "button" at bounding box center [365, 112] width 12 height 12
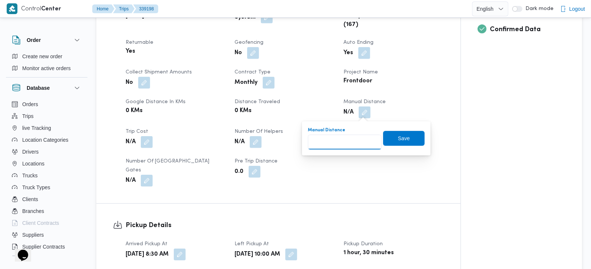
click at [347, 138] on input "Manual Distance" at bounding box center [345, 142] width 74 height 15
type input "95"
click at [404, 132] on span "Save" at bounding box center [404, 137] width 42 height 15
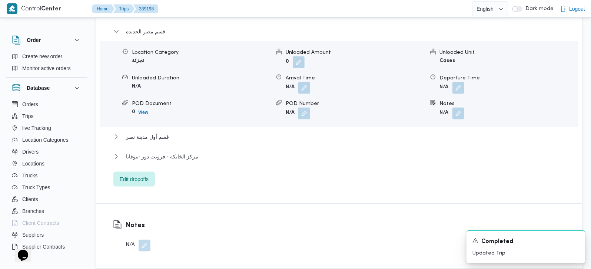
scroll to position [654, 0]
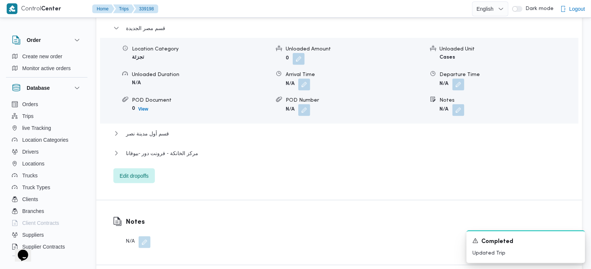
click at [173, 137] on div "قسم مصر الجديدة Location Category تجزئة Unloaded Amount 0 Unloaded Unit Cases U…" at bounding box center [339, 103] width 452 height 159
click at [159, 129] on span "قسم أول مدينة نصر" at bounding box center [147, 133] width 43 height 9
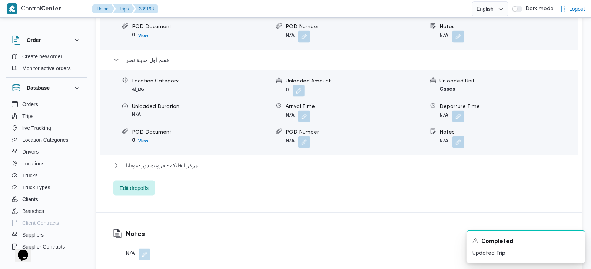
scroll to position [741, 0]
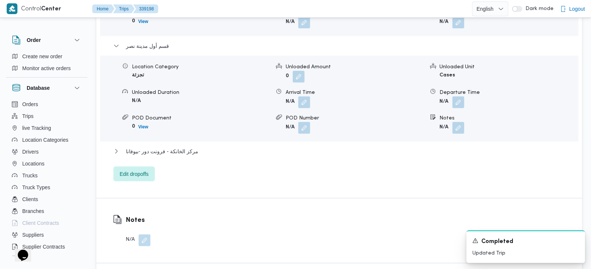
click at [170, 147] on div "مركز الخانكة - فرونت دور -بيوفانا" at bounding box center [339, 154] width 452 height 14
click at [147, 148] on div "مركز الخانكة - فرونت دور -بيوفانا" at bounding box center [339, 154] width 452 height 14
click at [191, 147] on span "مركز الخانكة - فرونت دور -بيوفانا" at bounding box center [162, 151] width 72 height 9
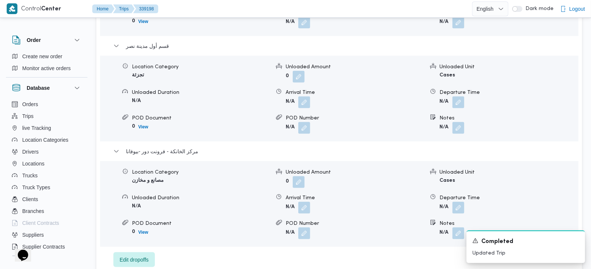
scroll to position [785, 0]
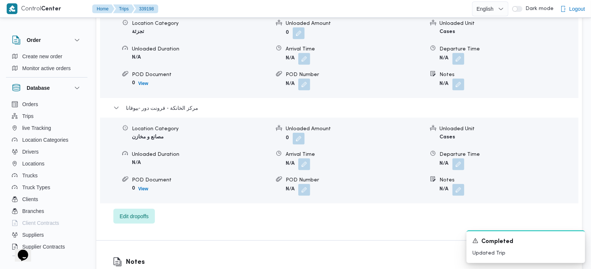
click at [451, 158] on span at bounding box center [457, 164] width 16 height 12
click at [455, 158] on button "button" at bounding box center [459, 164] width 12 height 12
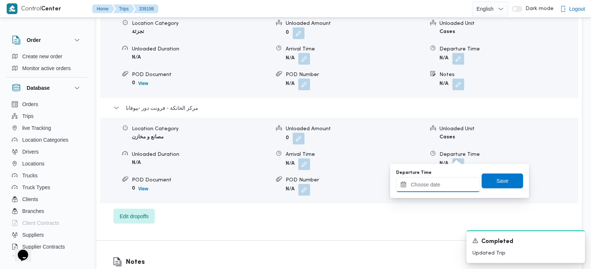
click at [443, 182] on input "Departure Time" at bounding box center [438, 184] width 84 height 15
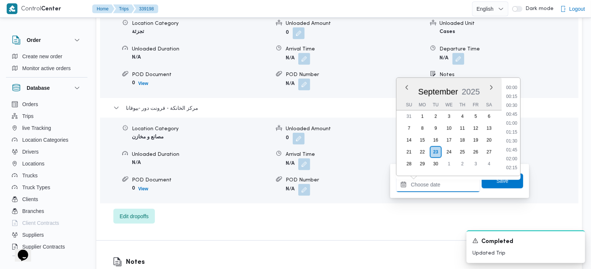
scroll to position [604, 0]
drag, startPoint x: 514, startPoint y: 105, endPoint x: 513, endPoint y: 114, distance: 9.0
click at [514, 105] on li "17:30" at bounding box center [511, 105] width 17 height 7
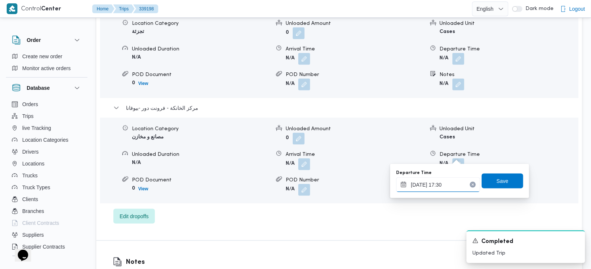
click at [443, 187] on input "[DATE] 17:30" at bounding box center [438, 184] width 84 height 15
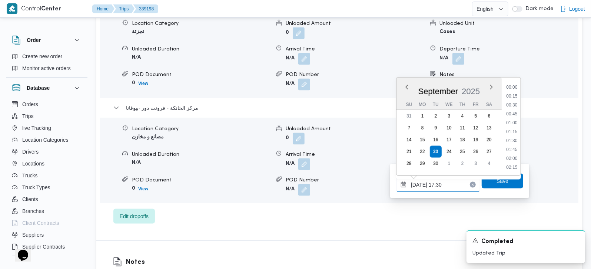
scroll to position [577, 0]
click at [511, 115] on li "17:00" at bounding box center [511, 114] width 17 height 7
type input "[DATE] 17:00"
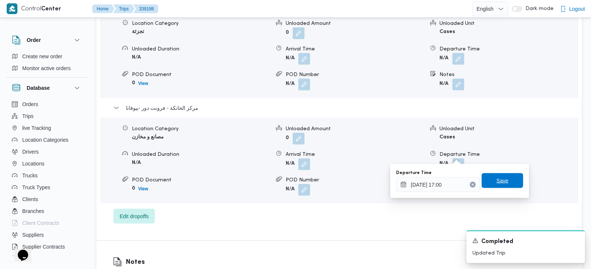
click at [501, 179] on span "Save" at bounding box center [503, 180] width 12 height 9
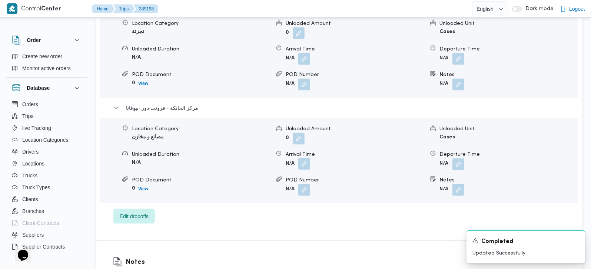
click at [304, 158] on button "button" at bounding box center [304, 164] width 12 height 12
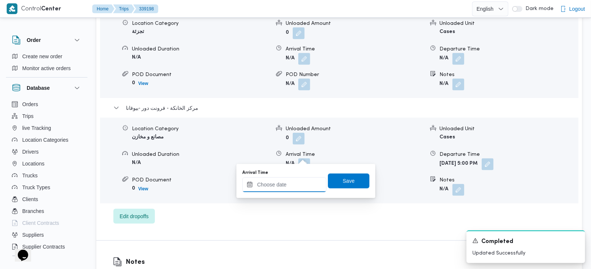
click at [300, 178] on input "Arrival Time" at bounding box center [284, 184] width 84 height 15
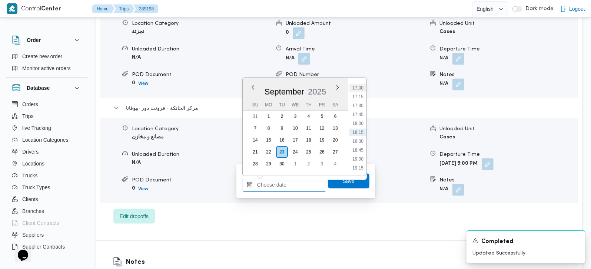
scroll to position [561, 0]
click at [358, 125] on li "16:45" at bounding box center [357, 122] width 17 height 7
type input "[DATE] 16:45"
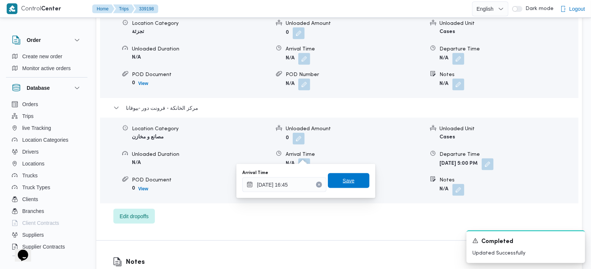
click at [343, 178] on span "Save" at bounding box center [349, 180] width 12 height 9
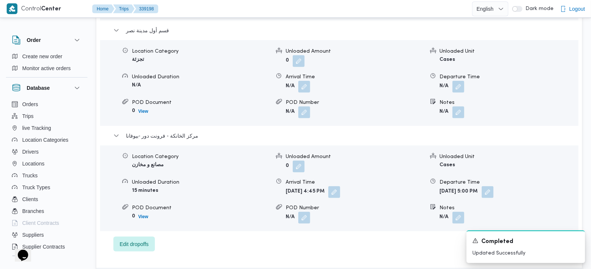
scroll to position [741, 0]
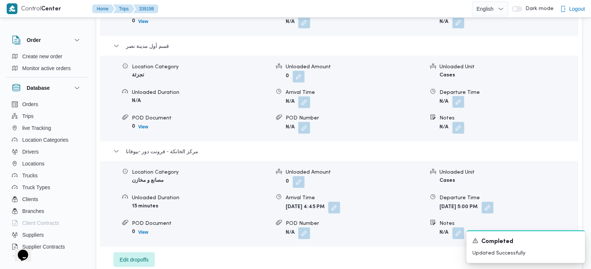
click at [457, 96] on button "button" at bounding box center [459, 102] width 12 height 12
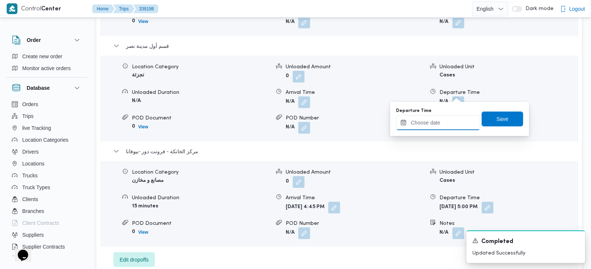
click at [451, 118] on input "Departure Time" at bounding box center [438, 122] width 84 height 15
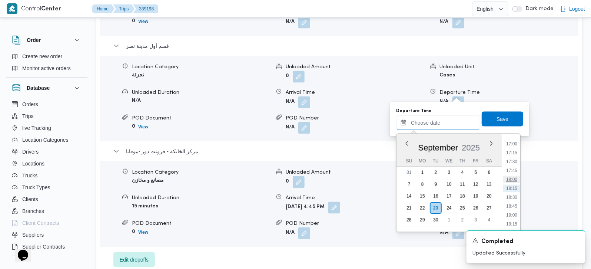
scroll to position [561, 0]
click at [513, 152] on li "16:00" at bounding box center [511, 151] width 17 height 7
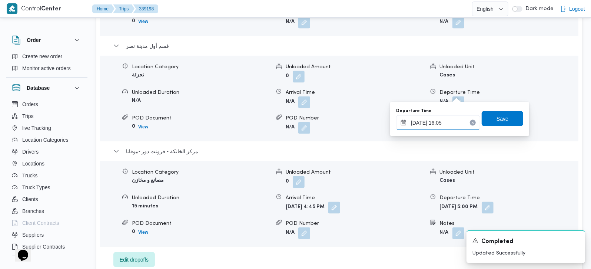
type input "[DATE] 16:05"
click at [502, 122] on span "Save" at bounding box center [503, 118] width 42 height 15
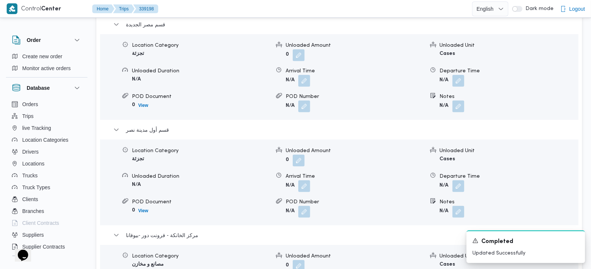
scroll to position [654, 0]
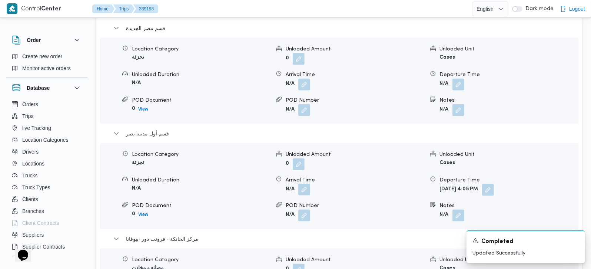
click at [299, 183] on button "button" at bounding box center [304, 189] width 12 height 12
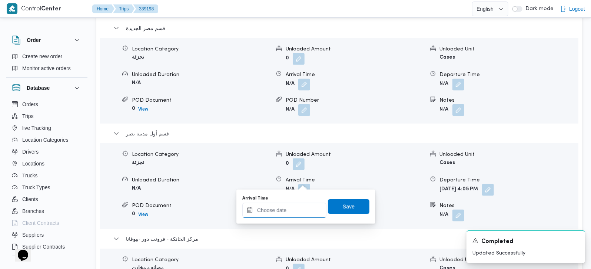
click at [297, 214] on input "Arrival Time" at bounding box center [284, 210] width 84 height 15
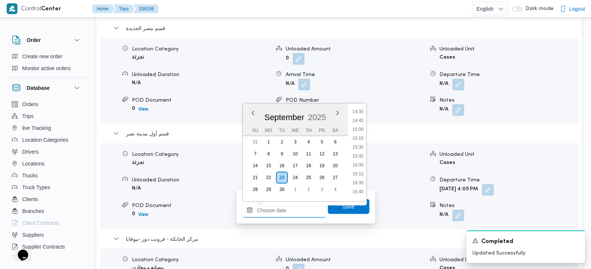
scroll to position [474, 0]
click at [360, 112] on li "13:15" at bounding box center [357, 110] width 17 height 7
type input "[DATE] 13:15"
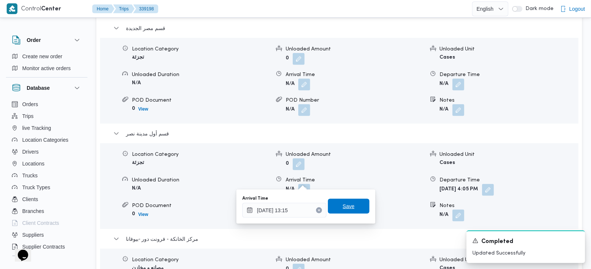
click at [351, 203] on span "Save" at bounding box center [349, 206] width 42 height 15
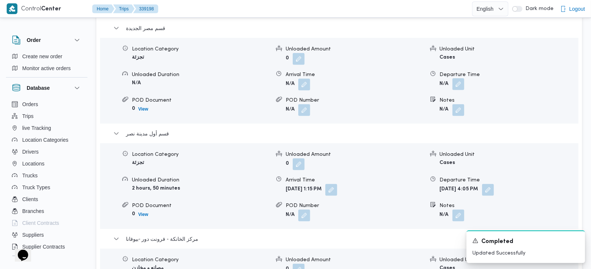
click at [457, 78] on button "button" at bounding box center [459, 84] width 12 height 12
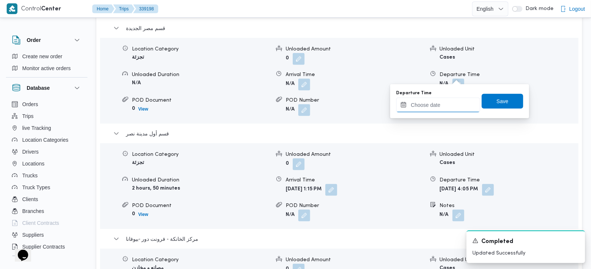
click at [447, 98] on input "Departure Time" at bounding box center [438, 104] width 84 height 15
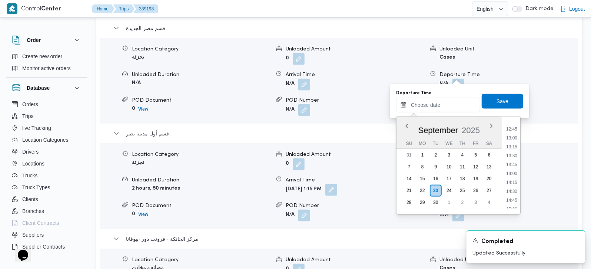
scroll to position [430, 0]
drag, startPoint x: 517, startPoint y: 155, endPoint x: 513, endPoint y: 135, distance: 20.1
click at [517, 155] on li "13:00" at bounding box center [511, 158] width 17 height 7
type input "[DATE] 13:00"
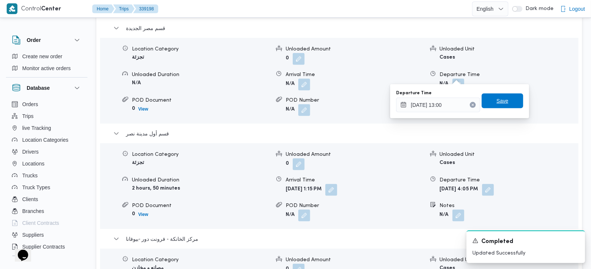
click at [502, 97] on span "Save" at bounding box center [503, 100] width 42 height 15
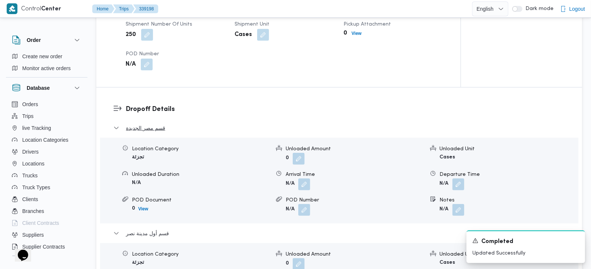
scroll to position [523, 0]
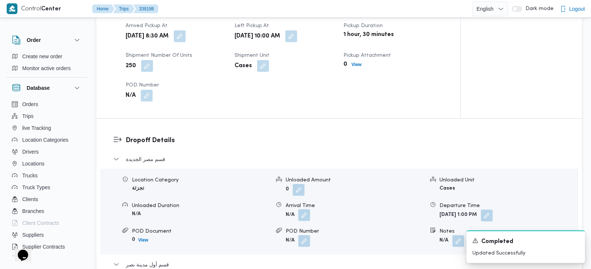
click at [305, 209] on button "button" at bounding box center [304, 215] width 12 height 12
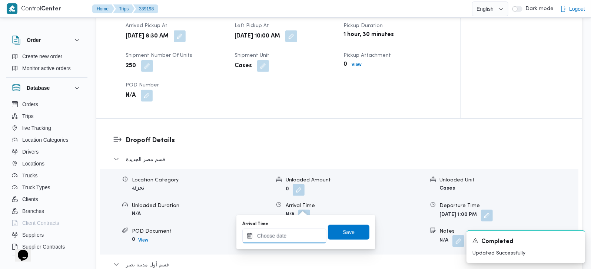
click at [298, 235] on input "Arrival Time" at bounding box center [284, 235] width 84 height 15
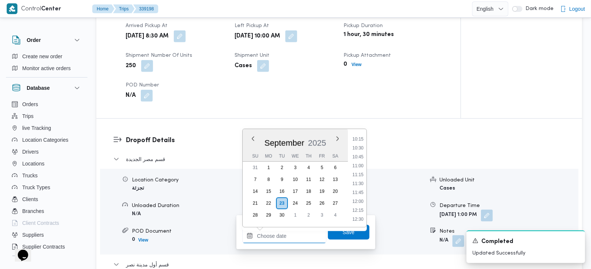
scroll to position [343, 0]
click at [363, 168] on li "10:30" at bounding box center [357, 169] width 17 height 7
type input "[DATE] 10:30"
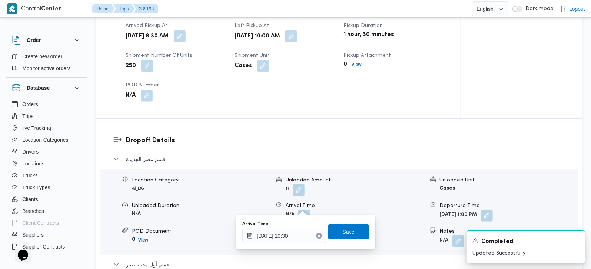
click at [346, 231] on span "Save" at bounding box center [349, 231] width 12 height 9
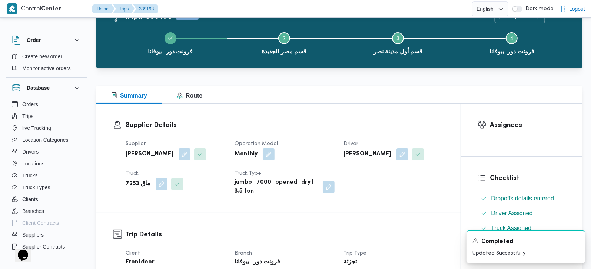
scroll to position [0, 0]
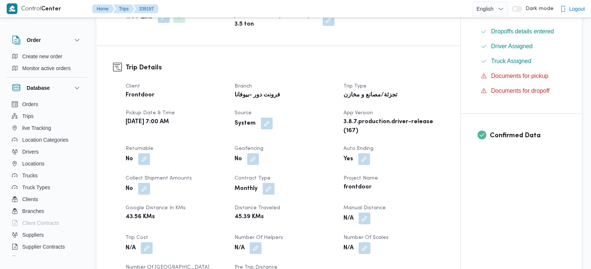
scroll to position [305, 0]
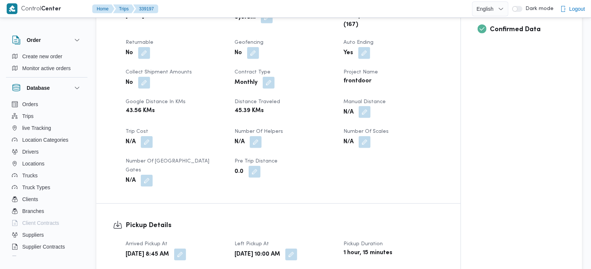
click at [366, 112] on button "button" at bounding box center [365, 112] width 12 height 12
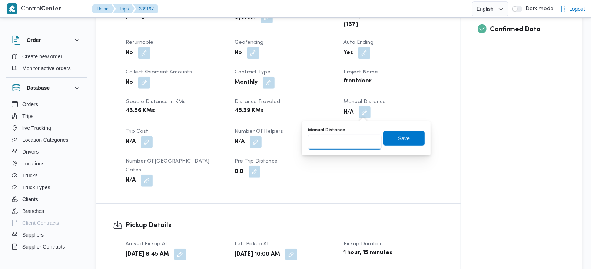
click at [338, 143] on input "Manual Distance" at bounding box center [345, 142] width 74 height 15
type input "140"
click at [388, 132] on span "Save" at bounding box center [404, 137] width 42 height 15
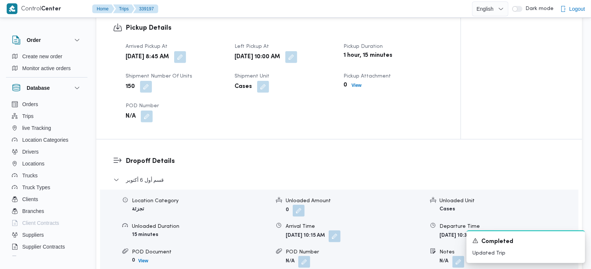
scroll to position [523, 0]
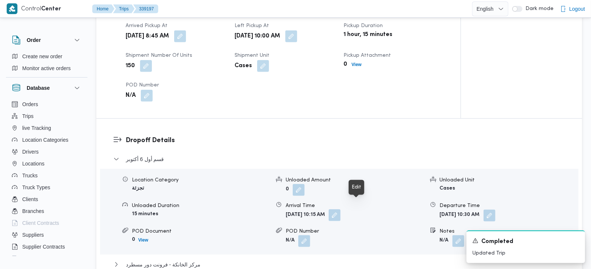
click at [341, 209] on button "button" at bounding box center [335, 215] width 12 height 12
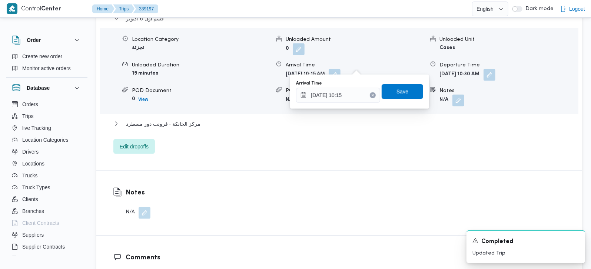
scroll to position [698, 0]
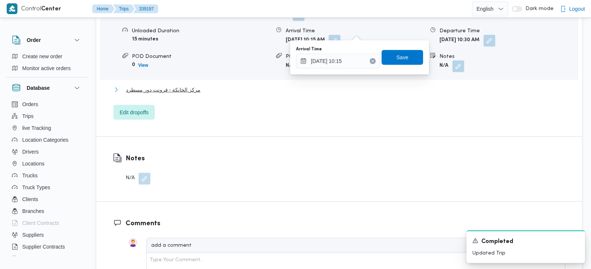
click at [178, 85] on span "مركز الخانكة - فرونت دور مسطرد" at bounding box center [163, 89] width 74 height 9
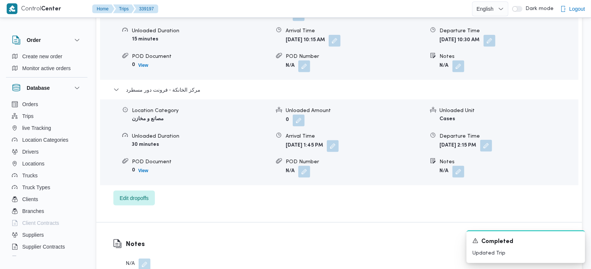
click at [492, 140] on button "button" at bounding box center [486, 146] width 12 height 12
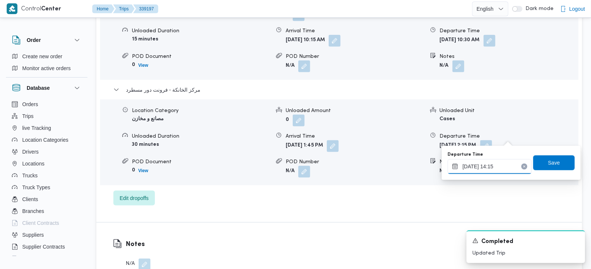
click at [492, 159] on div "23/09/2025 14:15" at bounding box center [490, 166] width 84 height 15
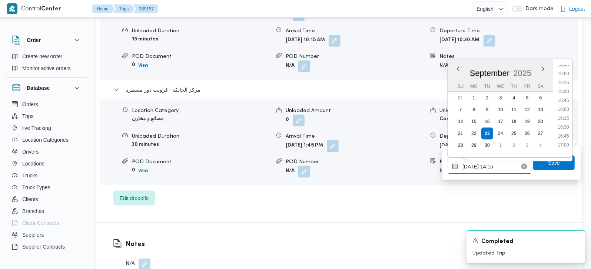
scroll to position [549, 0]
click at [567, 139] on li "17:30" at bounding box center [563, 142] width 17 height 7
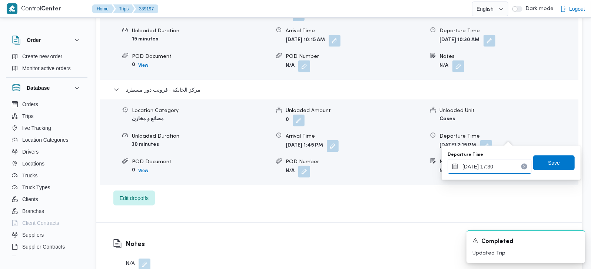
click at [497, 168] on input "23/09/2025 17:30" at bounding box center [490, 166] width 84 height 15
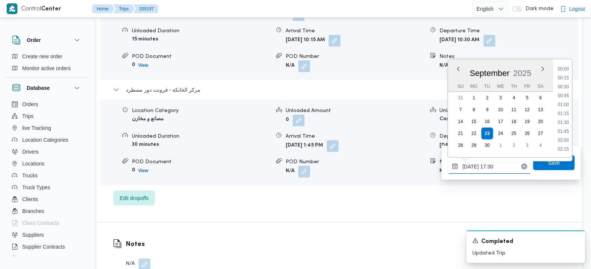
scroll to position [577, 0]
click at [565, 132] on li "18:00" at bounding box center [563, 131] width 17 height 7
type input "23/09/2025 18:00"
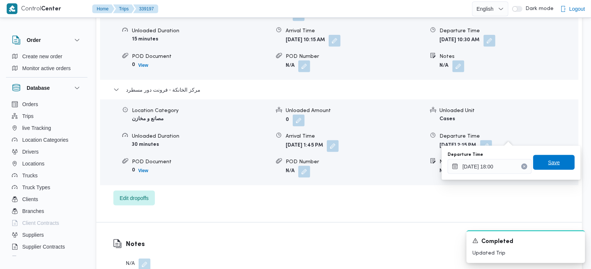
click at [557, 164] on span "Save" at bounding box center [554, 162] width 42 height 15
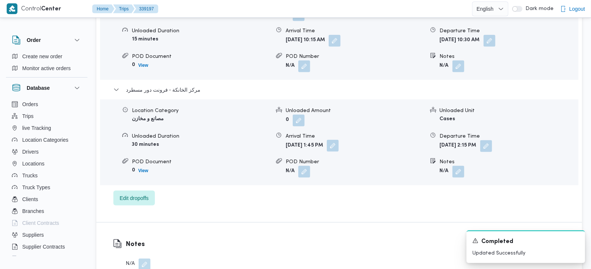
click at [339, 140] on button "button" at bounding box center [333, 146] width 12 height 12
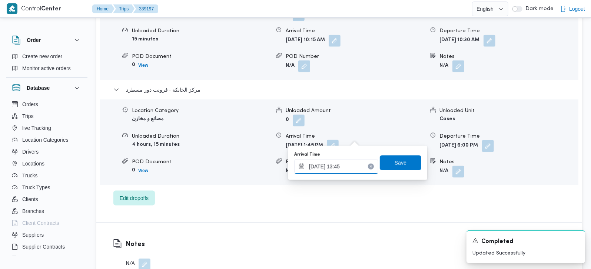
click at [340, 167] on input "23/09/2025 13:45" at bounding box center [336, 166] width 84 height 15
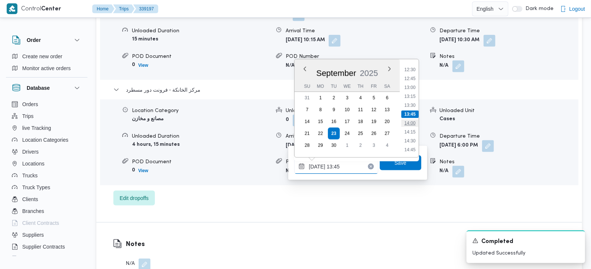
scroll to position [619, 0]
click at [411, 73] on li "17:30" at bounding box center [409, 72] width 17 height 7
type input "23/09/2025 17:30"
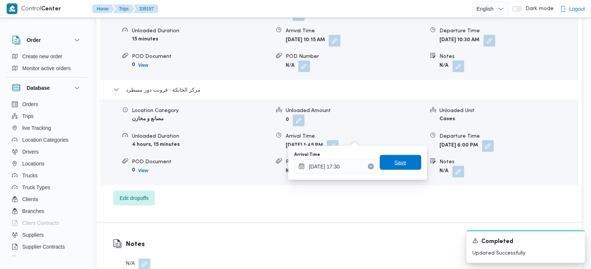
click at [398, 169] on span "Save" at bounding box center [401, 162] width 42 height 15
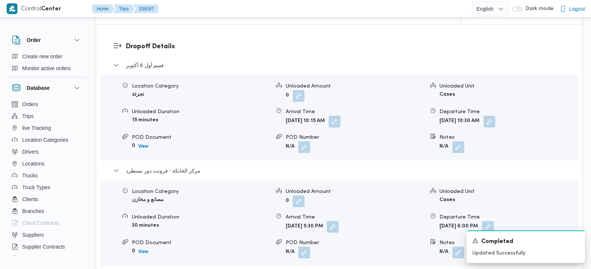
scroll to position [610, 0]
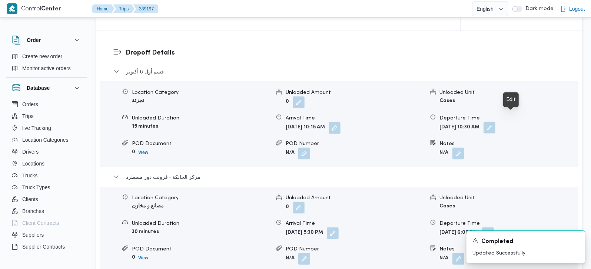
click at [496, 122] on button "button" at bounding box center [490, 128] width 12 height 12
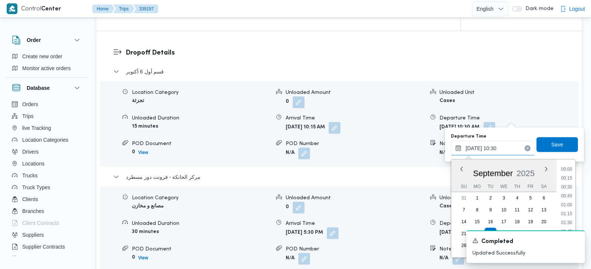
click at [485, 151] on input "23/09/2025 10:30" at bounding box center [493, 148] width 84 height 15
click at [567, 207] on li "16:30" at bounding box center [566, 208] width 17 height 7
type input "23/09/2025 16:30"
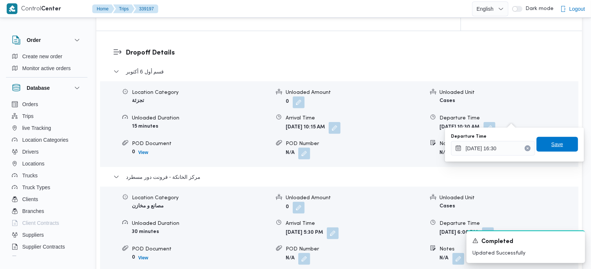
click at [553, 145] on span "Save" at bounding box center [557, 144] width 12 height 9
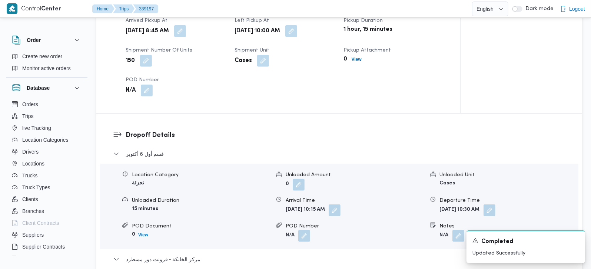
scroll to position [523, 0]
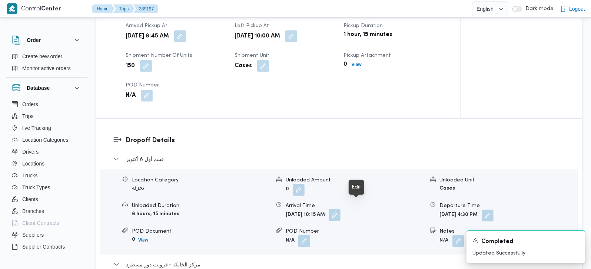
click at [341, 209] on button "button" at bounding box center [335, 215] width 12 height 12
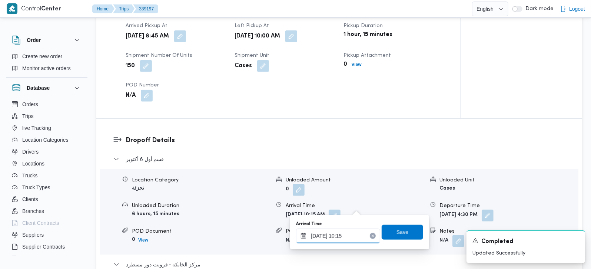
click at [350, 235] on input "[DATE] 10:15" at bounding box center [338, 235] width 84 height 15
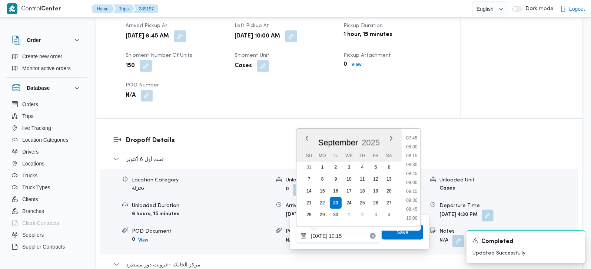
scroll to position [364, 0]
click at [415, 164] on li "11:00" at bounding box center [412, 165] width 17 height 7
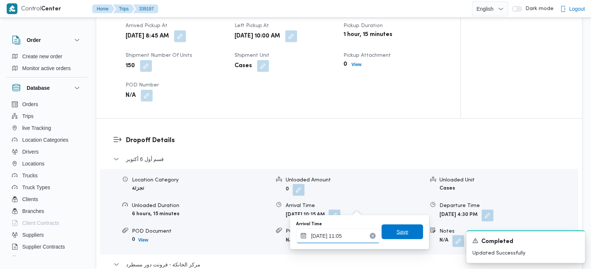
type input "23/09/2025 11:05"
click at [407, 235] on span "Save" at bounding box center [403, 231] width 42 height 15
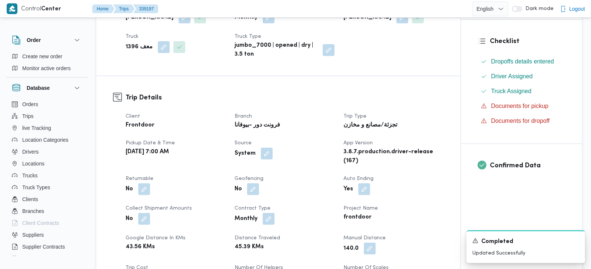
scroll to position [87, 0]
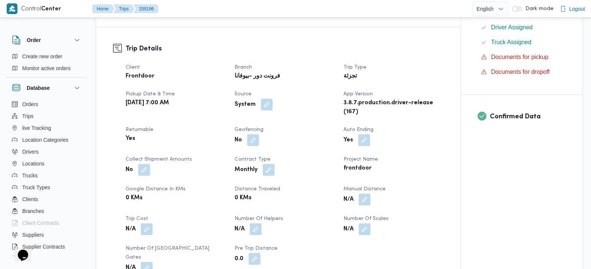
scroll to position [305, 0]
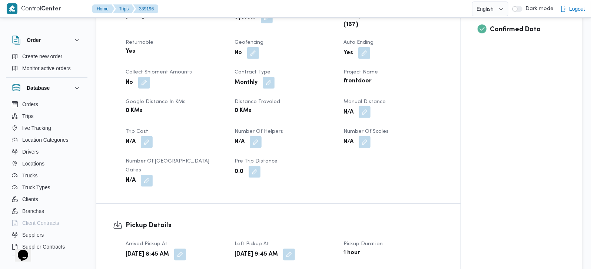
click at [364, 111] on button "button" at bounding box center [365, 112] width 12 height 12
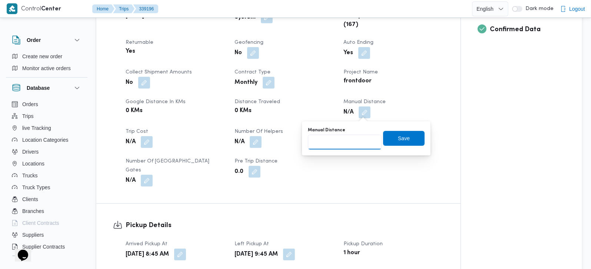
click at [339, 148] on input "Manual Distance" at bounding box center [345, 142] width 74 height 15
type input "141"
click at [401, 139] on span "Save" at bounding box center [404, 137] width 12 height 9
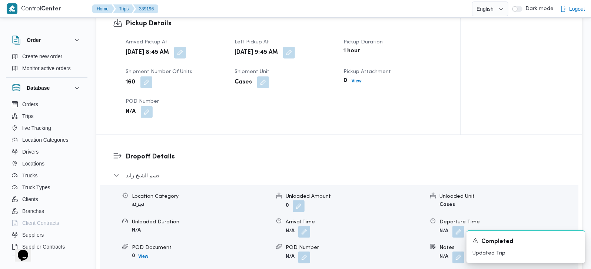
scroll to position [526, 0]
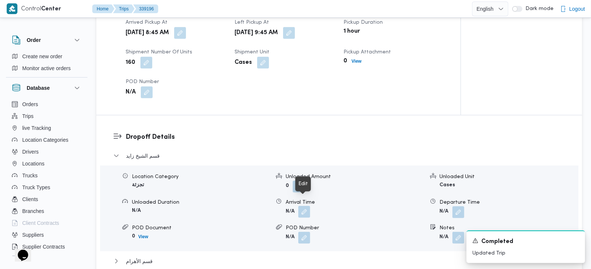
click at [303, 206] on button "button" at bounding box center [304, 212] width 12 height 12
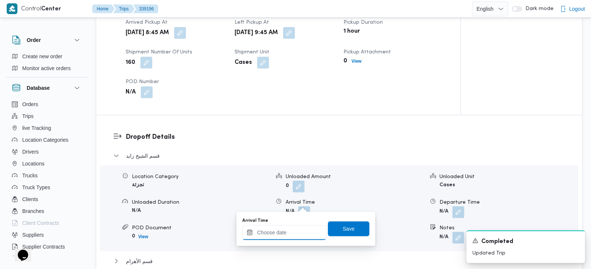
click at [292, 232] on input "Arrival Time" at bounding box center [284, 232] width 84 height 15
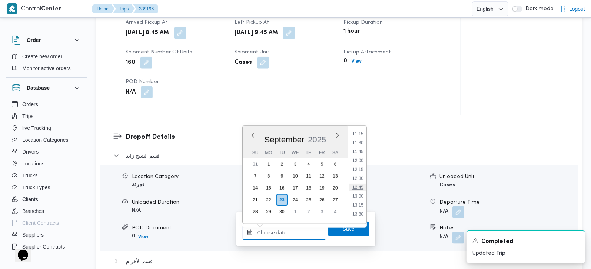
scroll to position [387, 0]
click at [362, 137] on li "11:00" at bounding box center [357, 139] width 17 height 7
type input "[DATE] 11:00"
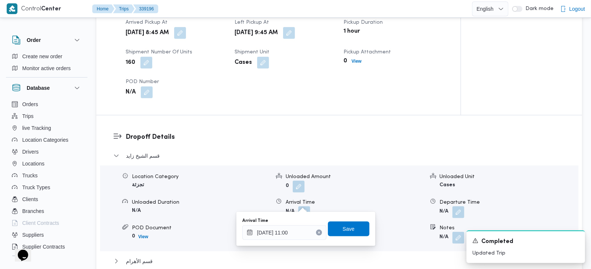
click at [342, 240] on div "Arrival Time [DATE] 11:00 Save" at bounding box center [306, 229] width 129 height 24
click at [337, 232] on span "Save" at bounding box center [349, 228] width 42 height 15
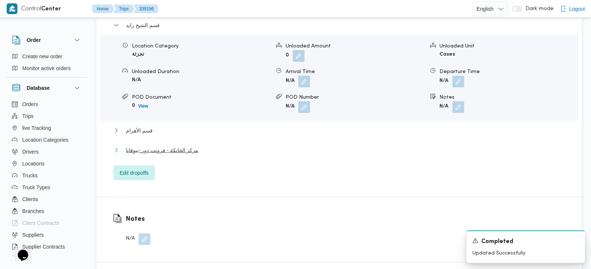
click at [182, 146] on span "مركز الخانكة - فرونت دور -بيوفانا" at bounding box center [162, 150] width 72 height 9
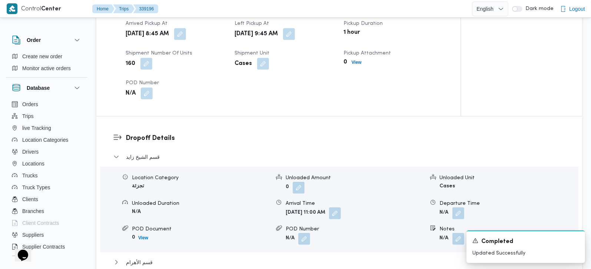
scroll to position [698, 0]
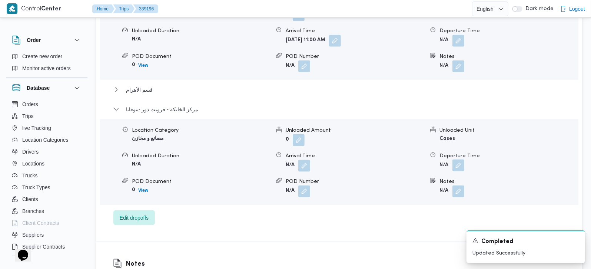
click at [460, 159] on button "button" at bounding box center [459, 165] width 12 height 12
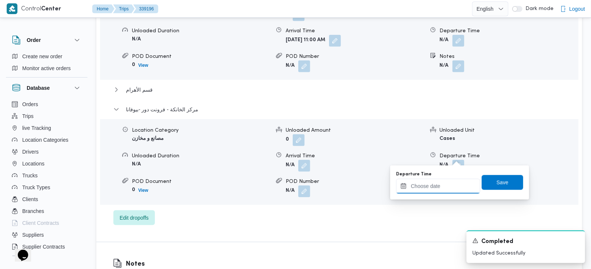
drag, startPoint x: 446, startPoint y: 186, endPoint x: 459, endPoint y: 180, distance: 14.3
click at [446, 186] on input "Departure Time" at bounding box center [438, 186] width 84 height 15
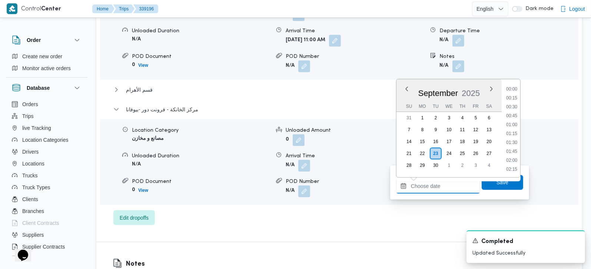
scroll to position [604, 0]
click at [517, 117] on li "17:45" at bounding box center [511, 115] width 17 height 7
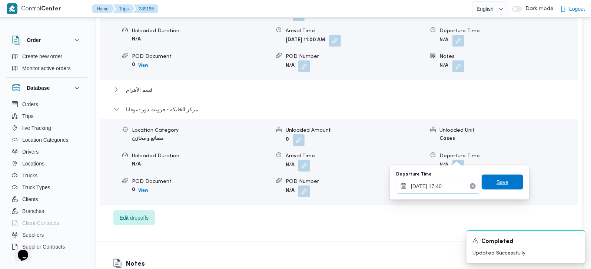
type input "[DATE] 17:40"
click at [502, 179] on span "Save" at bounding box center [503, 182] width 12 height 9
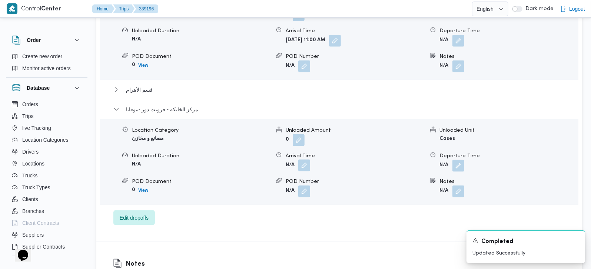
click at [304, 159] on button "button" at bounding box center [304, 165] width 12 height 12
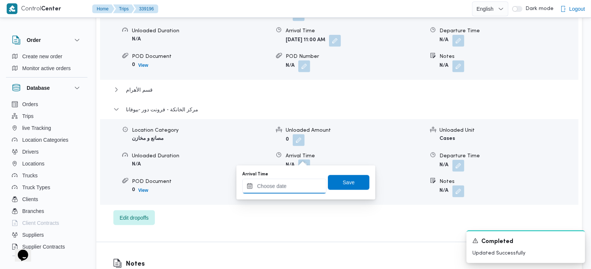
click at [290, 181] on div at bounding box center [284, 186] width 84 height 15
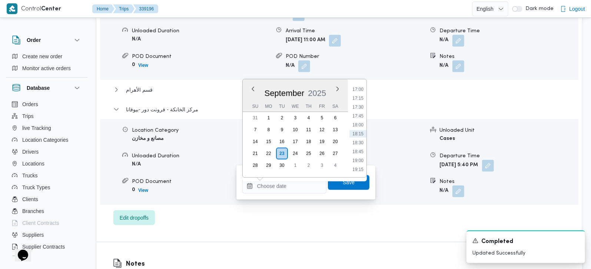
click at [359, 85] on div "Time 00:00 00:15 00:30 00:45 01:00 01:15 01:30 01:45 02:00 02:15 02:30 02:45 03…" at bounding box center [357, 128] width 19 height 98
click at [359, 87] on li "17:00" at bounding box center [357, 89] width 17 height 7
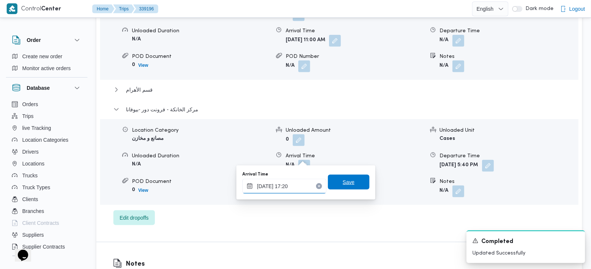
type input "[DATE] 17:20"
click at [344, 181] on span "Save" at bounding box center [349, 182] width 12 height 9
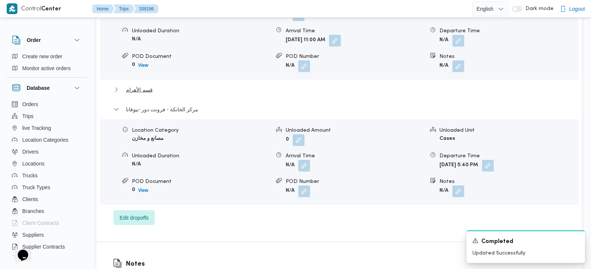
click at [146, 85] on span "قسم الأهرام" at bounding box center [139, 89] width 27 height 9
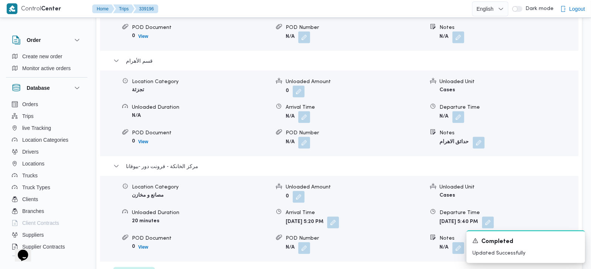
scroll to position [741, 0]
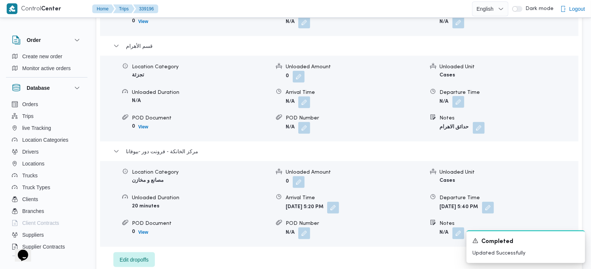
click at [460, 96] on button "button" at bounding box center [459, 102] width 12 height 12
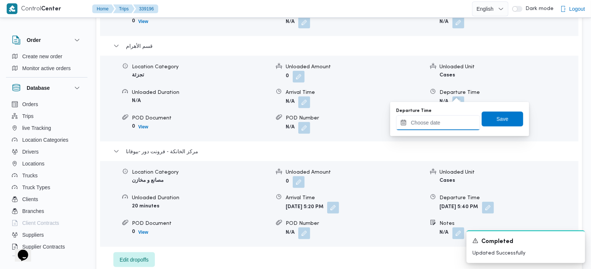
click at [445, 125] on input "Departure Time" at bounding box center [438, 122] width 84 height 15
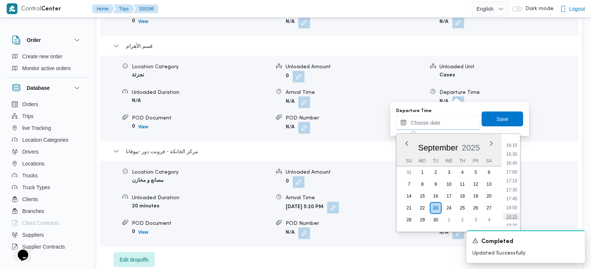
scroll to position [561, 0]
click at [509, 161] on li "16:15" at bounding box center [511, 160] width 17 height 7
type input "[DATE] 16:15"
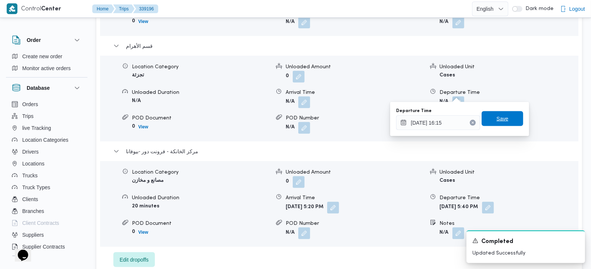
click at [500, 122] on span "Save" at bounding box center [503, 118] width 12 height 9
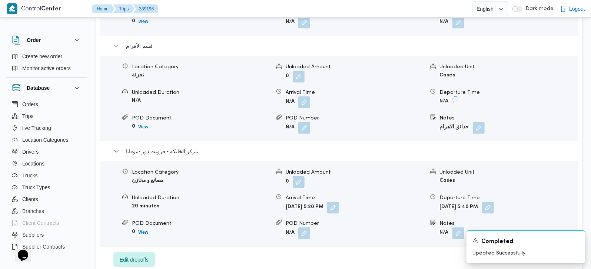
scroll to position [654, 0]
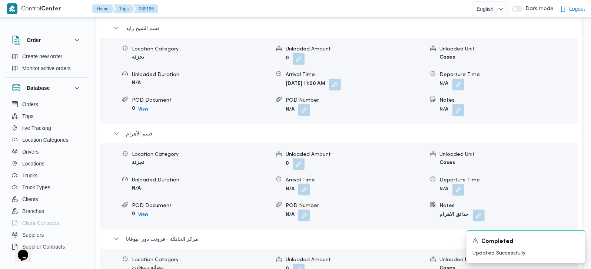
click at [307, 183] on button "button" at bounding box center [304, 189] width 12 height 12
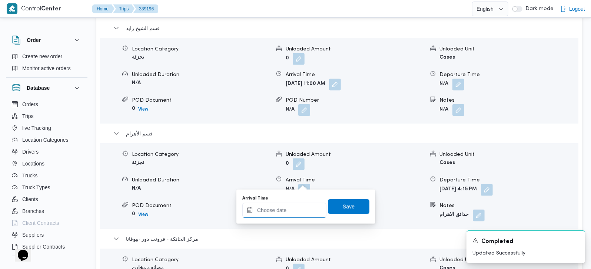
drag, startPoint x: 289, startPoint y: 215, endPoint x: 386, endPoint y: 171, distance: 105.7
click at [289, 215] on input "Arrival Time" at bounding box center [284, 210] width 84 height 15
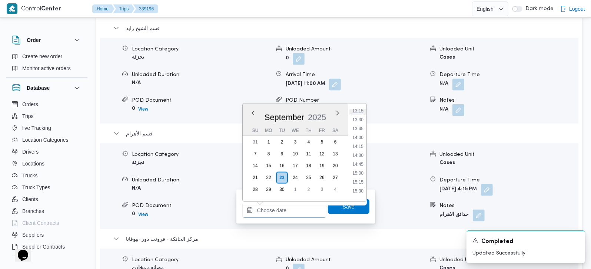
scroll to position [430, 0]
click at [362, 181] on li "14:00" at bounding box center [357, 180] width 17 height 7
type input "[DATE] 14:00"
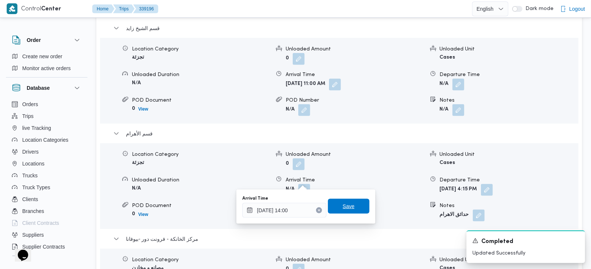
click at [347, 206] on span "Save" at bounding box center [349, 206] width 12 height 9
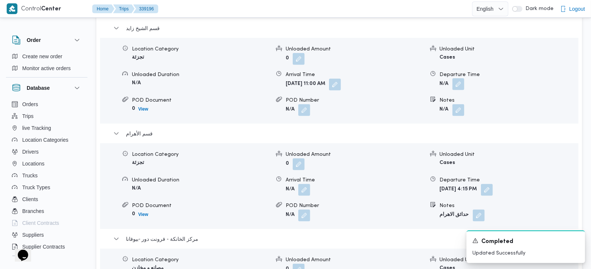
click at [458, 80] on button "button" at bounding box center [459, 84] width 12 height 12
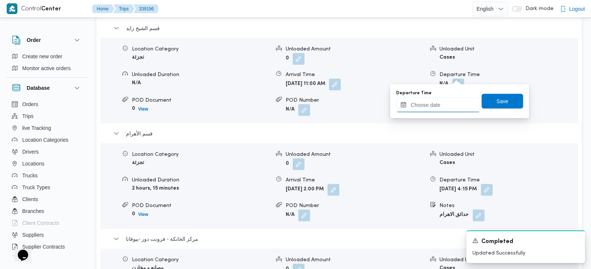
click at [443, 100] on input "Departure Time" at bounding box center [438, 104] width 84 height 15
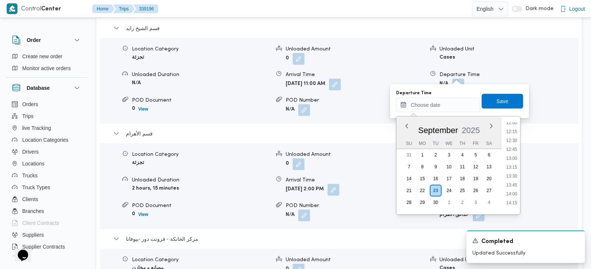
drag, startPoint x: 515, startPoint y: 172, endPoint x: 513, endPoint y: 162, distance: 10.8
click at [515, 172] on li "13:30" at bounding box center [511, 175] width 17 height 7
type input "[DATE] 13:30"
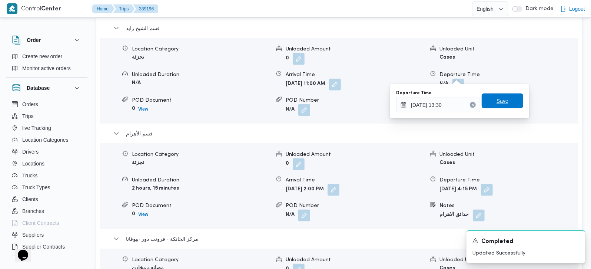
click at [503, 107] on span "Save" at bounding box center [503, 100] width 42 height 15
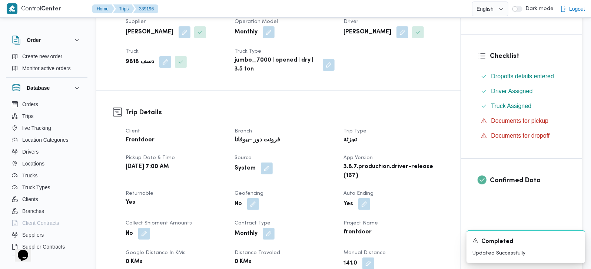
scroll to position [0, 0]
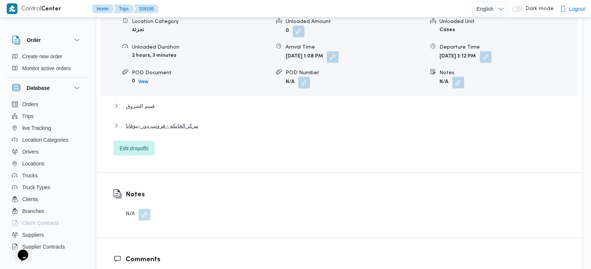
scroll to position [698, 0]
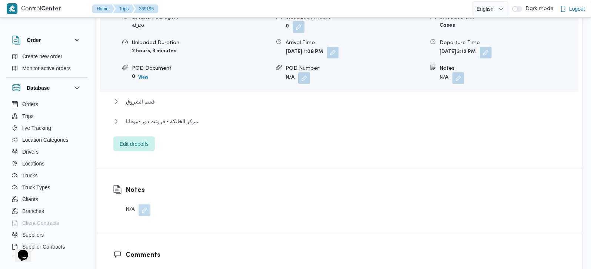
click at [135, 71] on div "العبور Location Category تجزئة Unloaded Amount 0 Unloaded Unit Cases Unloaded D…" at bounding box center [339, 71] width 452 height 159
click at [139, 97] on span "قسم الشروق" at bounding box center [140, 101] width 29 height 9
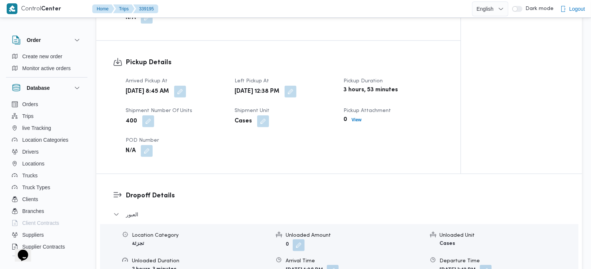
scroll to position [261, 0]
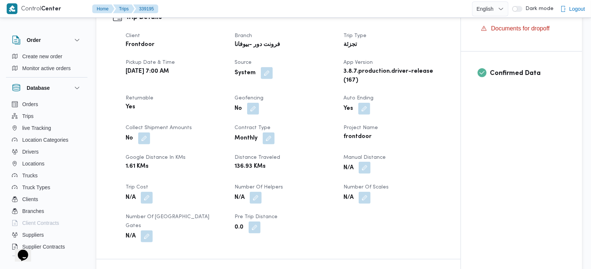
click at [364, 162] on button "button" at bounding box center [365, 168] width 12 height 12
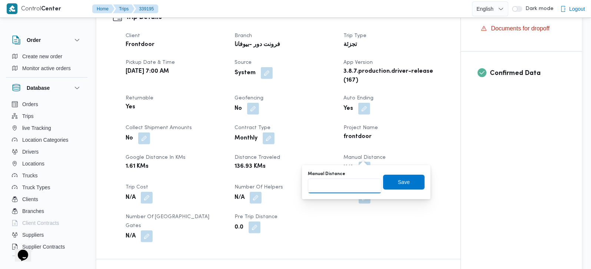
click at [349, 185] on input "Manual Distance" at bounding box center [345, 185] width 74 height 15
type input "130"
click at [413, 186] on span "Save" at bounding box center [404, 181] width 42 height 15
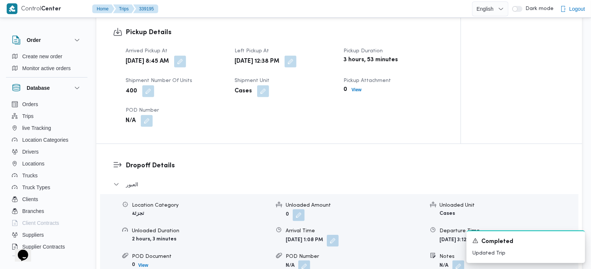
scroll to position [428, 0]
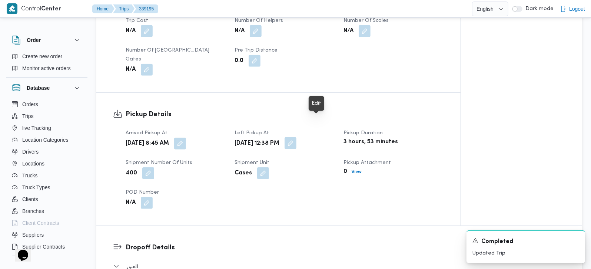
click at [296, 137] on button "button" at bounding box center [291, 143] width 12 height 12
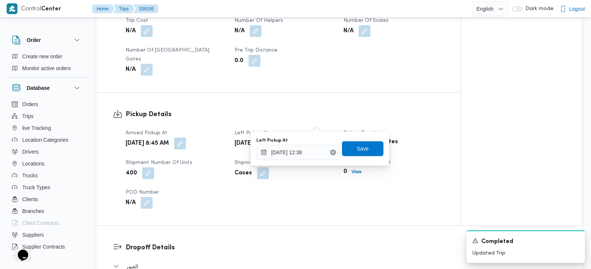
click at [303, 160] on div "You are in a dialog. To close this dialog, hit escape. Left Pickup At 23/09/202…" at bounding box center [320, 149] width 139 height 34
click at [303, 156] on input "23/09/2025 12:38" at bounding box center [298, 152] width 84 height 15
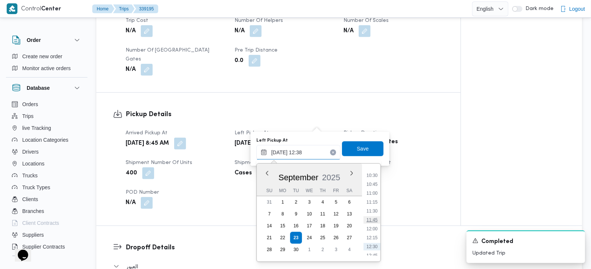
scroll to position [313, 0]
click at [374, 221] on li "10:15" at bounding box center [372, 224] width 17 height 7
type input "23/09/2025 10:15"
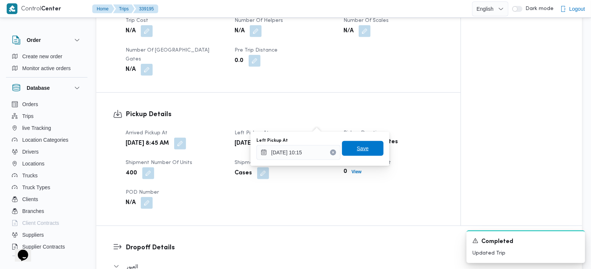
click at [357, 146] on span "Save" at bounding box center [363, 148] width 12 height 9
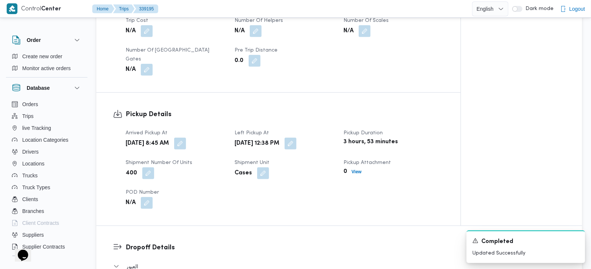
scroll to position [515, 0]
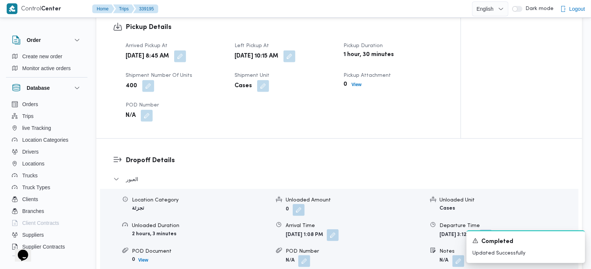
click at [339, 229] on button "button" at bounding box center [333, 235] width 12 height 12
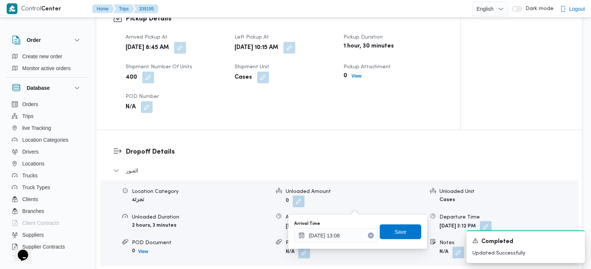
scroll to position [523, 0]
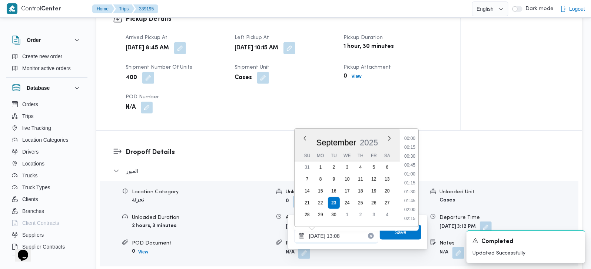
click at [320, 233] on input "23/09/2025 13:08" at bounding box center [336, 235] width 84 height 15
click at [412, 153] on li "11:00" at bounding box center [409, 155] width 17 height 7
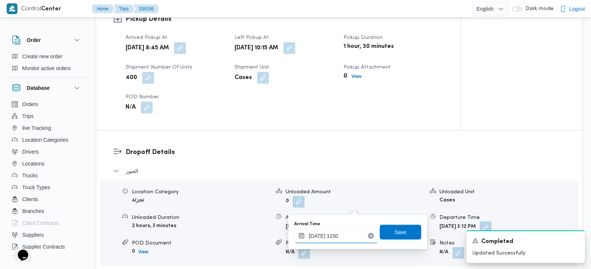
type input "23/09/2025 1150"
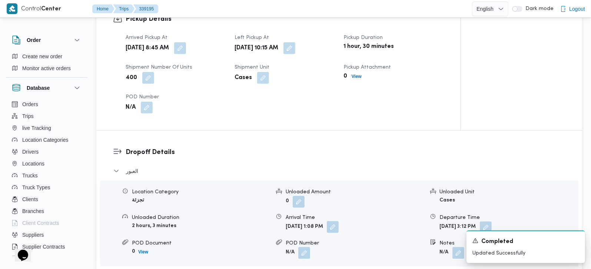
click at [339, 221] on button "button" at bounding box center [333, 227] width 12 height 12
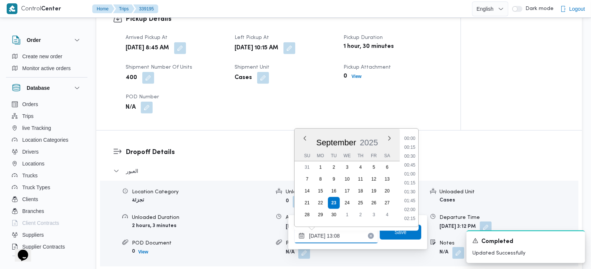
click at [344, 231] on input "23/09/2025 13:08" at bounding box center [336, 235] width 84 height 15
click at [413, 162] on li "10:00" at bounding box center [409, 163] width 17 height 7
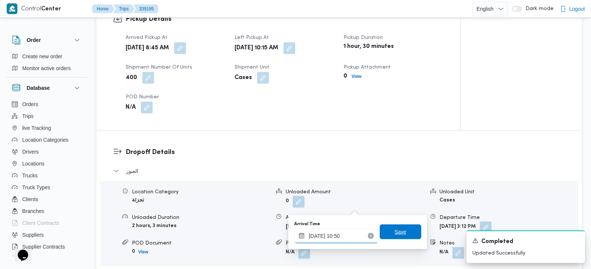
type input "23/09/2025 10:50"
click at [397, 233] on span "Save" at bounding box center [401, 231] width 12 height 9
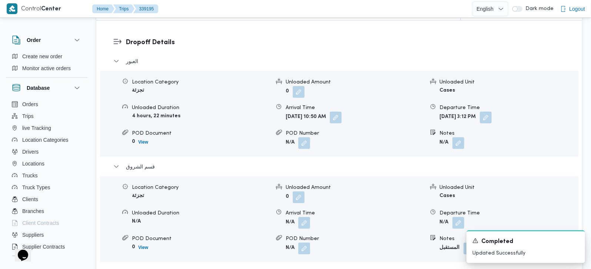
scroll to position [654, 0]
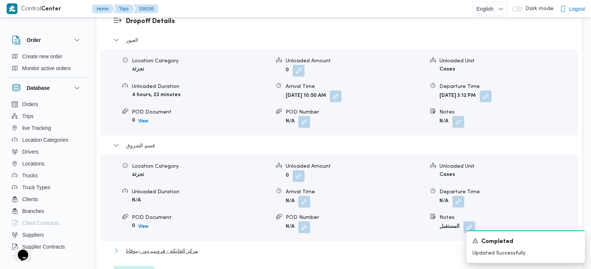
click at [177, 246] on span "مركز الخانكة - فرونت دور -بيوفانا" at bounding box center [162, 250] width 72 height 9
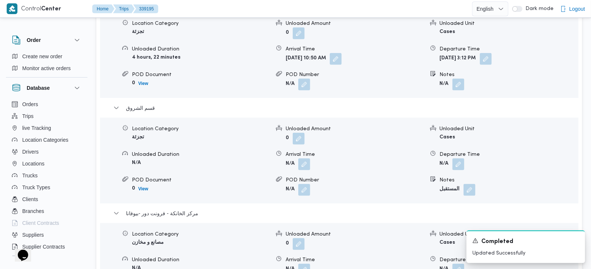
scroll to position [741, 0]
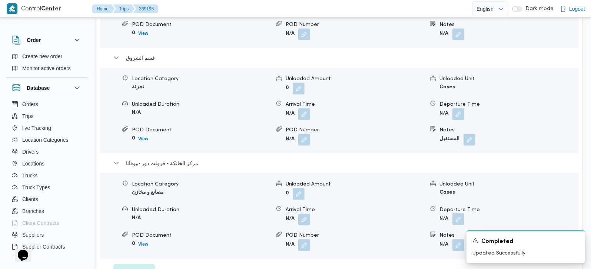
click at [455, 213] on button "button" at bounding box center [459, 219] width 12 height 12
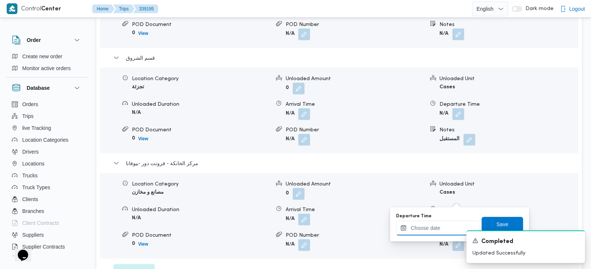
click at [444, 223] on input "Departure Time" at bounding box center [438, 228] width 84 height 15
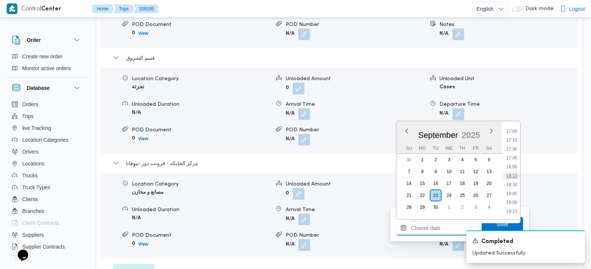
scroll to position [561, 0]
click at [514, 159] on li "16:30" at bounding box center [511, 156] width 17 height 7
type input "[DATE] 16:30"
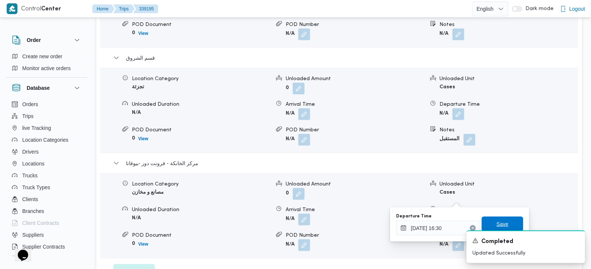
click at [499, 221] on span "Save" at bounding box center [503, 223] width 12 height 9
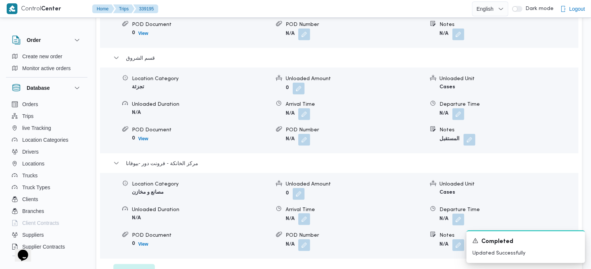
click at [307, 213] on button "button" at bounding box center [304, 219] width 12 height 12
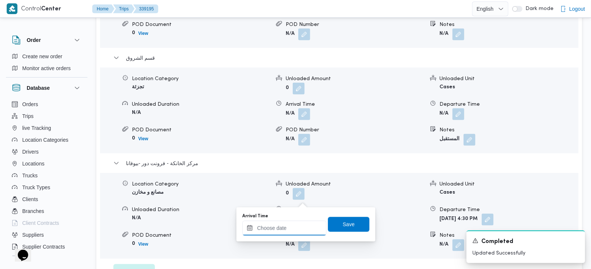
drag, startPoint x: 307, startPoint y: 197, endPoint x: 300, endPoint y: 221, distance: 24.7
click at [292, 226] on input "Arrival Time" at bounding box center [284, 228] width 84 height 15
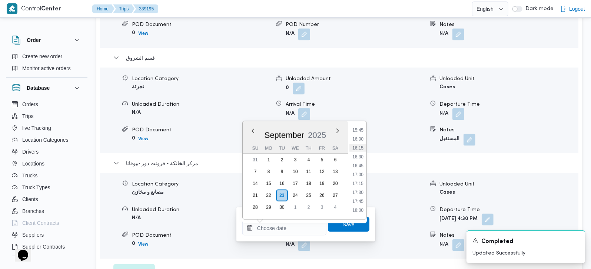
click at [361, 145] on li "16:15" at bounding box center [357, 147] width 17 height 7
type input "23/09/2025 16:15"
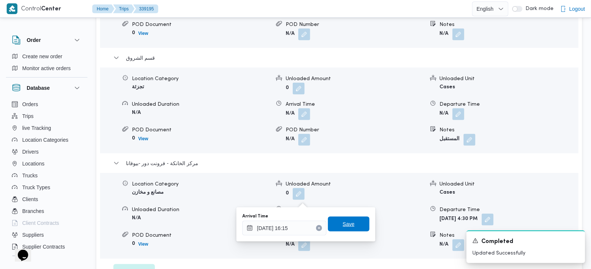
click at [349, 223] on span "Save" at bounding box center [349, 223] width 42 height 15
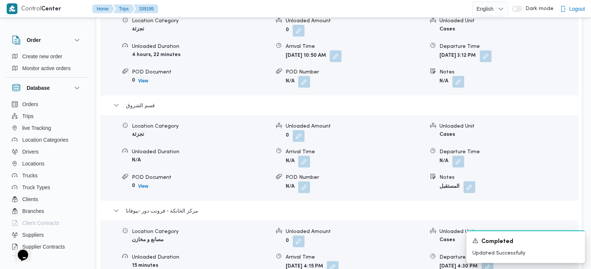
scroll to position [698, 0]
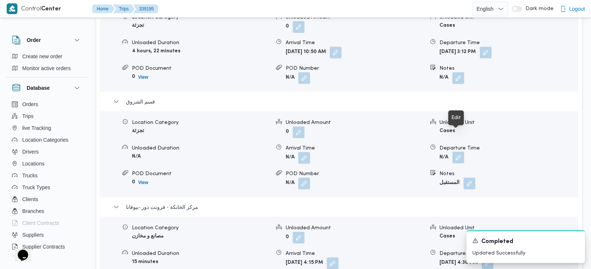
click at [461, 152] on button "button" at bounding box center [459, 158] width 12 height 12
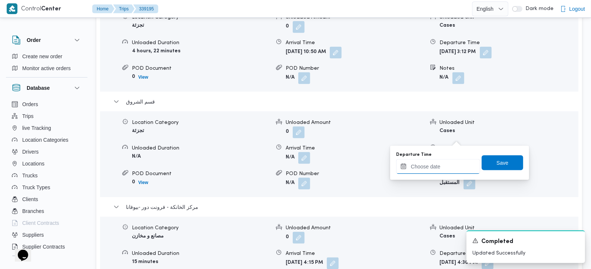
click at [451, 166] on input "Departure Time" at bounding box center [438, 166] width 84 height 15
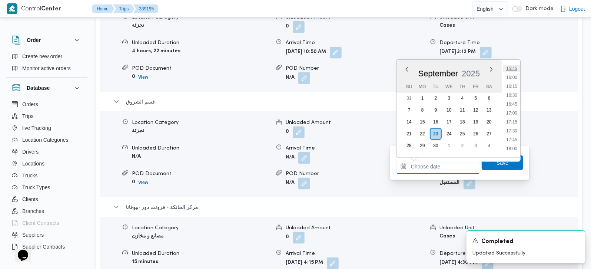
scroll to position [517, 0]
drag, startPoint x: 511, startPoint y: 102, endPoint x: 510, endPoint y: 118, distance: 16.7
click at [511, 102] on li "15:30" at bounding box center [511, 103] width 17 height 7
type input "23/09/2025 15:30"
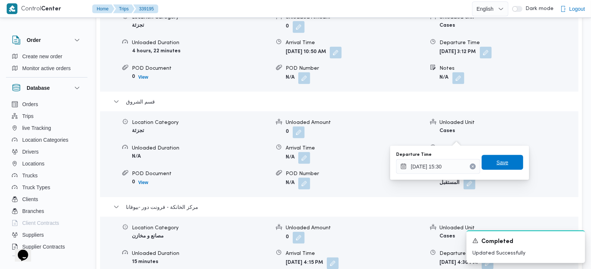
click at [500, 167] on span "Save" at bounding box center [503, 162] width 42 height 15
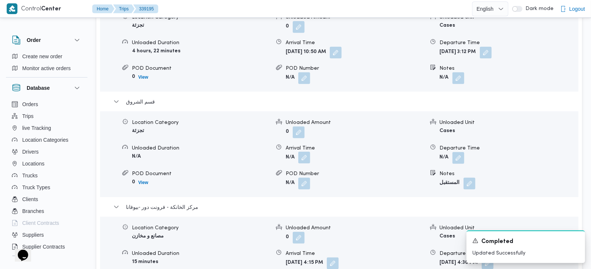
click at [301, 152] on button "button" at bounding box center [304, 158] width 12 height 12
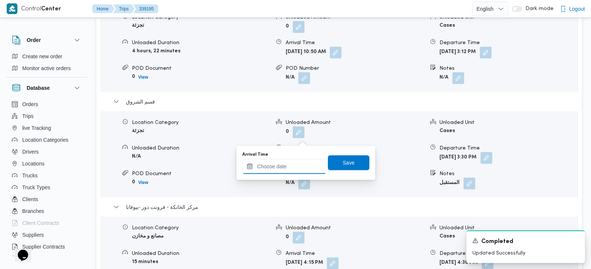
click at [295, 165] on input "Arrival Time" at bounding box center [284, 166] width 84 height 15
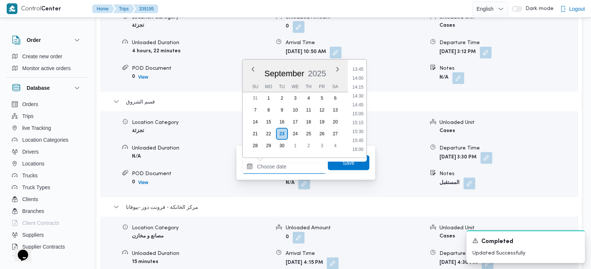
scroll to position [474, 0]
click at [360, 67] on li "13:15" at bounding box center [357, 66] width 17 height 7
type input "23/09/2025 13:15"
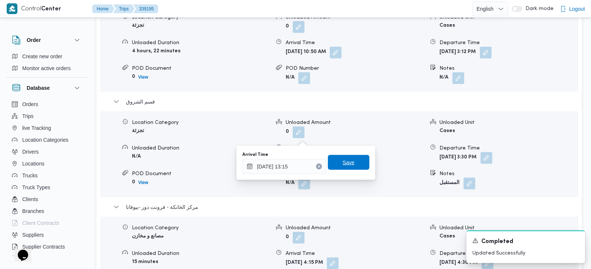
click at [343, 163] on span "Save" at bounding box center [349, 162] width 12 height 9
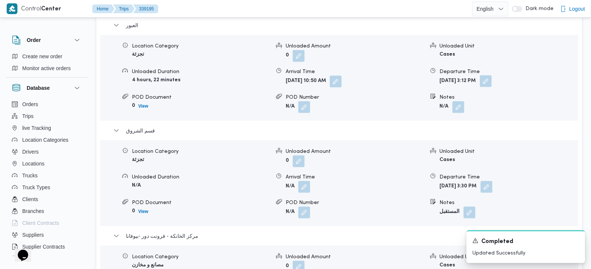
scroll to position [654, 0]
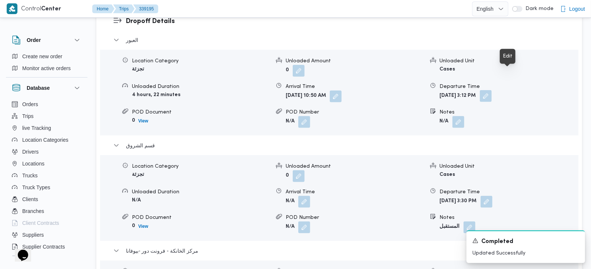
click at [492, 90] on button "button" at bounding box center [486, 96] width 12 height 12
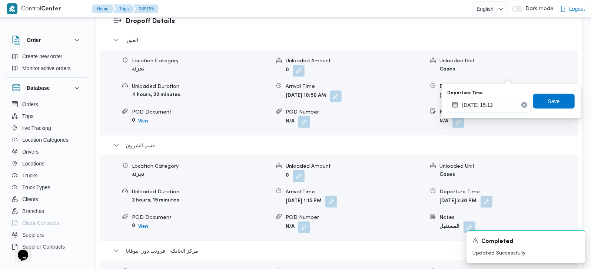
click at [498, 105] on input "23/09/2025 15:12" at bounding box center [490, 104] width 84 height 15
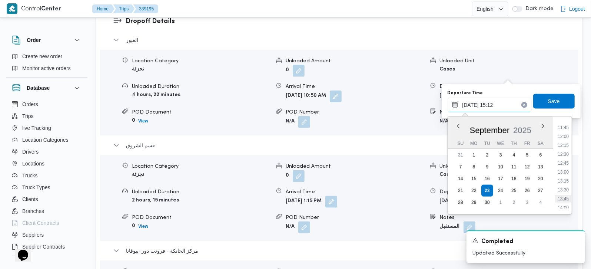
scroll to position [401, 0]
click at [564, 178] on li "12:45" at bounding box center [563, 178] width 17 height 7
type input "23/09/2025 12:45"
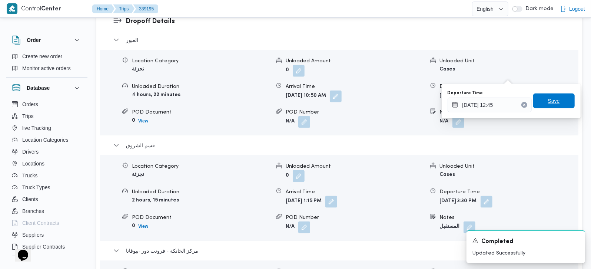
click at [550, 105] on span "Save" at bounding box center [554, 100] width 12 height 9
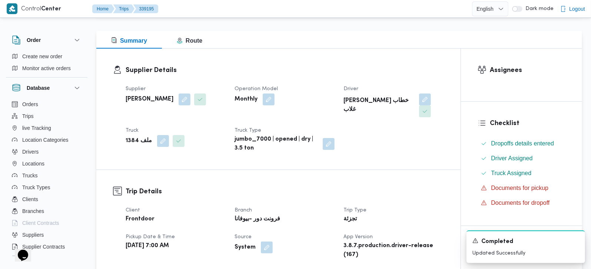
scroll to position [0, 0]
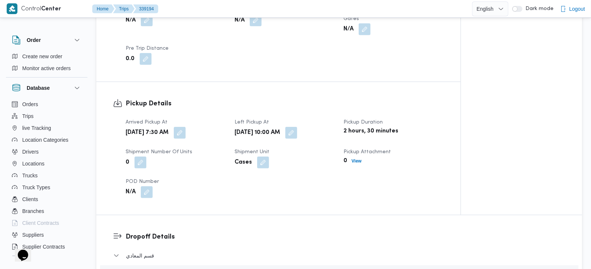
scroll to position [261, 0]
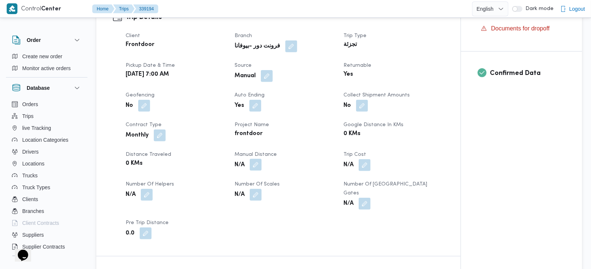
click at [258, 159] on button "button" at bounding box center [256, 165] width 12 height 12
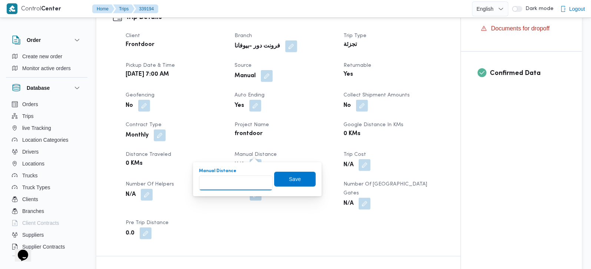
click at [240, 176] on input "Manual Distance" at bounding box center [236, 182] width 74 height 15
type input "131"
click at [298, 179] on span "Save" at bounding box center [295, 179] width 42 height 15
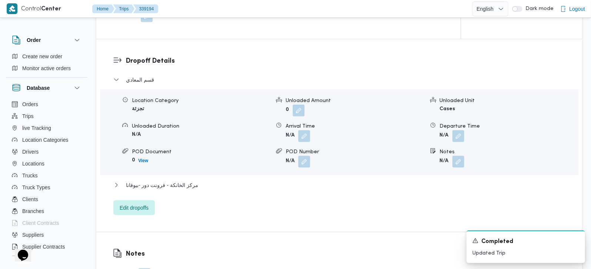
scroll to position [654, 0]
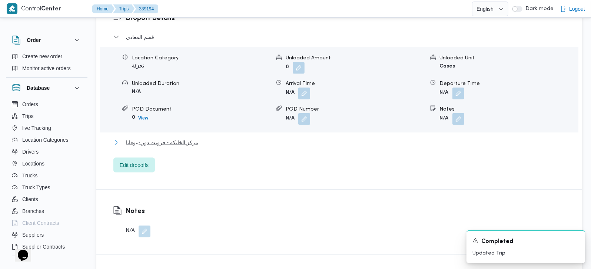
click at [166, 138] on span "مركز الخانكة - فرونت دور -بيوفانا" at bounding box center [162, 142] width 72 height 9
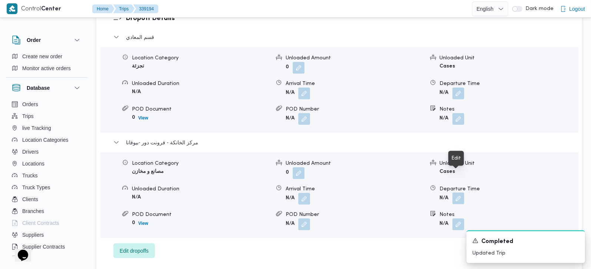
click at [457, 192] on button "button" at bounding box center [459, 198] width 12 height 12
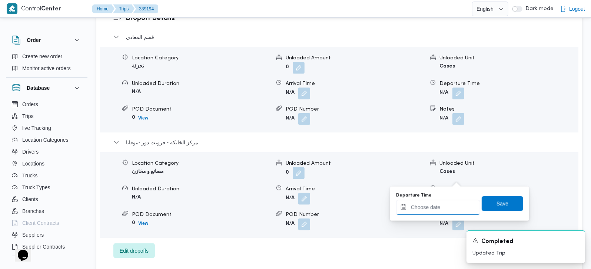
click at [444, 206] on input "Departure Time" at bounding box center [438, 207] width 84 height 15
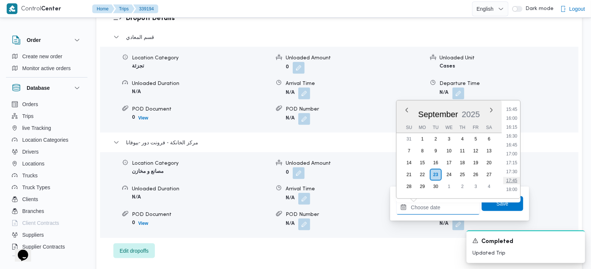
scroll to position [604, 0]
click at [516, 135] on li "17:45" at bounding box center [511, 136] width 17 height 7
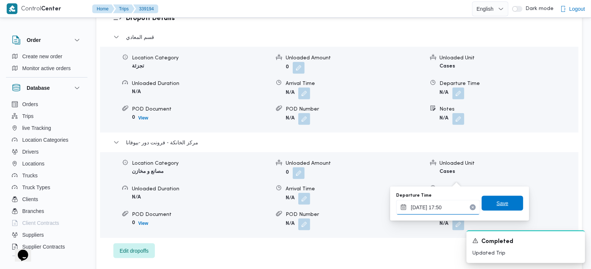
type input "[DATE] 17:50"
click at [504, 201] on span "Save" at bounding box center [503, 203] width 42 height 15
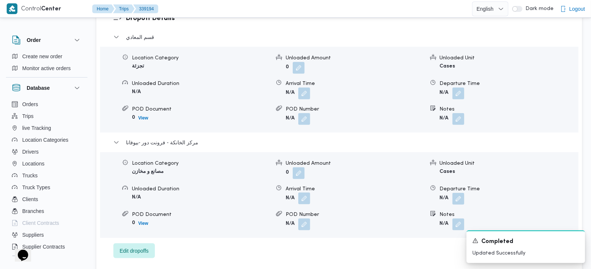
click at [303, 192] on button "button" at bounding box center [304, 198] width 12 height 12
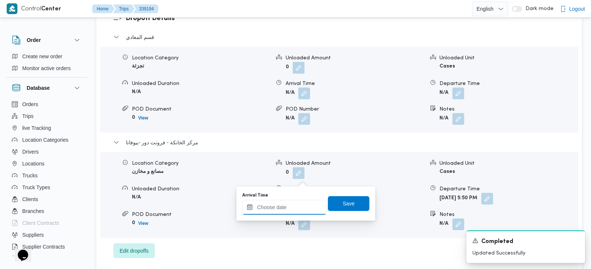
click at [289, 206] on input "Arrival Time" at bounding box center [284, 207] width 84 height 15
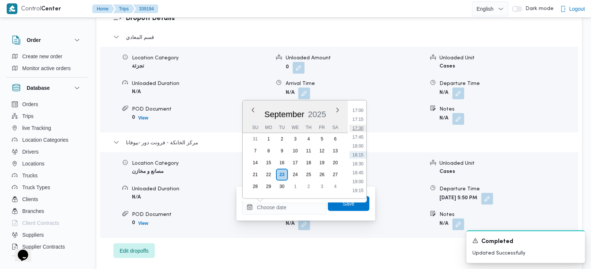
click at [360, 125] on li "17:30" at bounding box center [357, 128] width 17 height 7
type input "[DATE] 17:30"
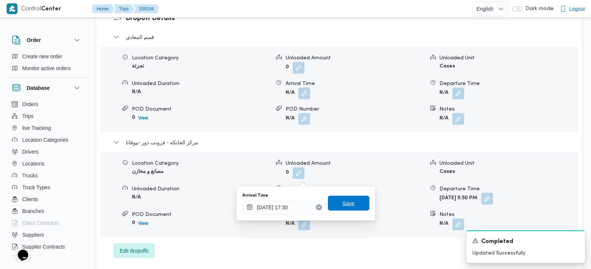
click at [344, 207] on span "Save" at bounding box center [349, 203] width 12 height 9
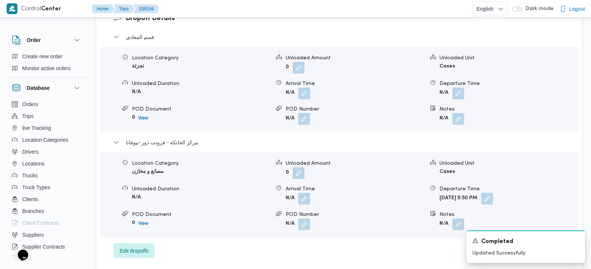
scroll to position [610, 0]
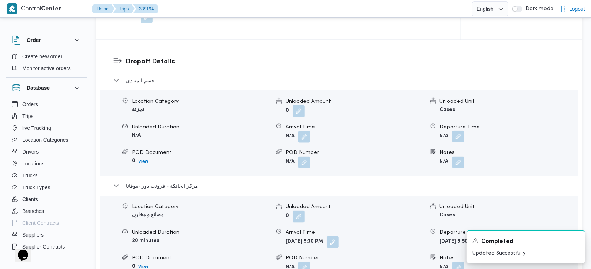
click at [459, 130] on button "button" at bounding box center [459, 136] width 12 height 12
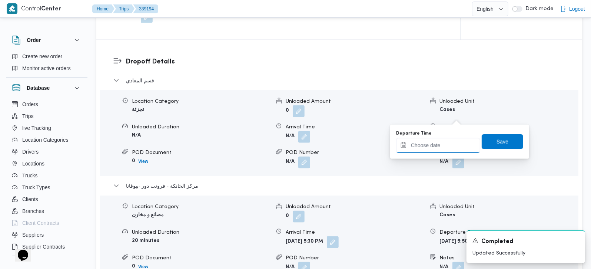
click at [441, 152] on div at bounding box center [438, 145] width 84 height 15
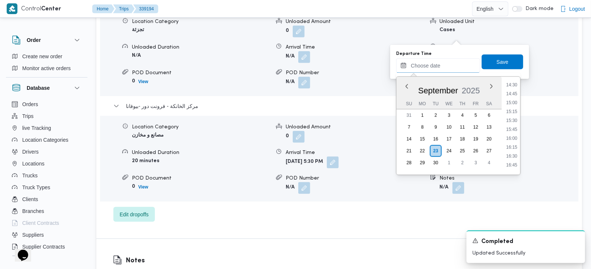
scroll to position [698, 0]
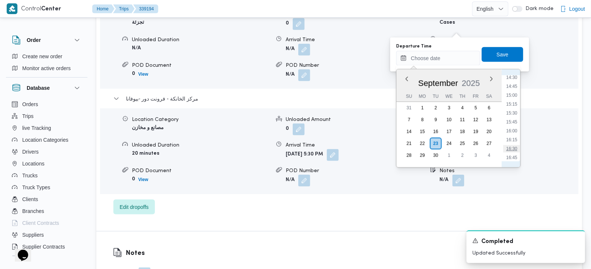
click at [517, 145] on li "16:30" at bounding box center [511, 148] width 17 height 7
type input "23/09/2025 16:30"
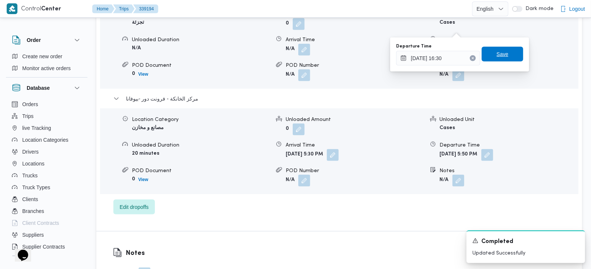
click at [503, 55] on span "Save" at bounding box center [503, 54] width 42 height 15
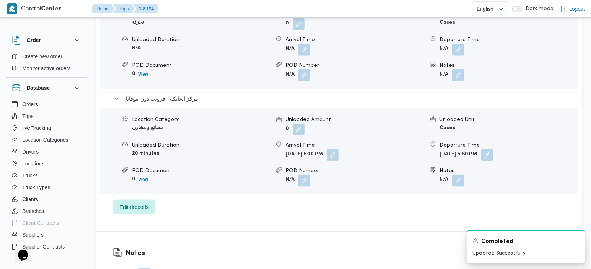
scroll to position [523, 0]
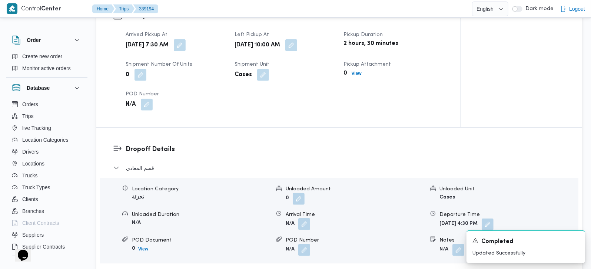
click at [305, 218] on button "button" at bounding box center [304, 224] width 12 height 12
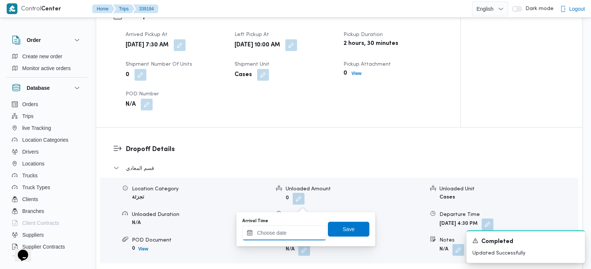
click at [295, 229] on input "Arrival Time" at bounding box center [284, 232] width 84 height 15
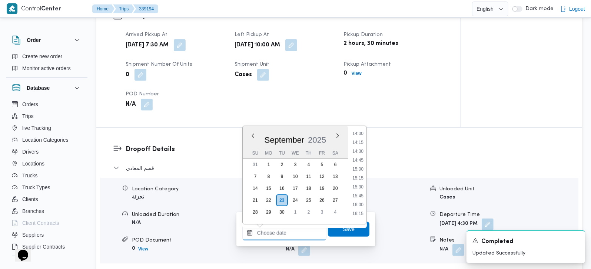
scroll to position [387, 0]
drag, startPoint x: 358, startPoint y: 137, endPoint x: 358, endPoint y: 172, distance: 34.5
click at [358, 137] on li "11:00" at bounding box center [357, 140] width 17 height 7
type input "23/09/2025 11:00"
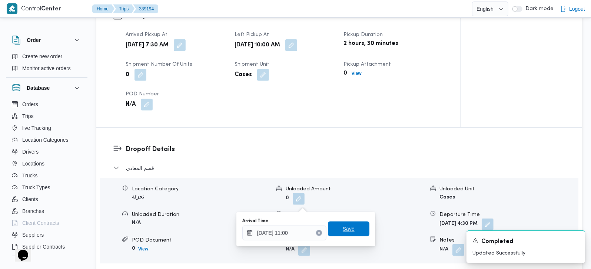
click at [345, 232] on span "Save" at bounding box center [349, 228] width 12 height 9
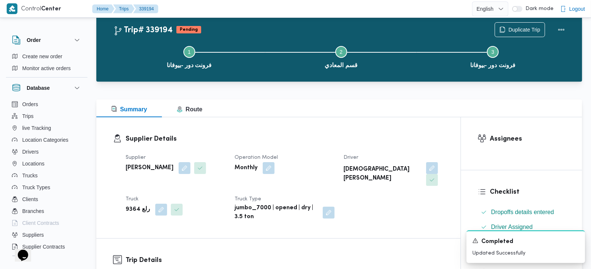
scroll to position [0, 0]
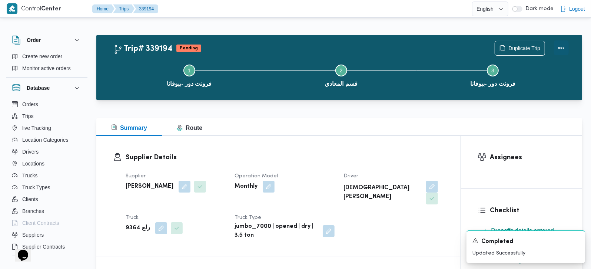
click at [562, 50] on button "Actions" at bounding box center [561, 47] width 15 height 15
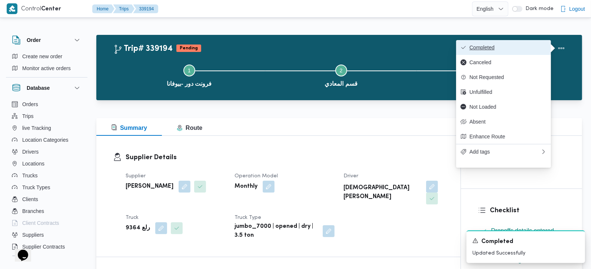
click at [515, 46] on span "Completed" at bounding box center [508, 47] width 77 height 6
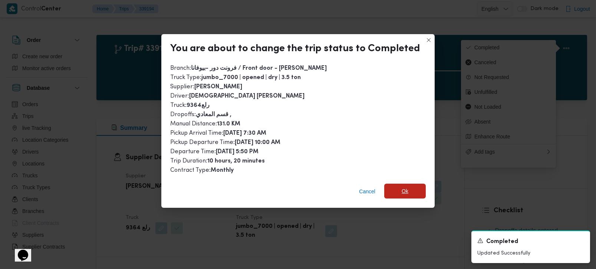
click at [401, 188] on span "Ok" at bounding box center [404, 190] width 7 height 9
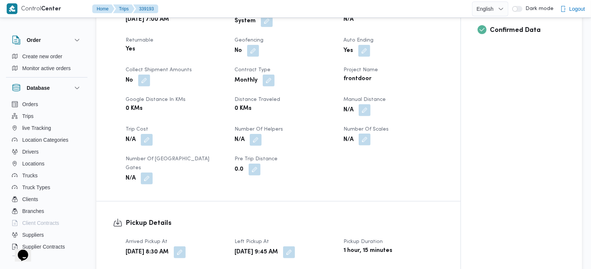
scroll to position [305, 0]
click at [361, 112] on button "button" at bounding box center [365, 109] width 12 height 12
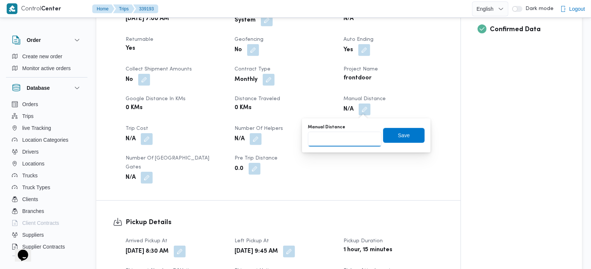
click at [351, 143] on input "Manual Distance" at bounding box center [345, 139] width 74 height 15
type input "99"
click at [403, 131] on span "Save" at bounding box center [404, 134] width 12 height 9
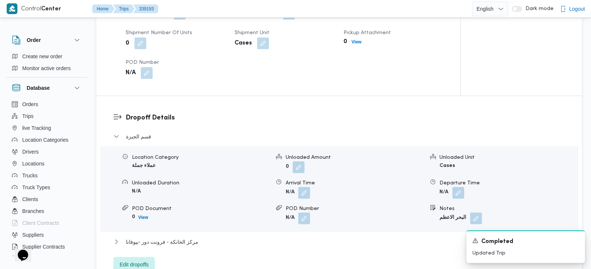
scroll to position [523, 0]
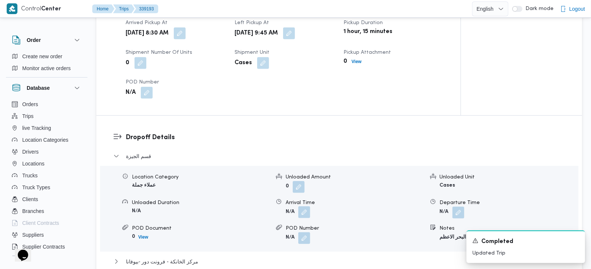
click at [305, 206] on button "button" at bounding box center [304, 212] width 12 height 12
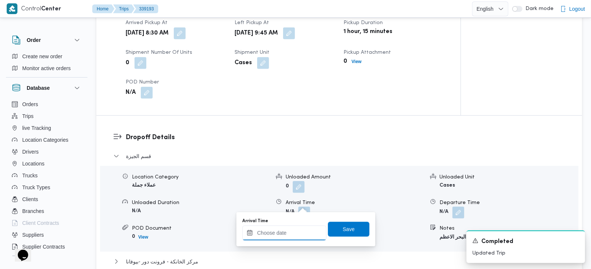
click at [298, 231] on input "Arrival Time" at bounding box center [284, 232] width 84 height 15
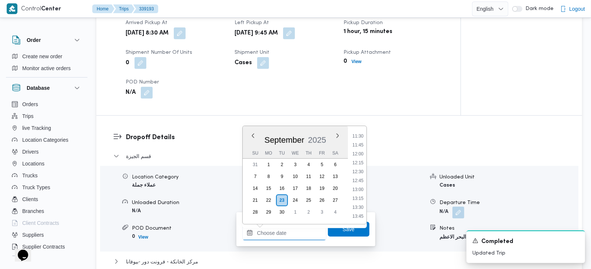
scroll to position [387, 0]
click at [359, 133] on li "10:45" at bounding box center [357, 131] width 17 height 7
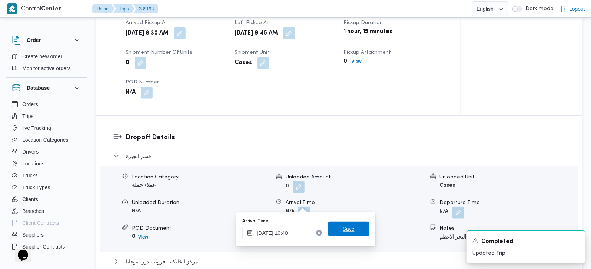
type input "23/09/2025 10:40"
click at [349, 224] on span "Save" at bounding box center [349, 228] width 42 height 15
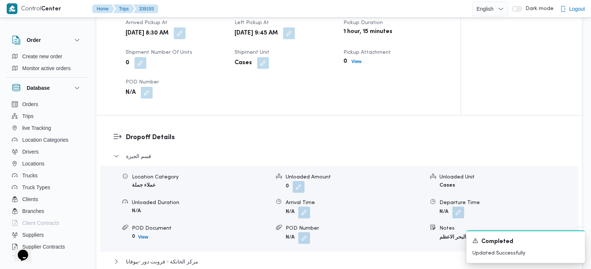
scroll to position [654, 0]
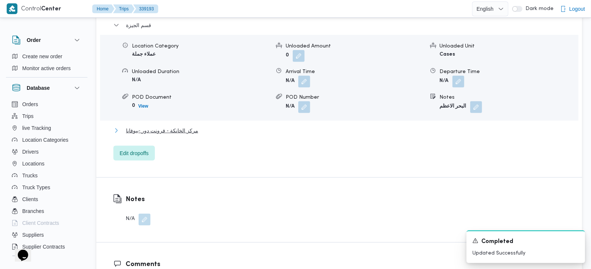
click at [179, 126] on span "مركز الخانكة - فرونت دور -بيوفانا" at bounding box center [162, 130] width 72 height 9
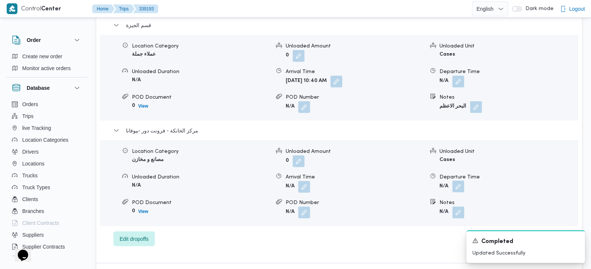
click at [460, 180] on button "button" at bounding box center [459, 186] width 12 height 12
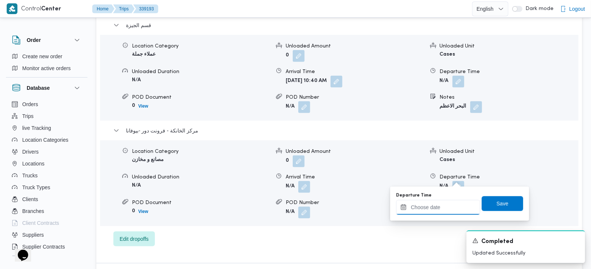
click at [444, 204] on input "Departure Time" at bounding box center [438, 207] width 84 height 15
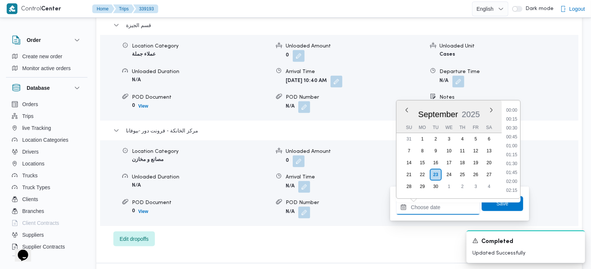
scroll to position [604, 0]
click at [514, 122] on li "17:15" at bounding box center [511, 119] width 17 height 7
type input "23/09/2025 17:15"
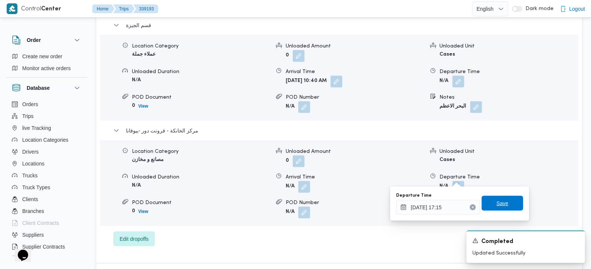
click at [507, 203] on span "Save" at bounding box center [503, 203] width 42 height 15
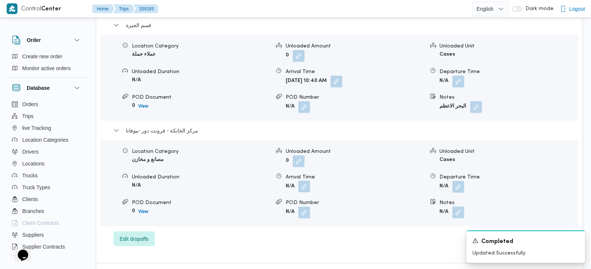
click at [305, 180] on button "button" at bounding box center [304, 186] width 12 height 12
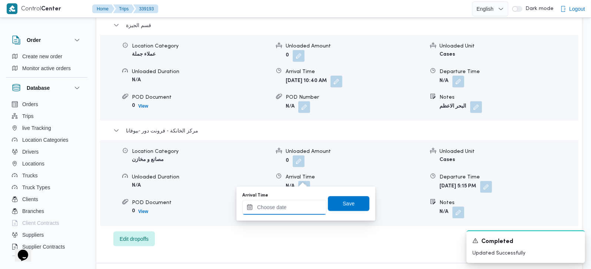
click at [290, 208] on input "Arrival Time" at bounding box center [284, 207] width 84 height 15
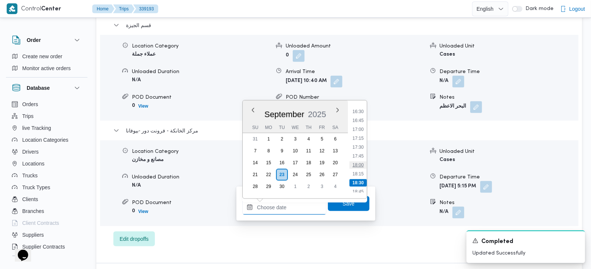
scroll to position [570, 0]
drag, startPoint x: 360, startPoint y: 145, endPoint x: 360, endPoint y: 157, distance: 12.2
click at [360, 145] on li "17:00" at bounding box center [357, 144] width 17 height 7
type input "23/09/2025 17:00"
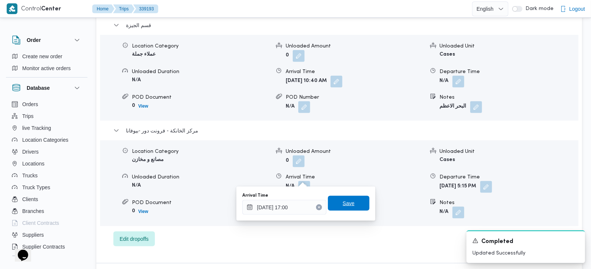
click at [347, 204] on span "Save" at bounding box center [349, 203] width 12 height 9
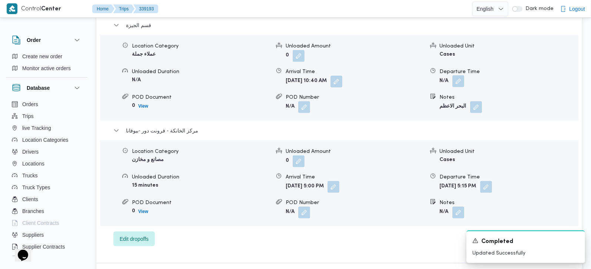
click at [461, 75] on button "button" at bounding box center [459, 81] width 12 height 12
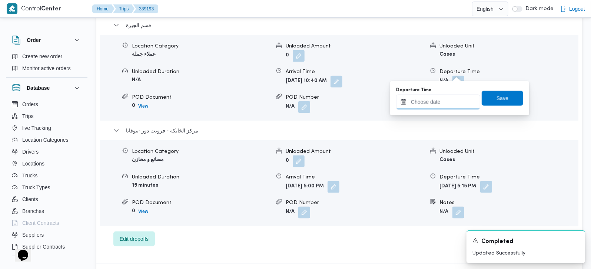
drag, startPoint x: 447, startPoint y: 102, endPoint x: 448, endPoint y: 105, distance: 4.0
click at [447, 102] on input "Departure Time" at bounding box center [438, 102] width 84 height 15
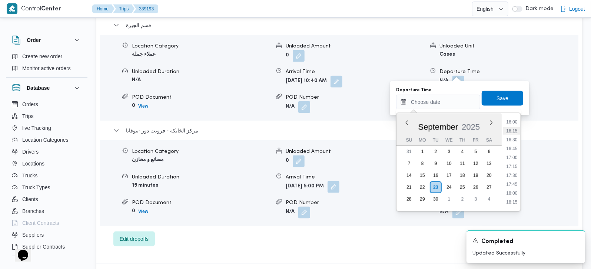
click at [511, 129] on li "16:15" at bounding box center [511, 130] width 17 height 7
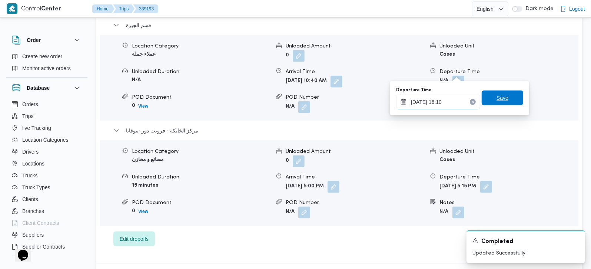
type input "23/09/2025 16:10"
click at [505, 98] on span "Save" at bounding box center [503, 97] width 42 height 15
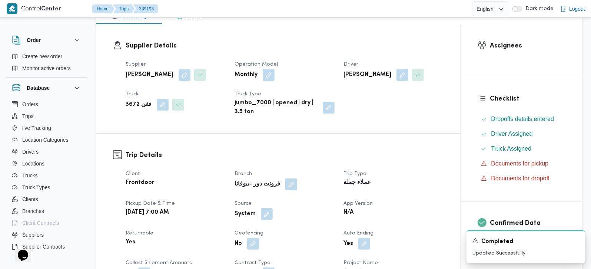
scroll to position [218, 0]
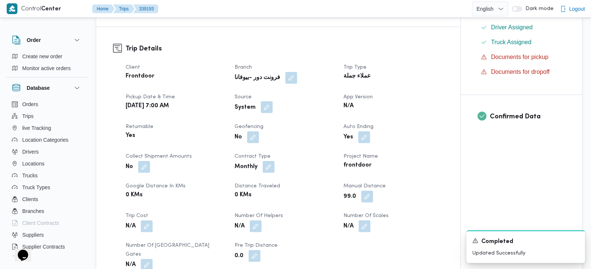
click at [268, 107] on button "button" at bounding box center [267, 107] width 12 height 12
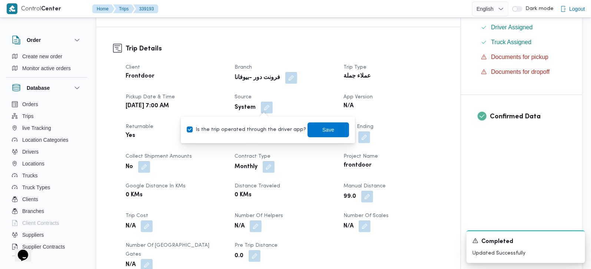
click at [258, 131] on label "Is the trip operated through the driver app?" at bounding box center [246, 129] width 119 height 9
checkbox input "false"
click at [327, 127] on span "Save" at bounding box center [329, 129] width 42 height 15
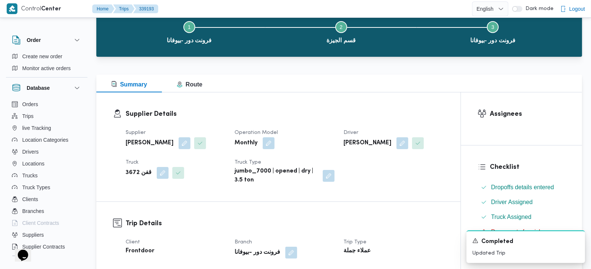
scroll to position [0, 0]
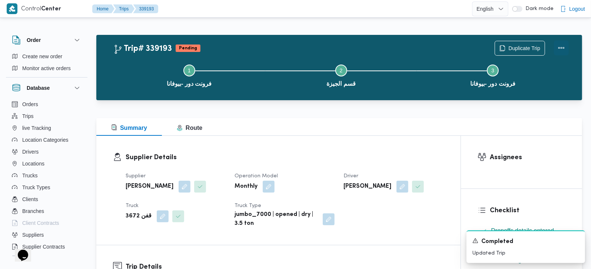
click at [567, 45] on button "Actions" at bounding box center [561, 47] width 15 height 15
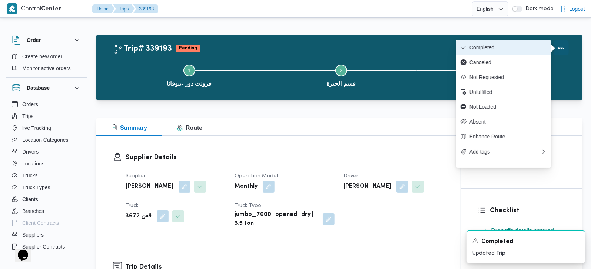
click at [528, 46] on span "Completed" at bounding box center [508, 47] width 77 height 6
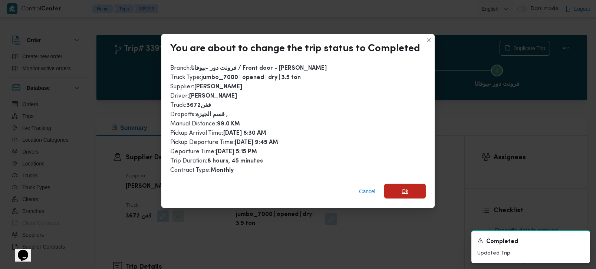
click at [406, 184] on span "Ok" at bounding box center [405, 190] width 42 height 15
